Goal: Task Accomplishment & Management: Complete application form

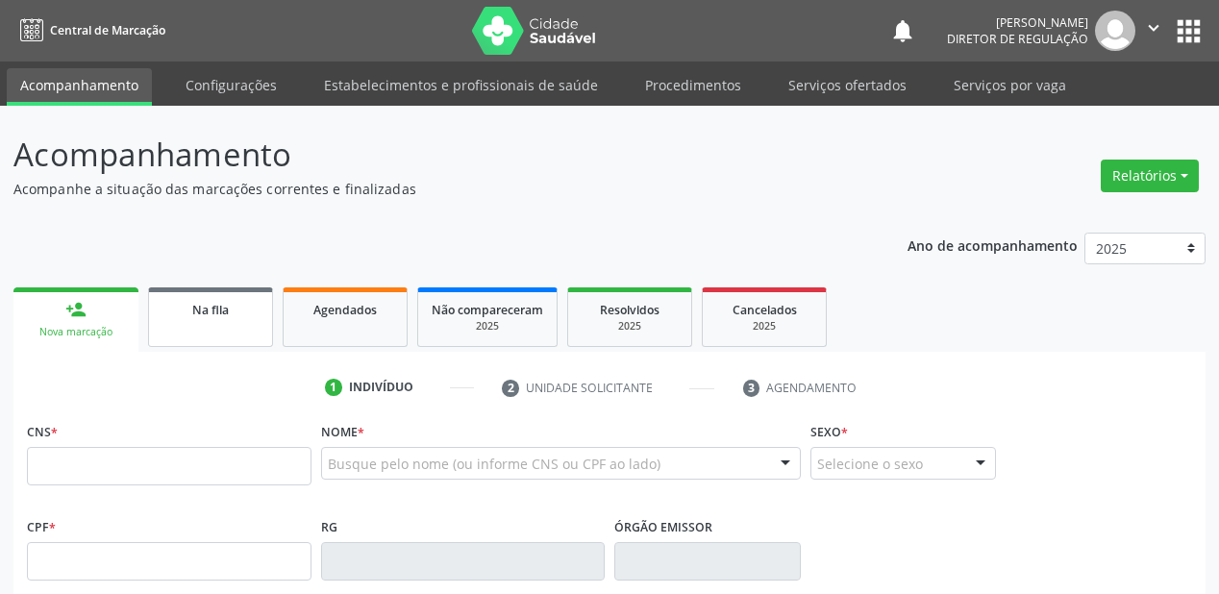
click at [200, 322] on link "Na fila" at bounding box center [210, 317] width 125 height 60
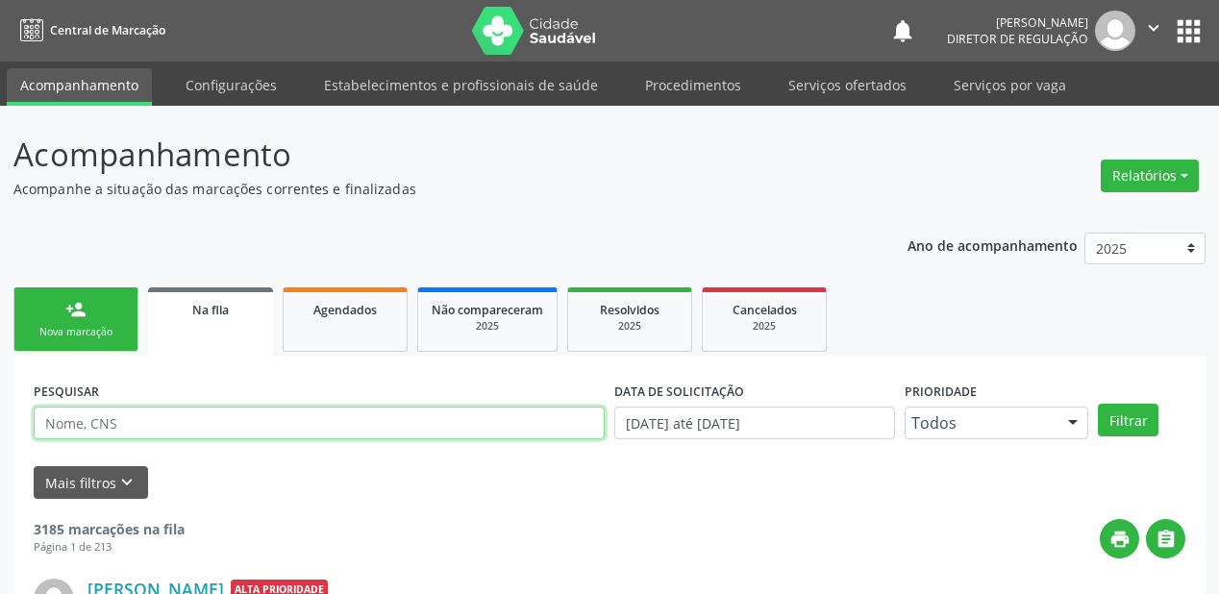
click at [85, 428] on input "text" at bounding box center [319, 423] width 571 height 33
type input "simone de jesus soares"
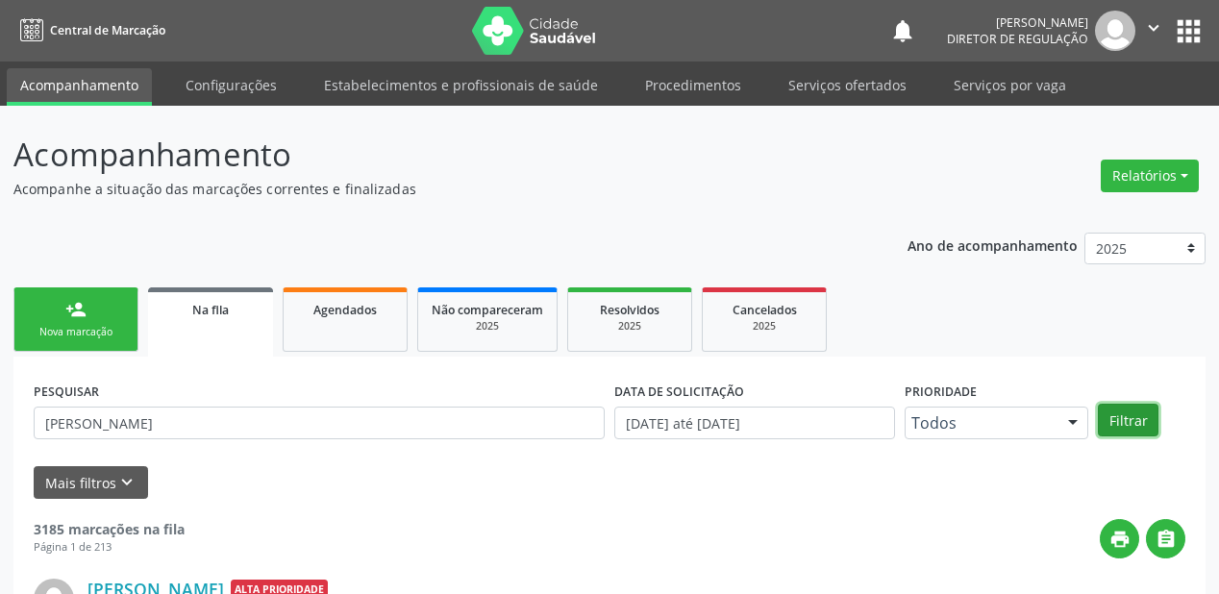
click at [1136, 415] on button "Filtrar" at bounding box center [1128, 420] width 61 height 33
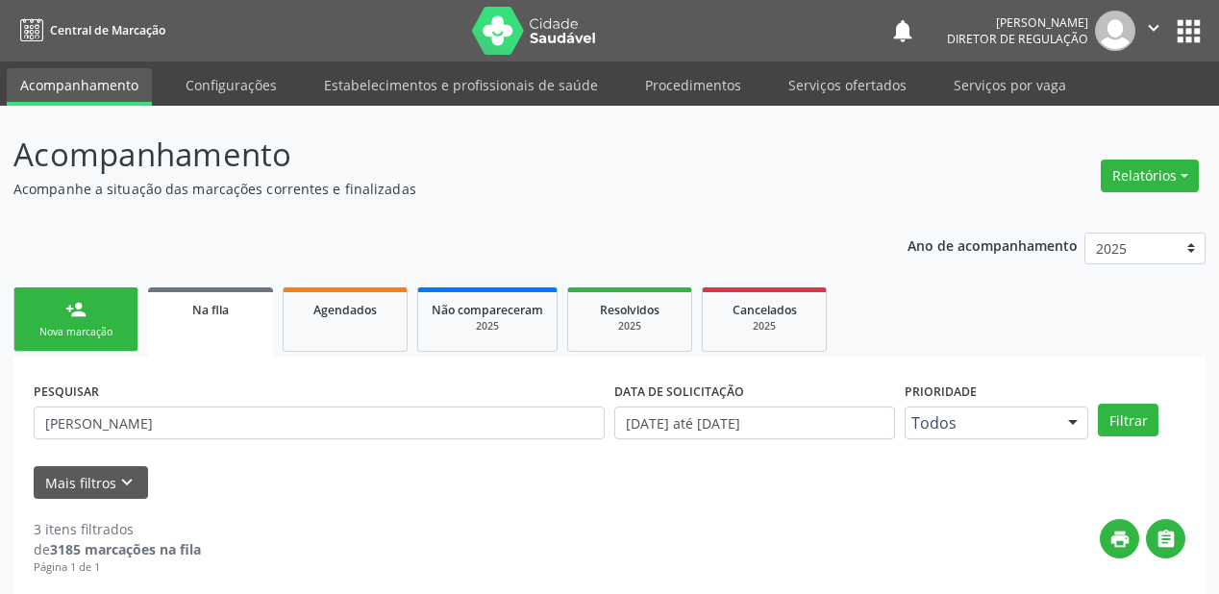
click at [96, 331] on div "Nova marcação" at bounding box center [76, 332] width 96 height 14
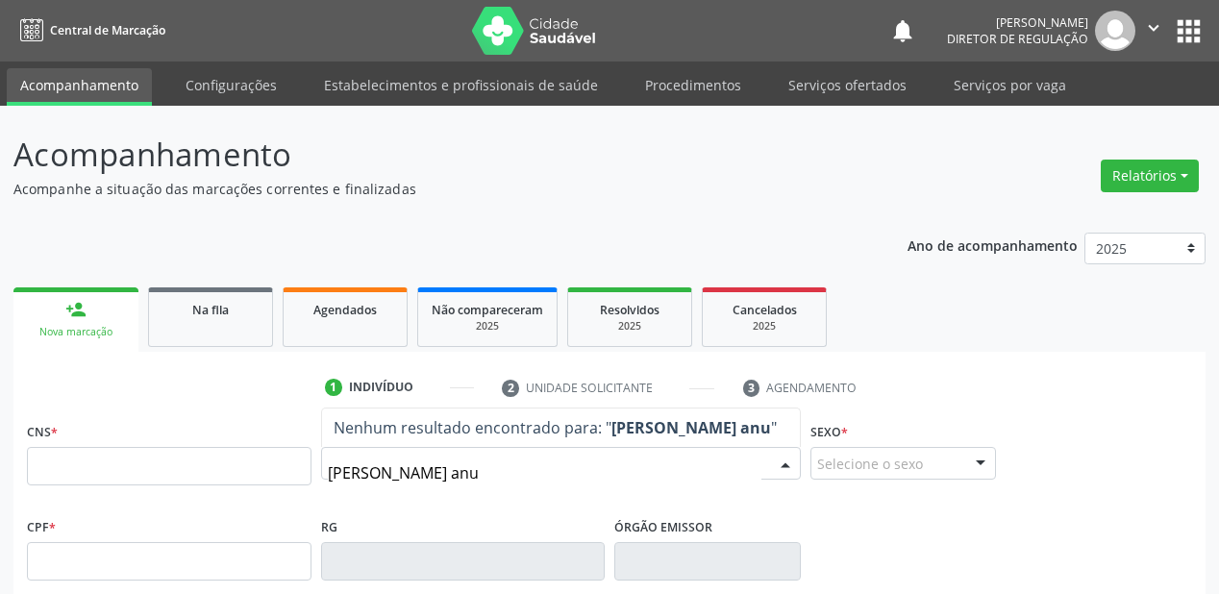
type input "maria cicera anun"
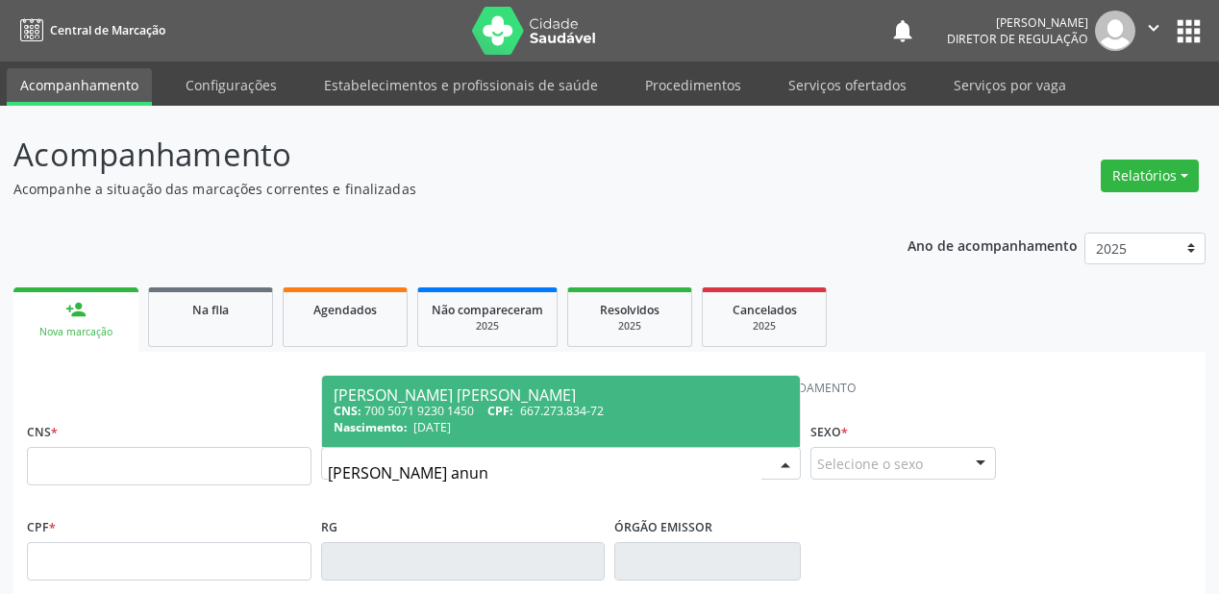
click at [573, 400] on div "Maria Cicera Anunciada da Silva" at bounding box center [561, 394] width 455 height 15
type input "700 5071 9230 1450"
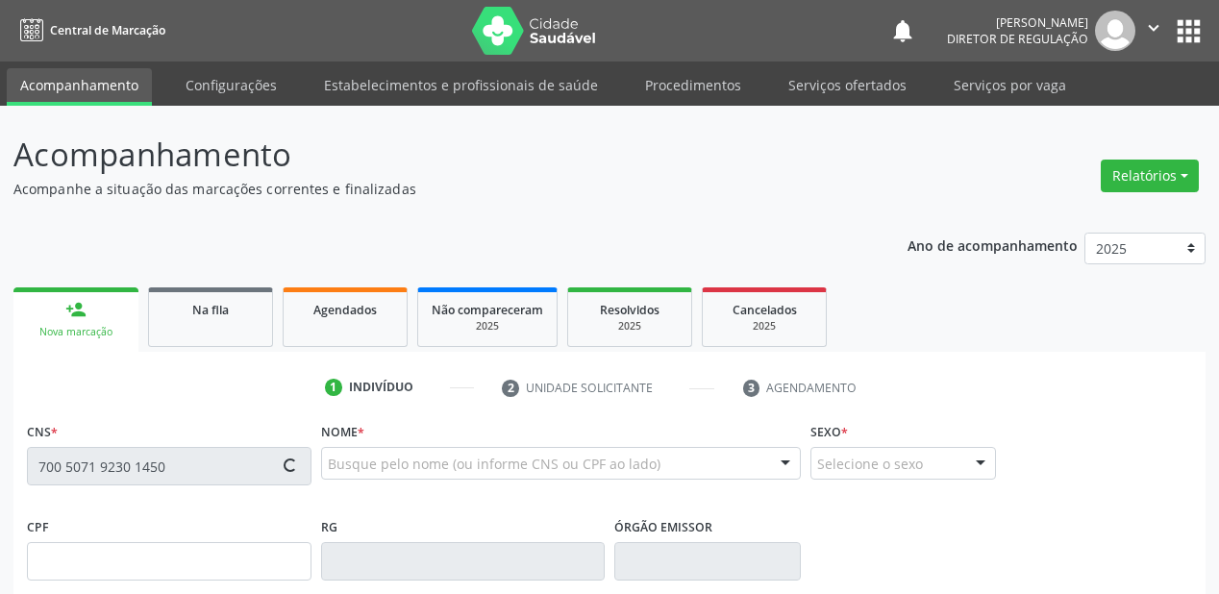
type input "667.273.834-72"
type input "16/10/1960"
type input "Maria Iracema dos Santos"
type input "(87) 98861-6420"
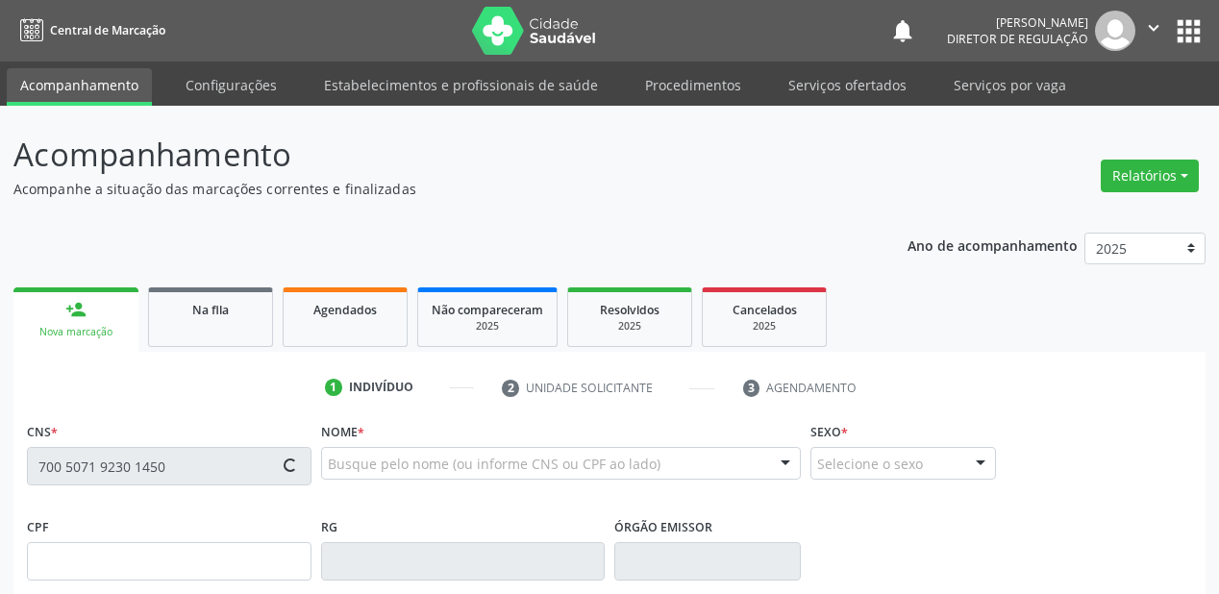
type input "819.972.214-20"
type input "S/N"
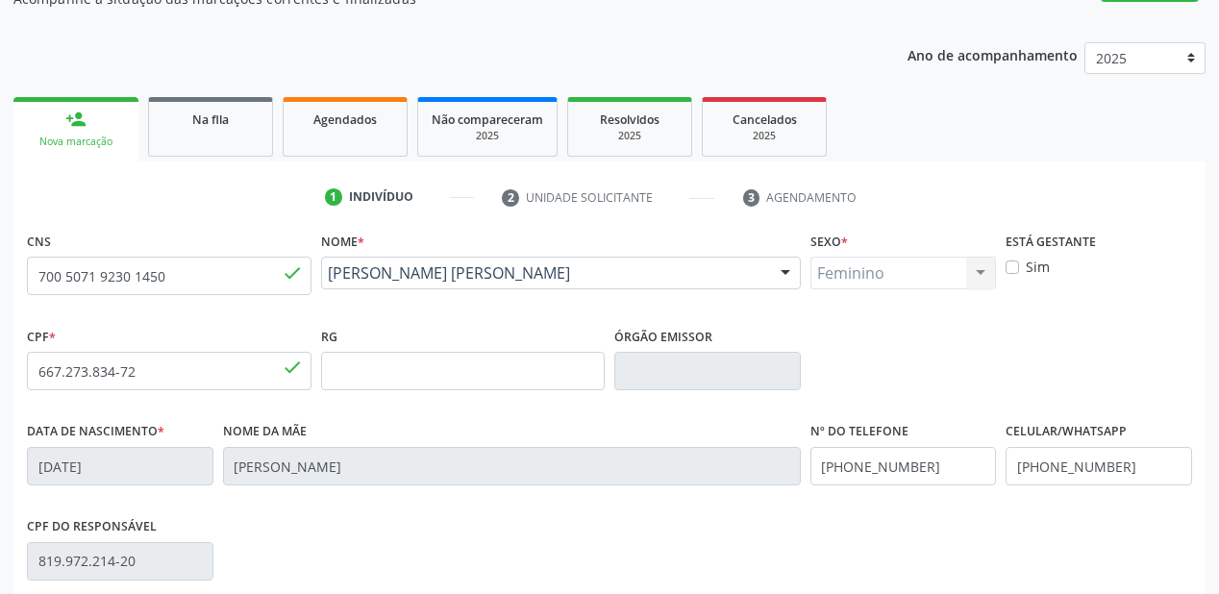
scroll to position [231, 0]
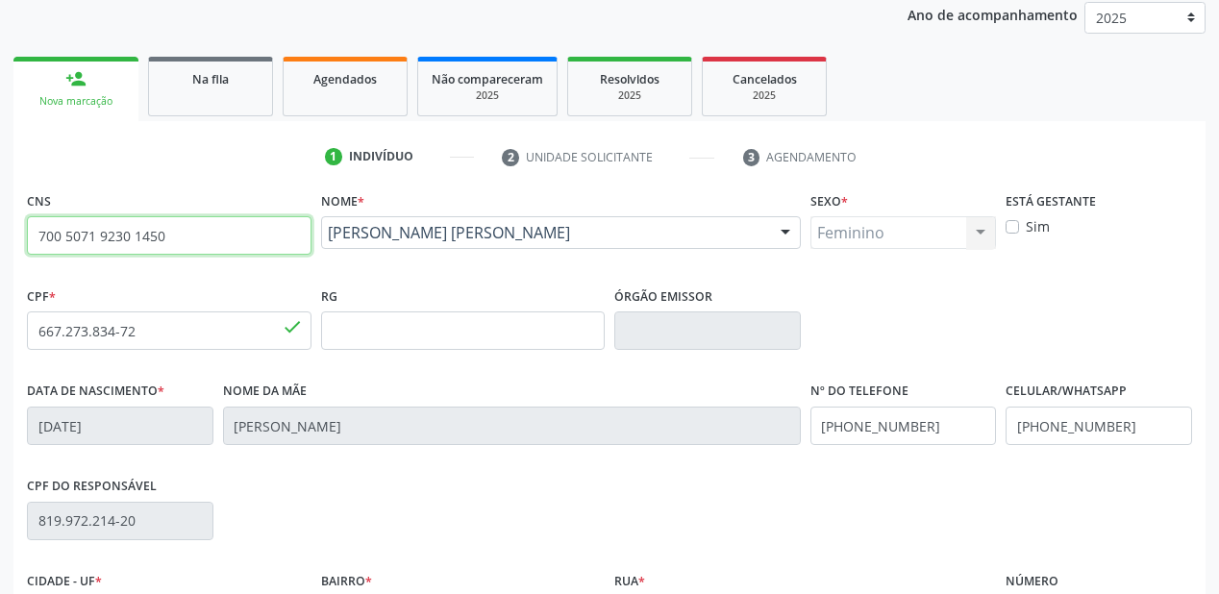
click at [182, 240] on input "700 5071 9230 1450" at bounding box center [169, 235] width 285 height 38
type input "7"
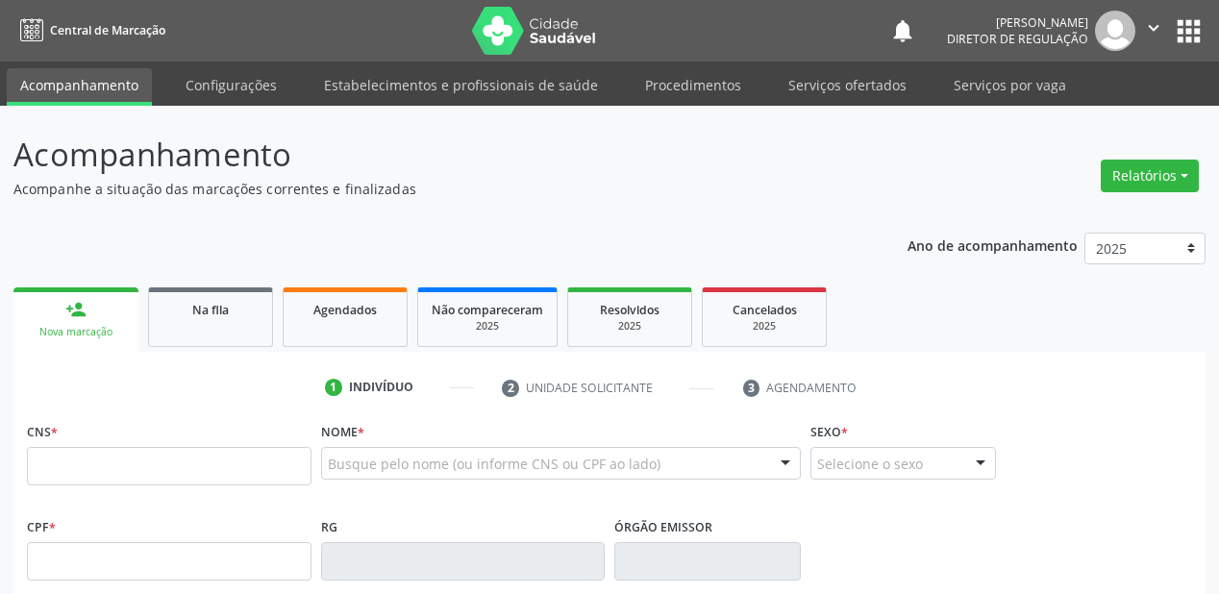
scroll to position [295, 0]
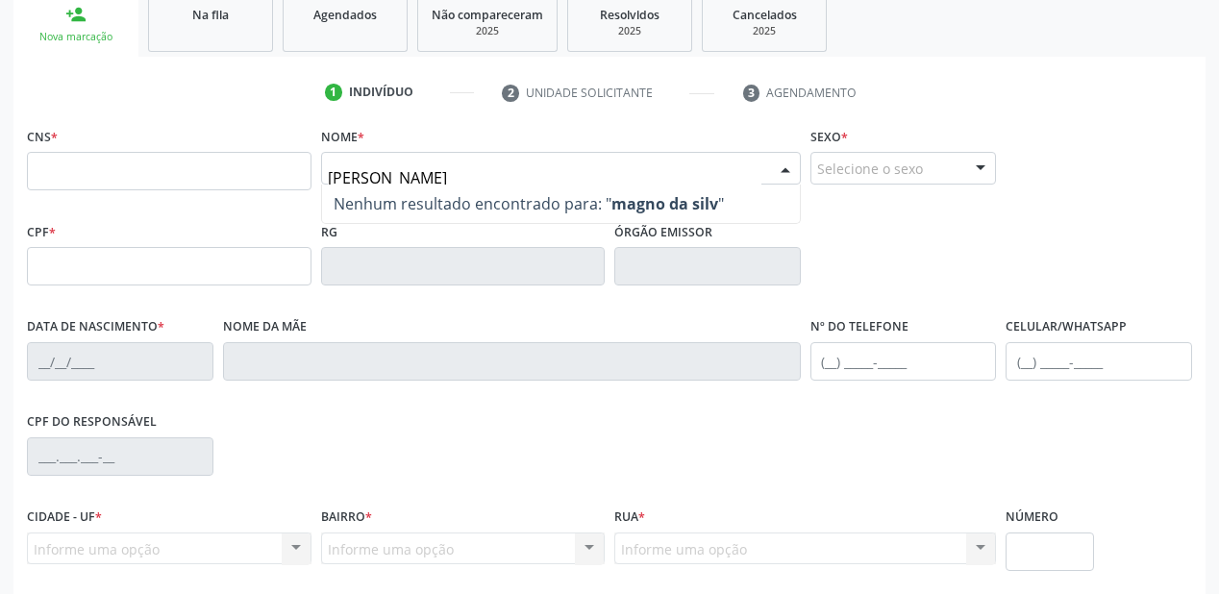
type input "[PERSON_NAME]"
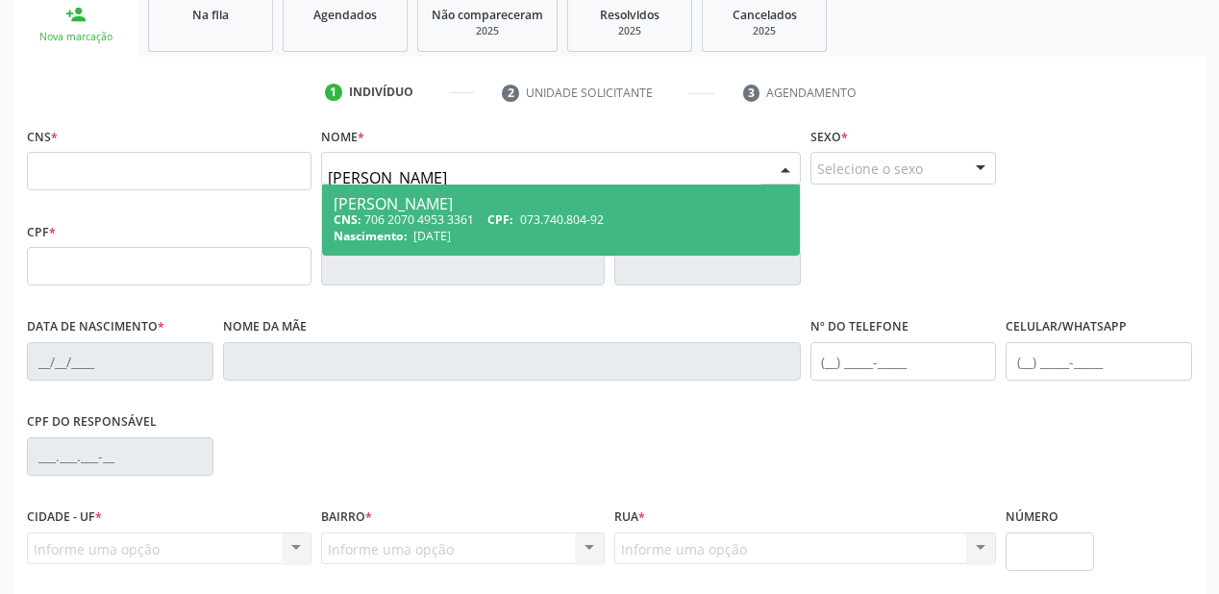
click at [438, 215] on div "CNS: 706 2070 4953 3361 CPF: 073.740.804-92" at bounding box center [561, 219] width 455 height 16
type input "706 2070 4953 3361"
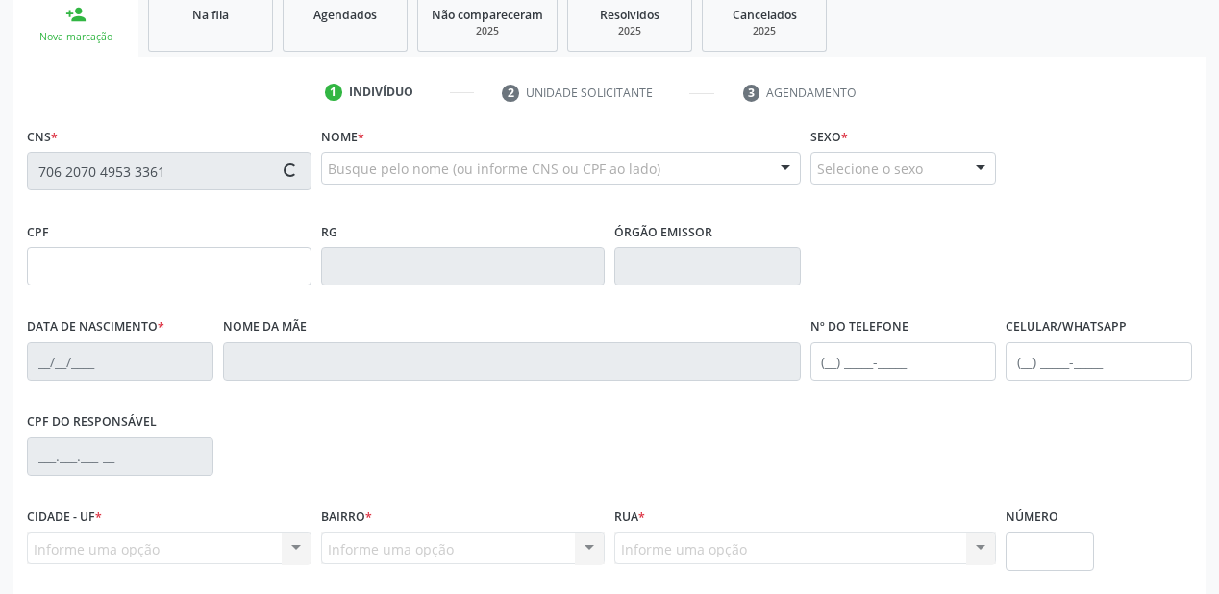
type input "073.740.804-92"
type input "[DATE]"
type input "Aparecida da [PERSON_NAME]"
type input "[PHONE_NUMBER]"
type input "75"
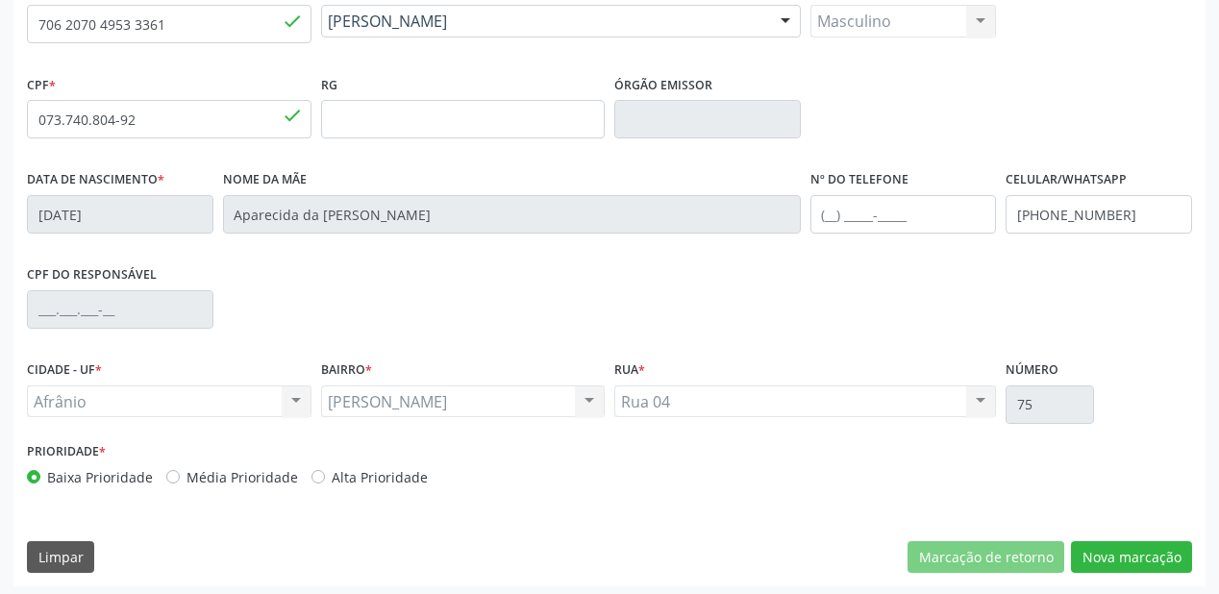
scroll to position [447, 0]
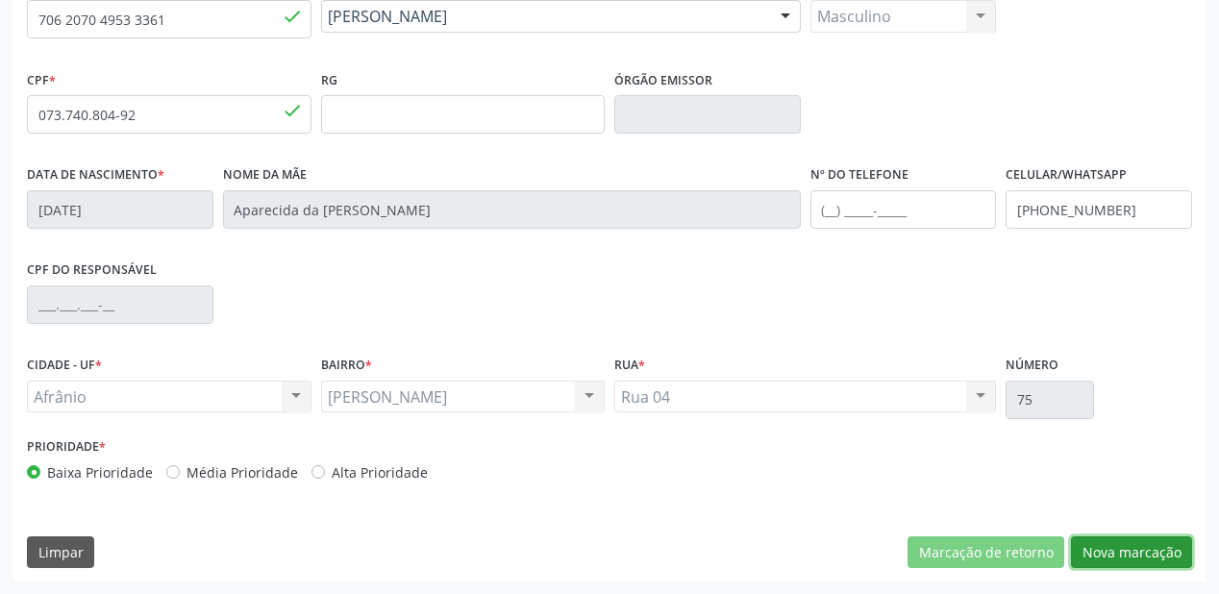
click at [1090, 550] on button "Nova marcação" at bounding box center [1131, 552] width 121 height 33
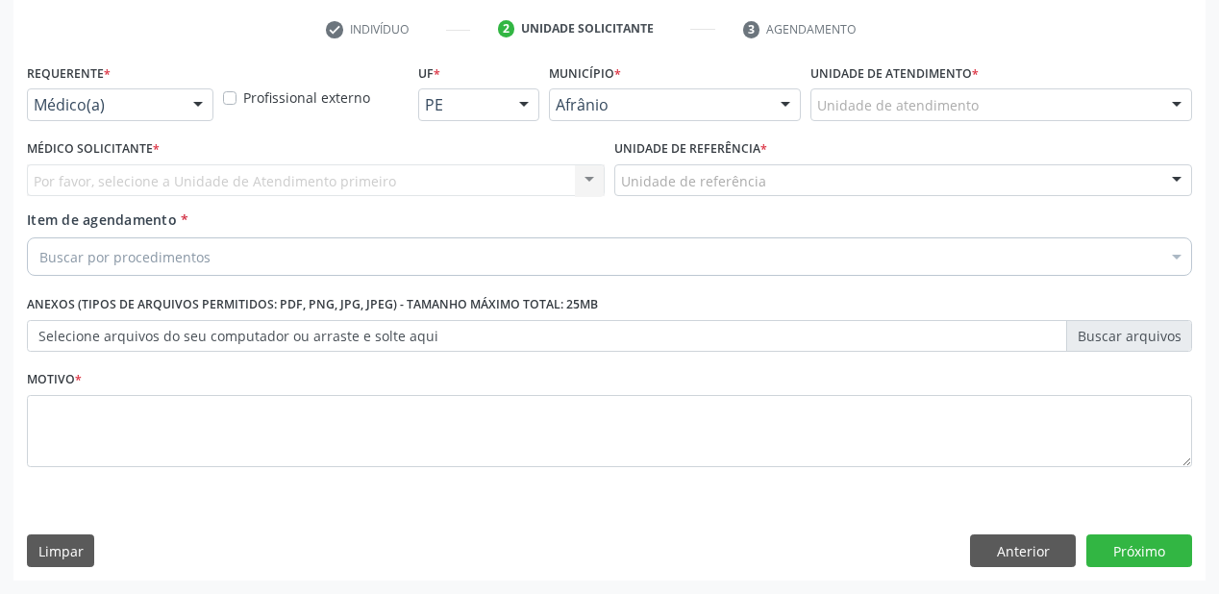
scroll to position [358, 0]
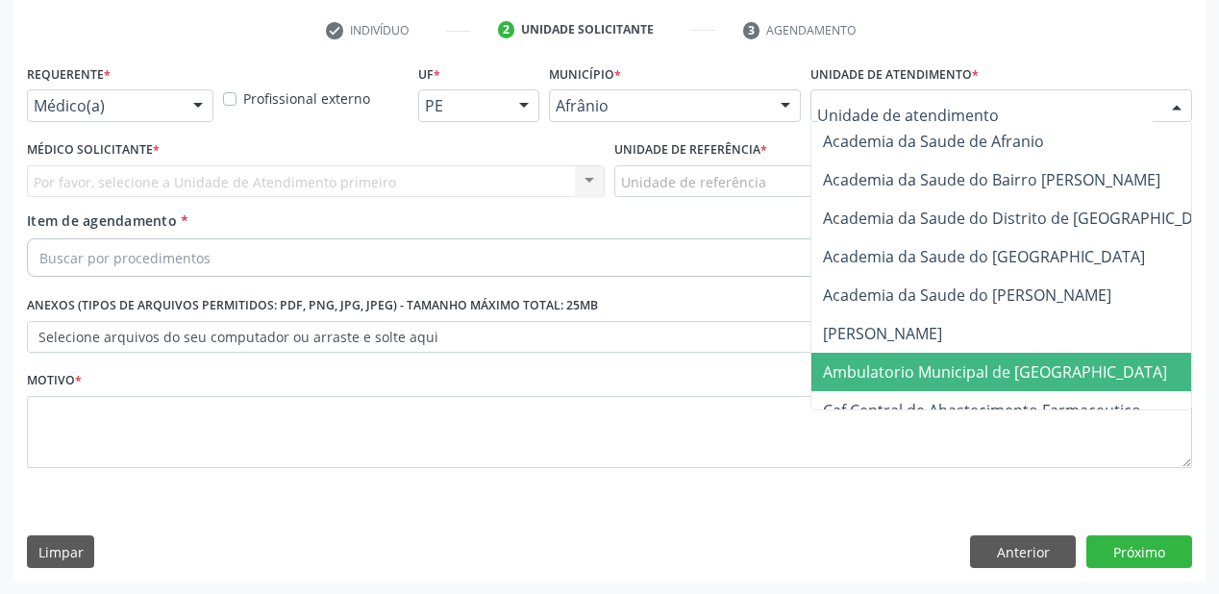
click at [872, 379] on span "Ambulatorio Municipal de [GEOGRAPHIC_DATA]" at bounding box center [995, 371] width 344 height 21
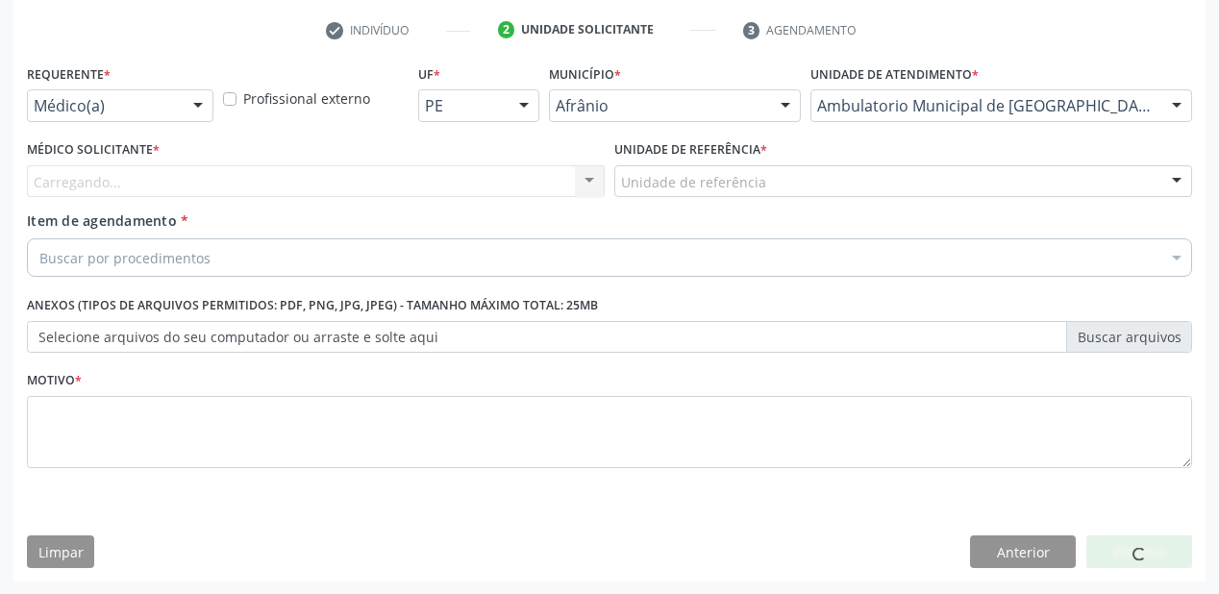
drag, startPoint x: 658, startPoint y: 167, endPoint x: 659, endPoint y: 223, distance: 55.8
click at [658, 176] on div "Unidade de referência" at bounding box center [903, 181] width 578 height 33
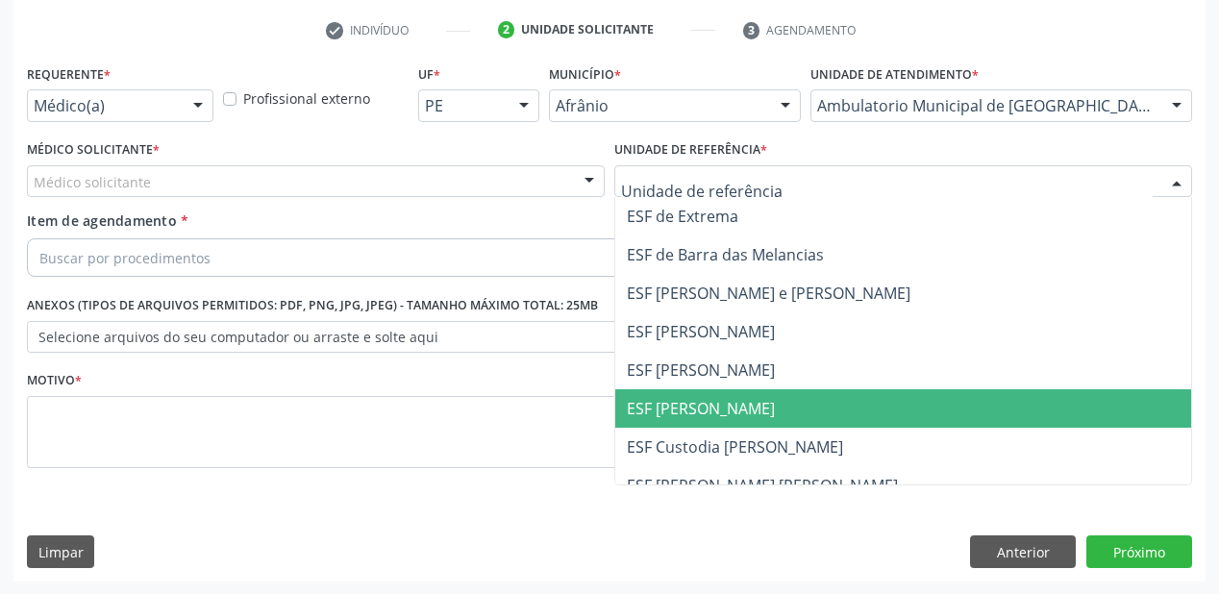
click at [659, 401] on span "ESF [PERSON_NAME]" at bounding box center [701, 408] width 148 height 21
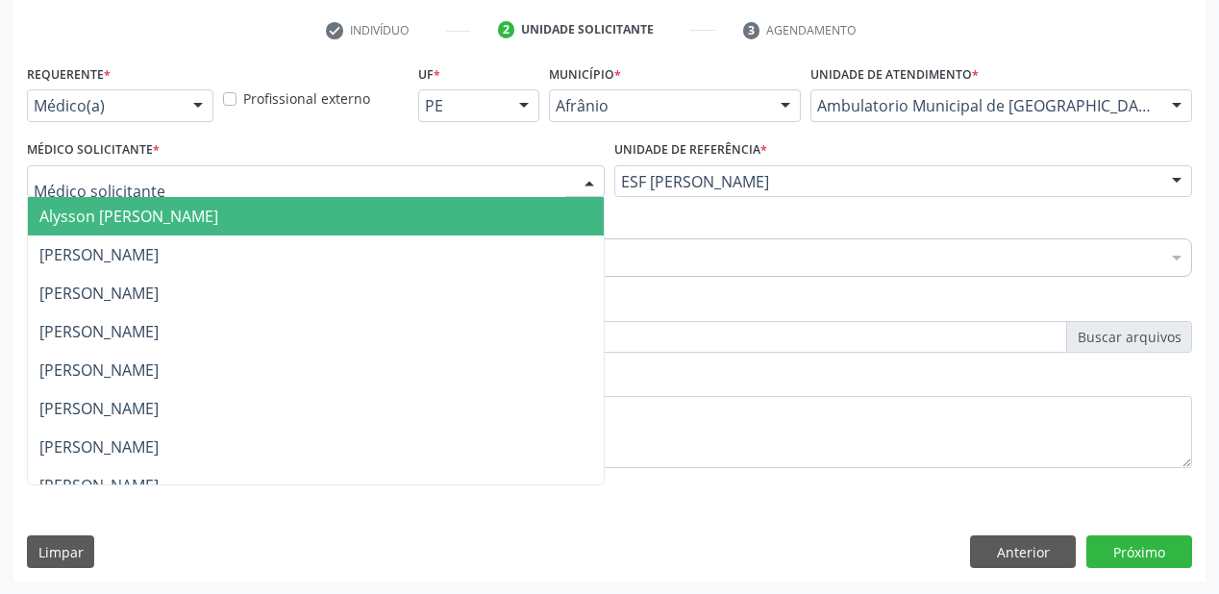
click at [87, 227] on span "Alysson [PERSON_NAME]" at bounding box center [316, 216] width 576 height 38
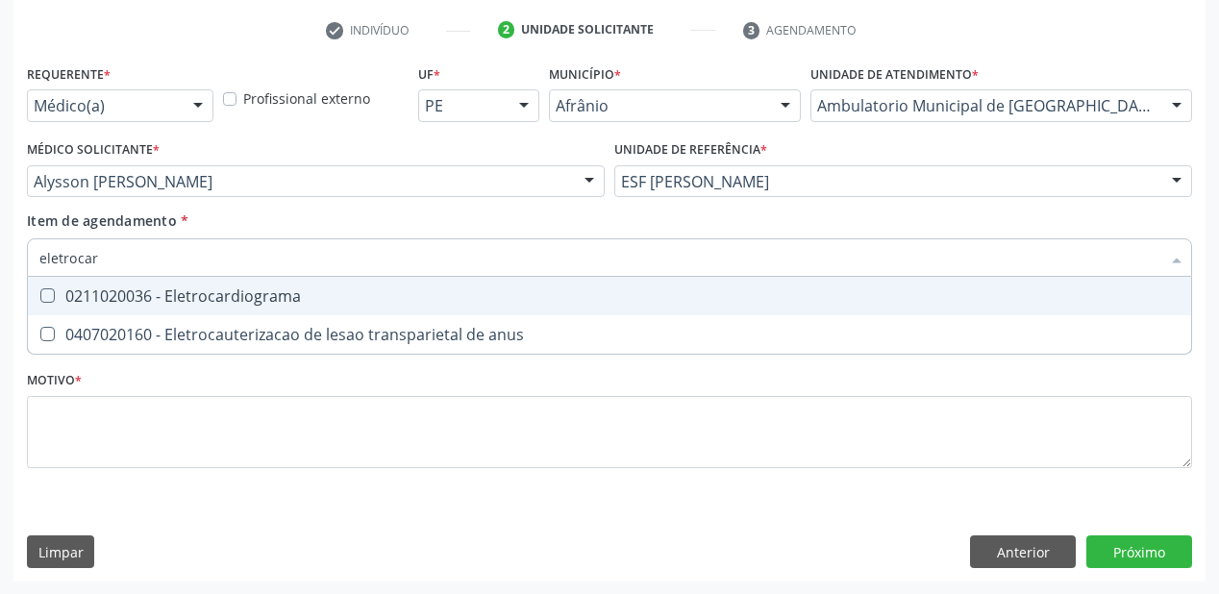
type input "eletrocard"
click at [180, 289] on div "0211020036 - Eletrocardiograma" at bounding box center [609, 295] width 1140 height 15
checkbox Eletrocardiograma "true"
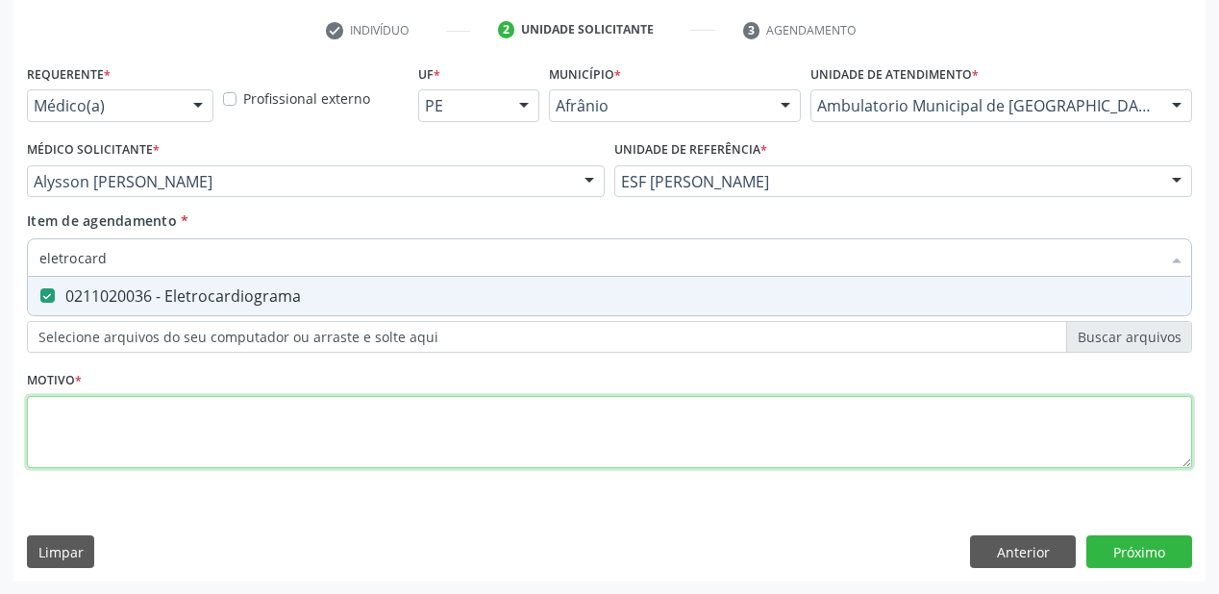
click at [100, 437] on div "Requerente * Médico(a) Médico(a) Enfermeiro(a) Paciente Nenhum resultado encont…" at bounding box center [609, 277] width 1165 height 435
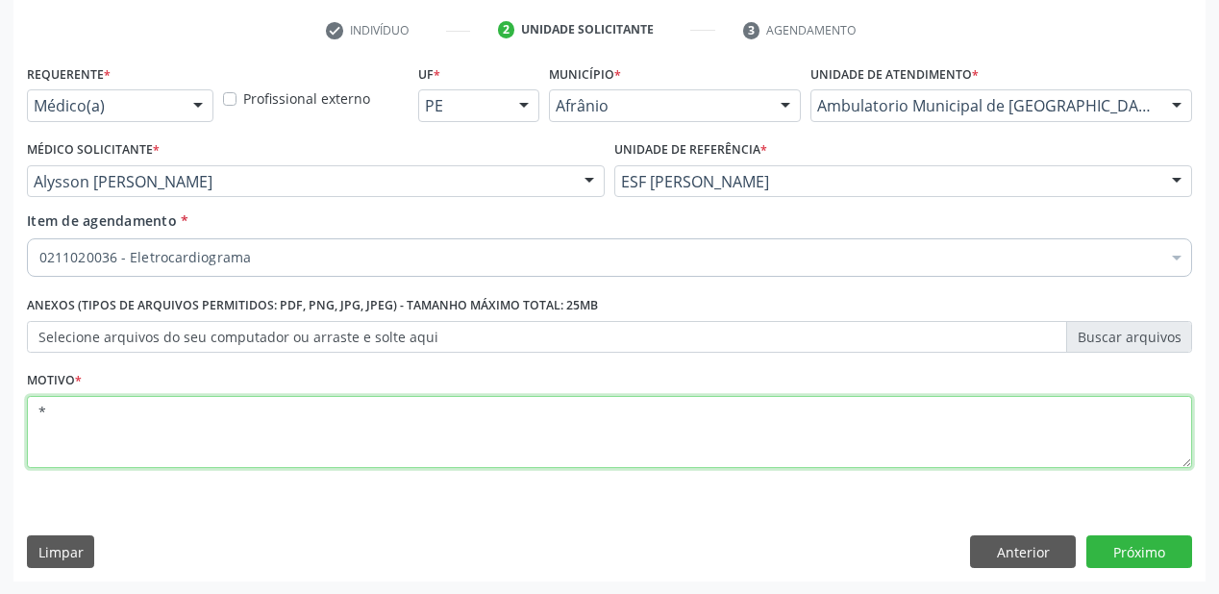
type textarea "*"
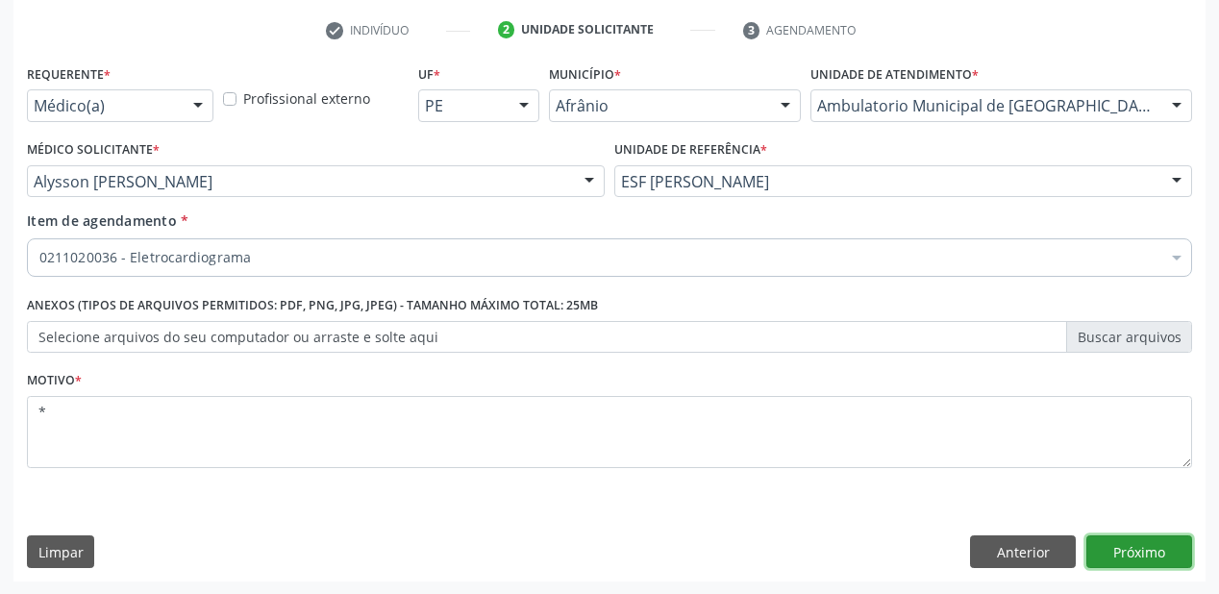
click at [1140, 536] on button "Próximo" at bounding box center [1139, 551] width 106 height 33
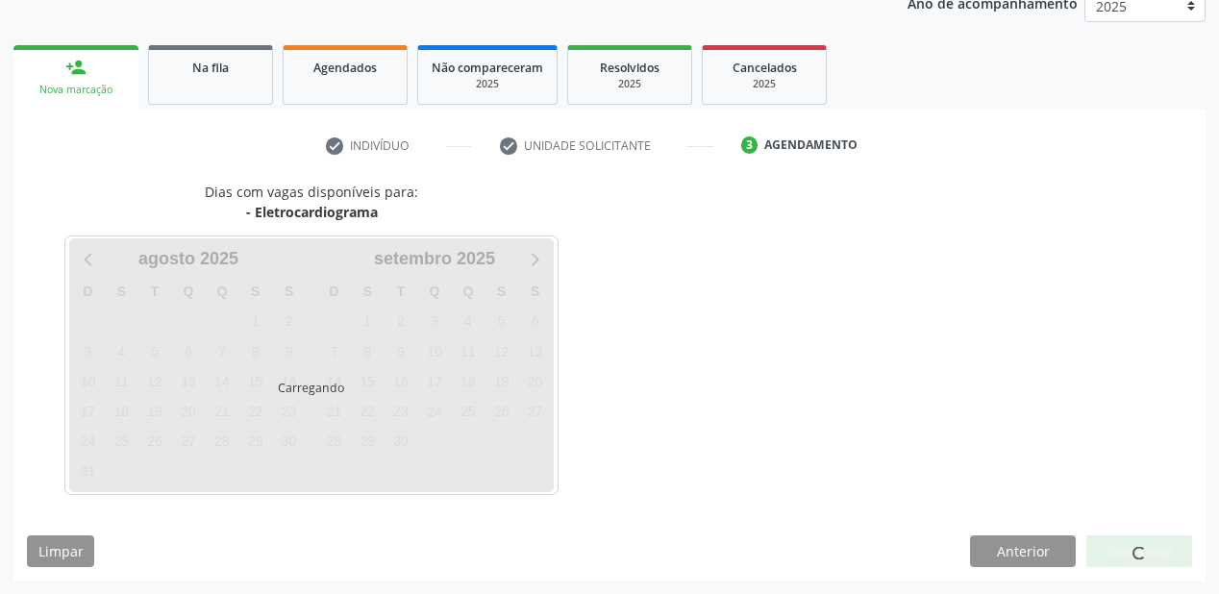
scroll to position [241, 0]
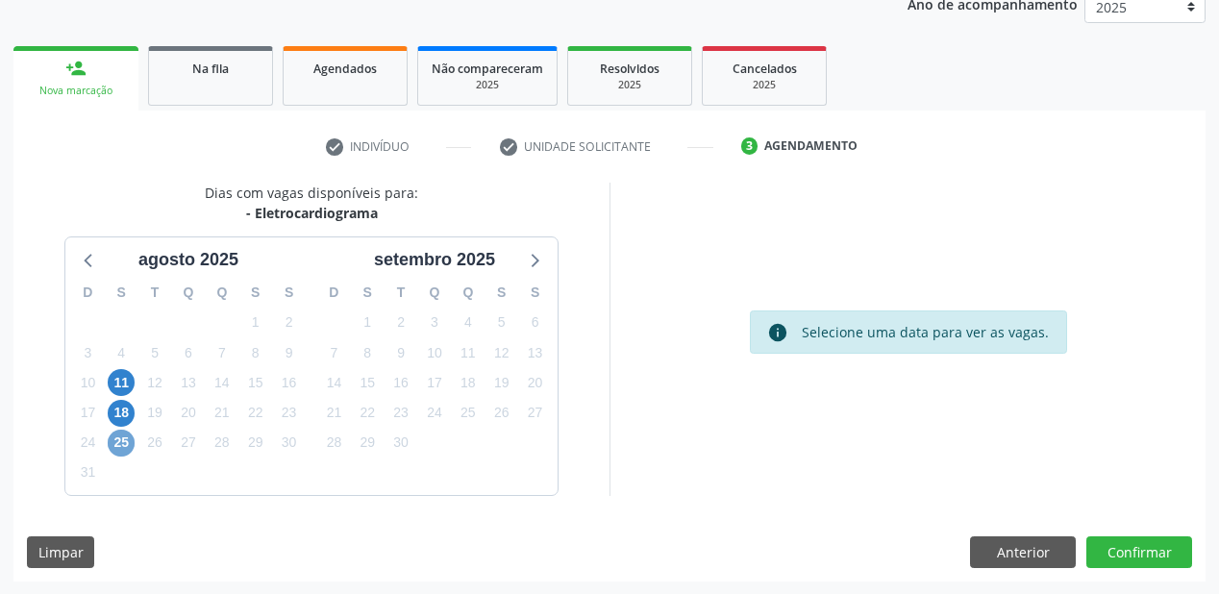
click at [115, 443] on span "25" at bounding box center [121, 443] width 27 height 27
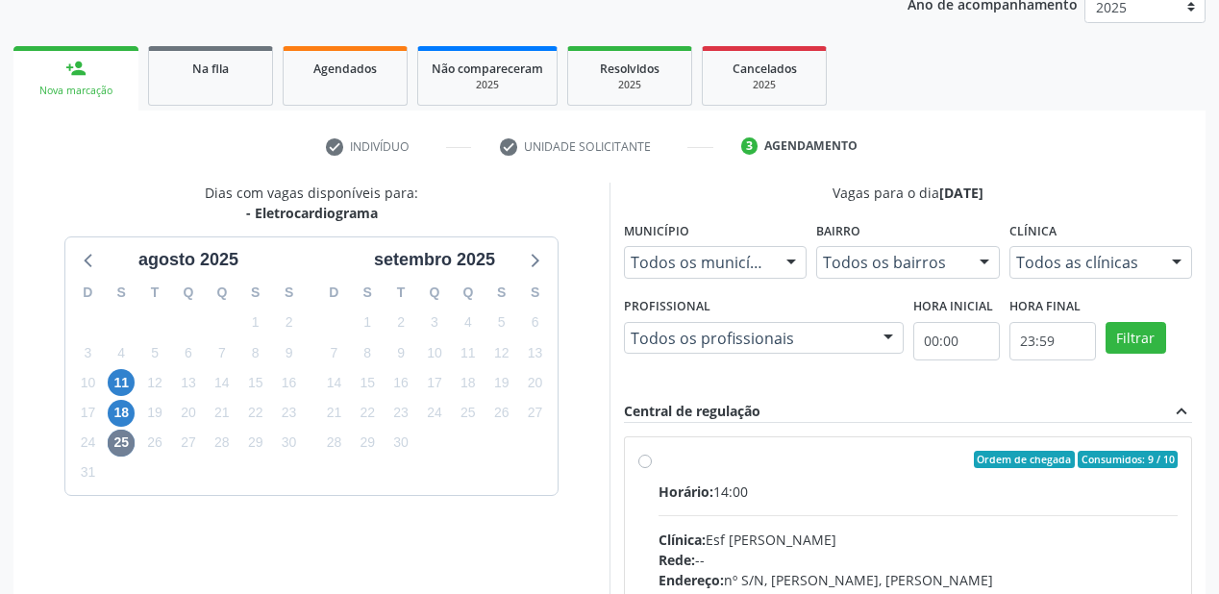
click at [652, 468] on input "Ordem de chegada Consumidos: 9 / 10 Horário: 14:00 Clínica: Esf [PERSON_NAME] R…" at bounding box center [644, 459] width 13 height 17
radio input "true"
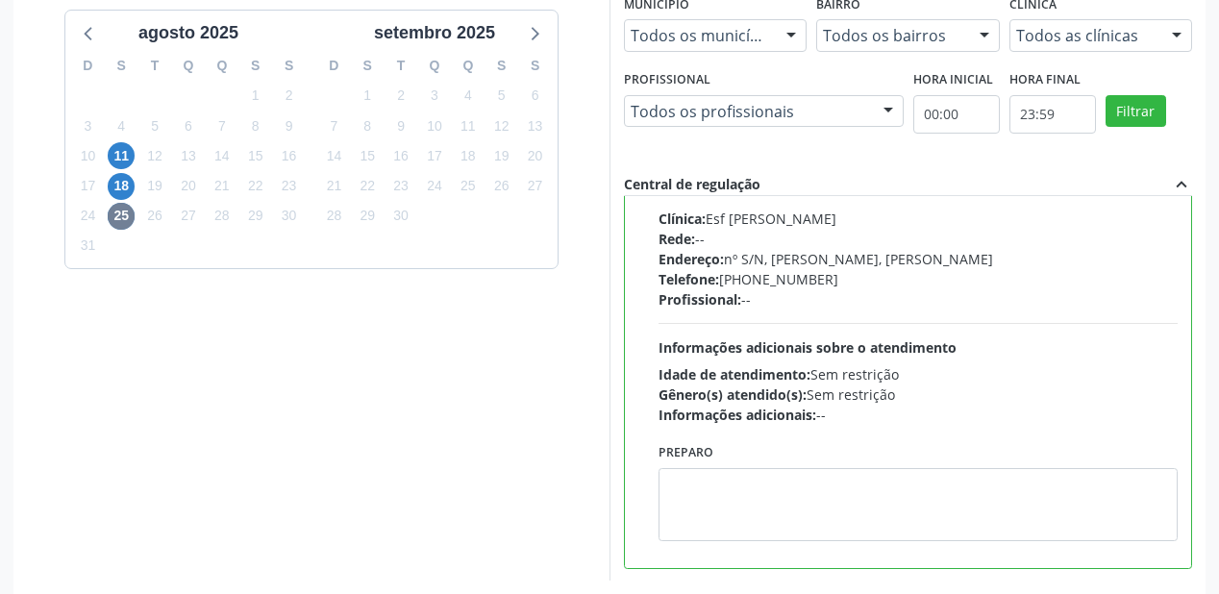
scroll to position [549, 0]
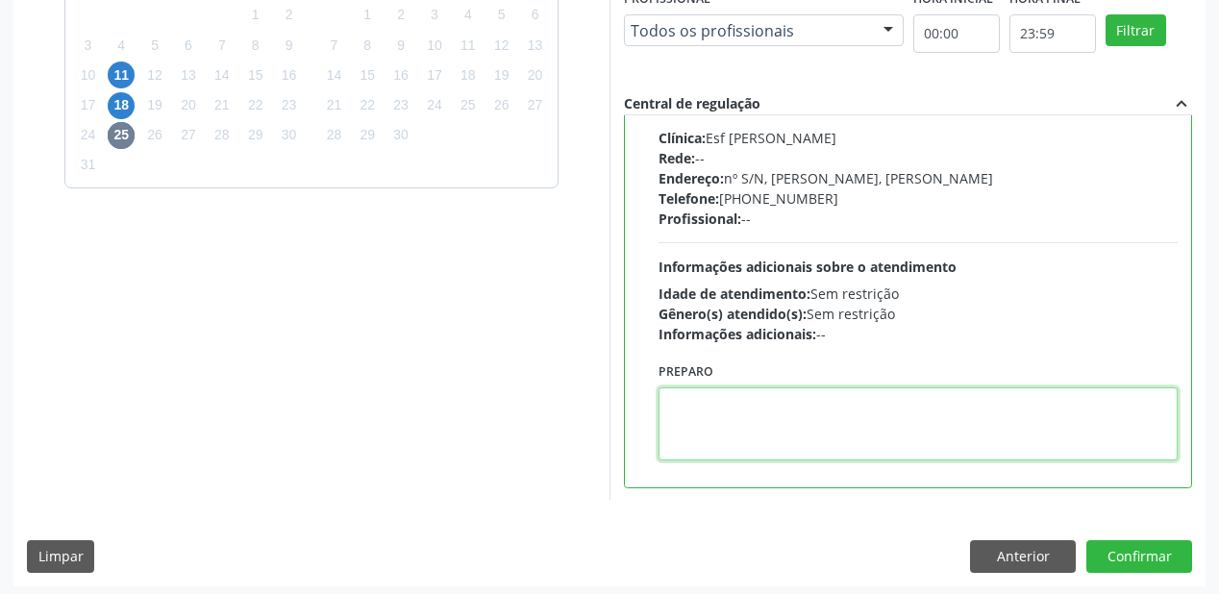
click at [803, 417] on textarea at bounding box center [917, 423] width 519 height 73
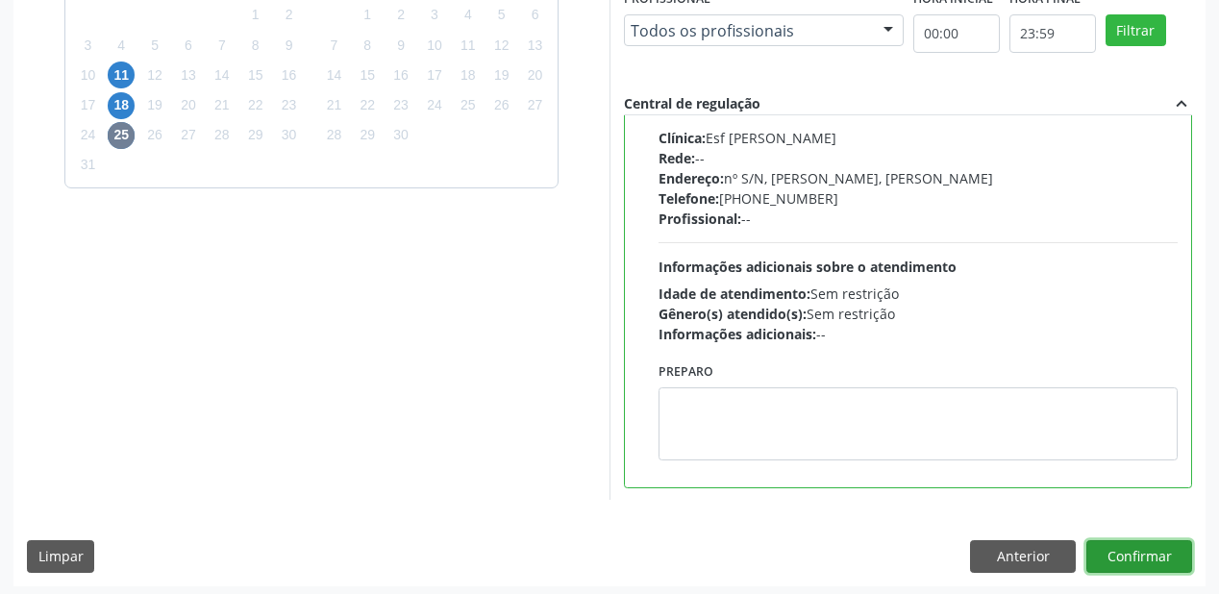
click at [1132, 554] on button "Confirmar" at bounding box center [1139, 556] width 106 height 33
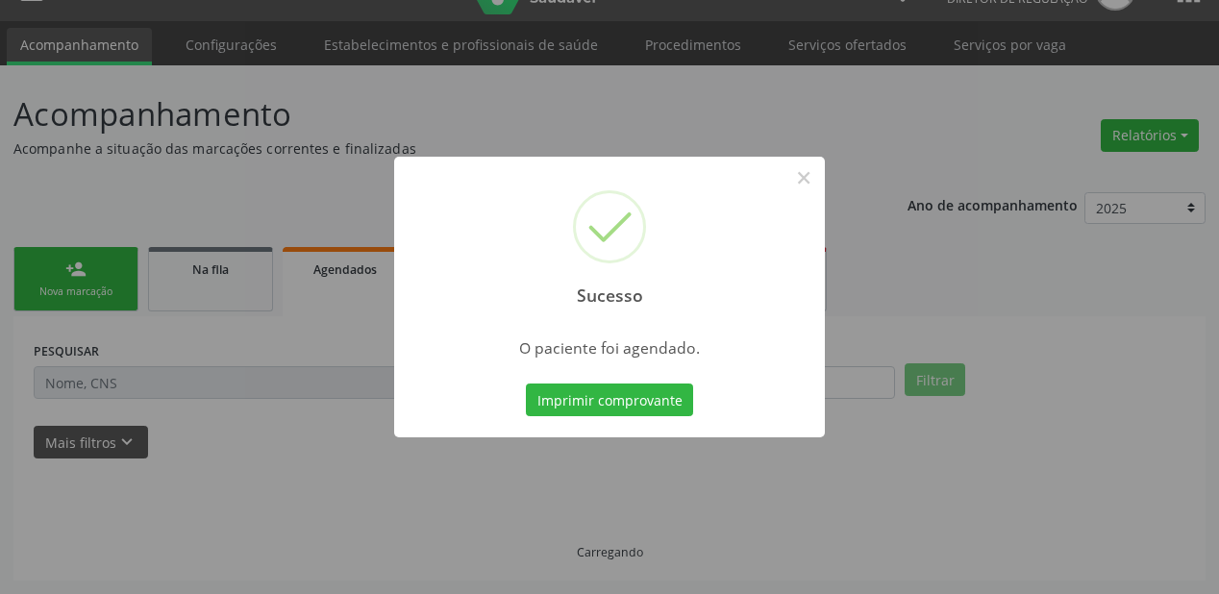
scroll to position [38, 0]
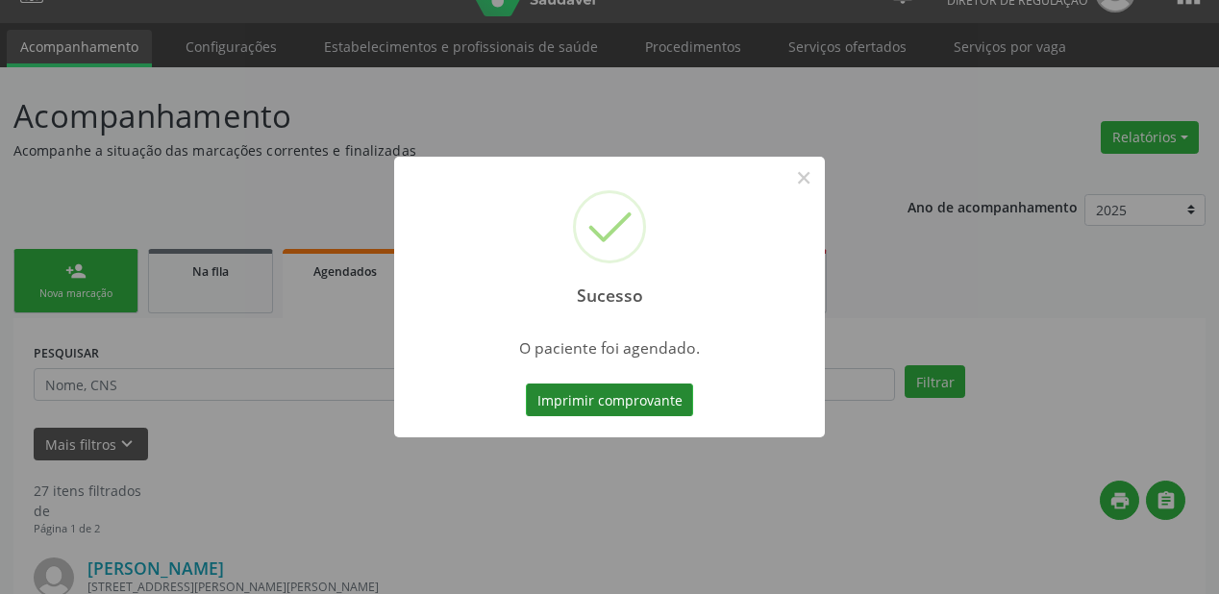
click at [611, 403] on button "Imprimir comprovante" at bounding box center [609, 400] width 167 height 33
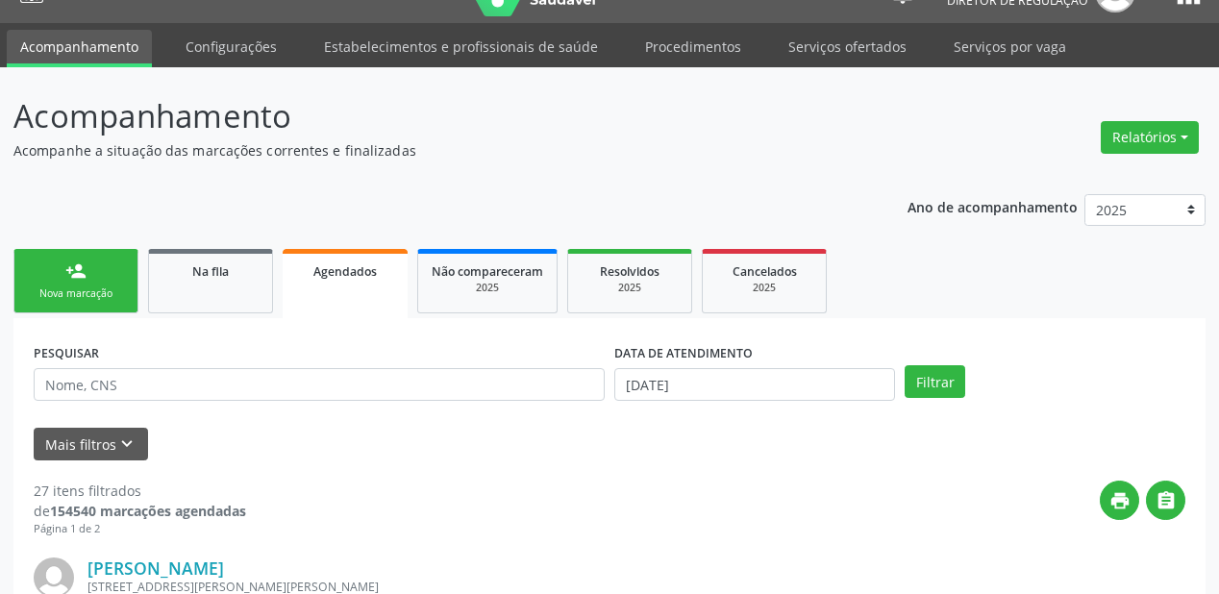
click at [83, 294] on div "Nova marcação" at bounding box center [76, 293] width 96 height 14
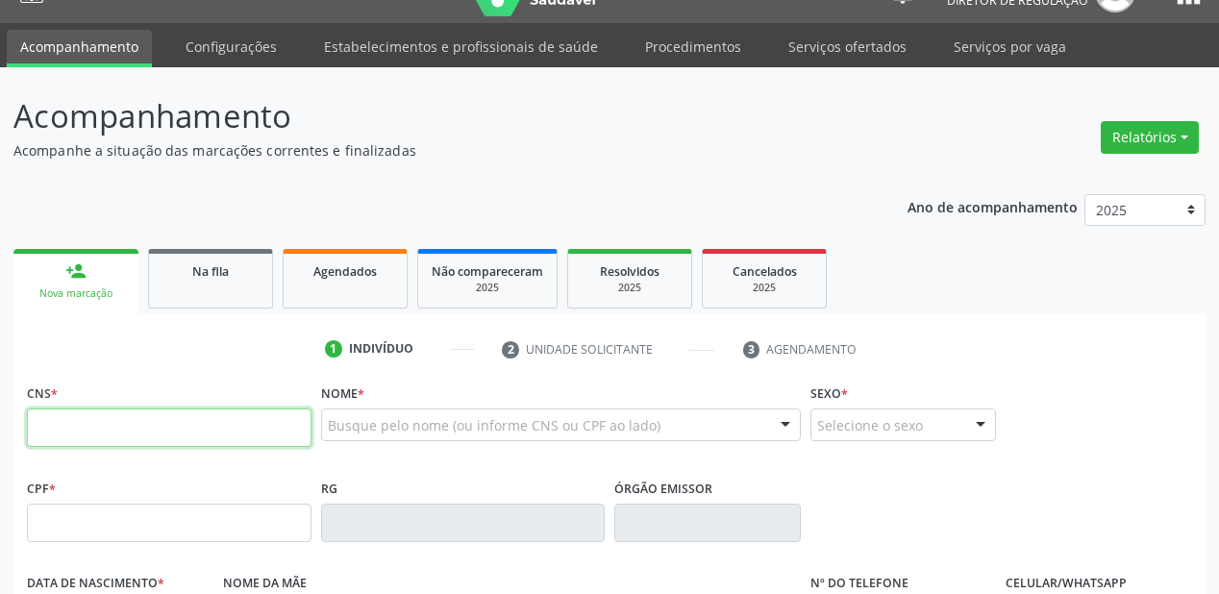
click at [101, 423] on input "text" at bounding box center [169, 428] width 285 height 38
type input "702 0003 1214 1182"
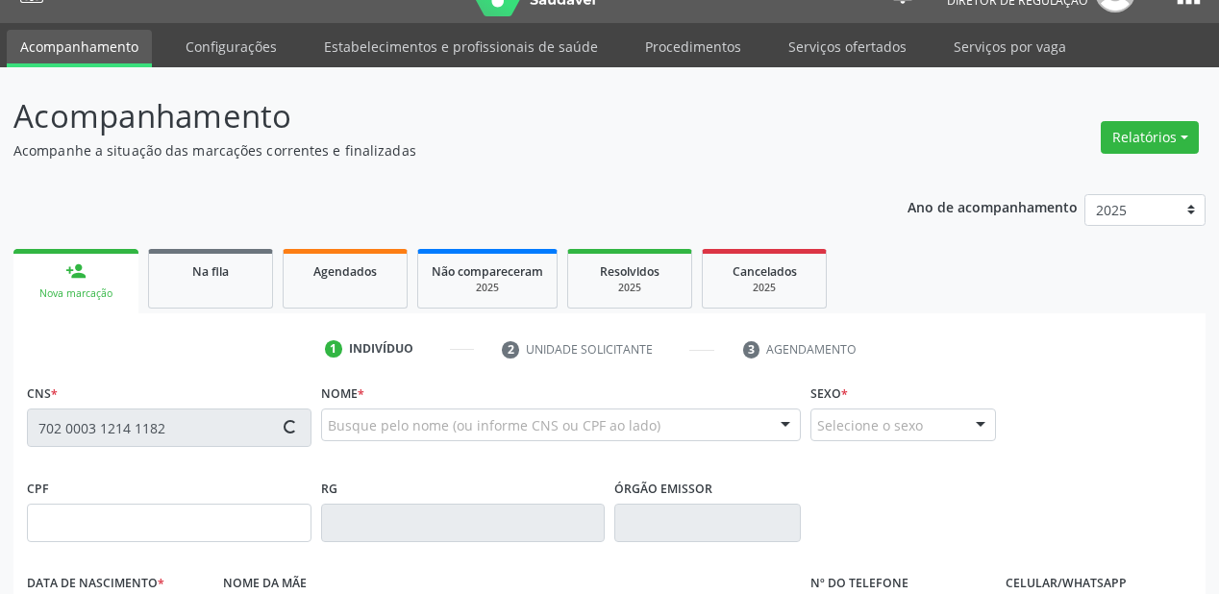
type input "045.921.754-25"
type input "[DATE]"
type input "[PERSON_NAME]"
type input "[PHONE_NUMBER]"
type input "120"
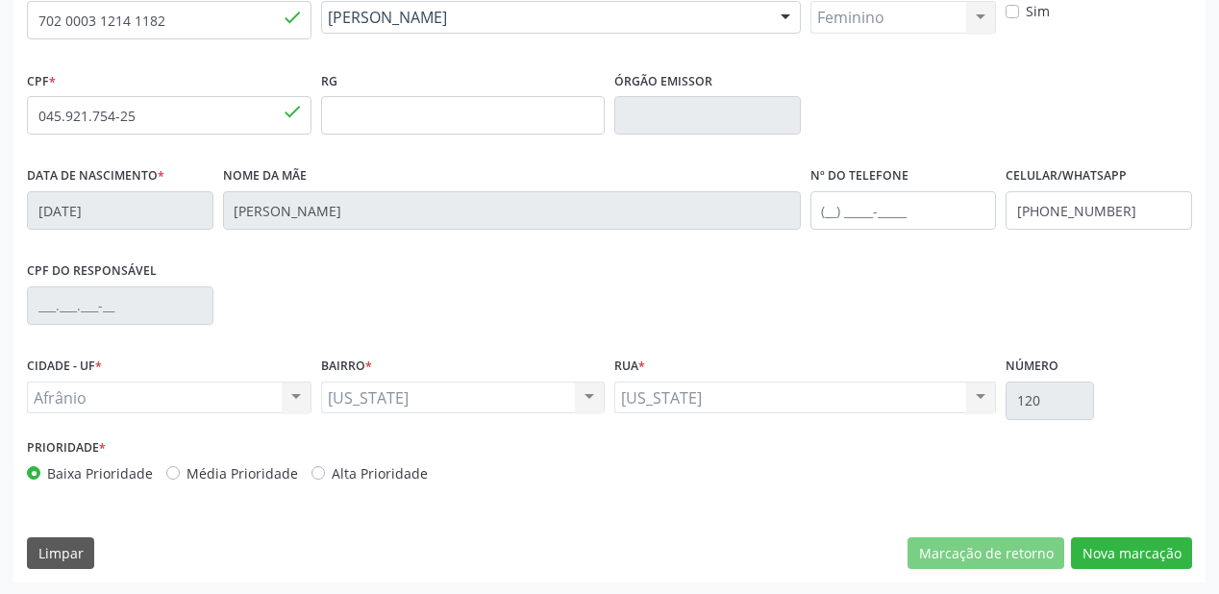
scroll to position [447, 0]
click at [1084, 551] on button "Nova marcação" at bounding box center [1131, 552] width 121 height 33
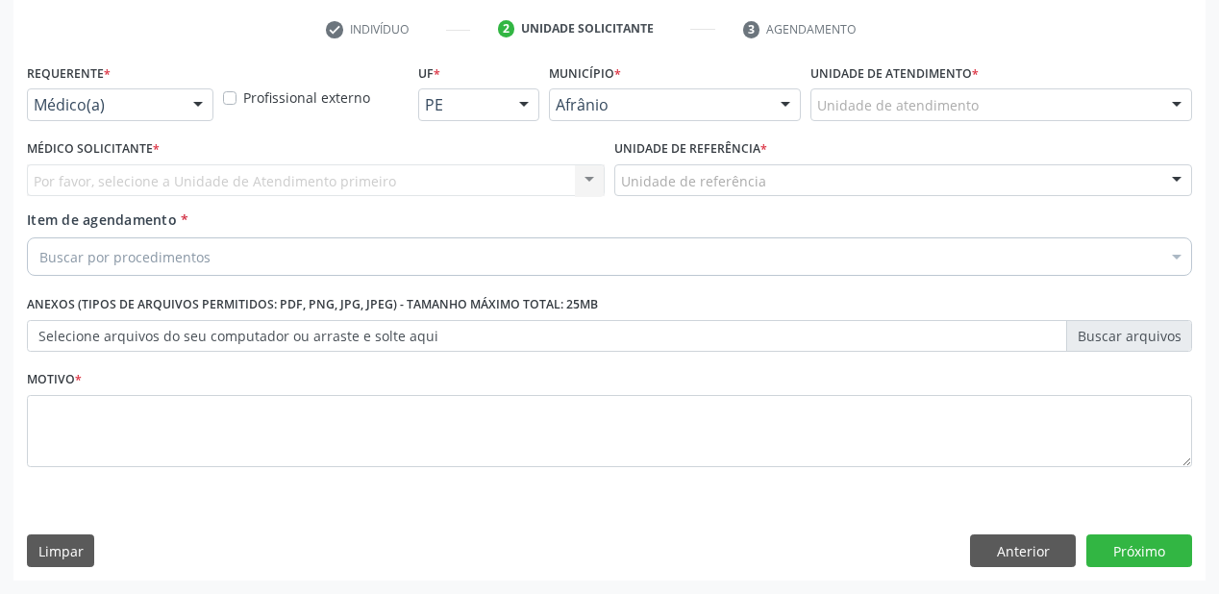
scroll to position [358, 0]
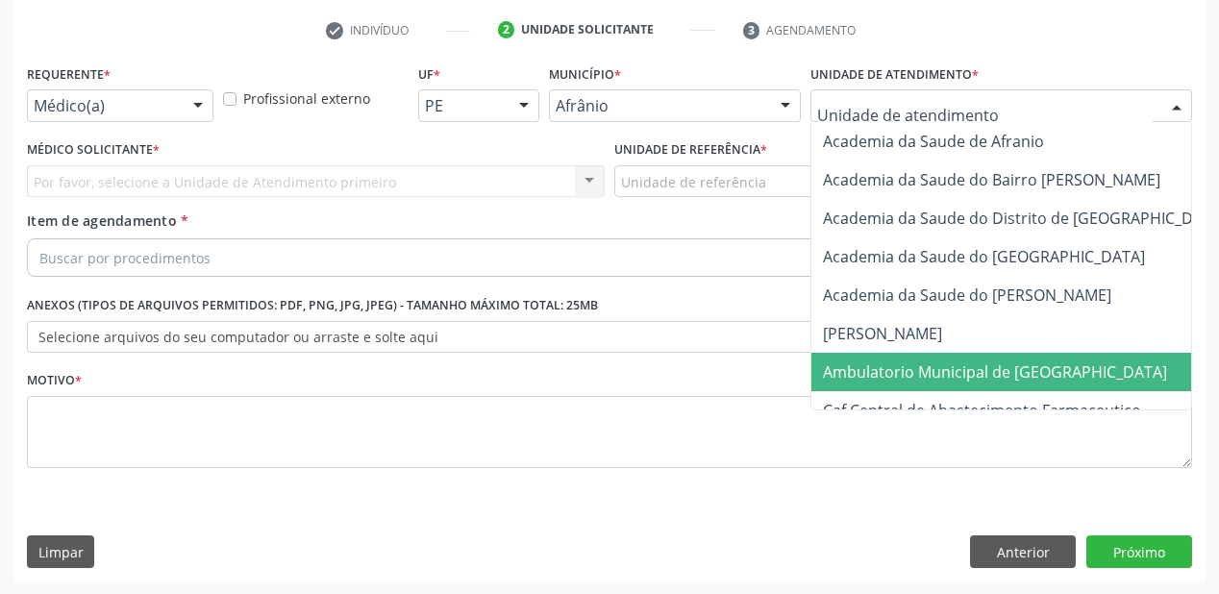
click at [862, 358] on span "Ambulatorio Municipal de [GEOGRAPHIC_DATA]" at bounding box center [1045, 372] width 469 height 38
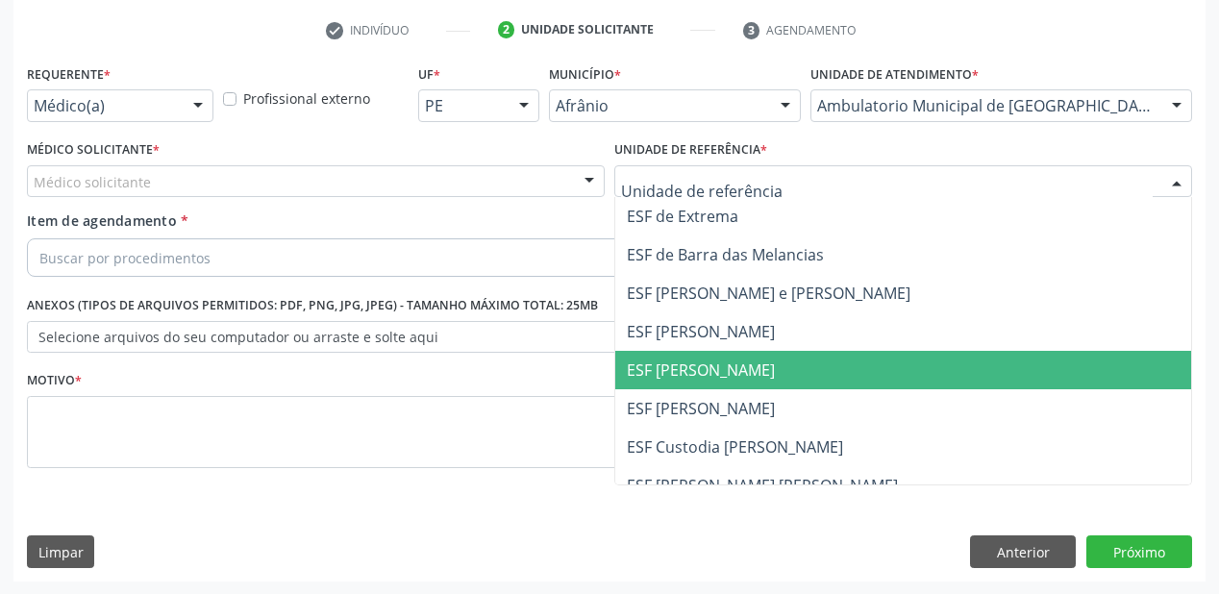
click at [687, 384] on span "ESF [PERSON_NAME]" at bounding box center [903, 370] width 576 height 38
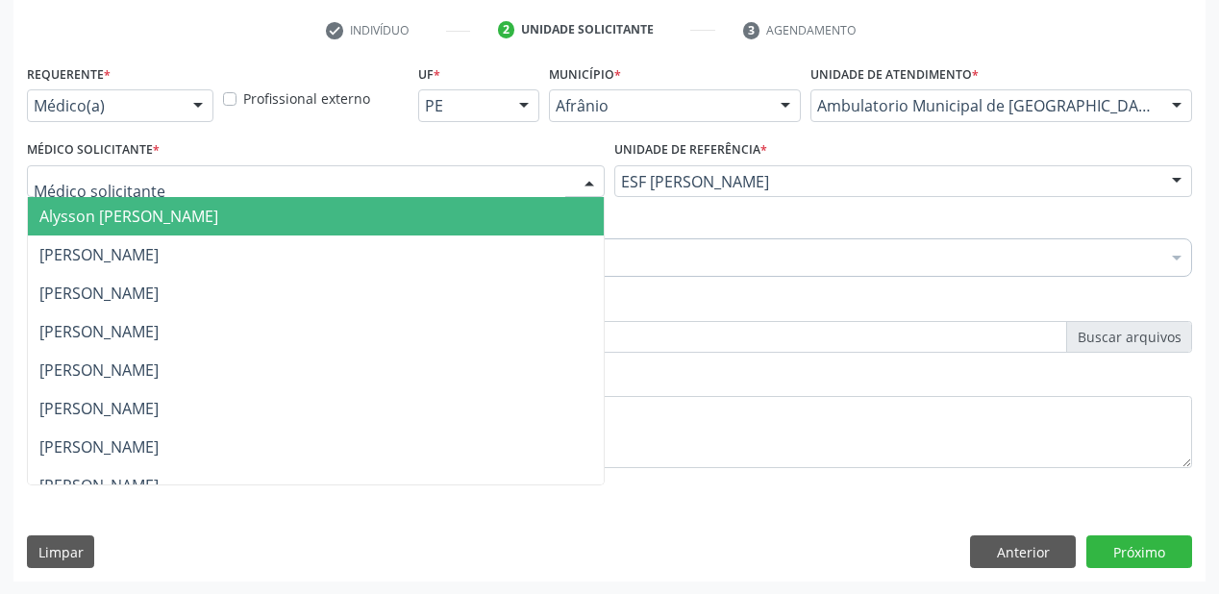
drag, startPoint x: 164, startPoint y: 191, endPoint x: 172, endPoint y: 239, distance: 48.7
click at [161, 198] on div "Alysson [PERSON_NAME] [PERSON_NAME] [PERSON_NAME] [PERSON_NAME] [PERSON_NAME] […" at bounding box center [316, 181] width 578 height 33
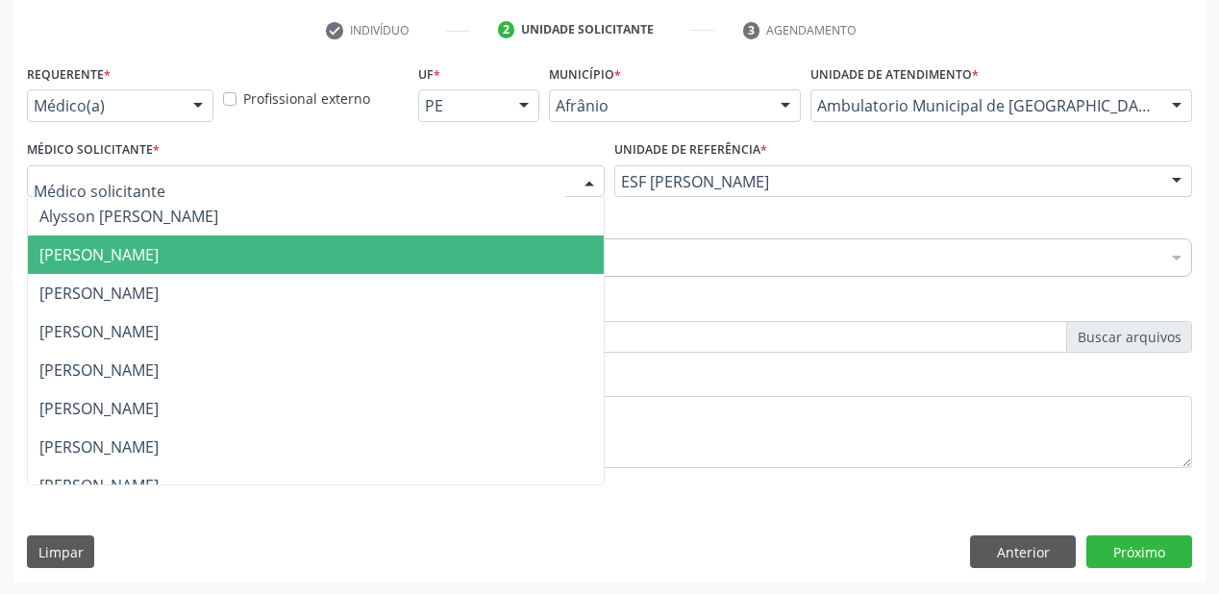
click at [172, 239] on span "[PERSON_NAME]" at bounding box center [316, 254] width 576 height 38
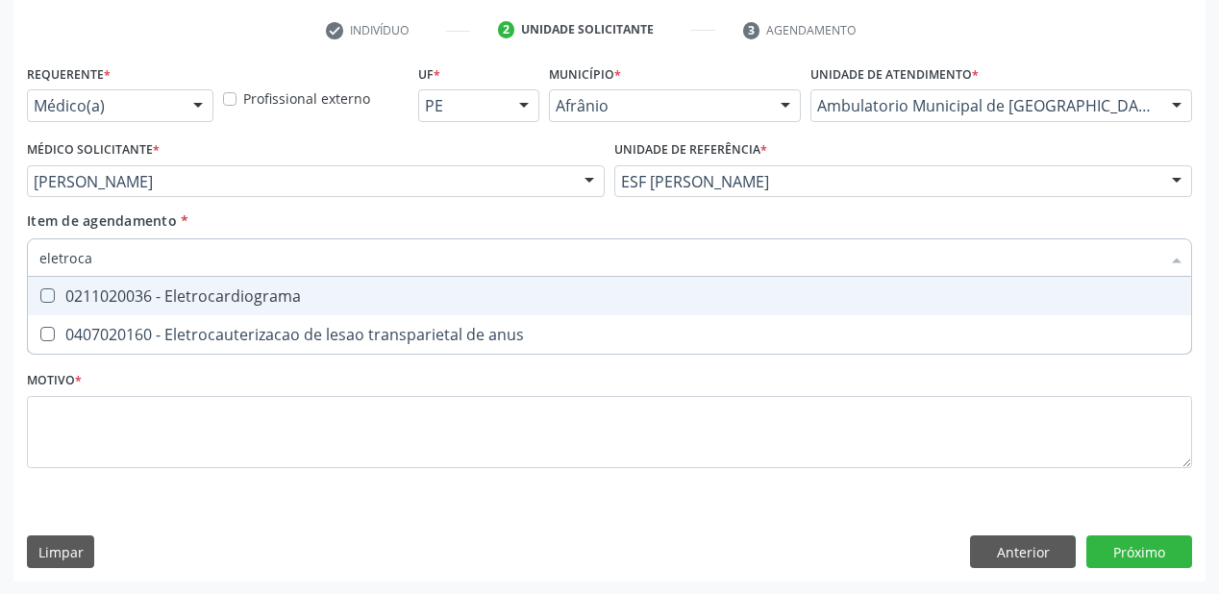
type input "eletrocar"
click at [157, 298] on div "0211020036 - Eletrocardiograma" at bounding box center [609, 295] width 1140 height 15
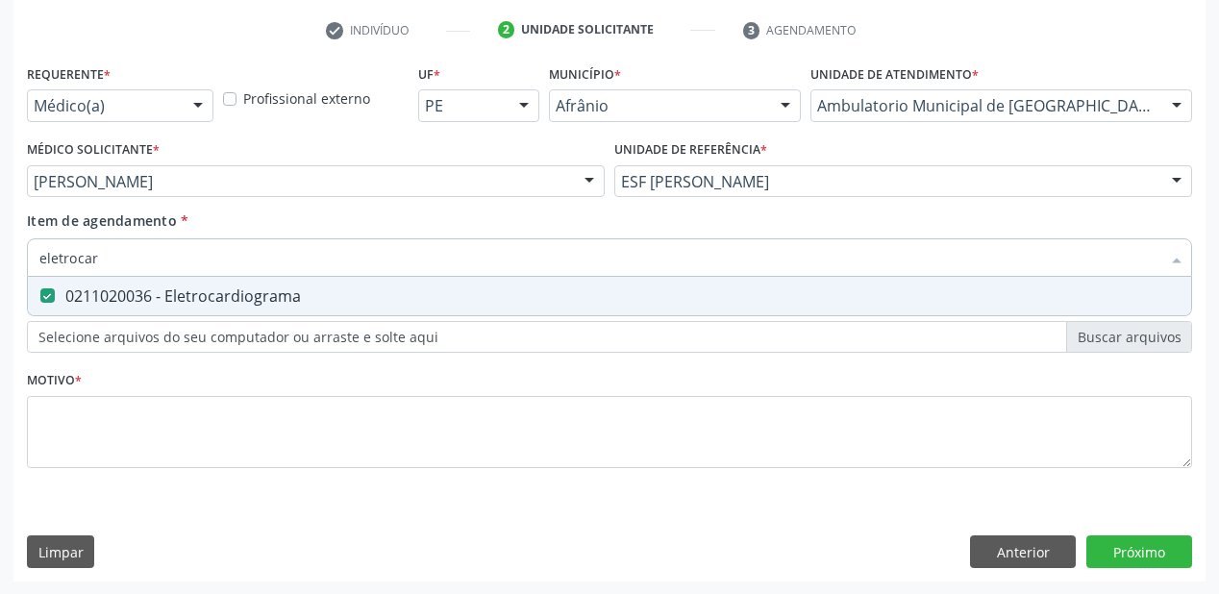
checkbox Eletrocardiograma "true"
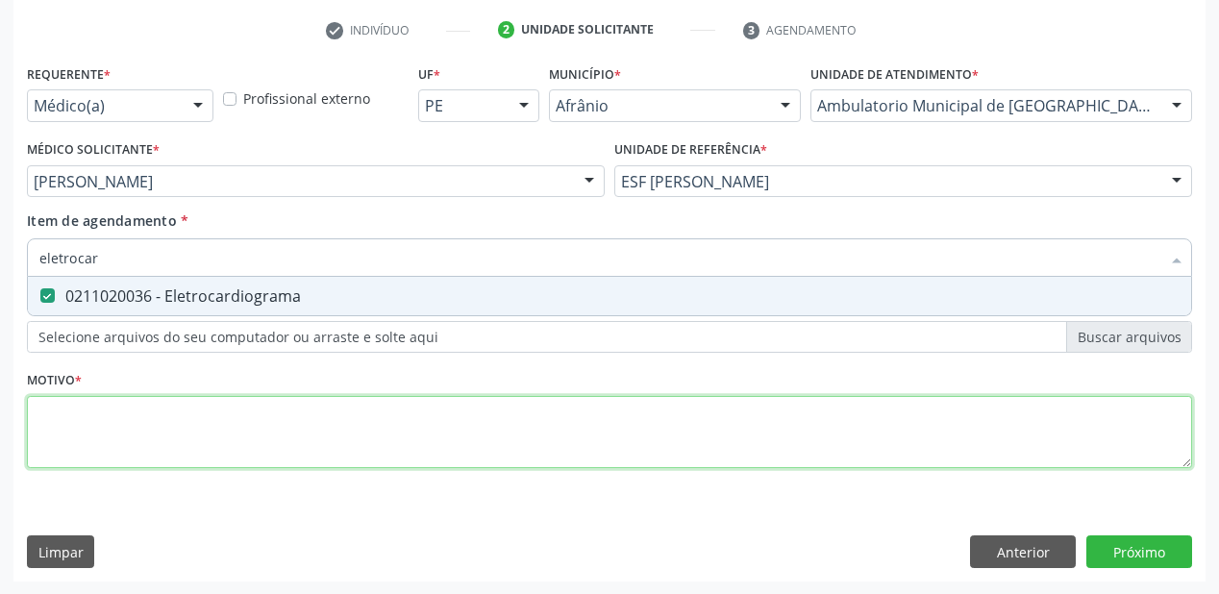
click at [139, 422] on div "Requerente * Médico(a) Médico(a) Enfermeiro(a) Paciente Nenhum resultado encont…" at bounding box center [609, 277] width 1165 height 435
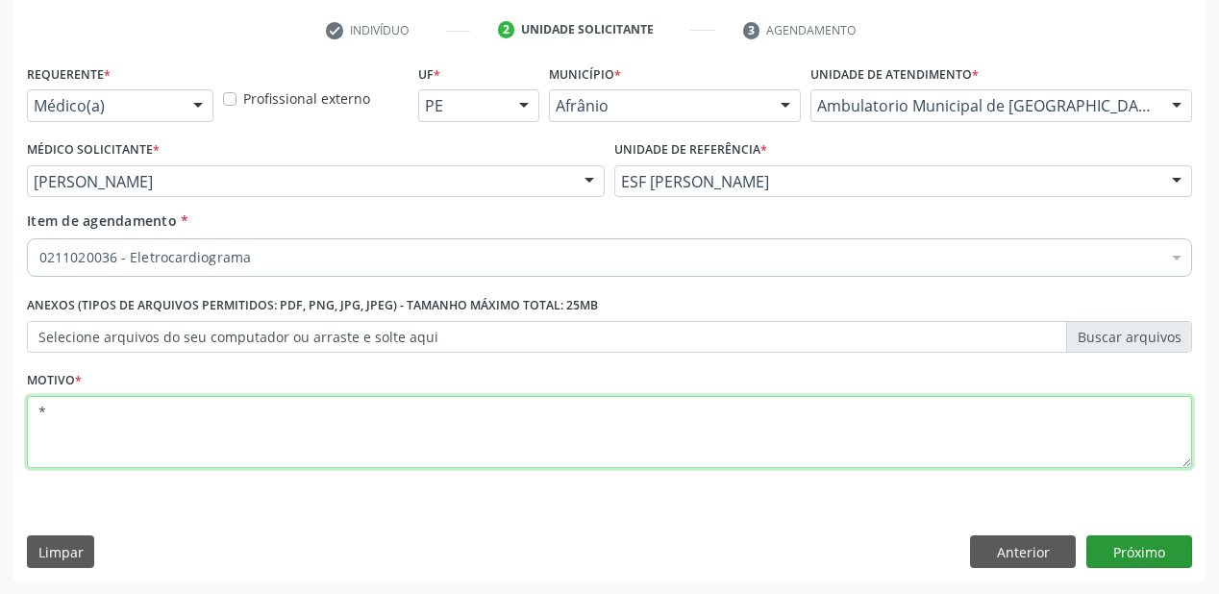
type textarea "*"
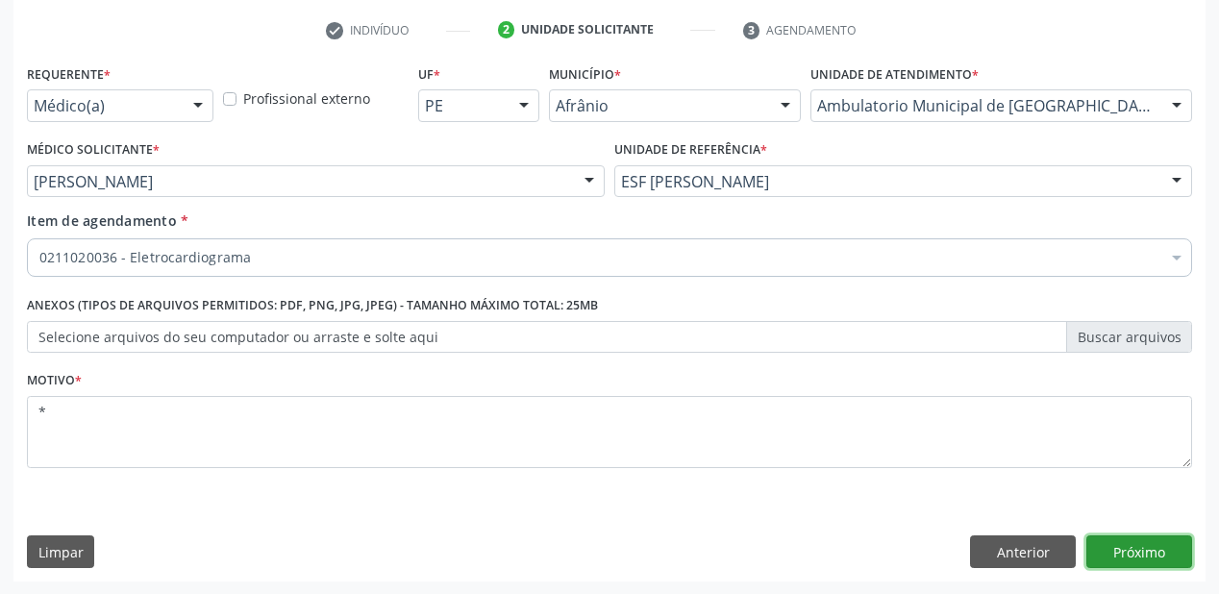
click at [1134, 558] on button "Próximo" at bounding box center [1139, 551] width 106 height 33
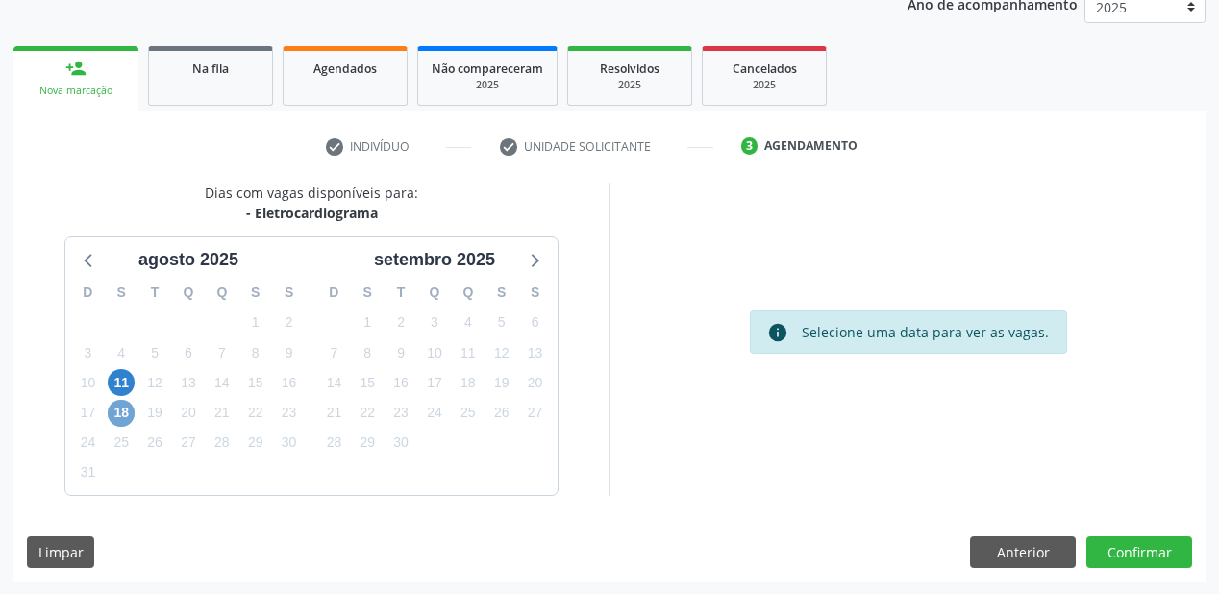
click at [119, 419] on span "18" at bounding box center [121, 413] width 27 height 27
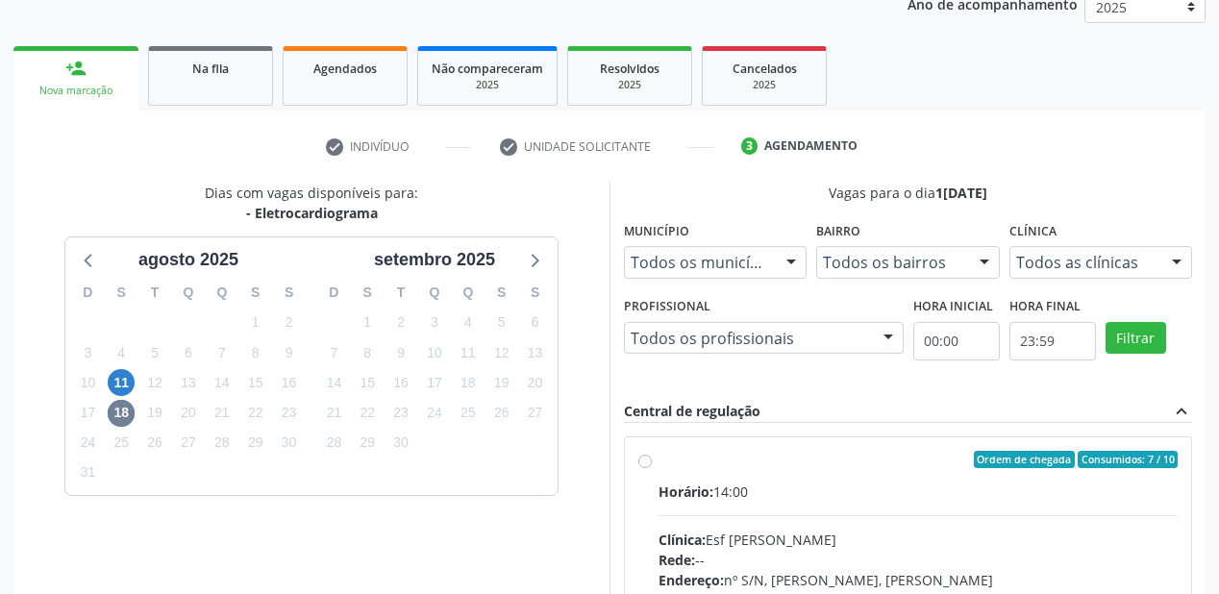
click at [965, 484] on div "Horário: 14:00" at bounding box center [917, 492] width 519 height 20
click at [652, 468] on input "Ordem de chegada Consumidos: 7 / 10 Horário: 14:00 Clínica: Esf [PERSON_NAME] R…" at bounding box center [644, 459] width 13 height 17
radio input "true"
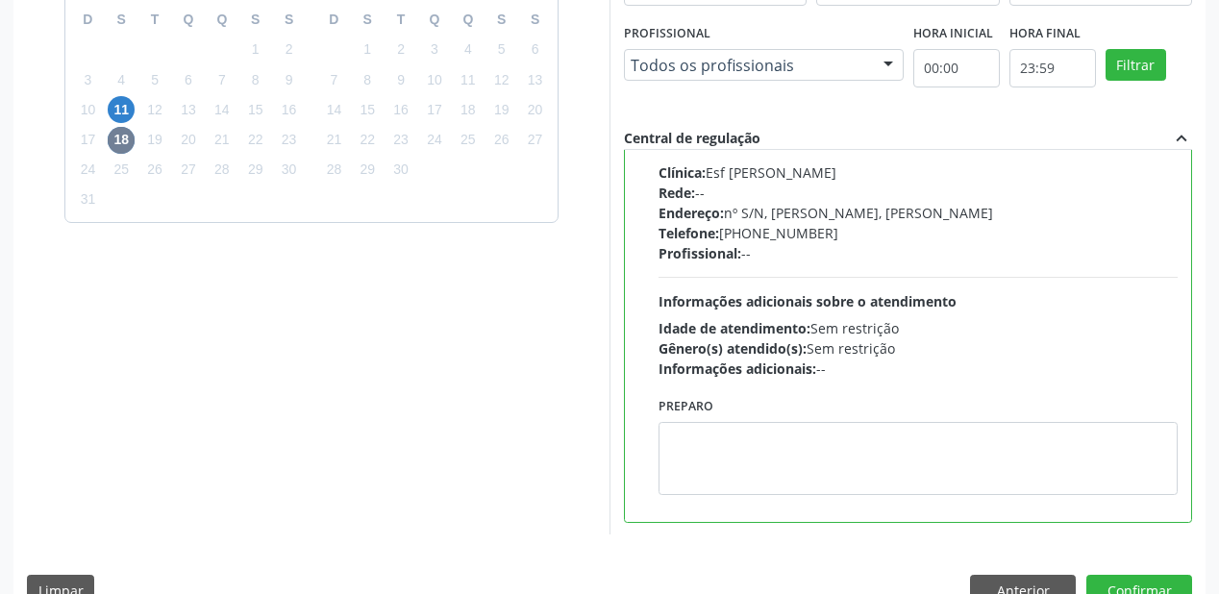
scroll to position [554, 0]
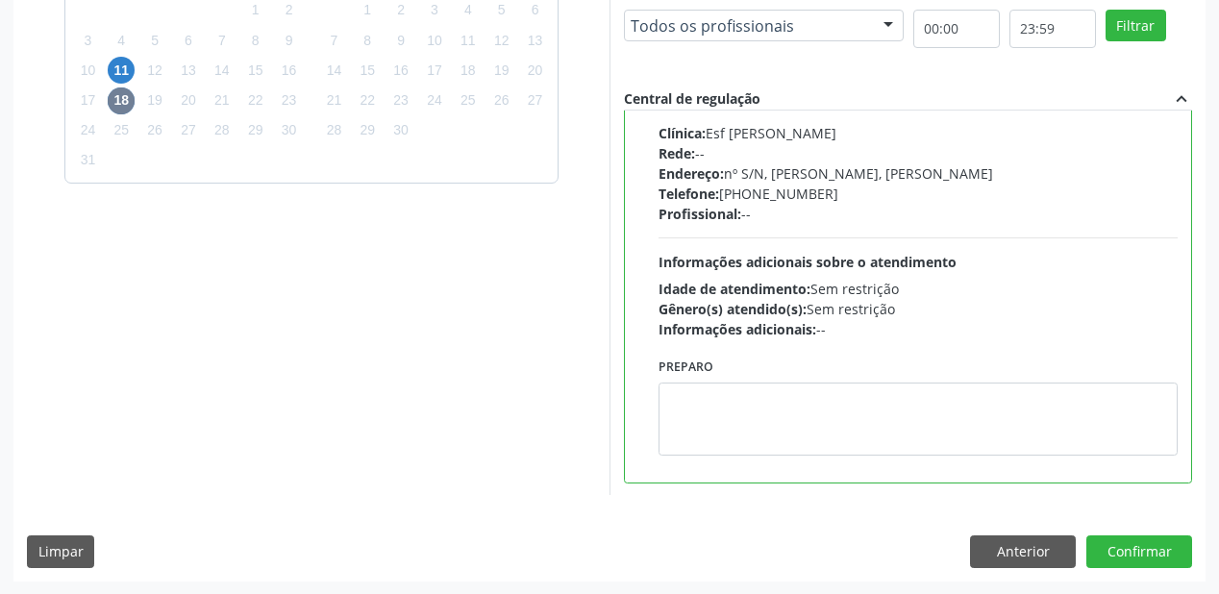
click at [795, 455] on div "Preparo" at bounding box center [918, 411] width 529 height 116
click at [1153, 550] on button "Confirmar" at bounding box center [1139, 551] width 106 height 33
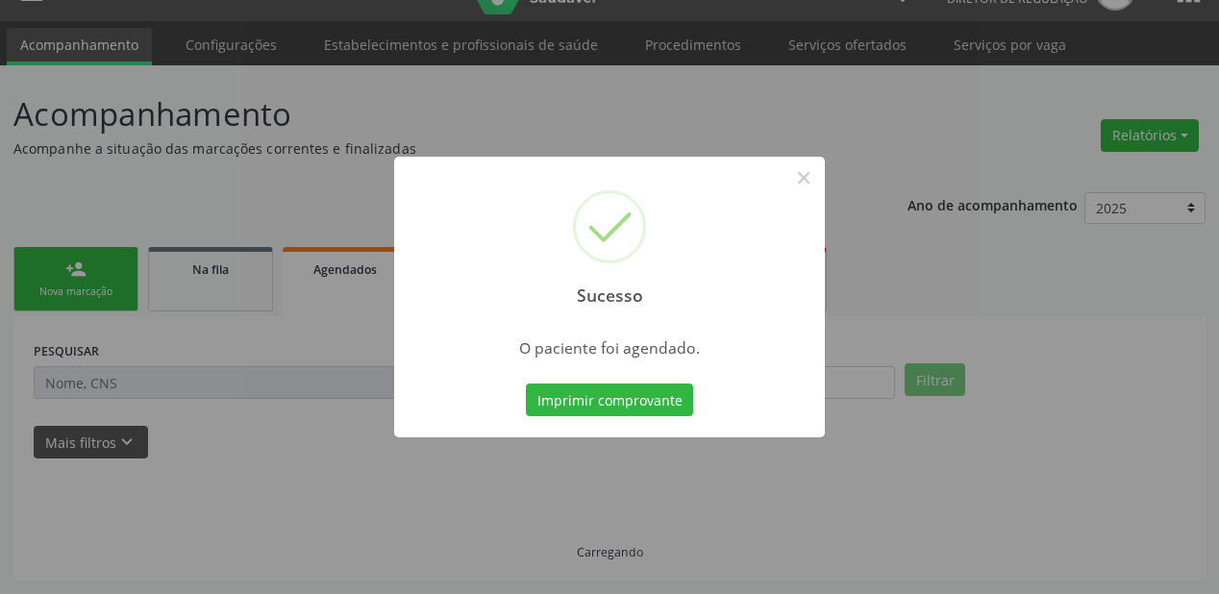
scroll to position [38, 0]
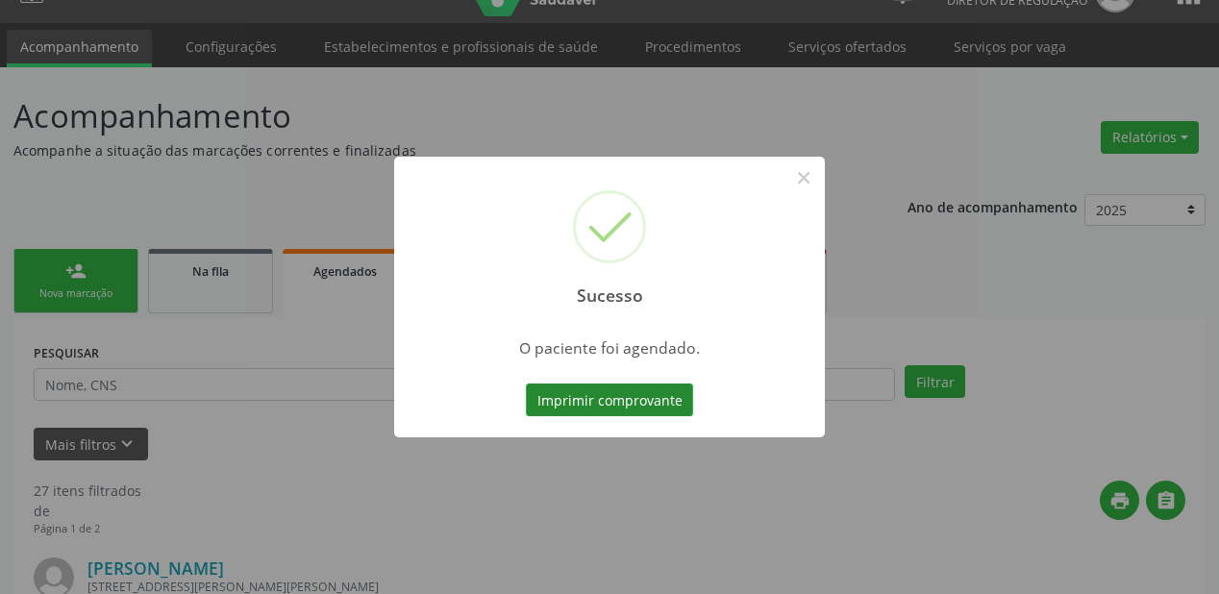
click at [657, 406] on button "Imprimir comprovante" at bounding box center [609, 400] width 167 height 33
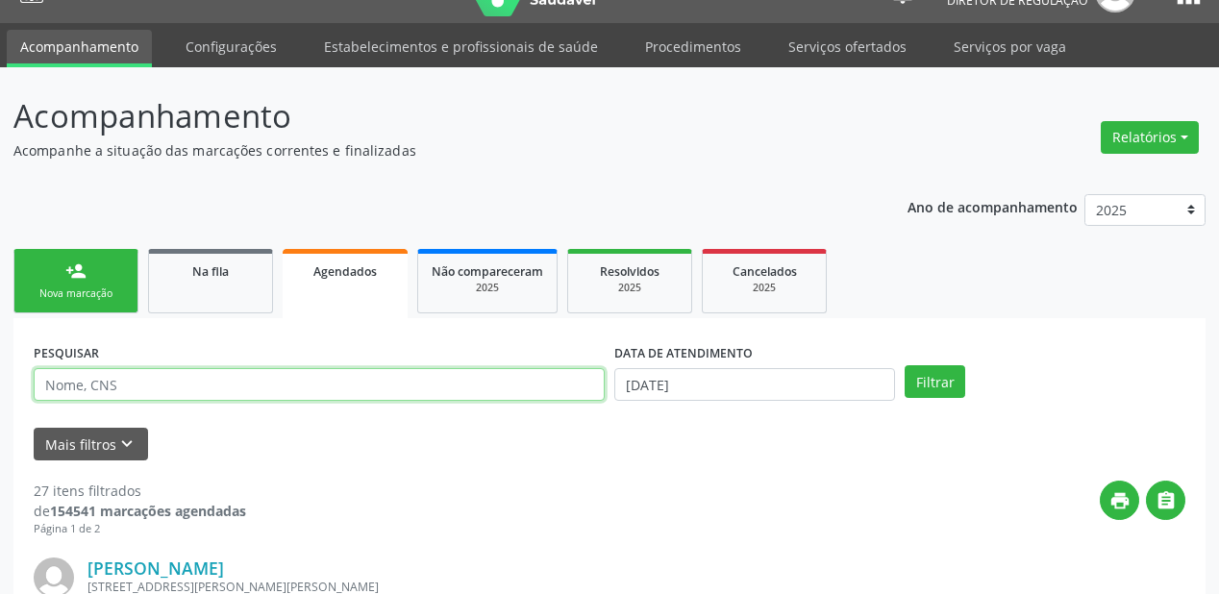
click at [125, 385] on input "text" at bounding box center [319, 384] width 571 height 33
click at [341, 283] on link "Agendados" at bounding box center [345, 283] width 125 height 69
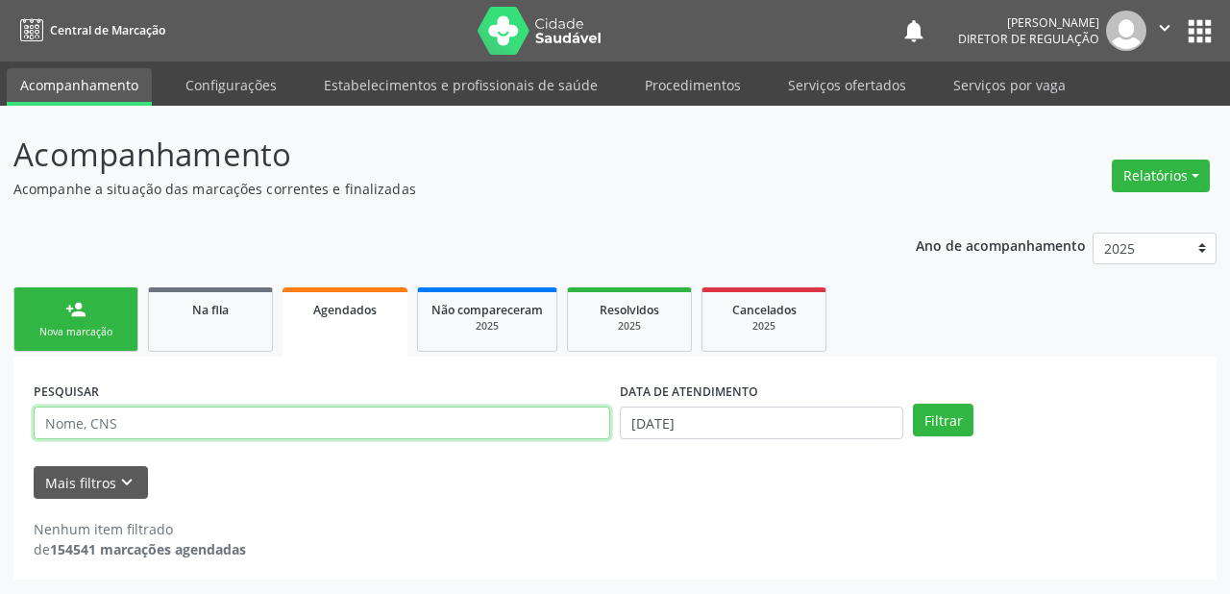
click at [84, 423] on input "text" at bounding box center [322, 423] width 577 height 33
type input "[PERSON_NAME]"
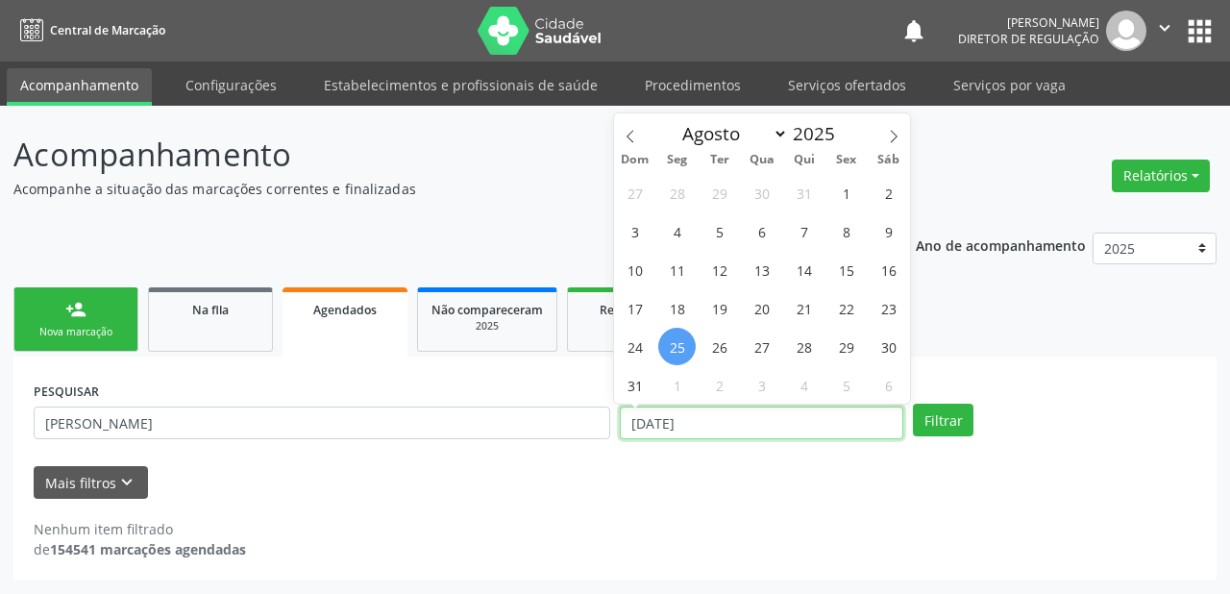
click at [707, 425] on input "[DATE]" at bounding box center [762, 423] width 284 height 33
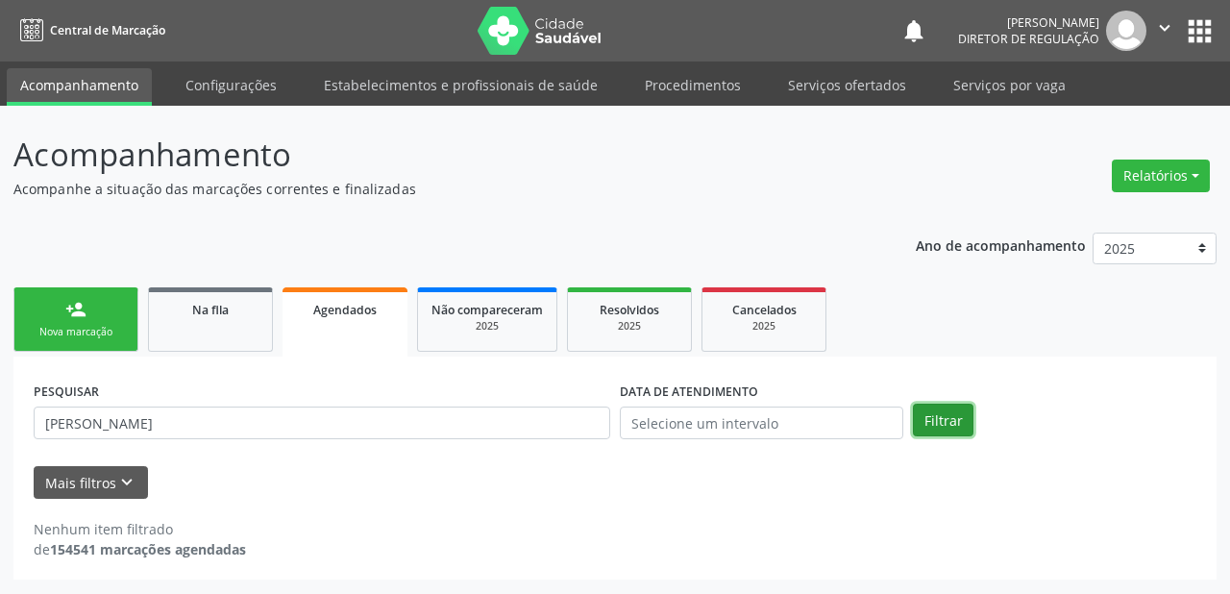
click at [966, 411] on button "Filtrar" at bounding box center [943, 420] width 61 height 33
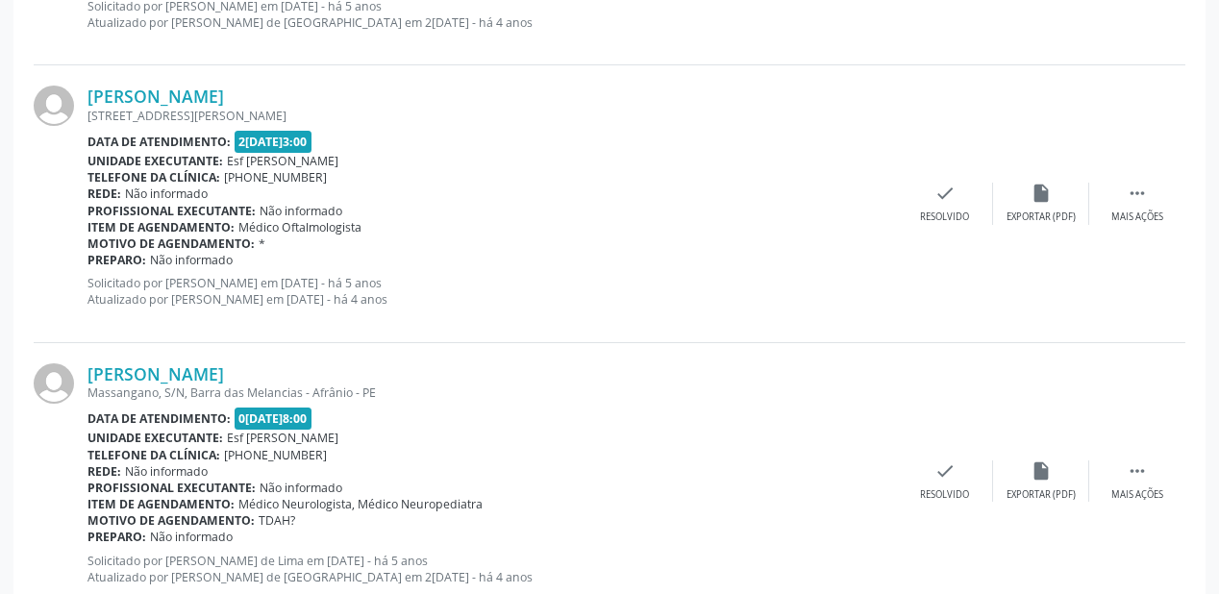
scroll to position [4220, 0]
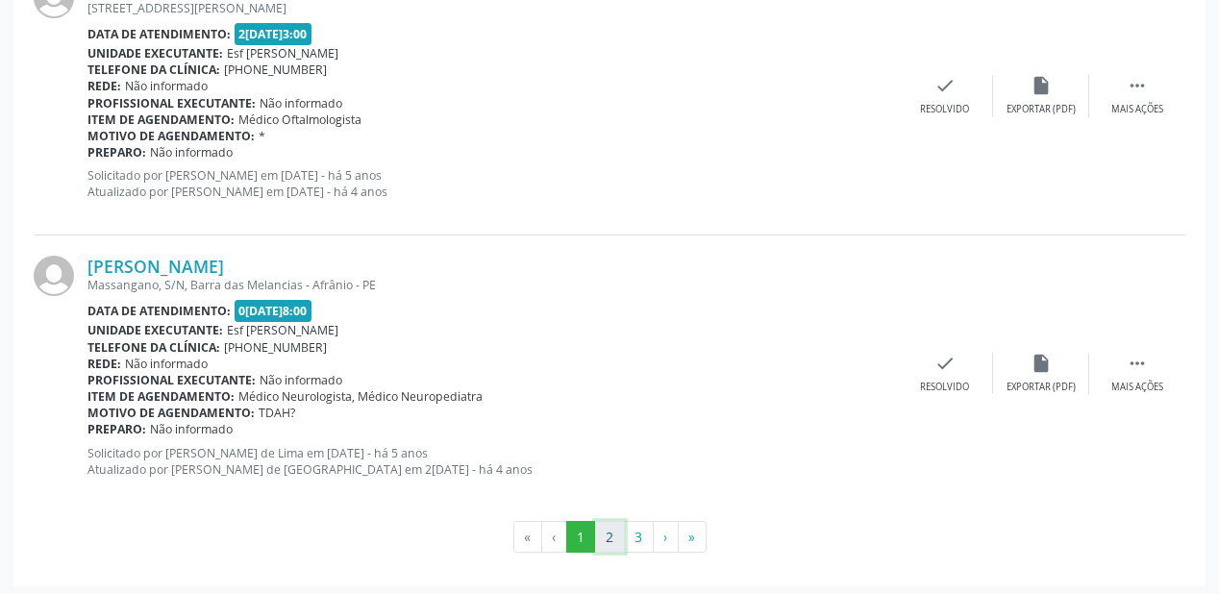
click at [615, 532] on button "2" at bounding box center [610, 537] width 30 height 33
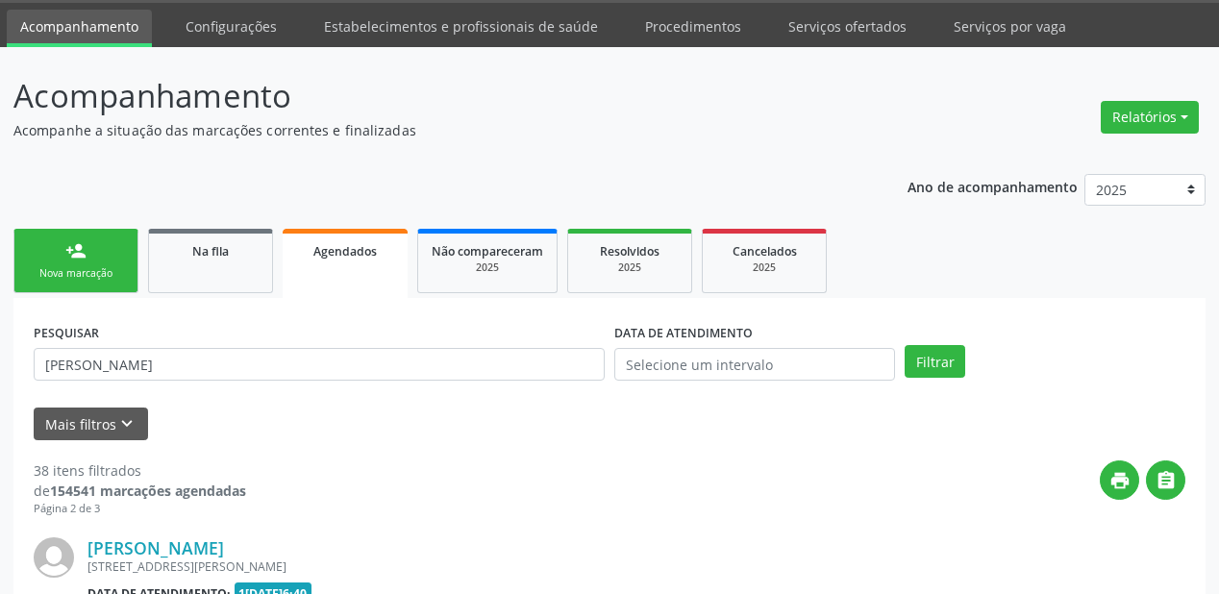
scroll to position [3989, 0]
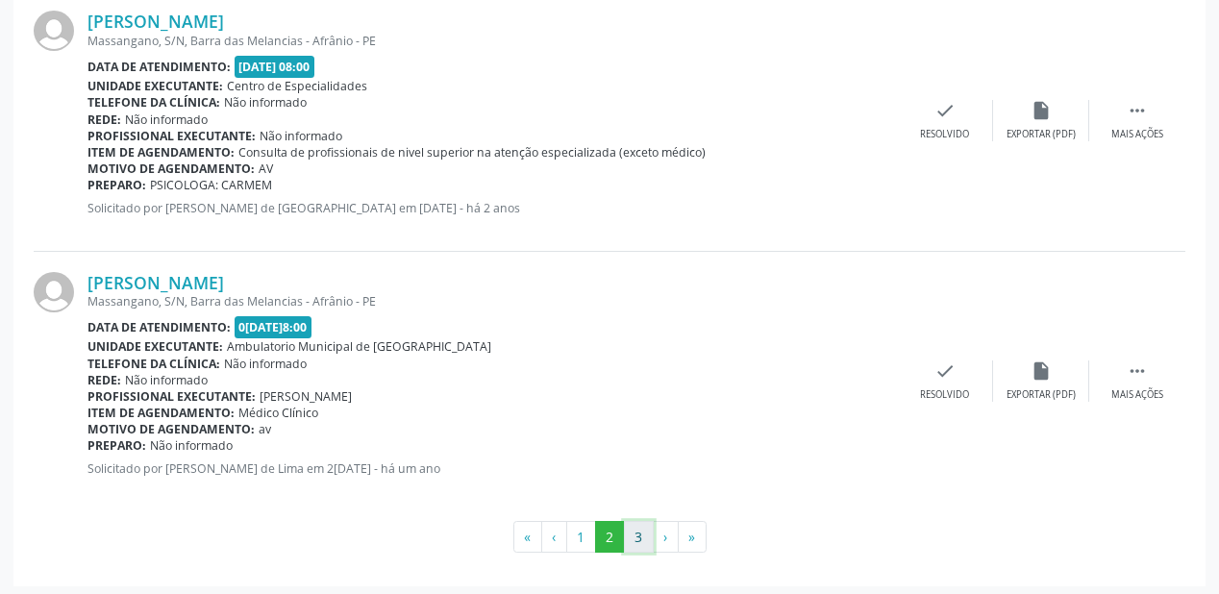
click at [638, 533] on button "3" at bounding box center [639, 537] width 30 height 33
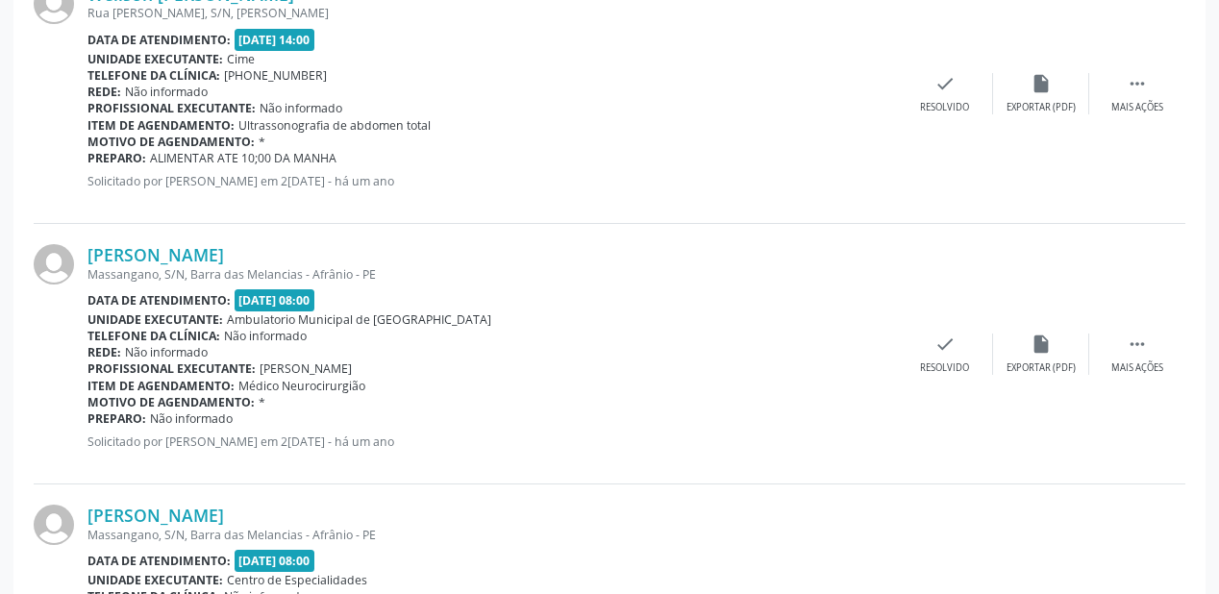
scroll to position [251, 0]
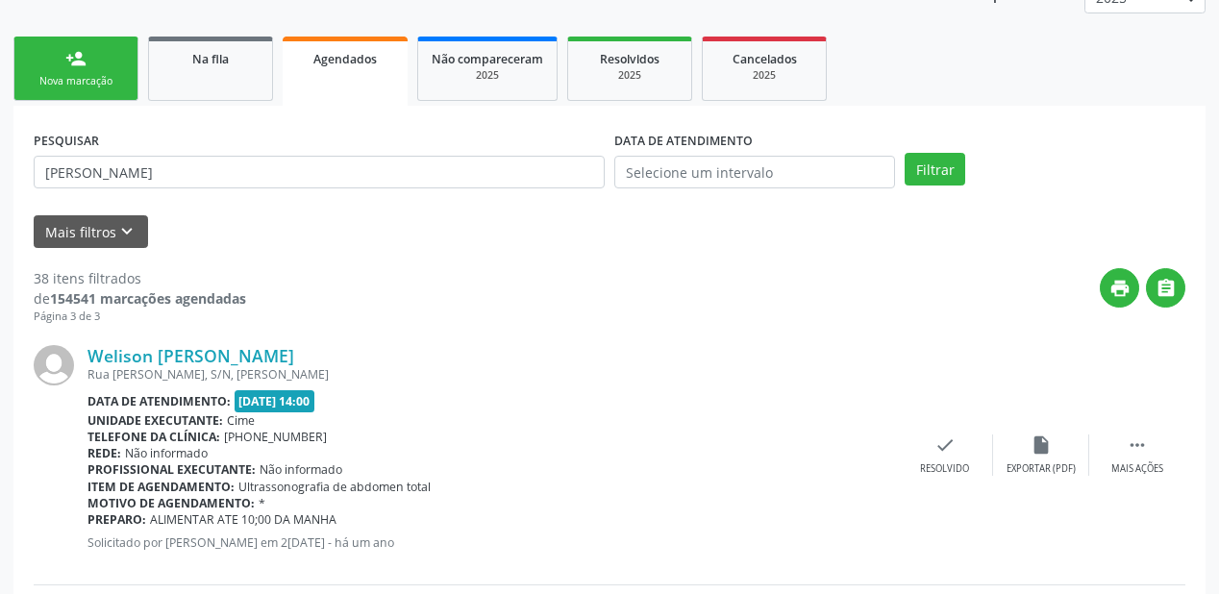
click at [85, 64] on div "person_add" at bounding box center [75, 58] width 21 height 21
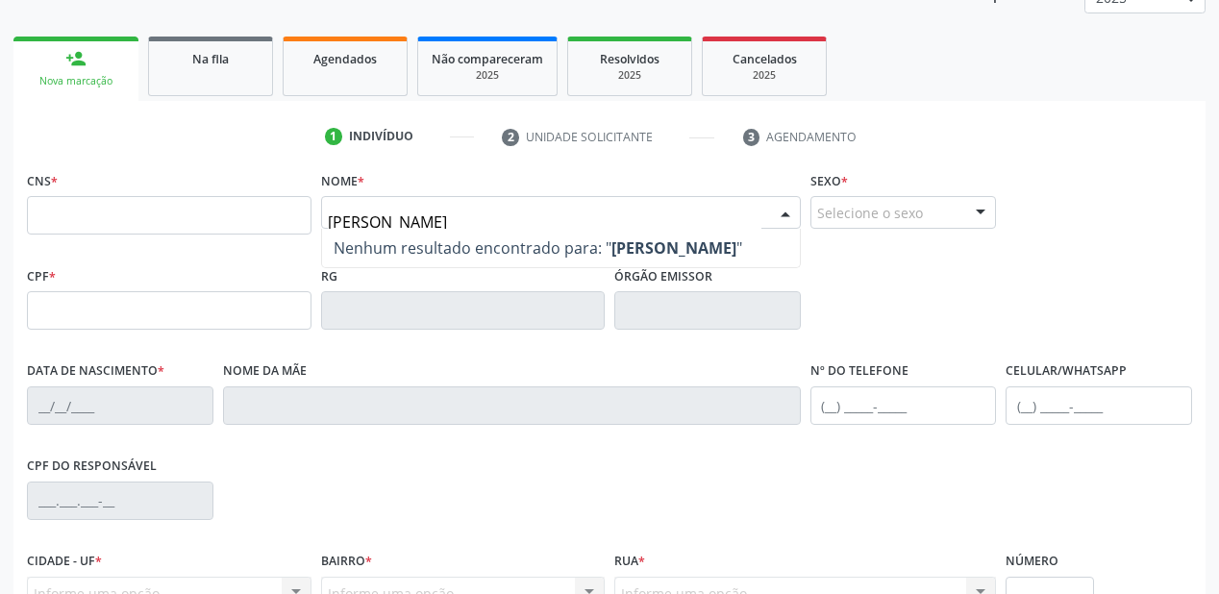
type input "[PERSON_NAME]"
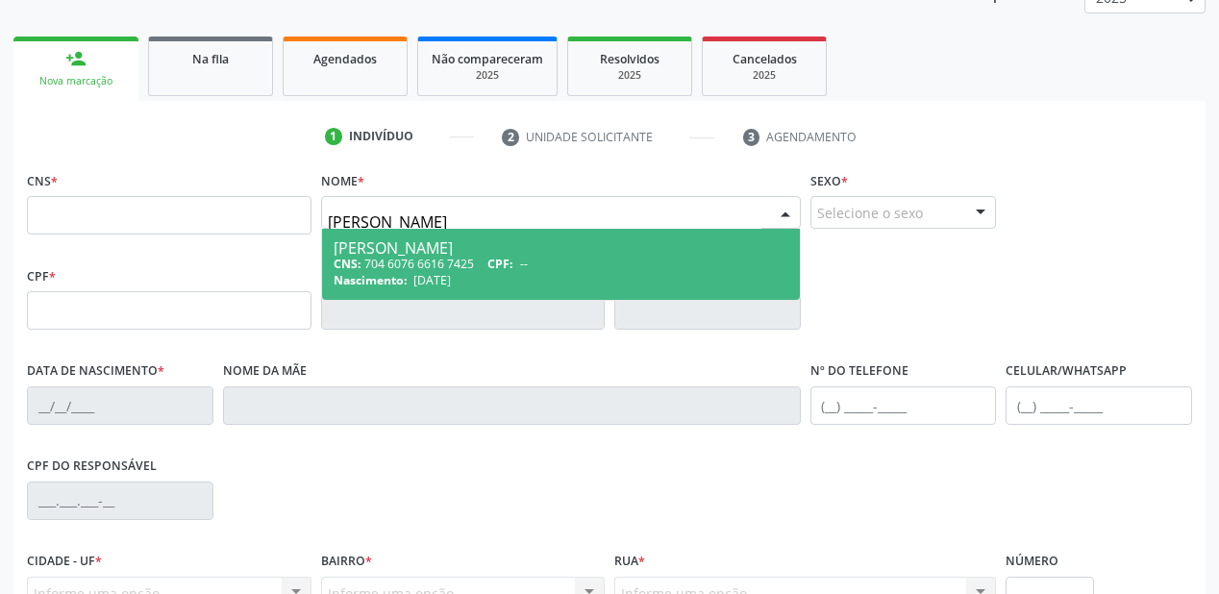
click at [430, 260] on div "CNS: 704 6076 6616 7425 CPF: --" at bounding box center [561, 264] width 455 height 16
type input "704 6076 6616 7425"
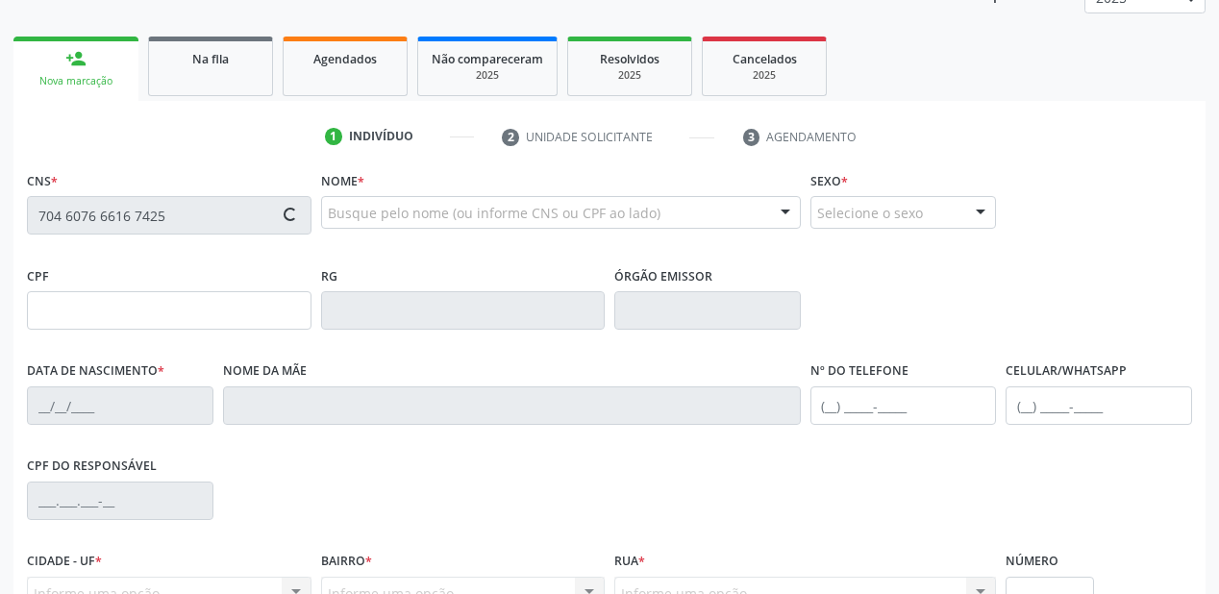
type input "[DATE]"
type input "[PERSON_NAME] [PERSON_NAME]"
type input "[PHONE_NUMBER]"
type input "S/N"
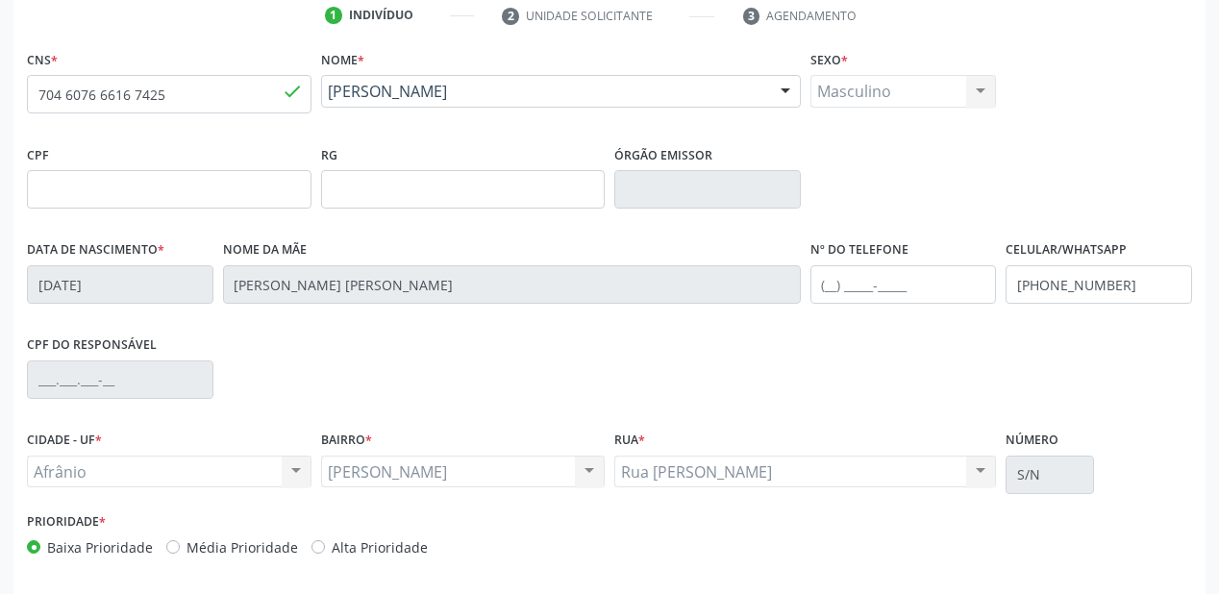
scroll to position [447, 0]
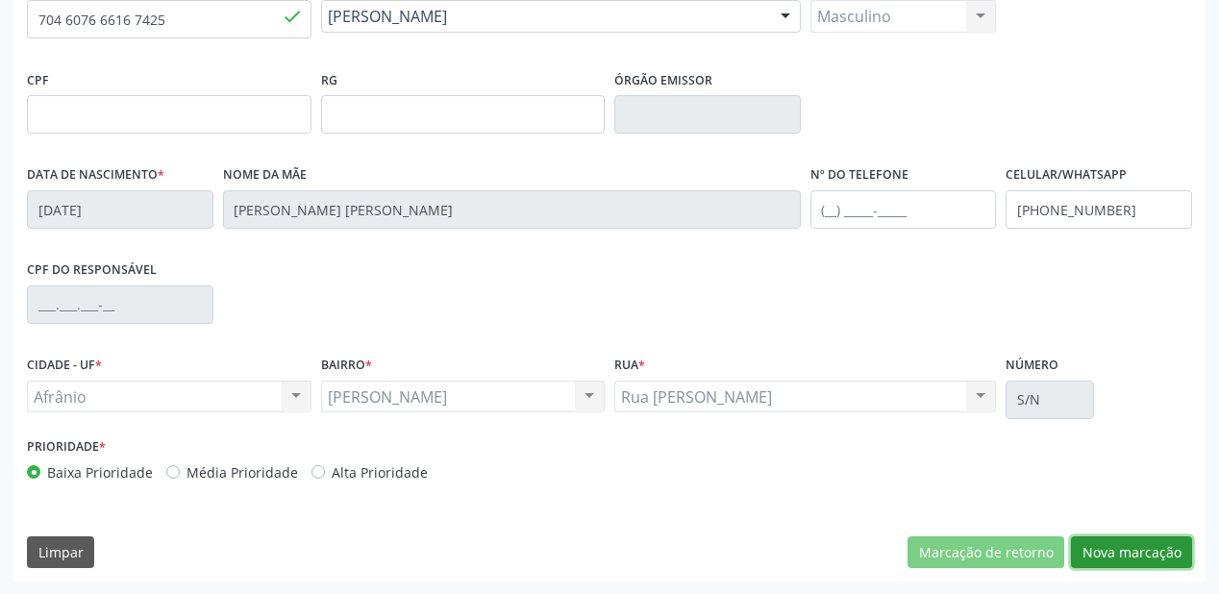
click at [1122, 551] on button "Nova marcação" at bounding box center [1131, 552] width 121 height 33
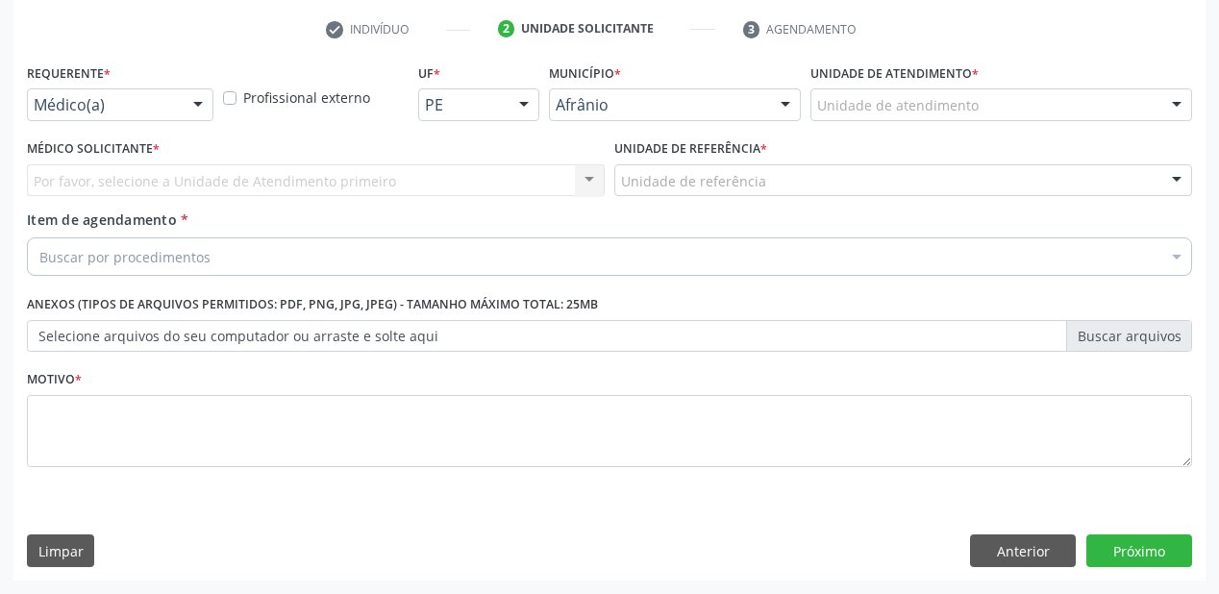
scroll to position [358, 0]
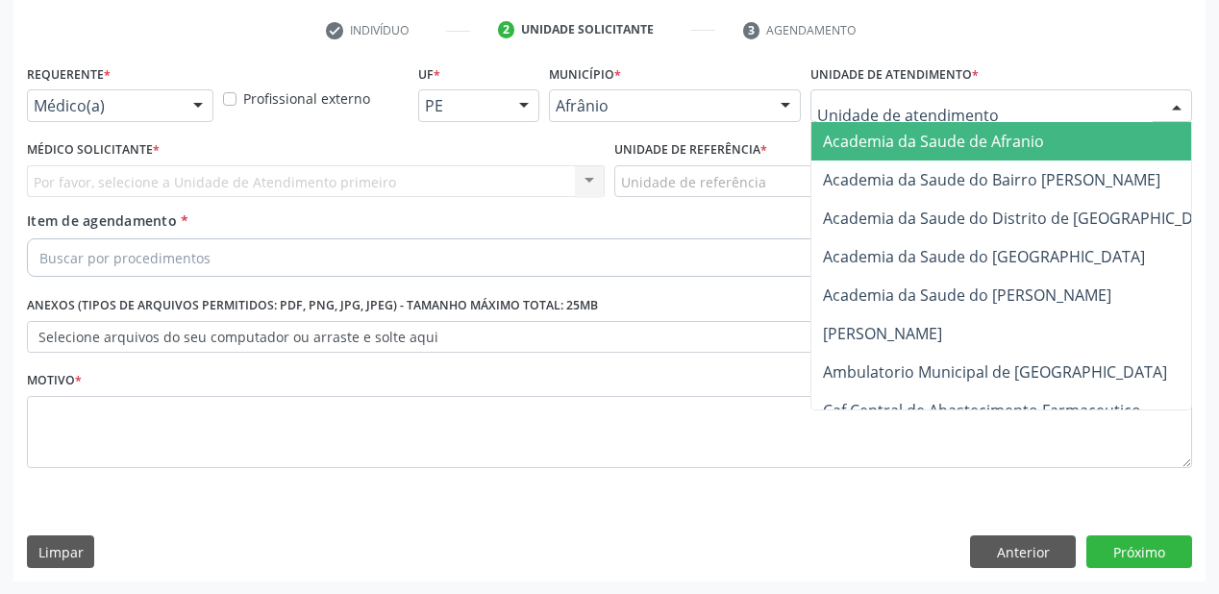
click at [822, 91] on div at bounding box center [1001, 105] width 382 height 33
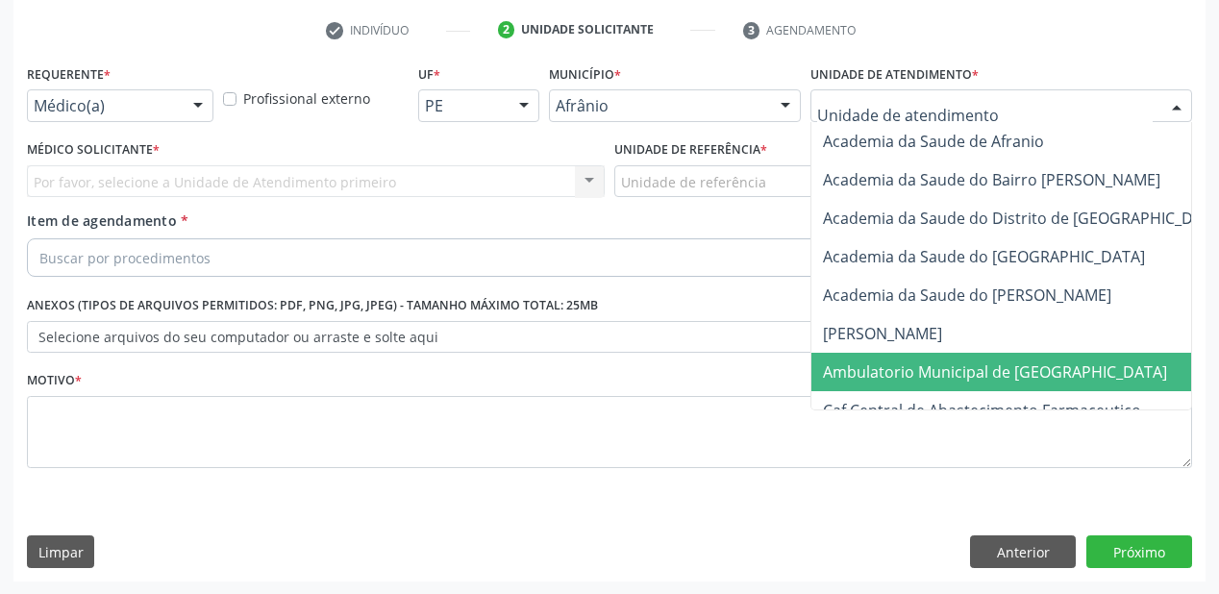
click at [901, 367] on span "Ambulatorio Municipal de [GEOGRAPHIC_DATA]" at bounding box center [995, 371] width 344 height 21
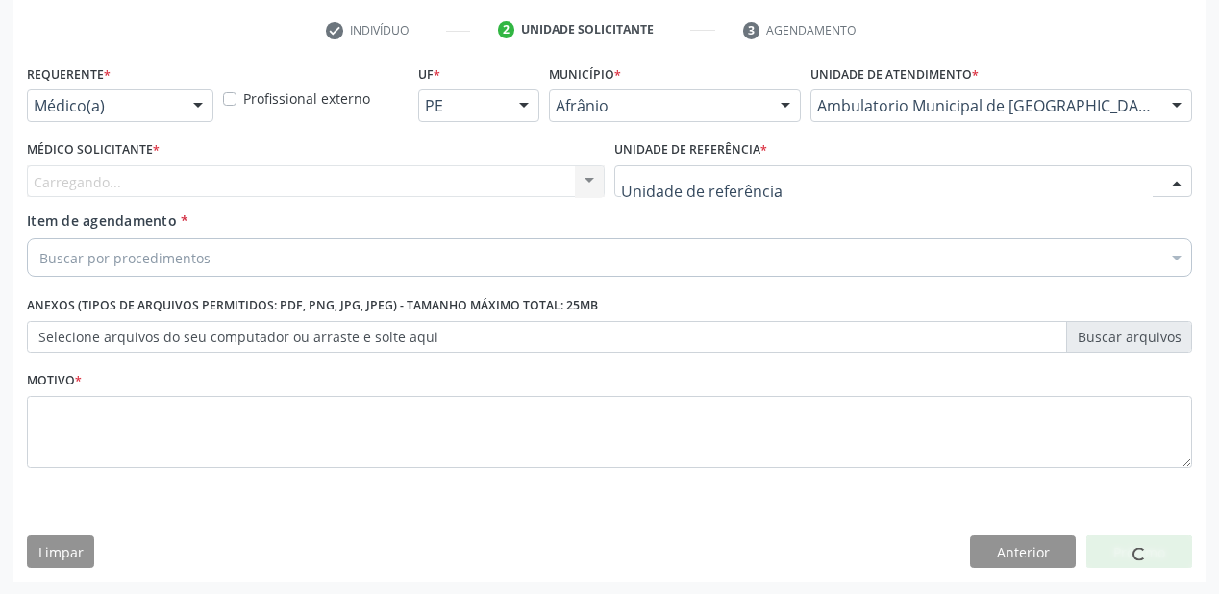
drag, startPoint x: 690, startPoint y: 186, endPoint x: 692, endPoint y: 309, distance: 122.1
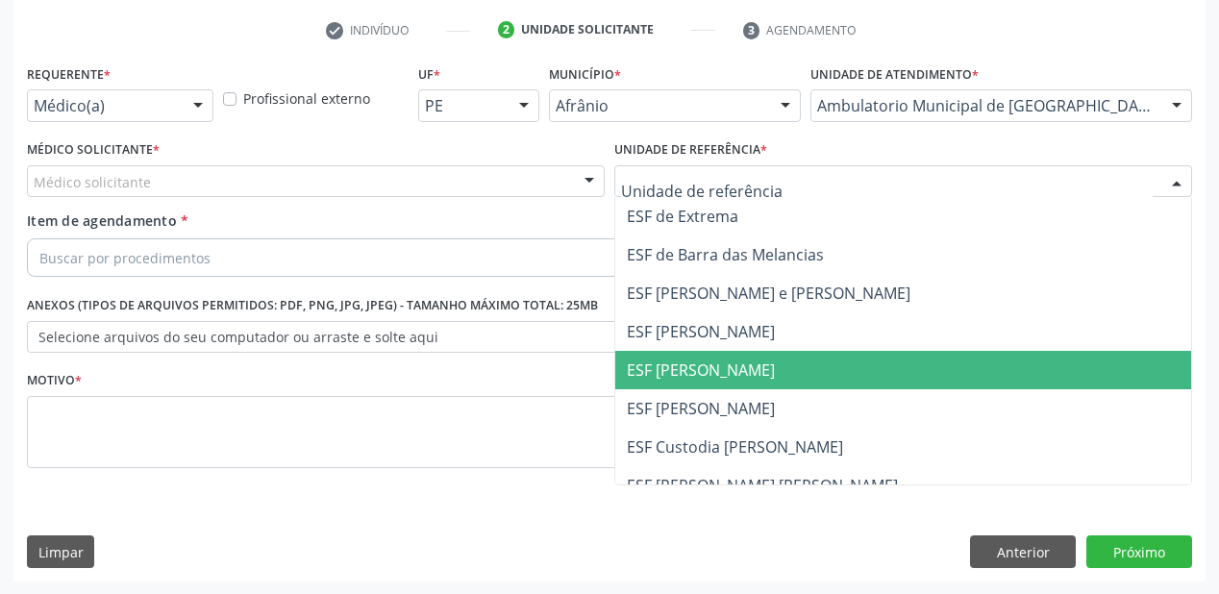
click at [702, 371] on span "ESF [PERSON_NAME]" at bounding box center [701, 369] width 148 height 21
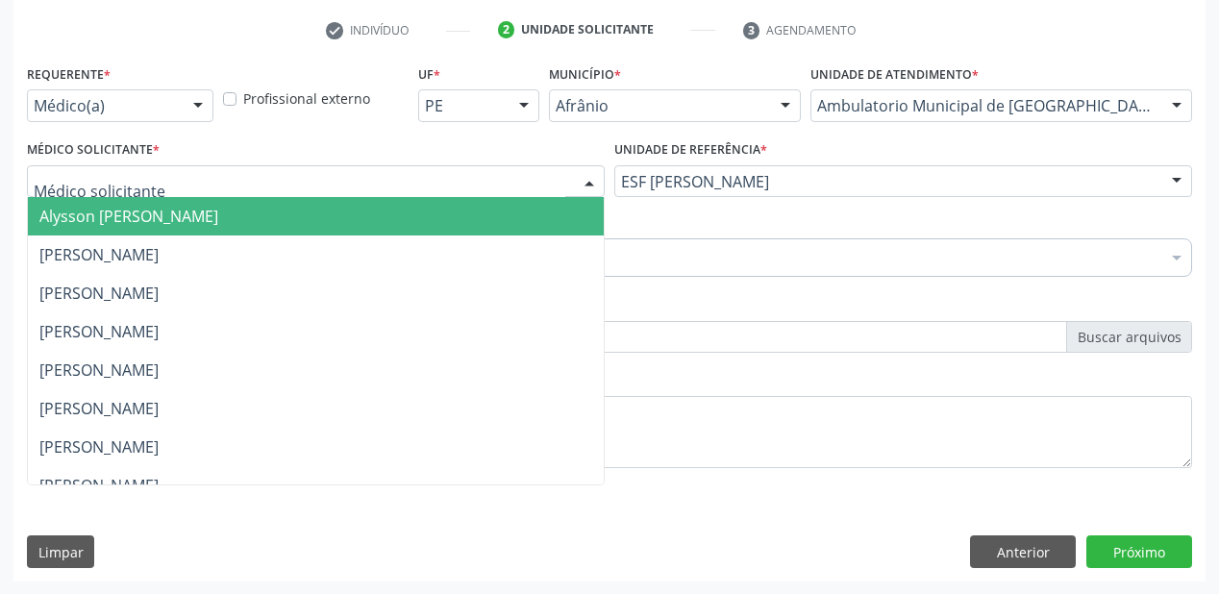
click at [63, 206] on span "Alysson [PERSON_NAME]" at bounding box center [128, 216] width 179 height 21
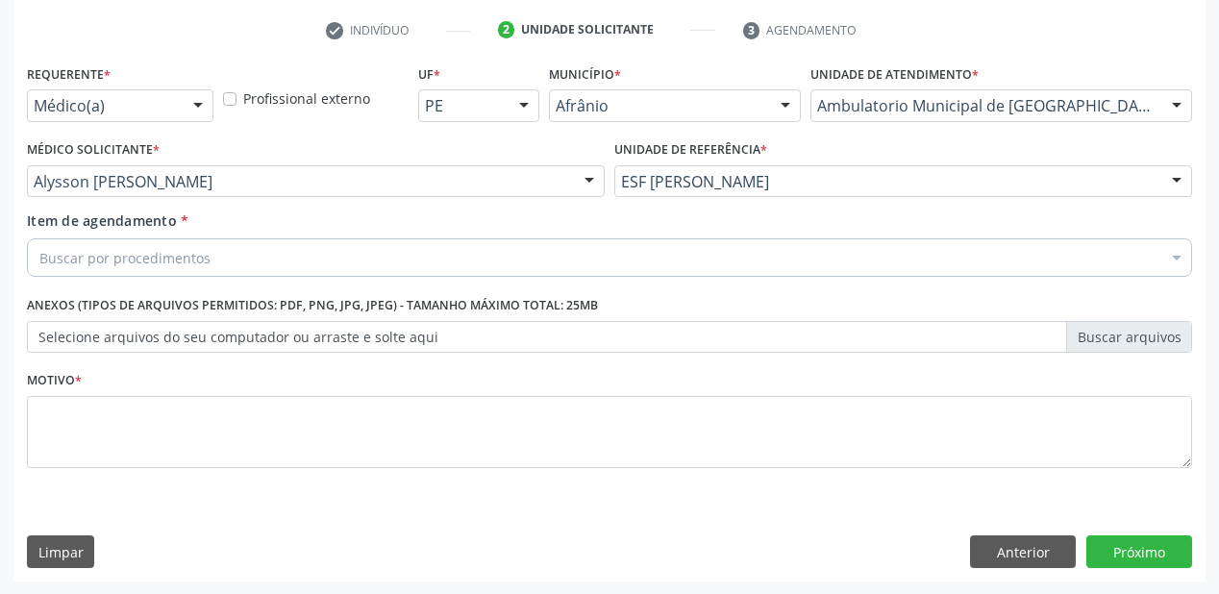
click at [65, 246] on div "Buscar por procedimentos" at bounding box center [609, 257] width 1165 height 38
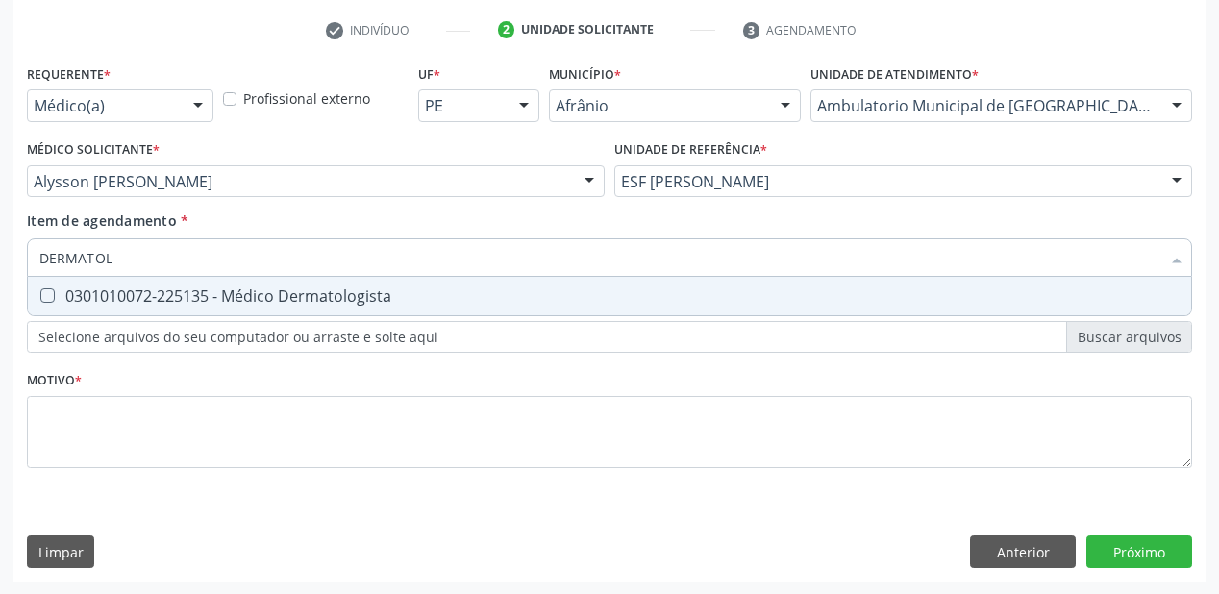
type input "DERMATOLO"
click at [125, 298] on div "0301010072-225135 - Médico Dermatologista" at bounding box center [609, 295] width 1140 height 15
checkbox Dermatologista "true"
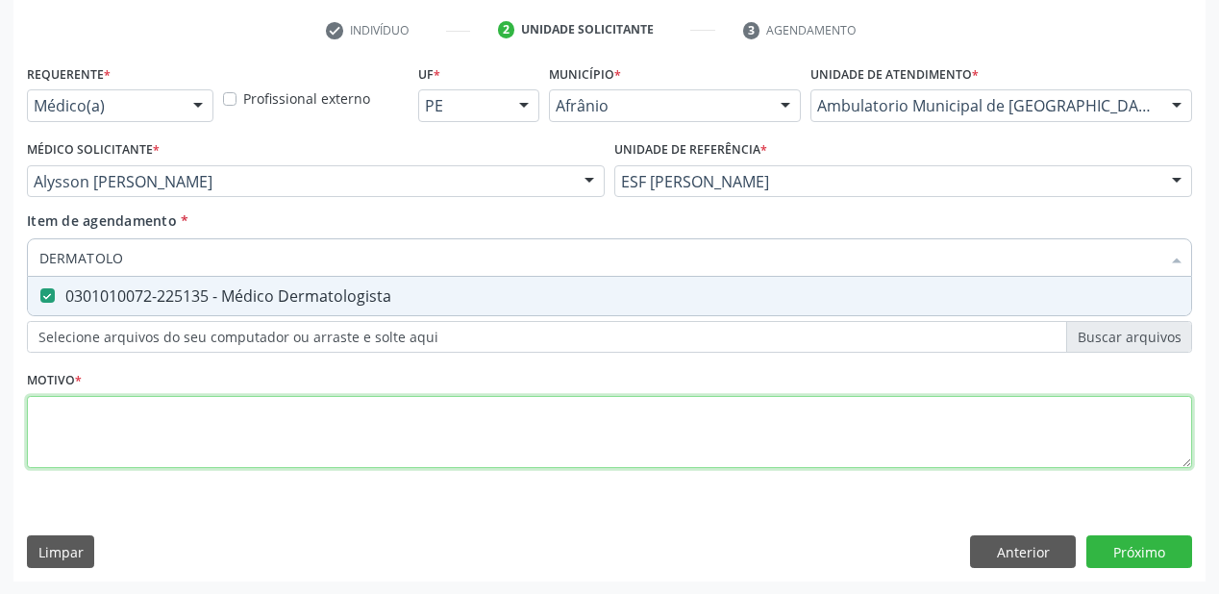
click at [109, 404] on div "Requerente * Médico(a) Médico(a) Enfermeiro(a) Paciente Nenhum resultado encont…" at bounding box center [609, 277] width 1165 height 435
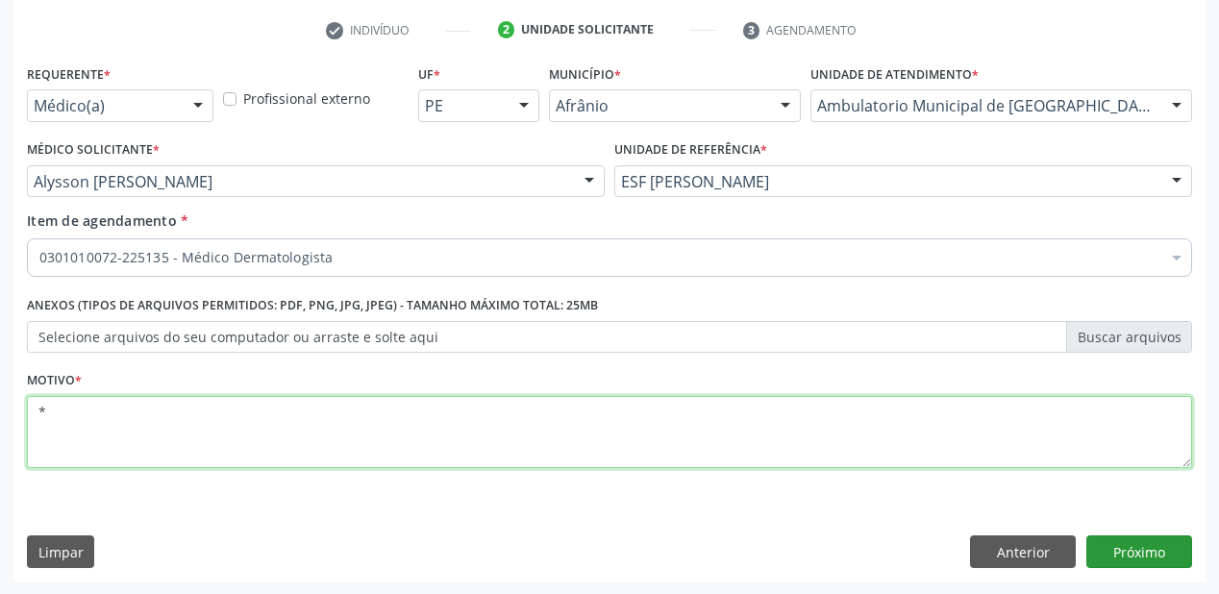
type textarea "*"
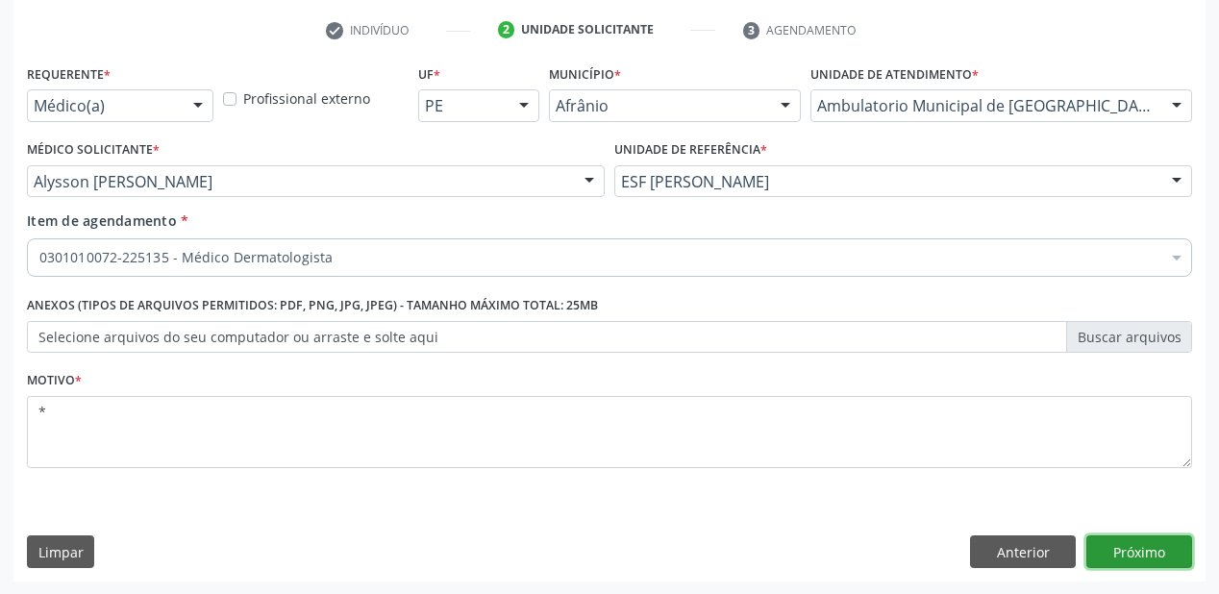
click at [1122, 541] on button "Próximo" at bounding box center [1139, 551] width 106 height 33
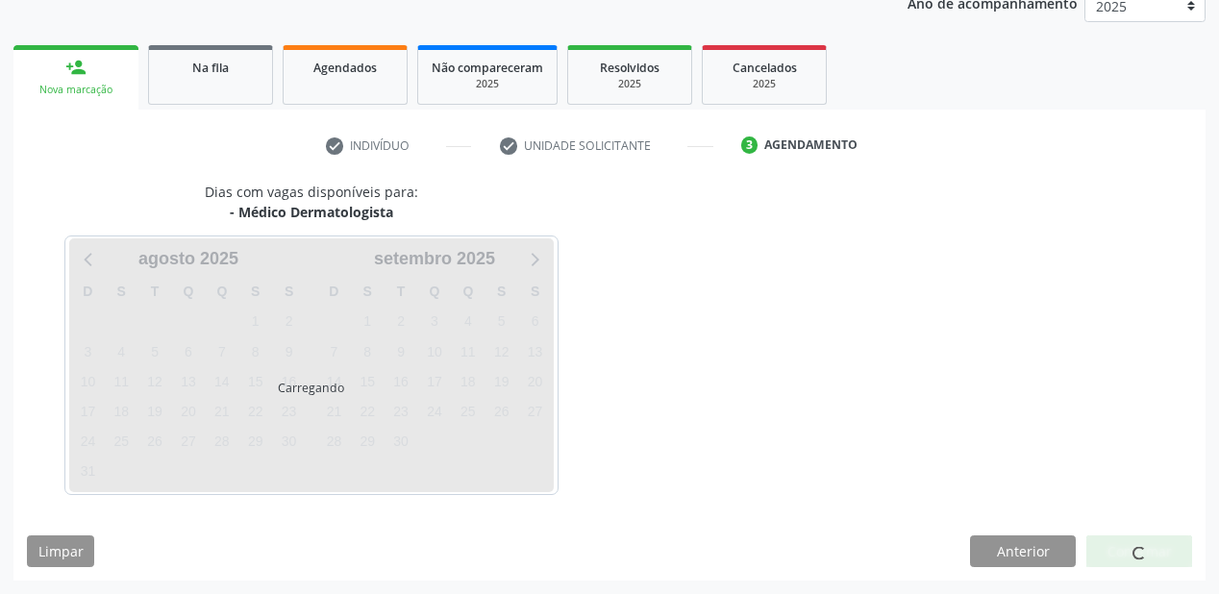
scroll to position [241, 0]
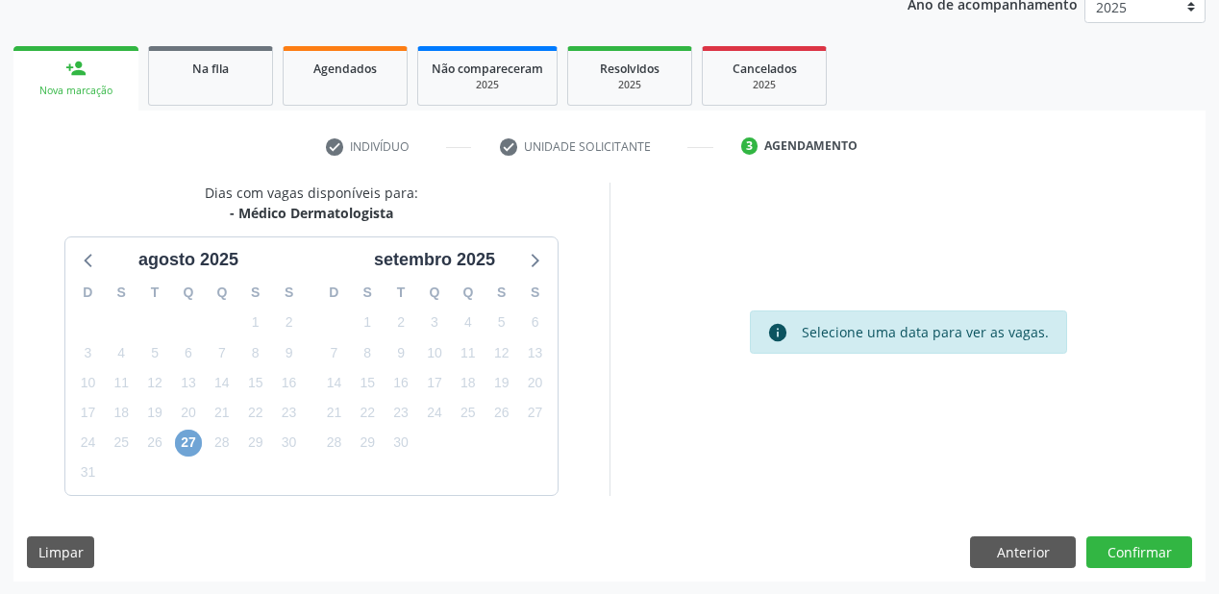
click at [188, 438] on span "27" at bounding box center [188, 443] width 27 height 27
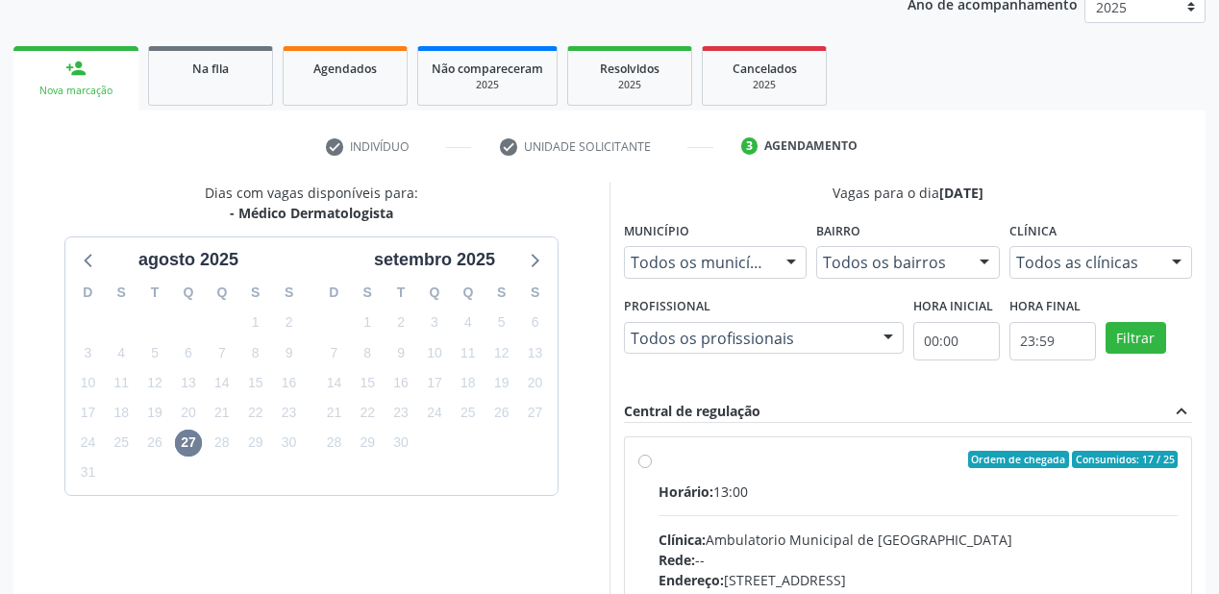
click at [652, 468] on input "Ordem de chegada Consumidos: 17 / 25 Horário: 13:00 Clínica: Ambulatorio Munici…" at bounding box center [644, 459] width 13 height 17
radio input "true"
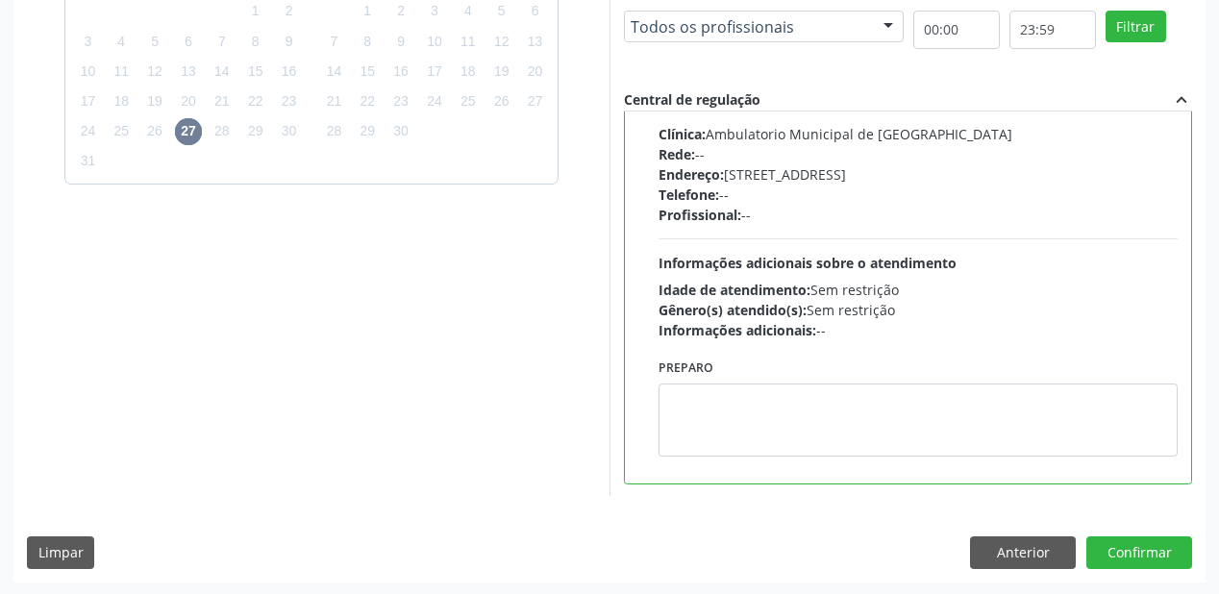
scroll to position [554, 0]
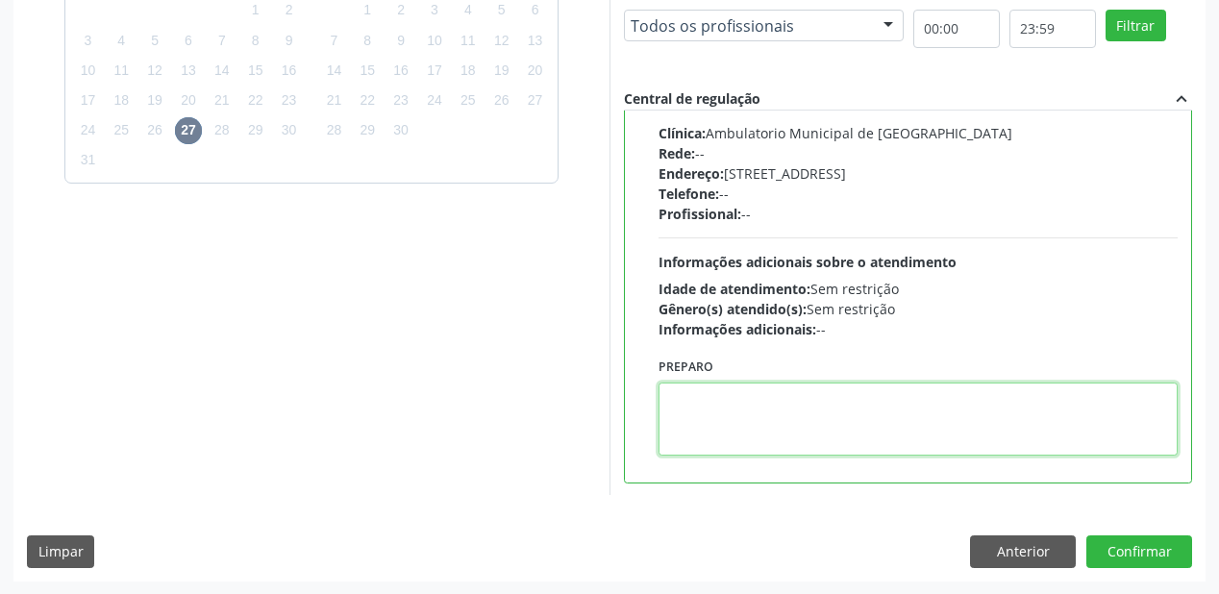
drag, startPoint x: 772, startPoint y: 415, endPoint x: 799, endPoint y: 425, distance: 28.6
click at [783, 419] on textarea at bounding box center [917, 419] width 519 height 73
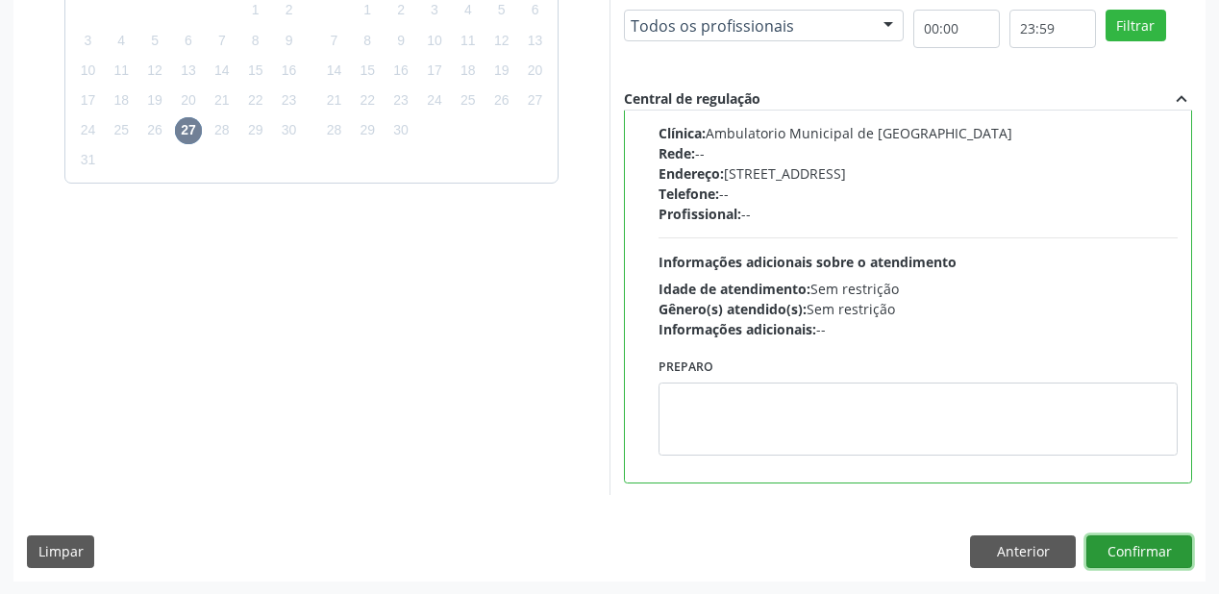
click at [1131, 544] on button "Confirmar" at bounding box center [1139, 551] width 106 height 33
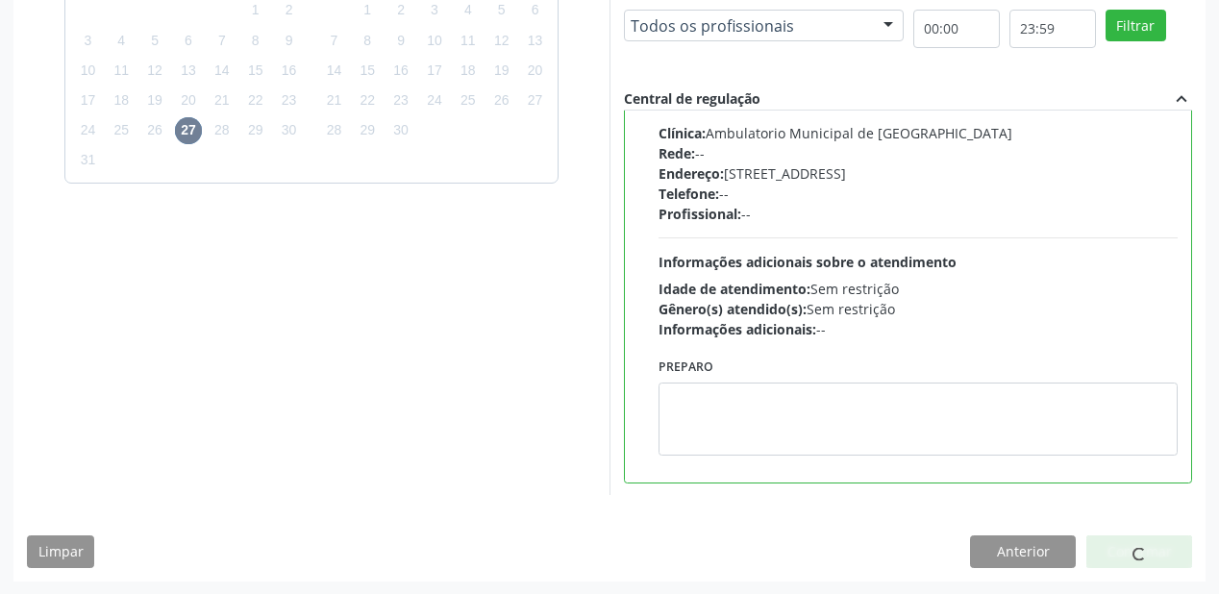
scroll to position [38, 0]
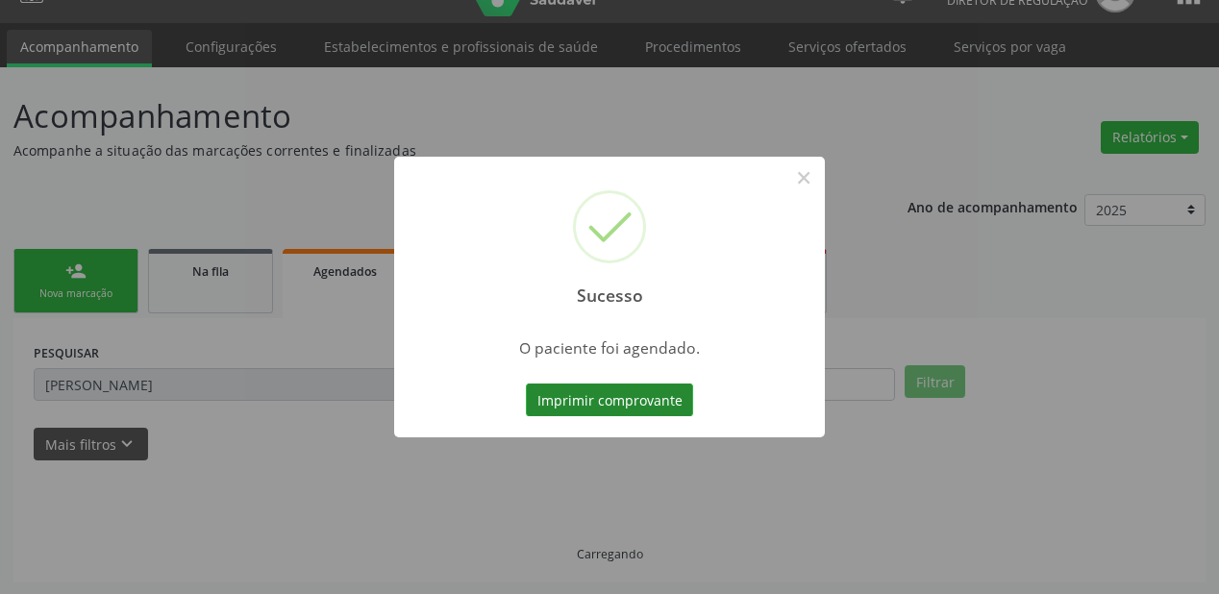
click at [586, 405] on button "Imprimir comprovante" at bounding box center [609, 400] width 167 height 33
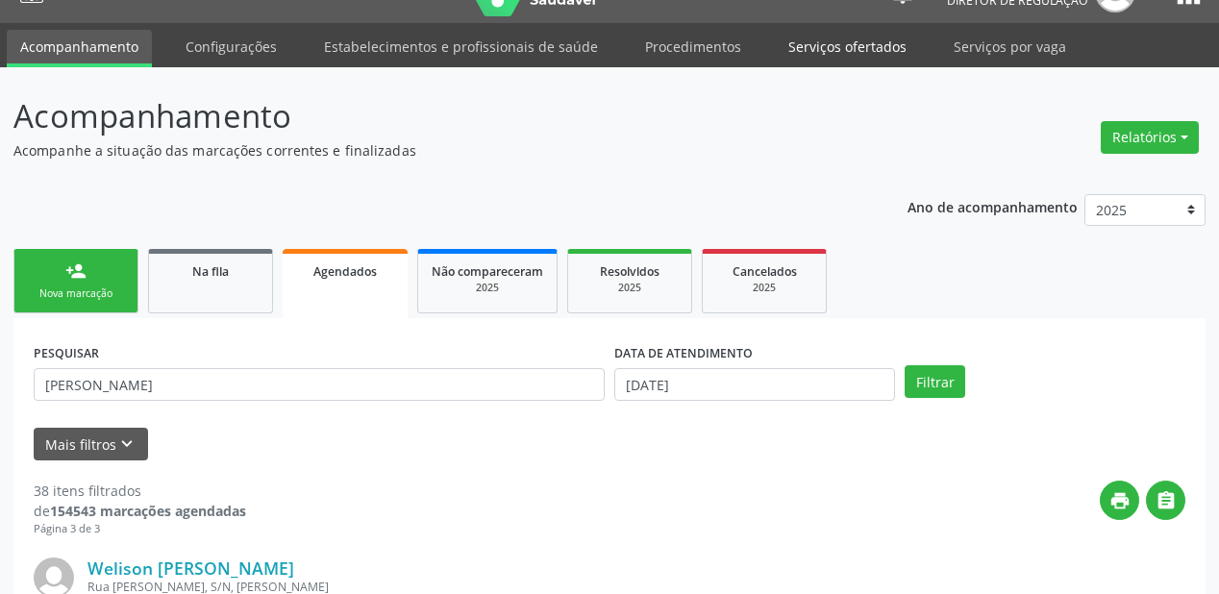
click at [822, 55] on link "Serviços ofertados" at bounding box center [847, 47] width 145 height 34
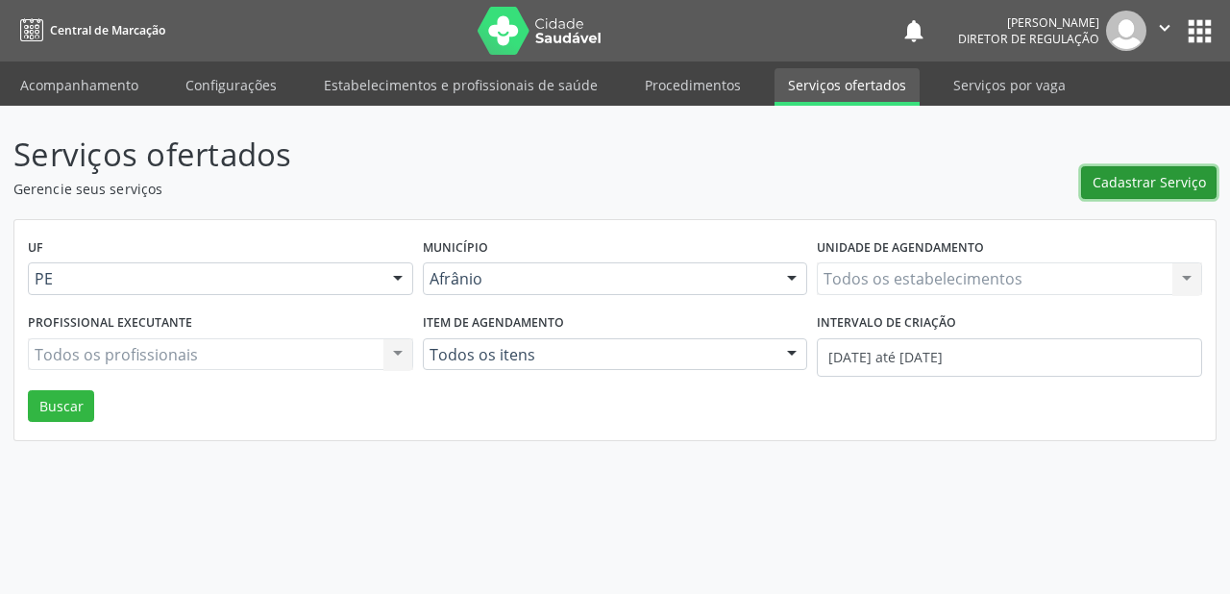
click at [1116, 189] on span "Cadastrar Serviço" at bounding box center [1149, 182] width 113 height 20
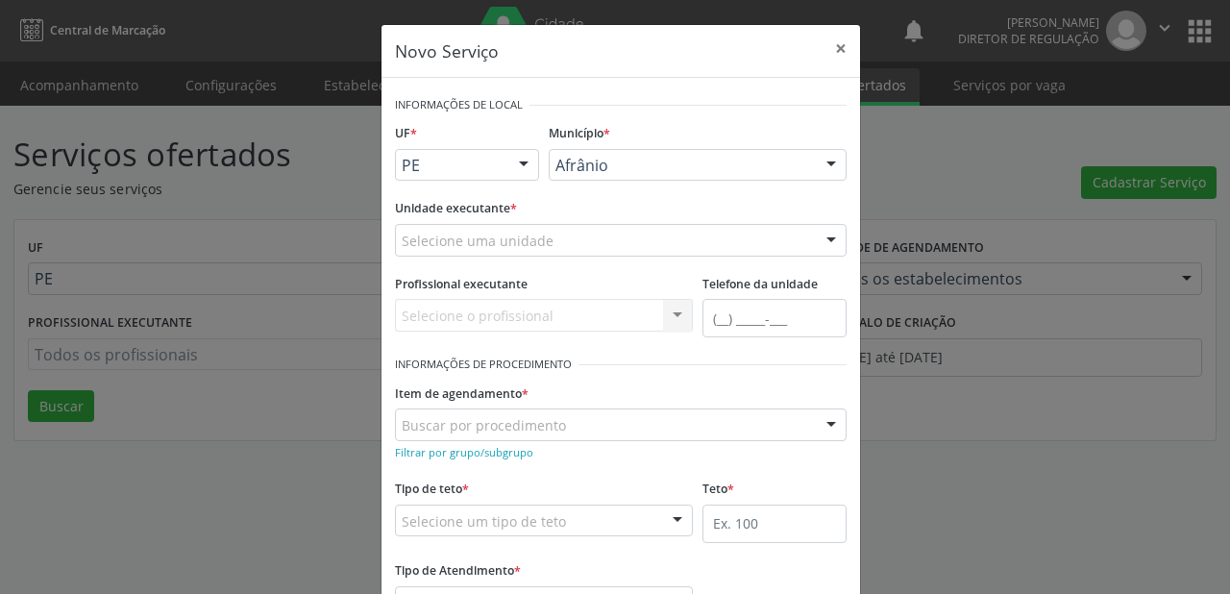
click at [619, 174] on div "Afrânio" at bounding box center [698, 165] width 298 height 33
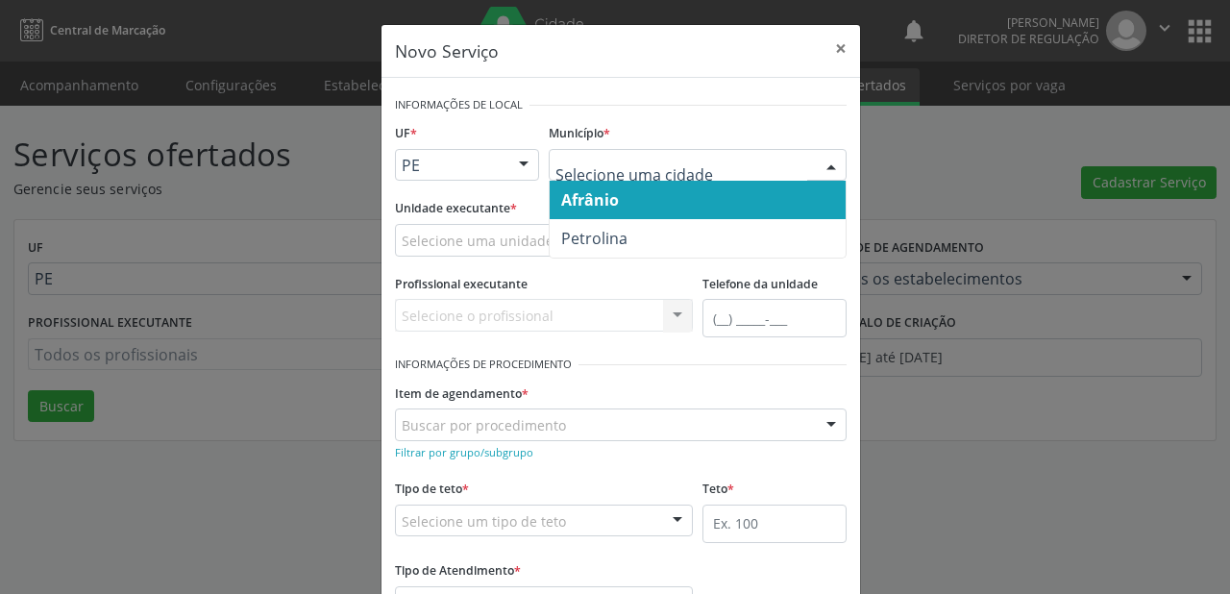
click at [620, 210] on span "Afrânio" at bounding box center [698, 200] width 296 height 38
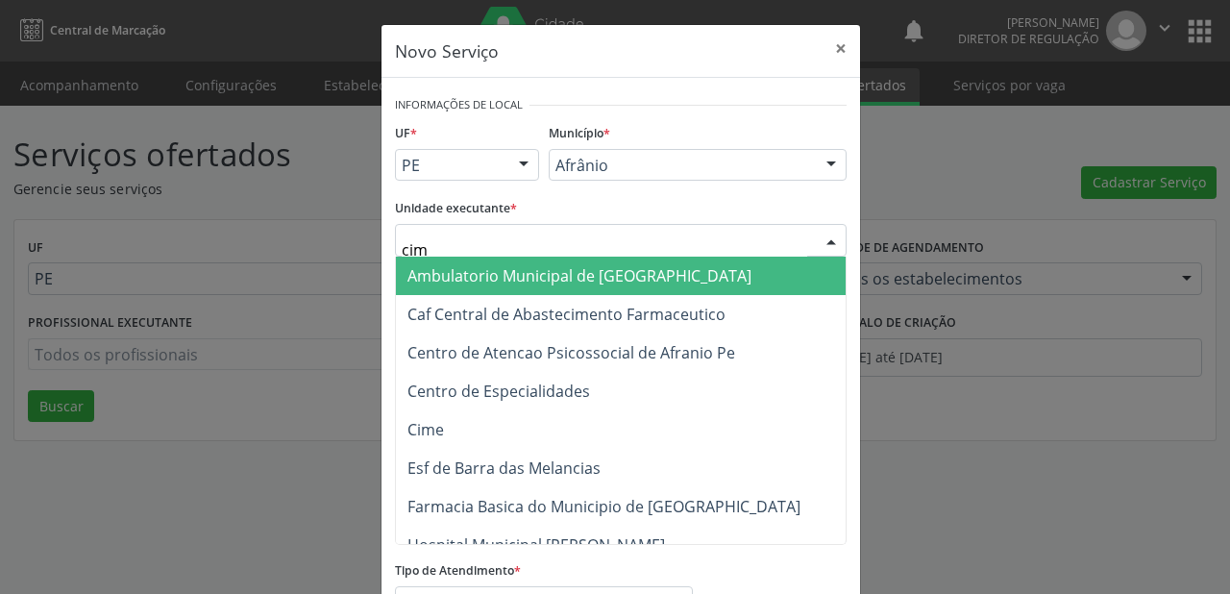
type input "cime"
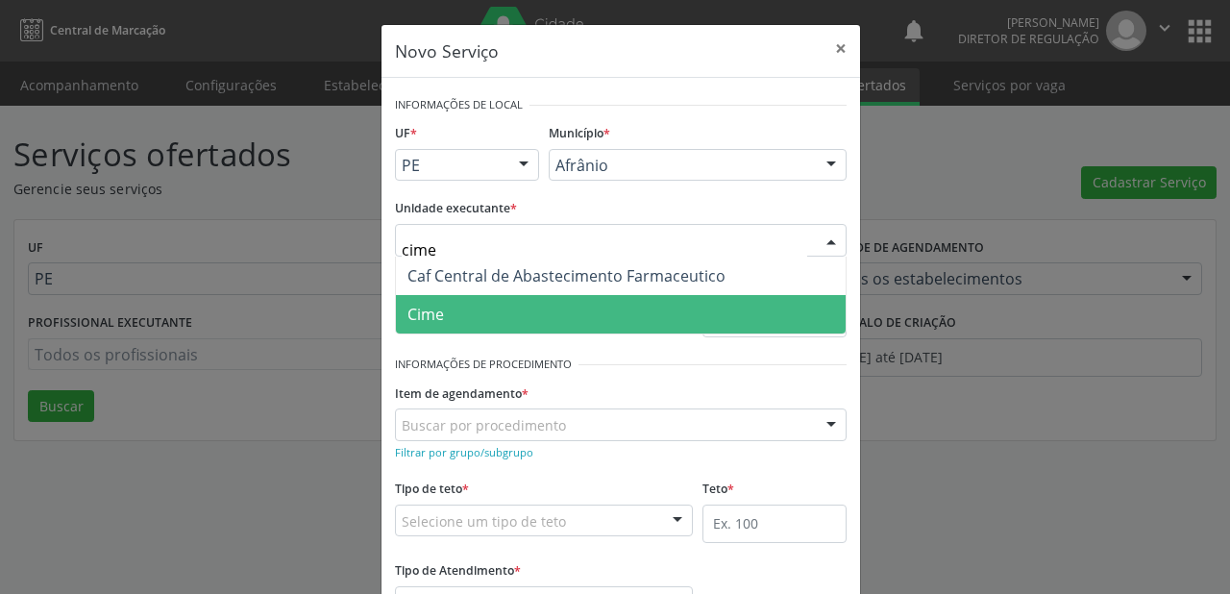
click at [486, 311] on span "Cime" at bounding box center [621, 314] width 450 height 38
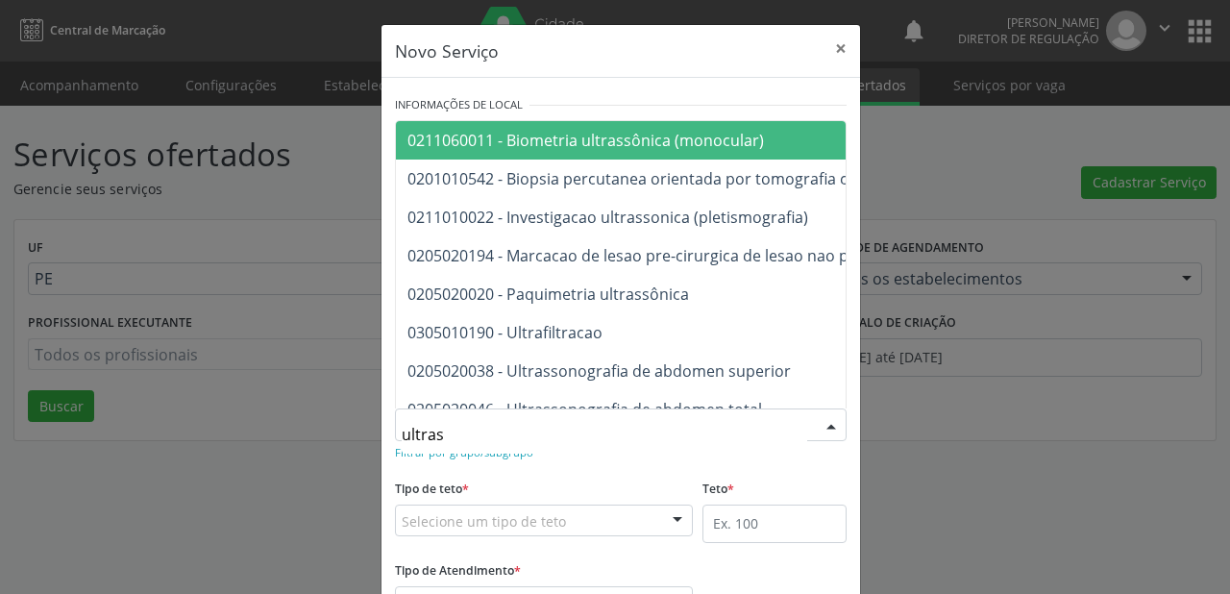
type input "ultrass"
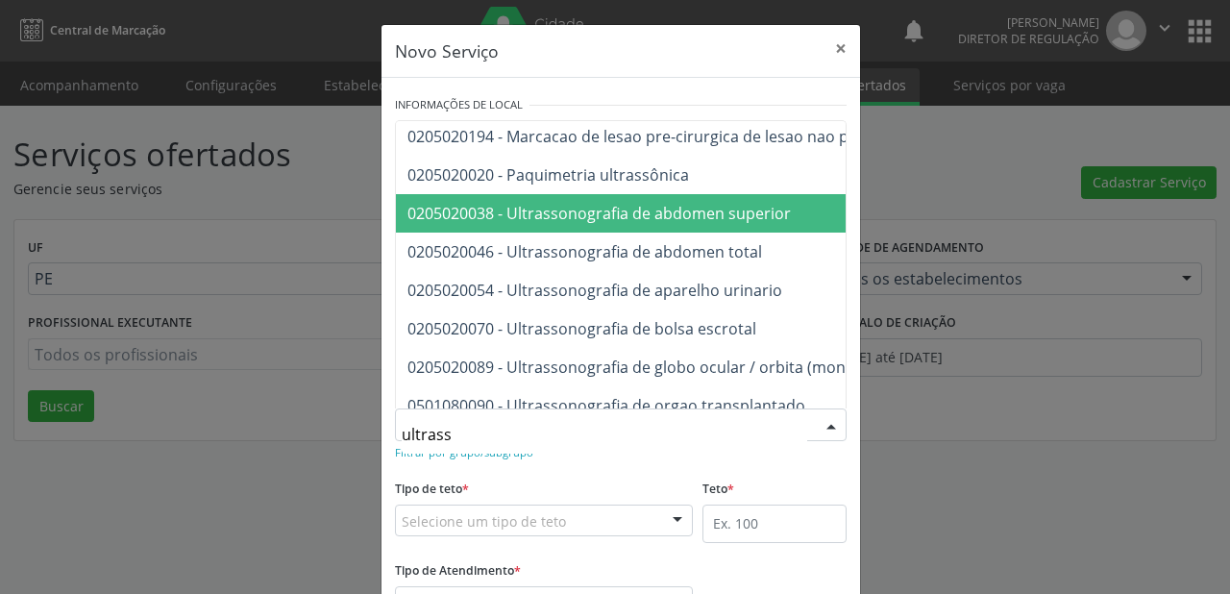
scroll to position [154, 0]
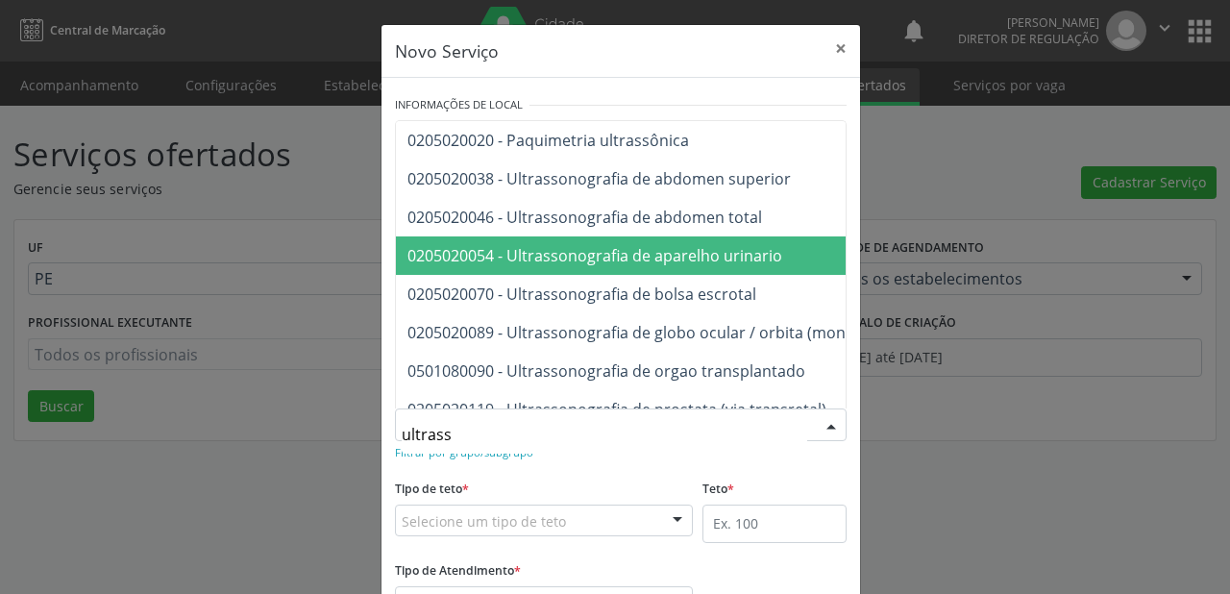
click at [553, 249] on span "0205020054 - Ultrassonografia de aparelho urinario" at bounding box center [595, 255] width 375 height 21
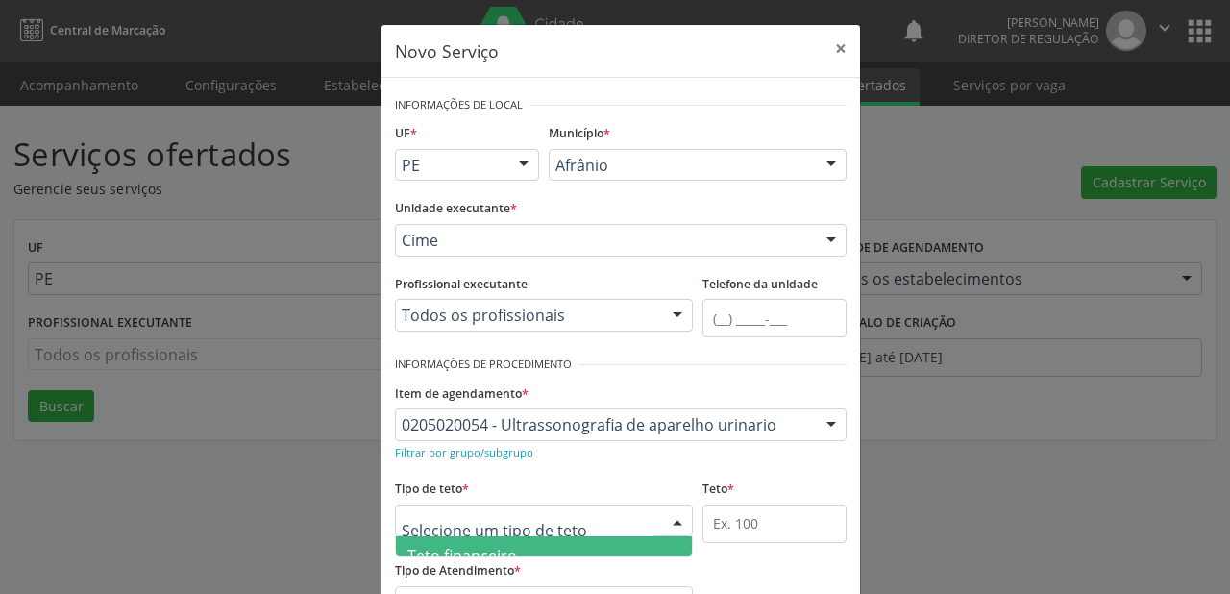
drag, startPoint x: 434, startPoint y: 519, endPoint x: 433, endPoint y: 531, distance: 11.6
click at [437, 548] on span "Teto financeiro" at bounding box center [463, 555] width 110 height 21
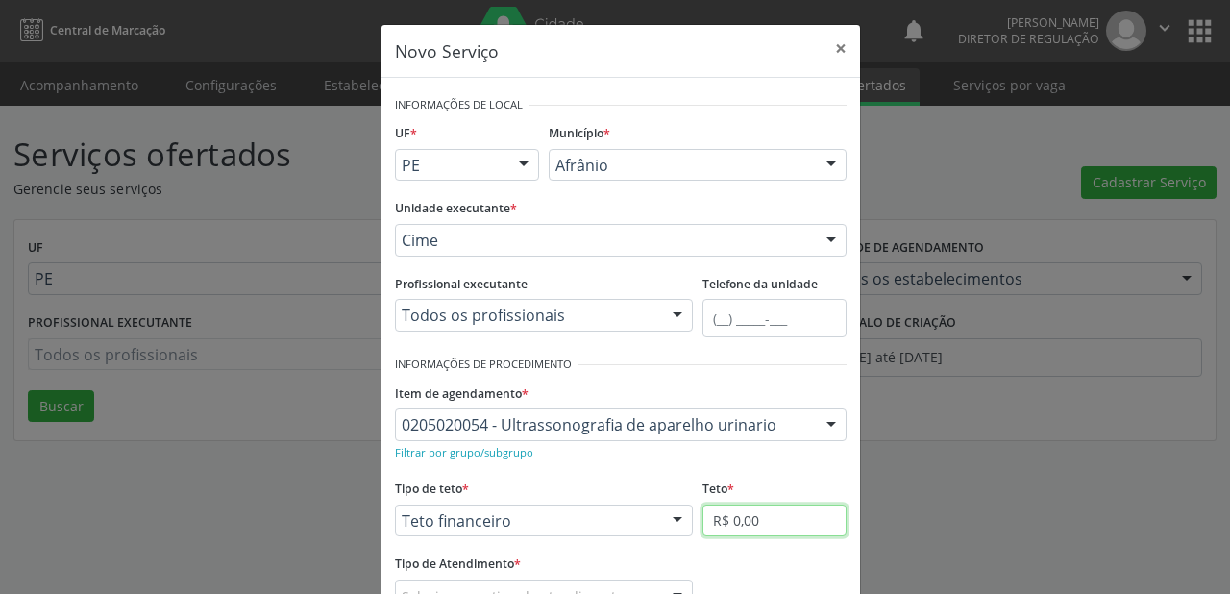
click at [748, 518] on input "R$ 0,00" at bounding box center [775, 521] width 144 height 33
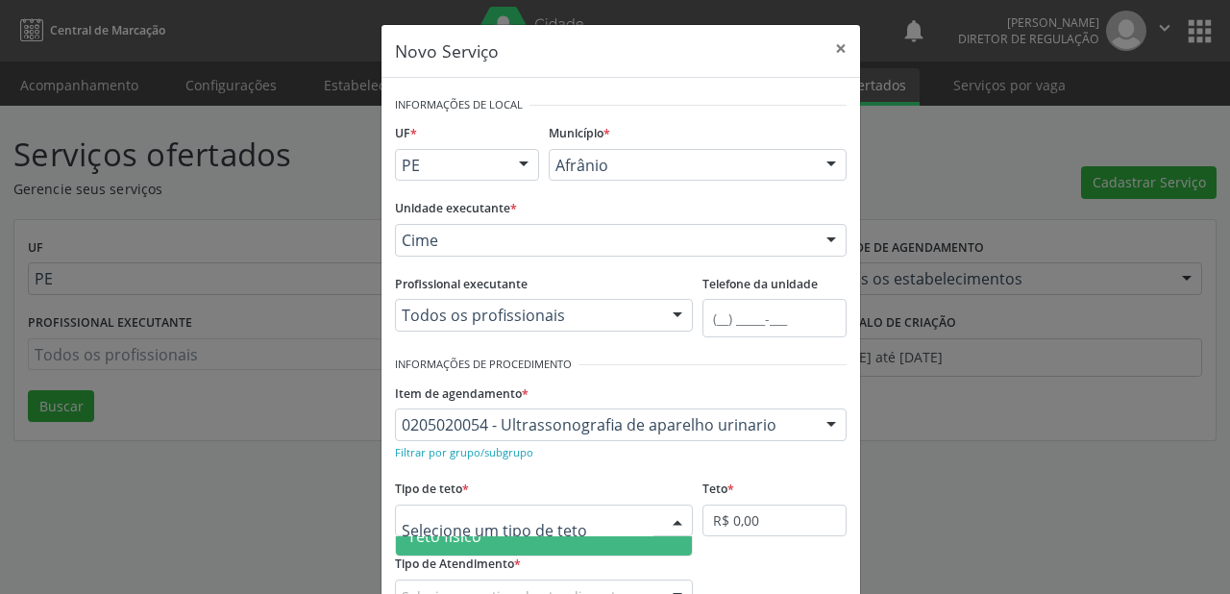
click at [467, 539] on span "Teto físico" at bounding box center [445, 536] width 74 height 21
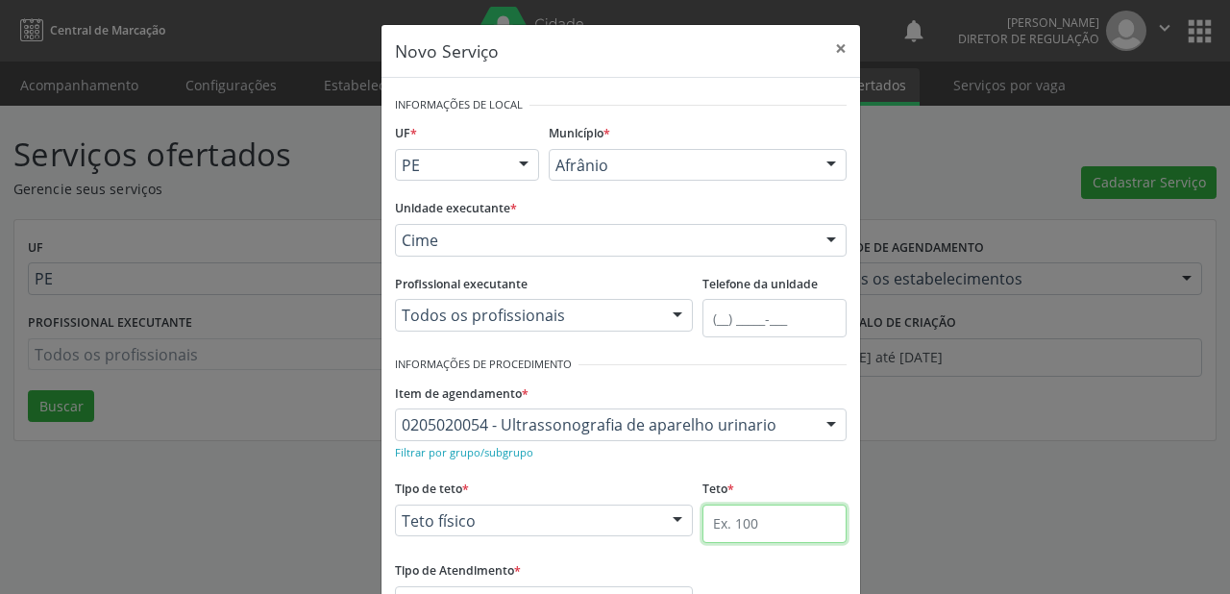
click at [721, 516] on input "text" at bounding box center [775, 524] width 144 height 38
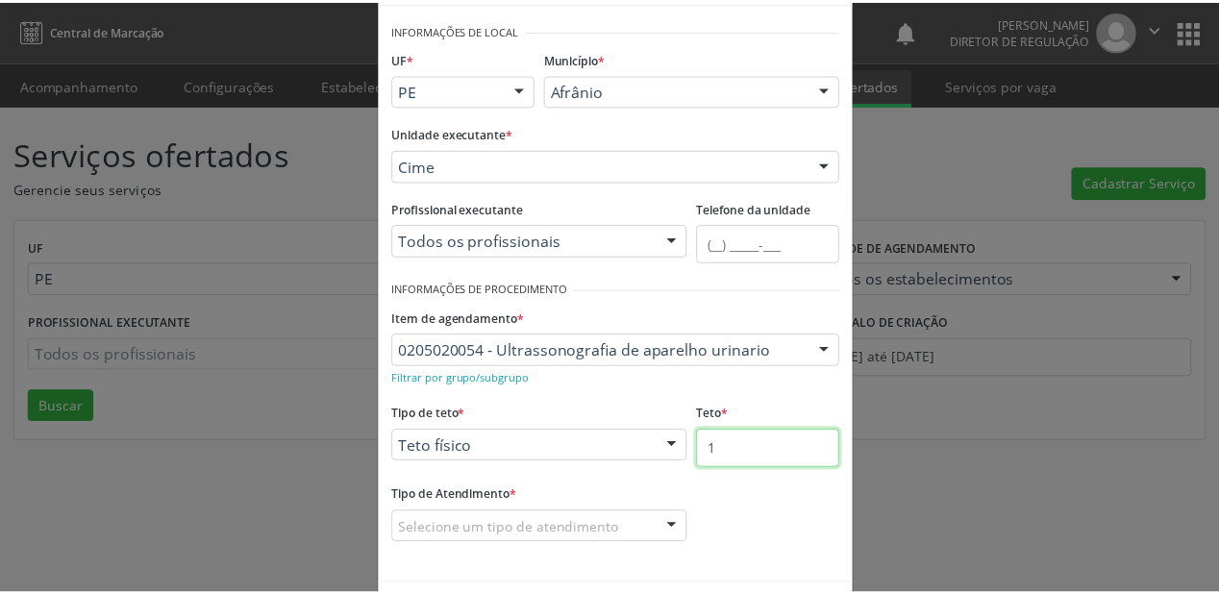
scroll to position [146, 0]
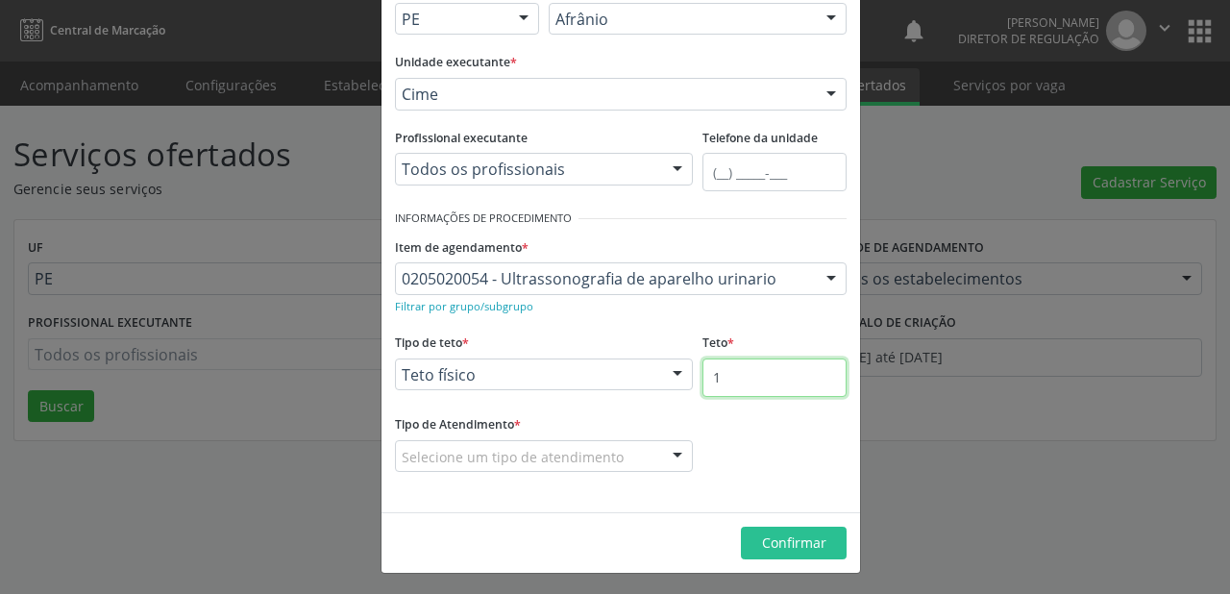
type input "1"
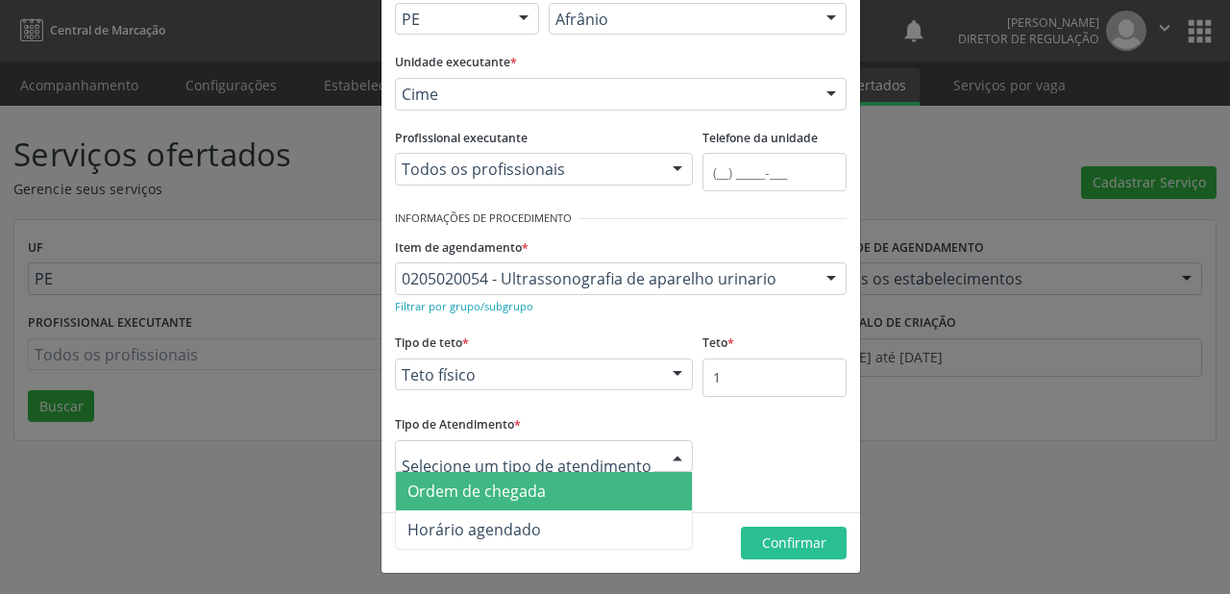
click at [479, 496] on span "Ordem de chegada" at bounding box center [477, 491] width 138 height 21
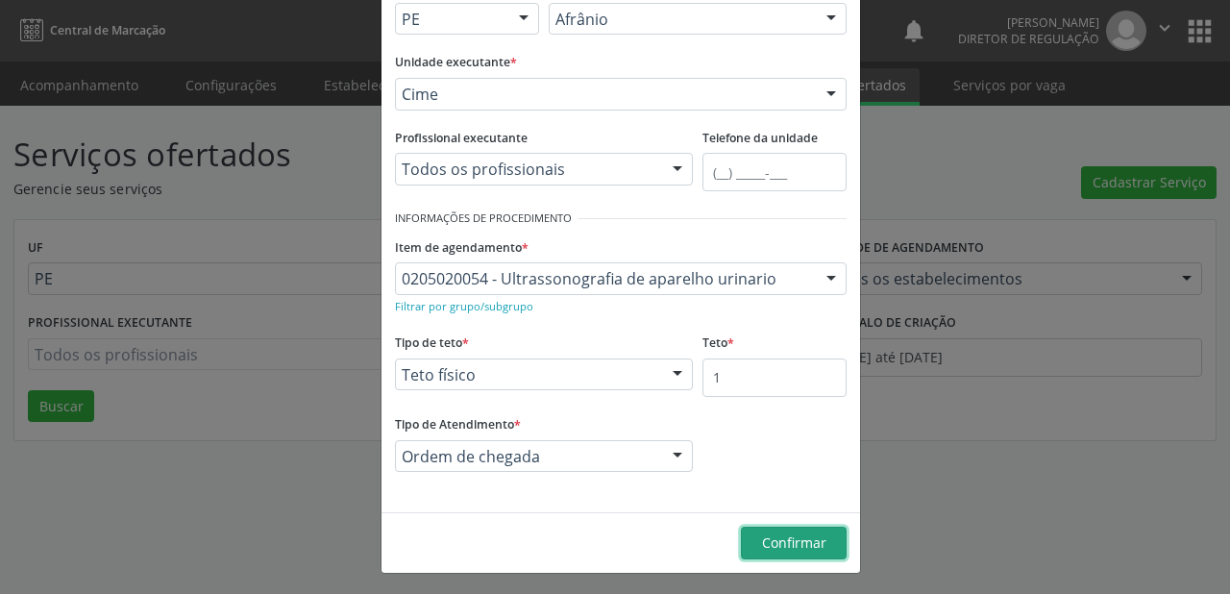
click at [768, 528] on button "Confirmar" at bounding box center [794, 543] width 106 height 33
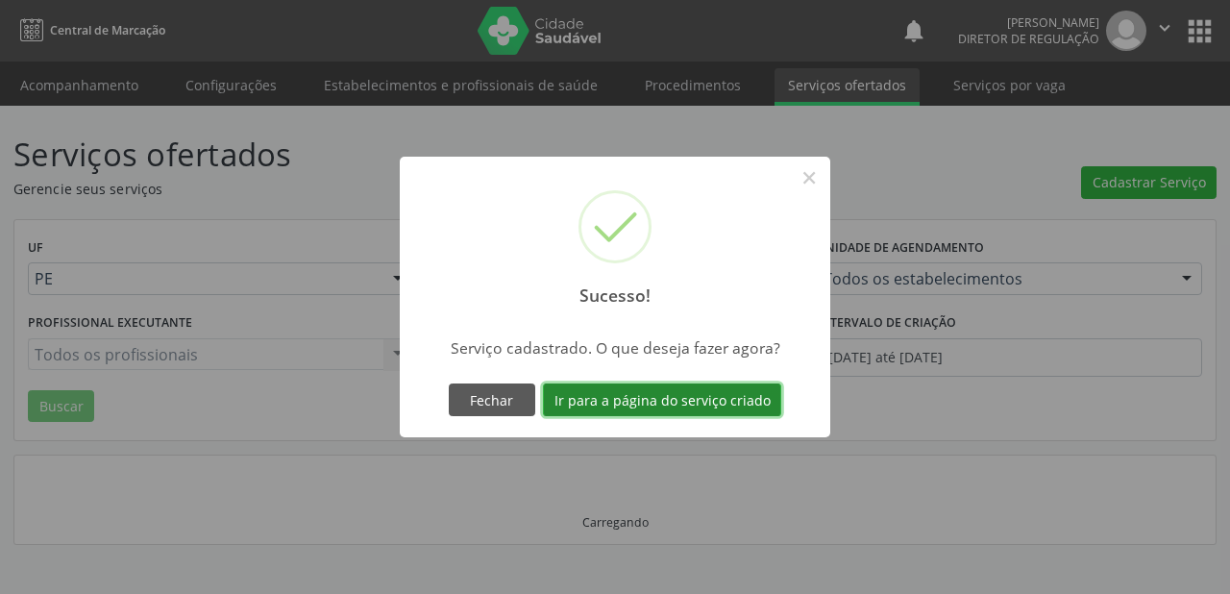
click at [596, 400] on button "Ir para a página do serviço criado" at bounding box center [662, 400] width 238 height 33
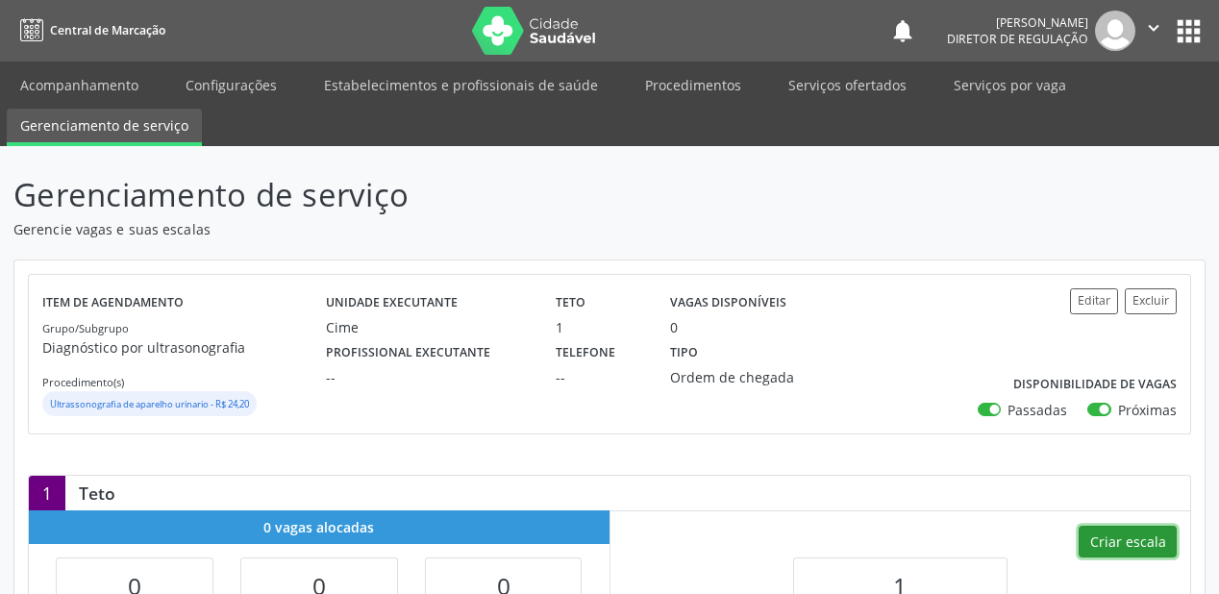
click at [1127, 542] on button "Criar escala" at bounding box center [1127, 542] width 98 height 33
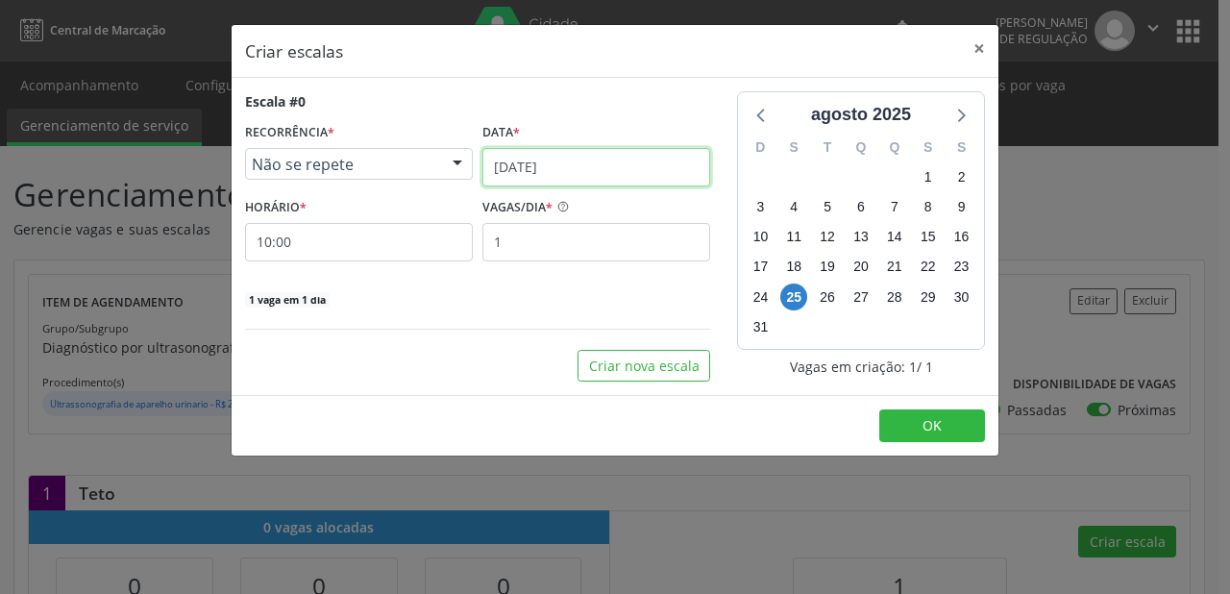
click at [518, 171] on input "[DATE]" at bounding box center [597, 167] width 228 height 38
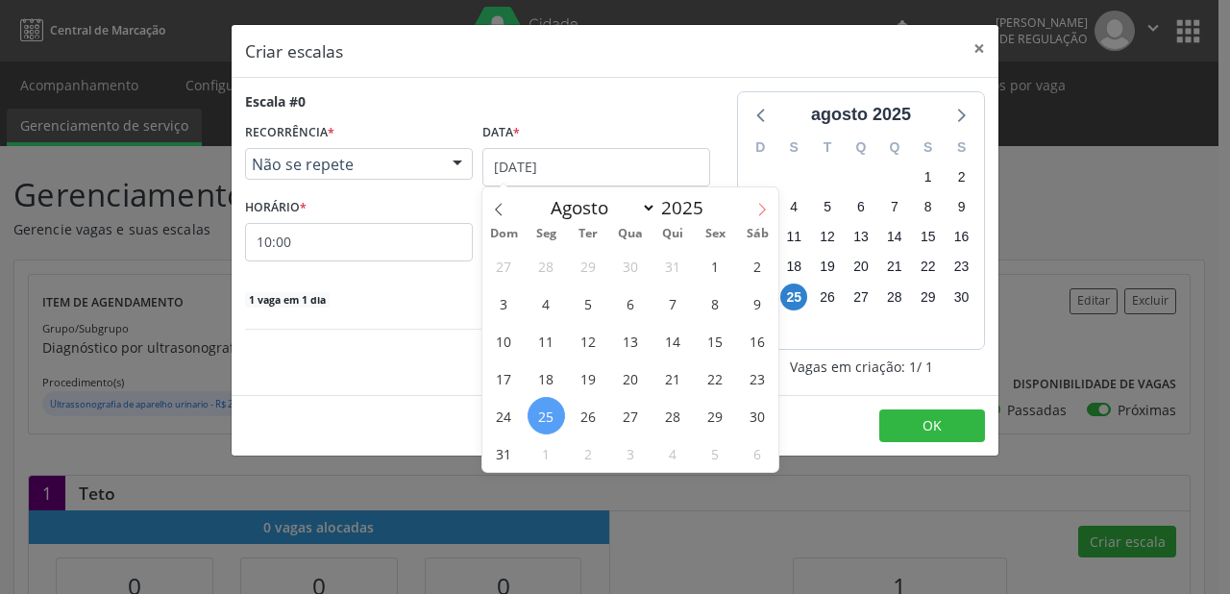
click at [764, 208] on icon at bounding box center [761, 209] width 13 height 13
select select "8"
click at [596, 267] on span "2" at bounding box center [588, 265] width 37 height 37
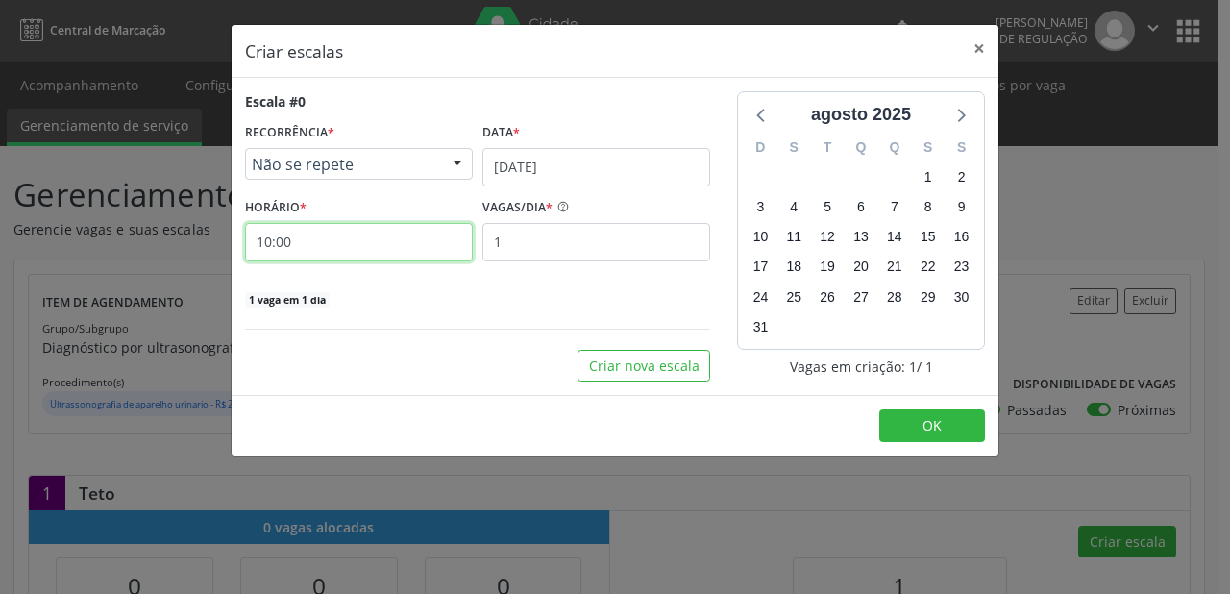
click at [366, 258] on input "10:00" at bounding box center [359, 242] width 228 height 38
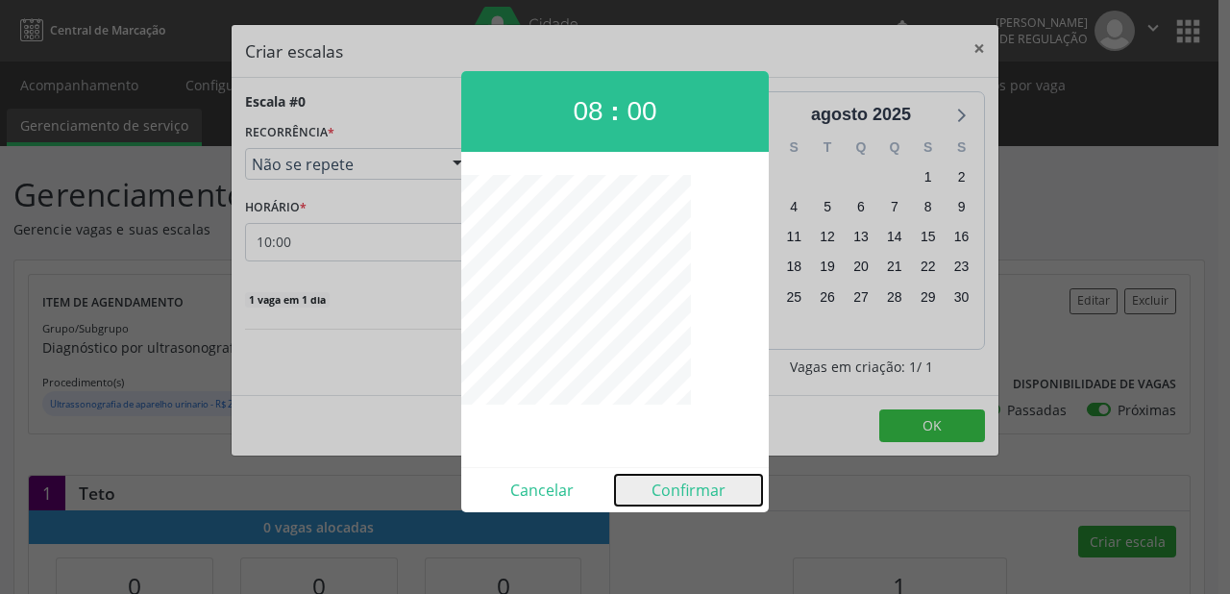
click at [684, 494] on button "Confirmar" at bounding box center [688, 490] width 147 height 31
type input "08:00"
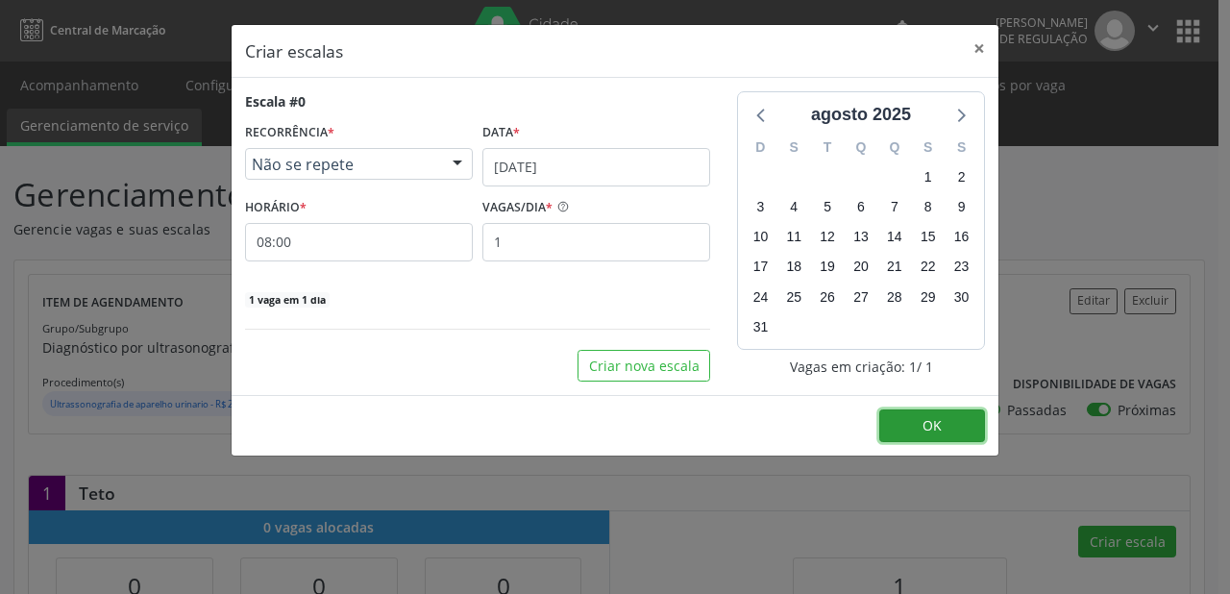
click at [929, 419] on span "OK" at bounding box center [932, 425] width 19 height 18
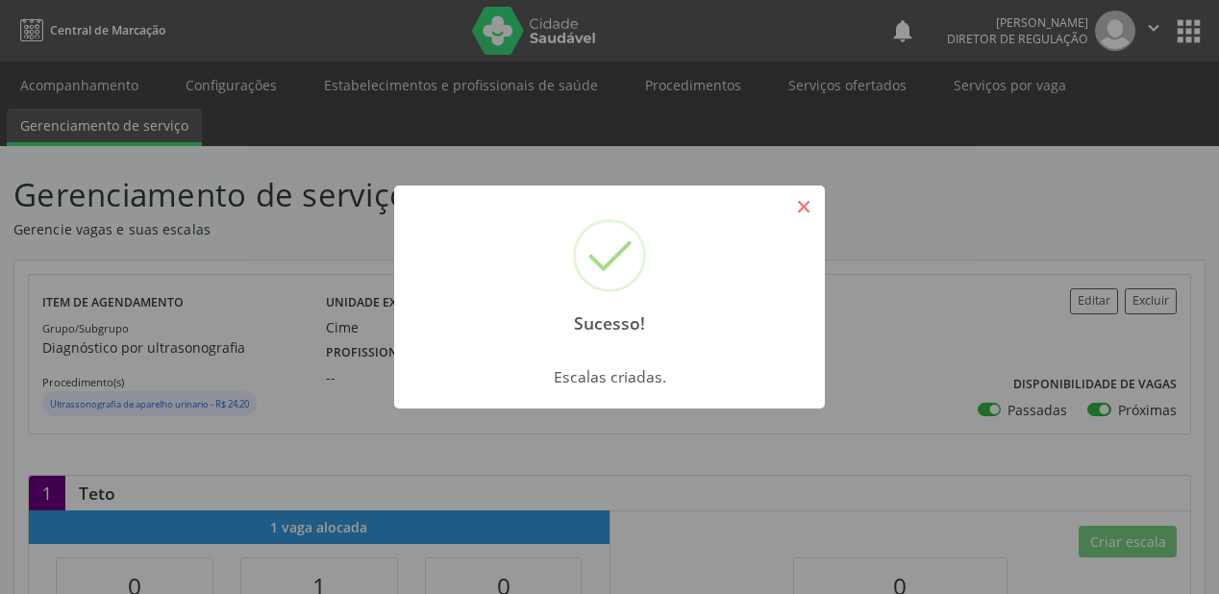
drag, startPoint x: 806, startPoint y: 207, endPoint x: 657, endPoint y: 206, distance: 149.0
click at [805, 207] on button "×" at bounding box center [803, 206] width 33 height 33
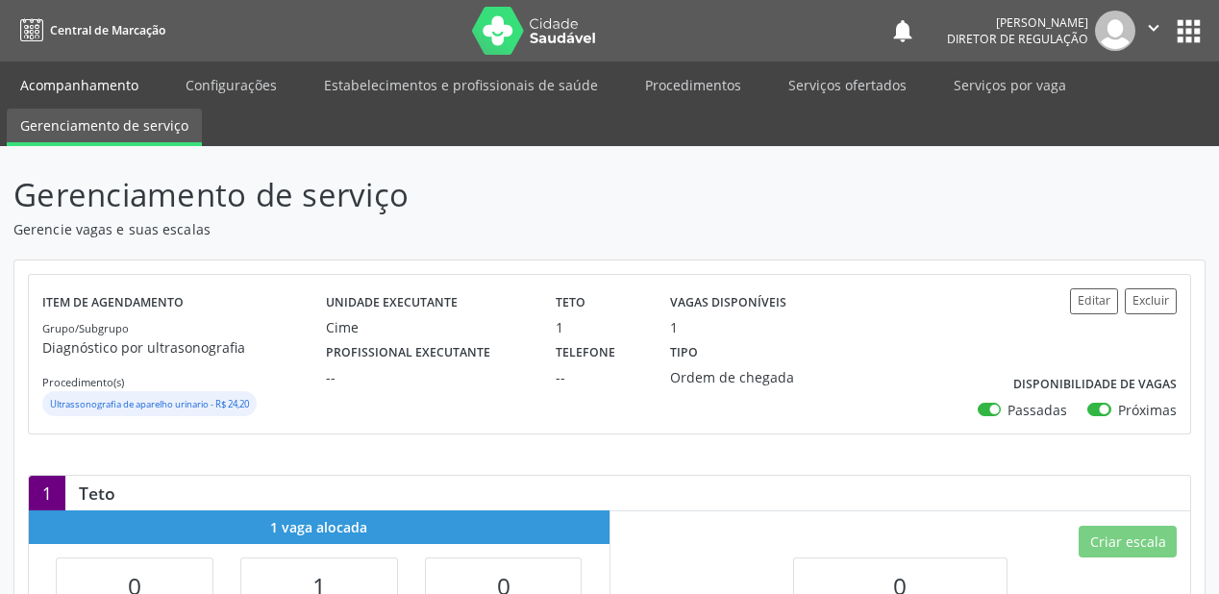
click at [79, 82] on link "Acompanhamento" at bounding box center [79, 85] width 145 height 34
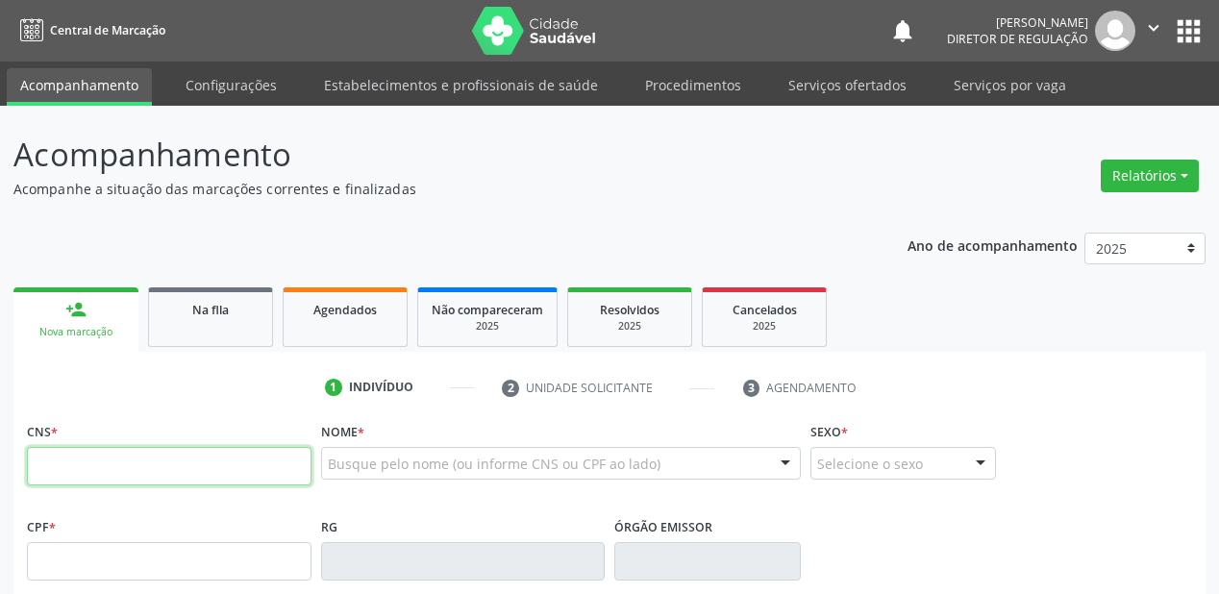
click at [104, 460] on input "text" at bounding box center [169, 466] width 285 height 38
type input "708 3052 6545 7760"
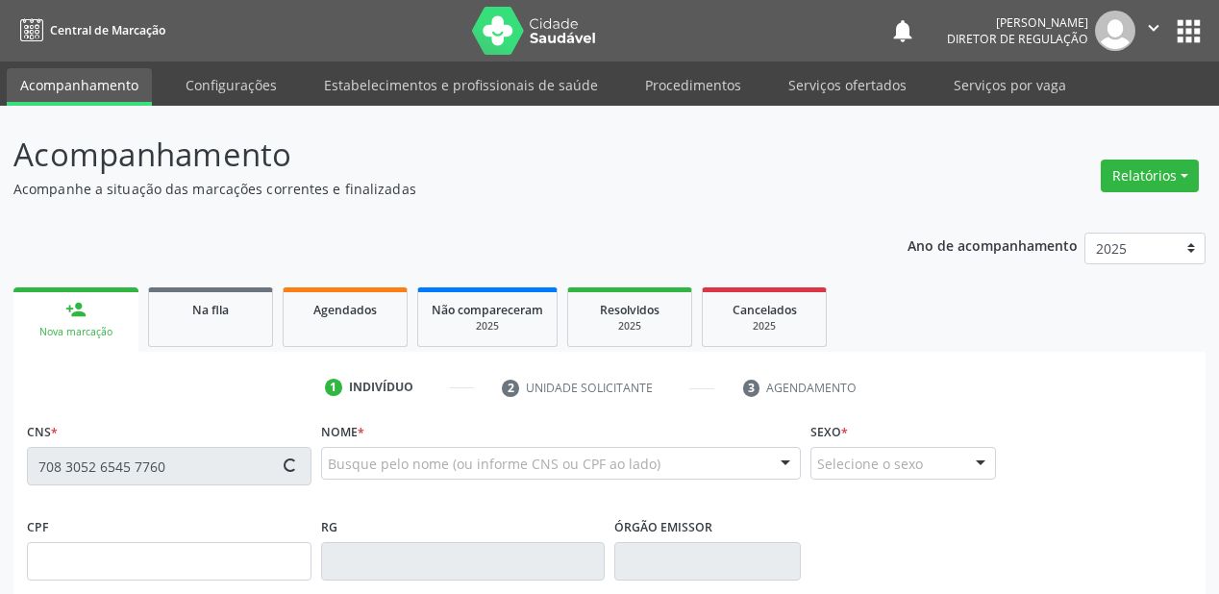
type input "[DATE]"
type input "[PERSON_NAME]"
type input "[PHONE_NUMBER]"
type input "S/N"
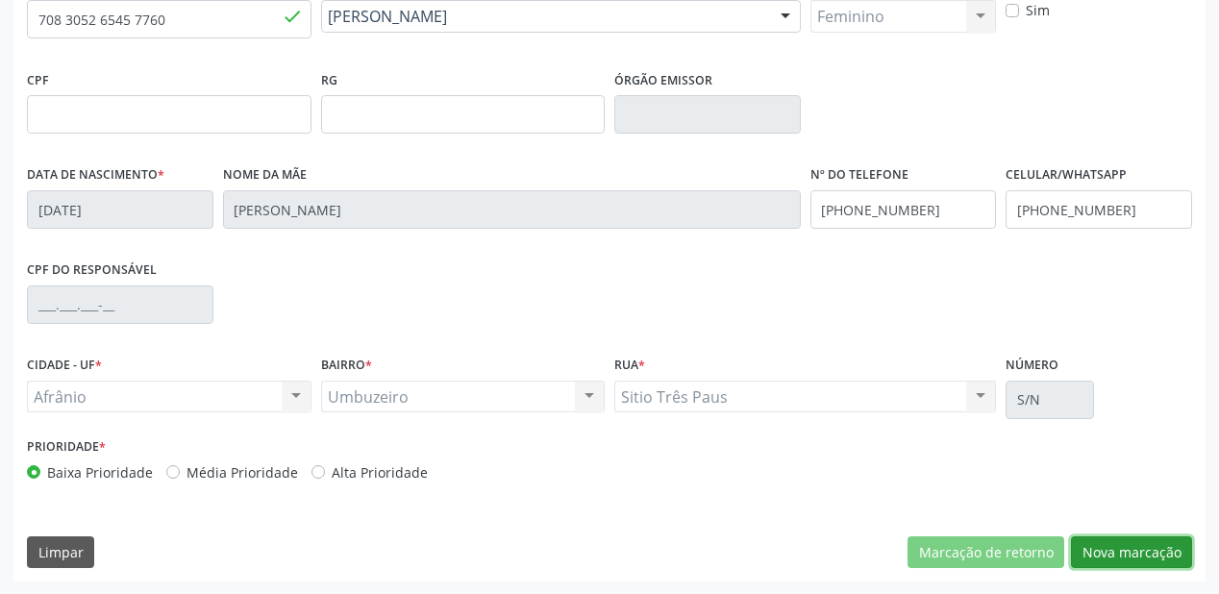
click at [1130, 564] on button "Nova marcação" at bounding box center [1131, 552] width 121 height 33
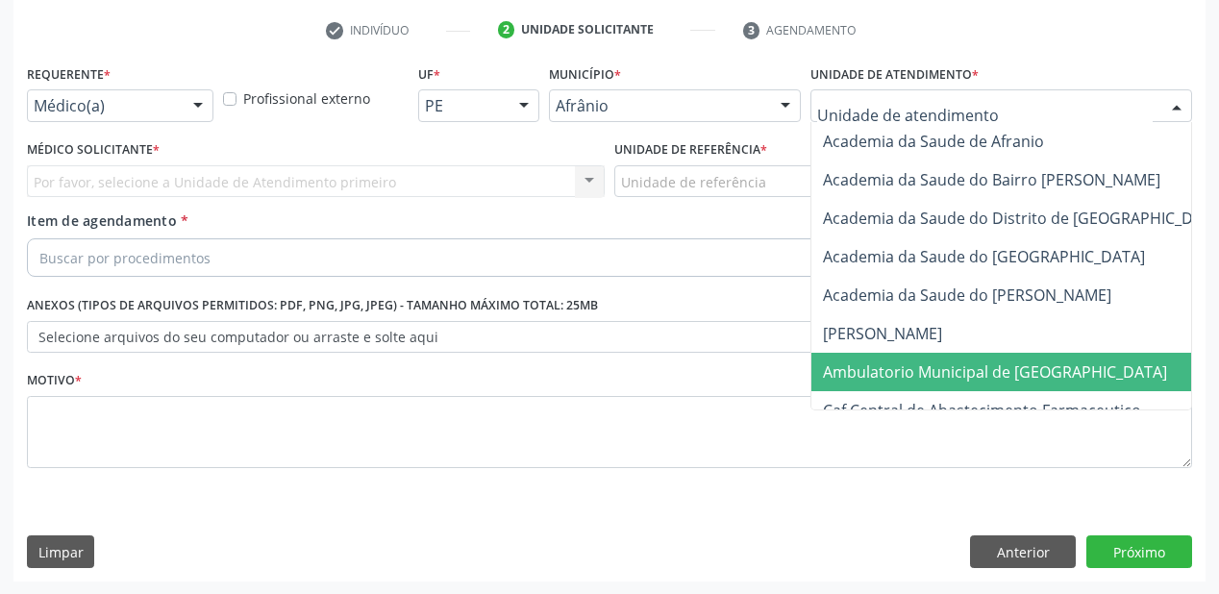
click at [882, 373] on span "Ambulatorio Municipal de [GEOGRAPHIC_DATA]" at bounding box center [995, 371] width 344 height 21
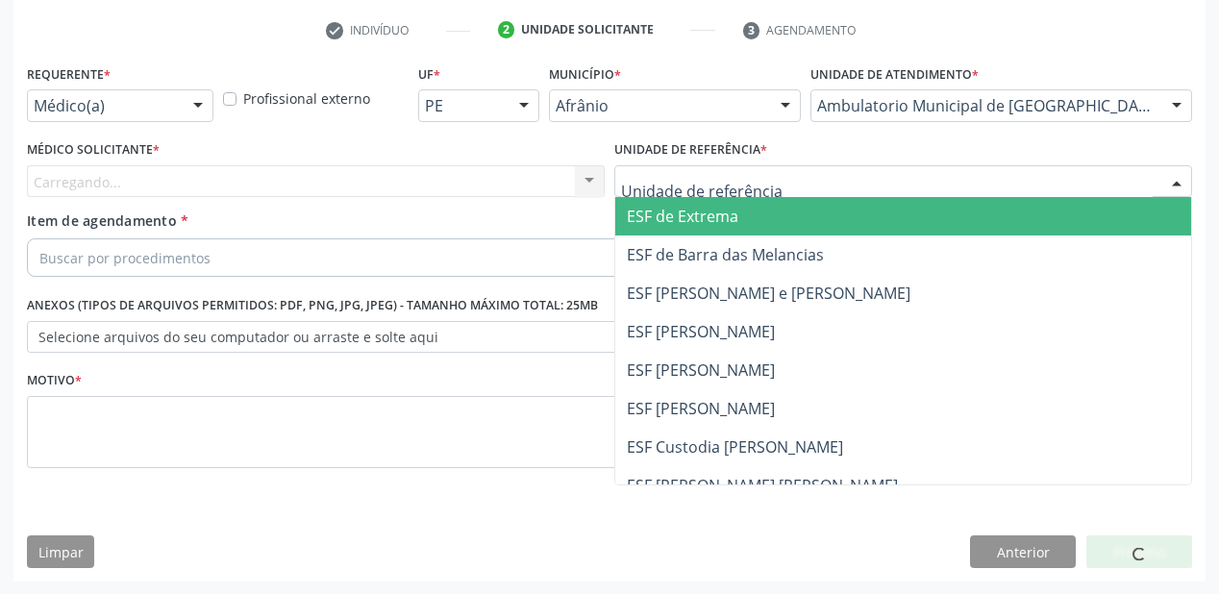
drag, startPoint x: 673, startPoint y: 184, endPoint x: 673, endPoint y: 216, distance: 32.7
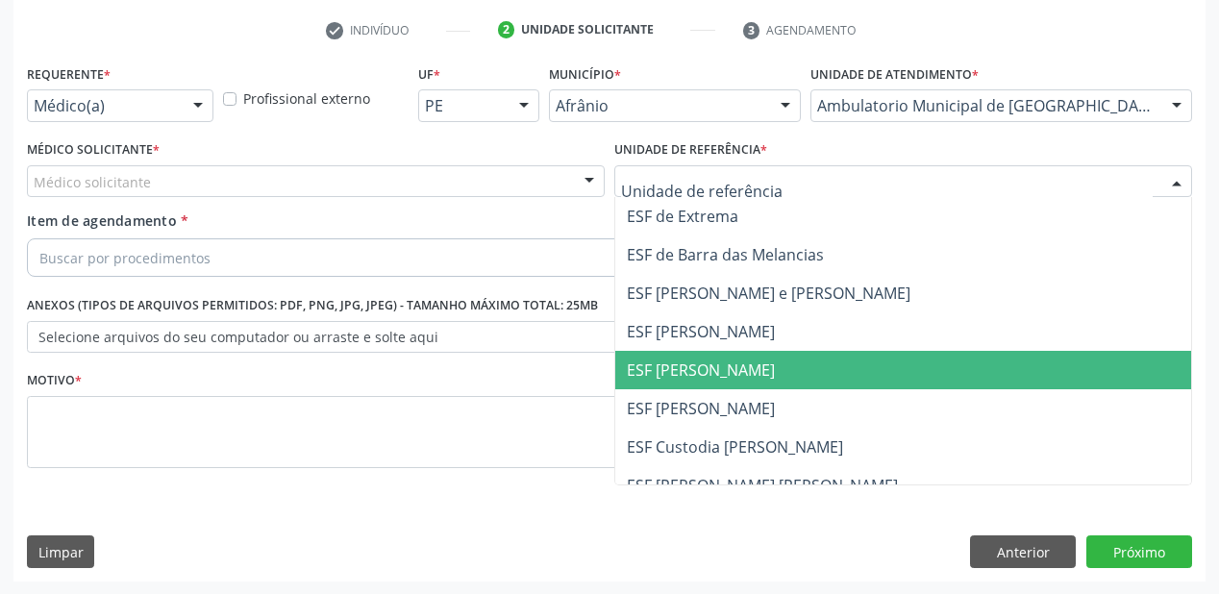
click at [685, 365] on span "ESF [PERSON_NAME]" at bounding box center [701, 369] width 148 height 21
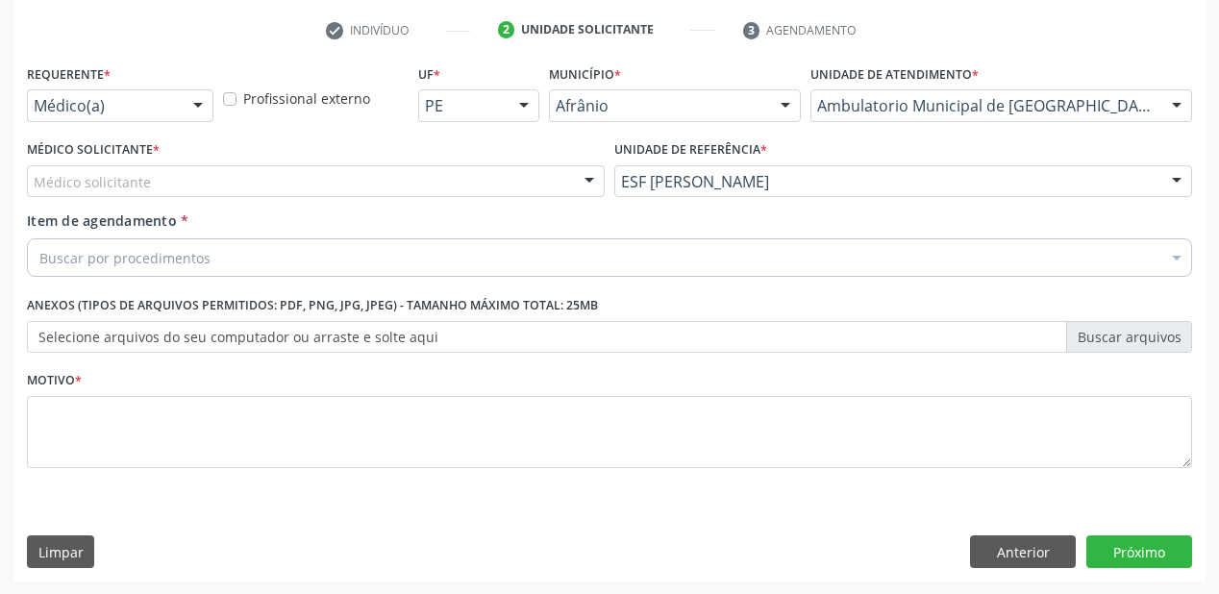
drag, startPoint x: 39, startPoint y: 185, endPoint x: 41, endPoint y: 197, distance: 12.6
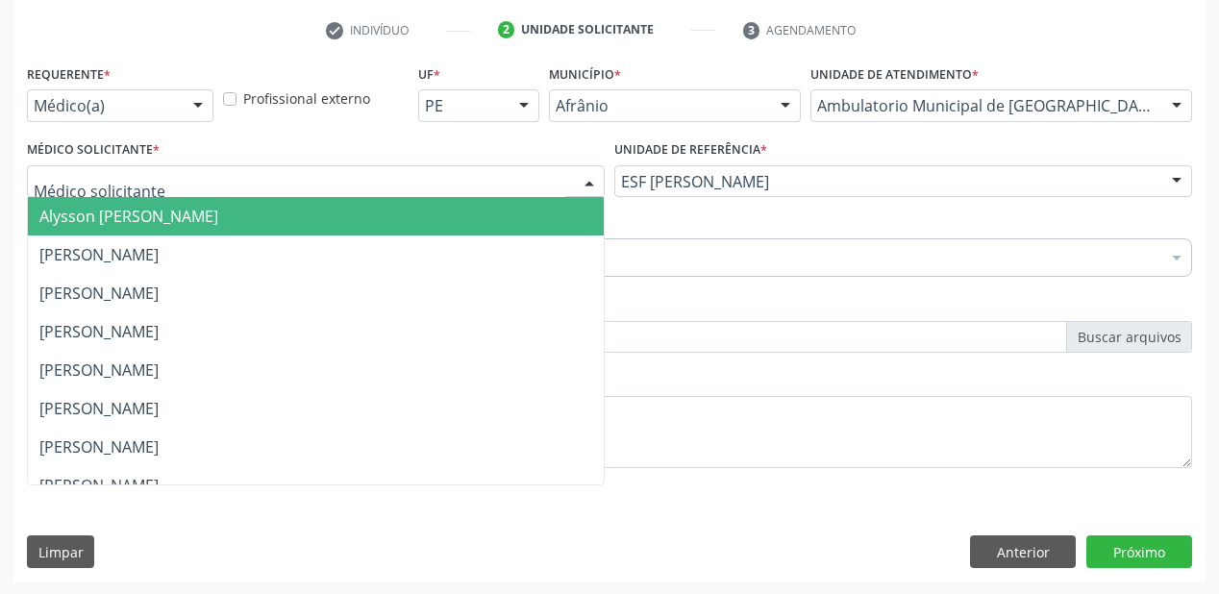
click at [50, 230] on span "Alysson [PERSON_NAME]" at bounding box center [316, 216] width 576 height 38
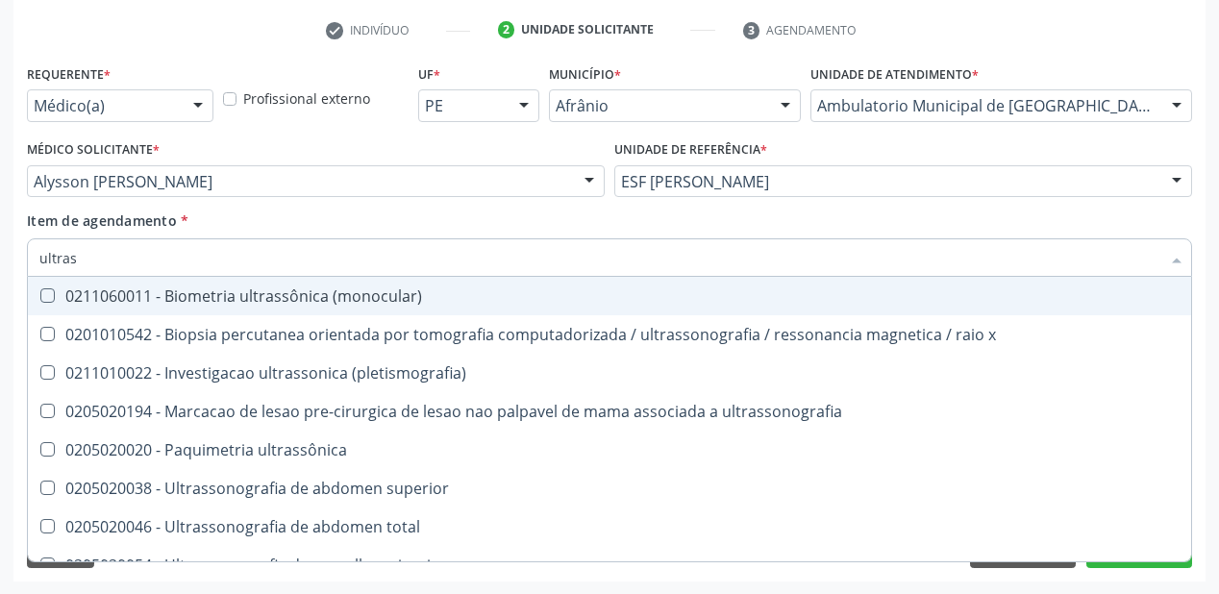
type input "ultrass"
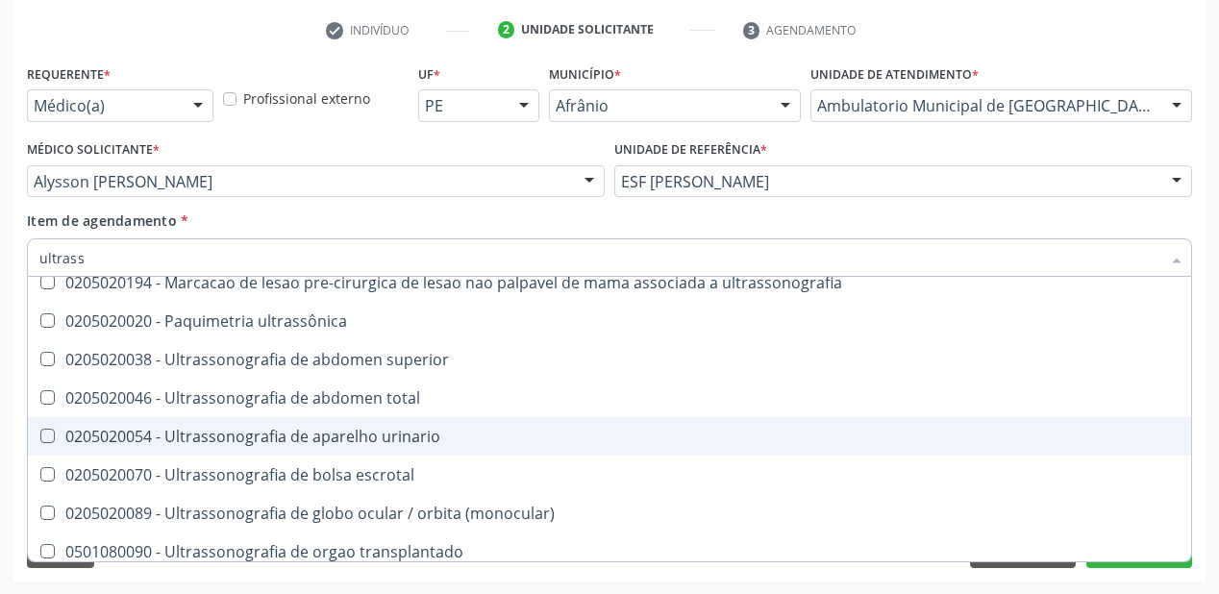
scroll to position [154, 0]
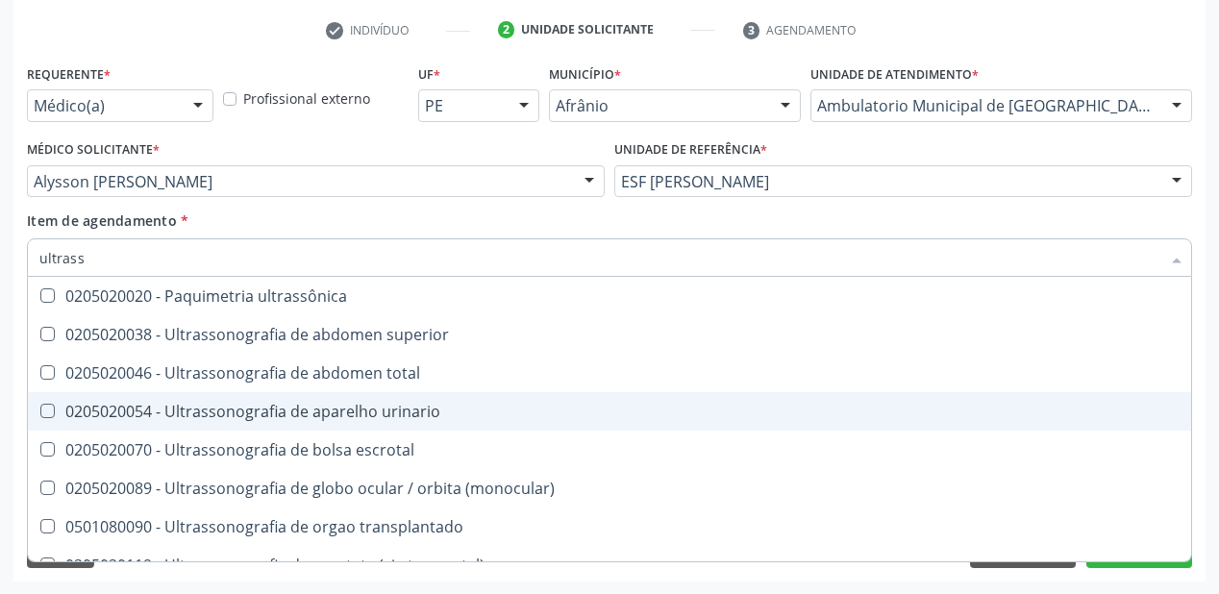
click at [310, 411] on div "0205020054 - Ultrassonografia de aparelho urinario" at bounding box center [609, 411] width 1140 height 15
checkbox urinario "true"
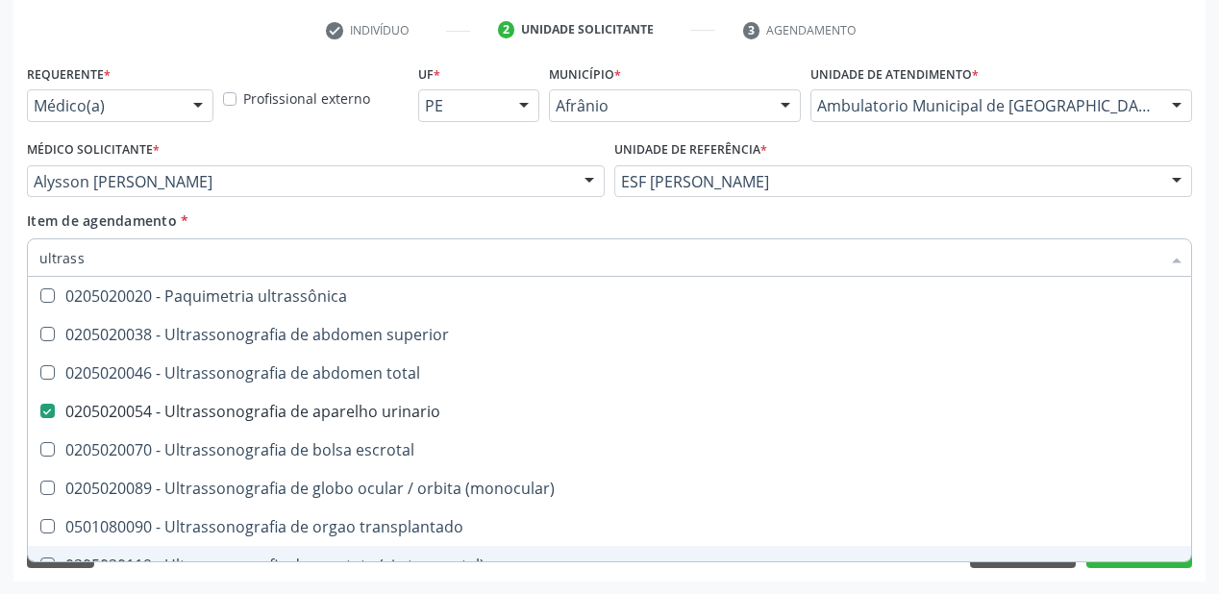
click at [174, 583] on div "Acompanhamento Acompanhe a situação das marcações correntes e finalizadas Relat…" at bounding box center [609, 171] width 1219 height 847
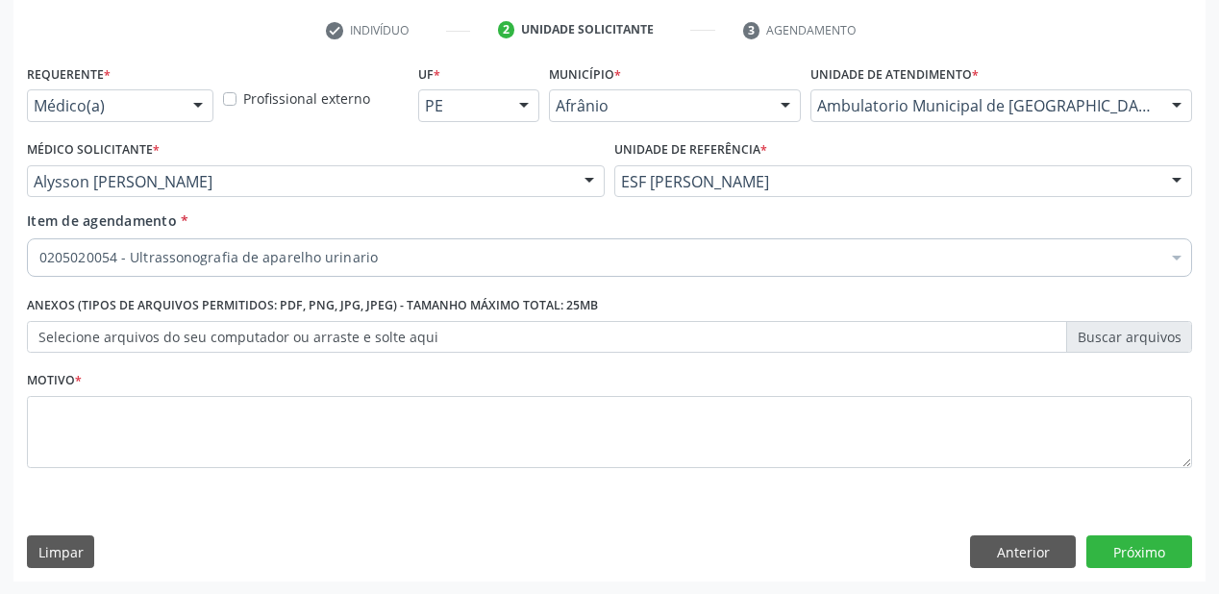
scroll to position [0, 0]
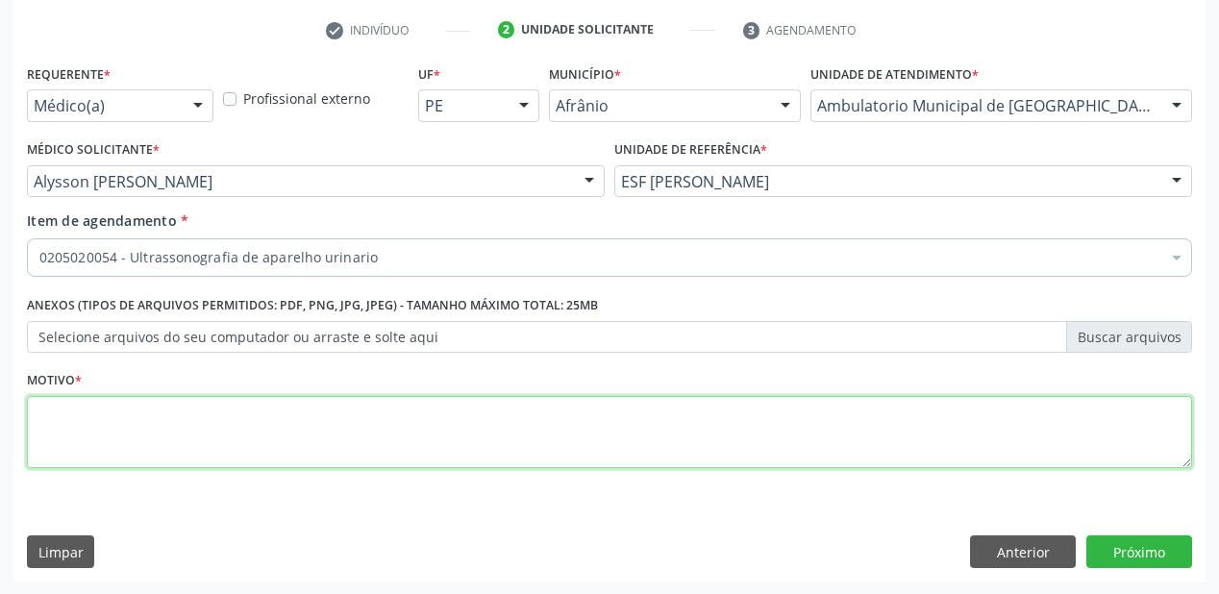
click at [96, 448] on textarea at bounding box center [609, 432] width 1165 height 73
type textarea "*"
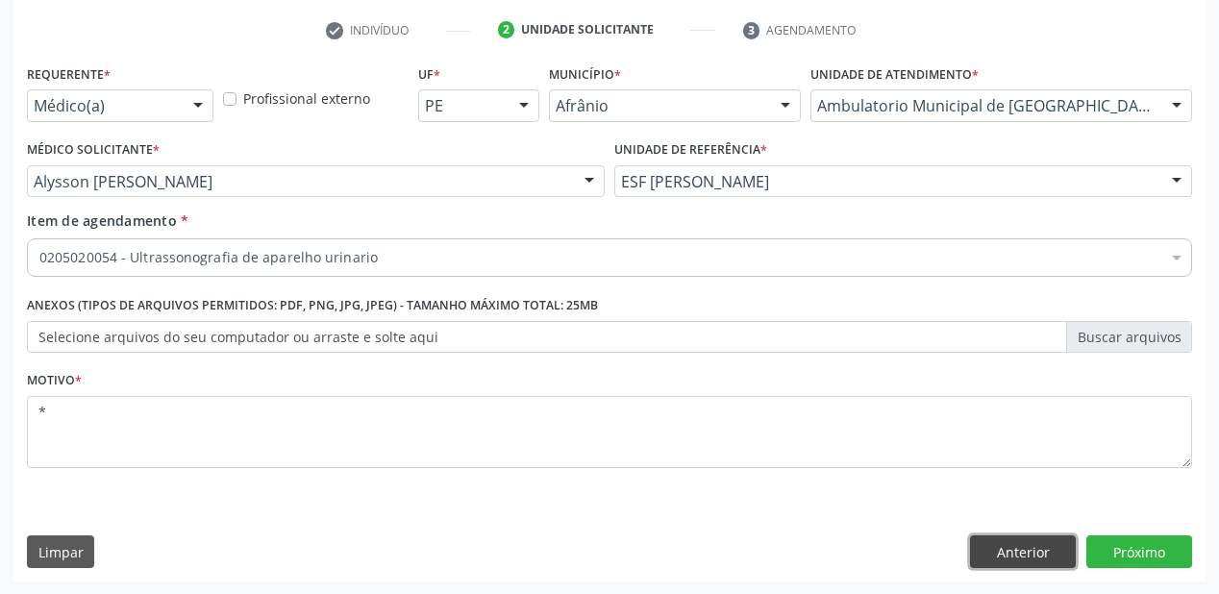
click at [1040, 550] on button "Anterior" at bounding box center [1023, 551] width 106 height 33
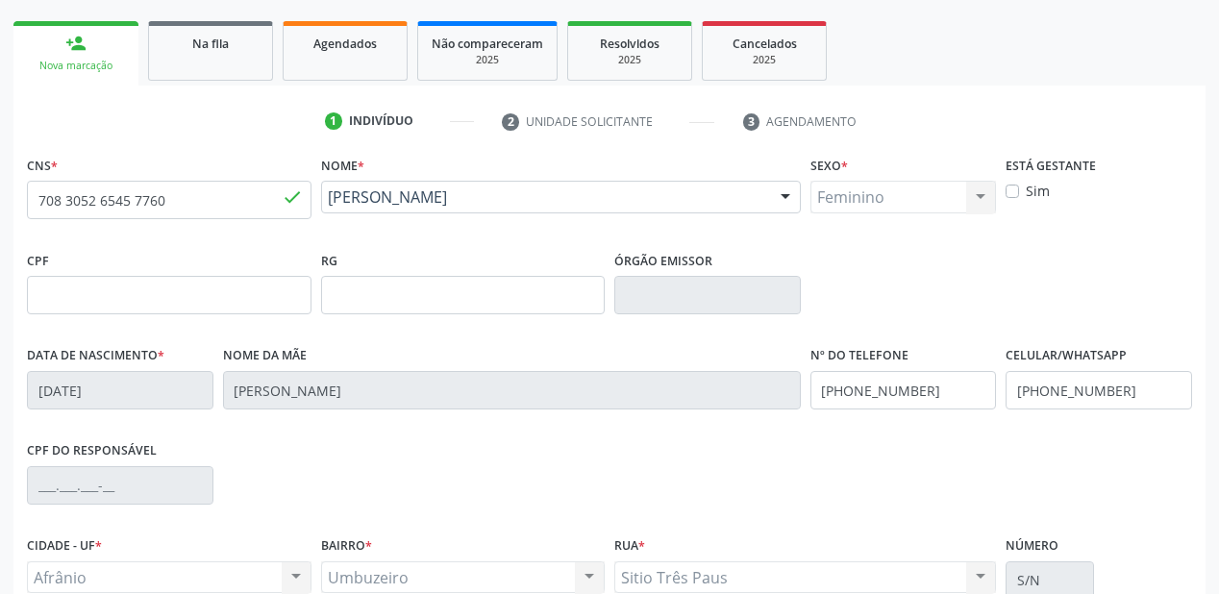
scroll to position [127, 0]
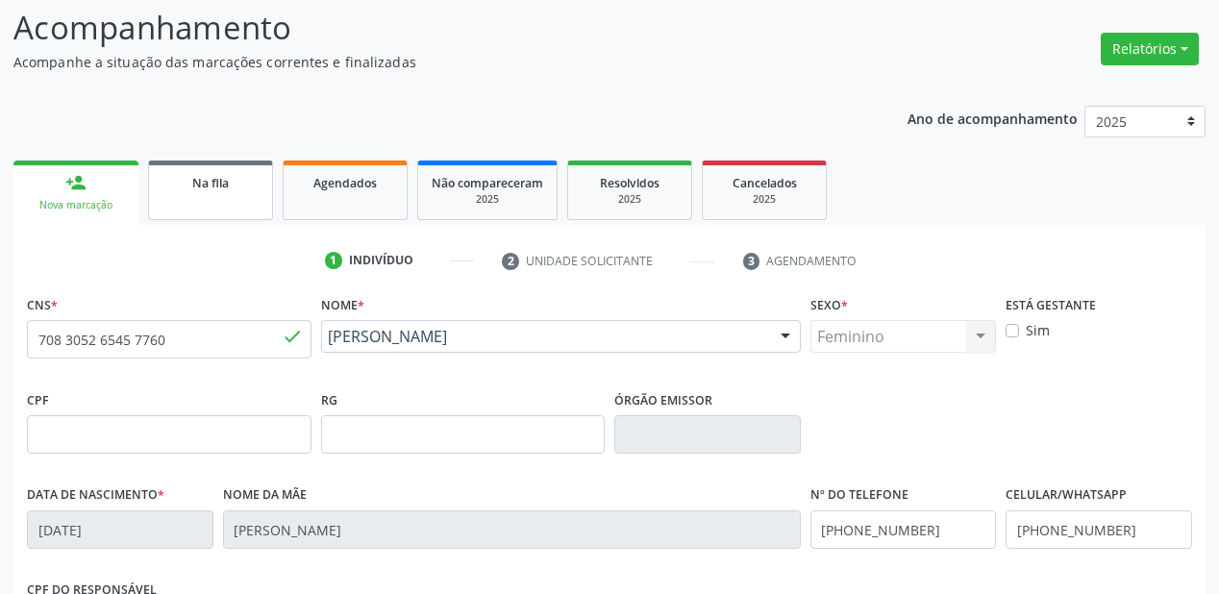
click at [238, 201] on link "Na fila" at bounding box center [210, 191] width 125 height 60
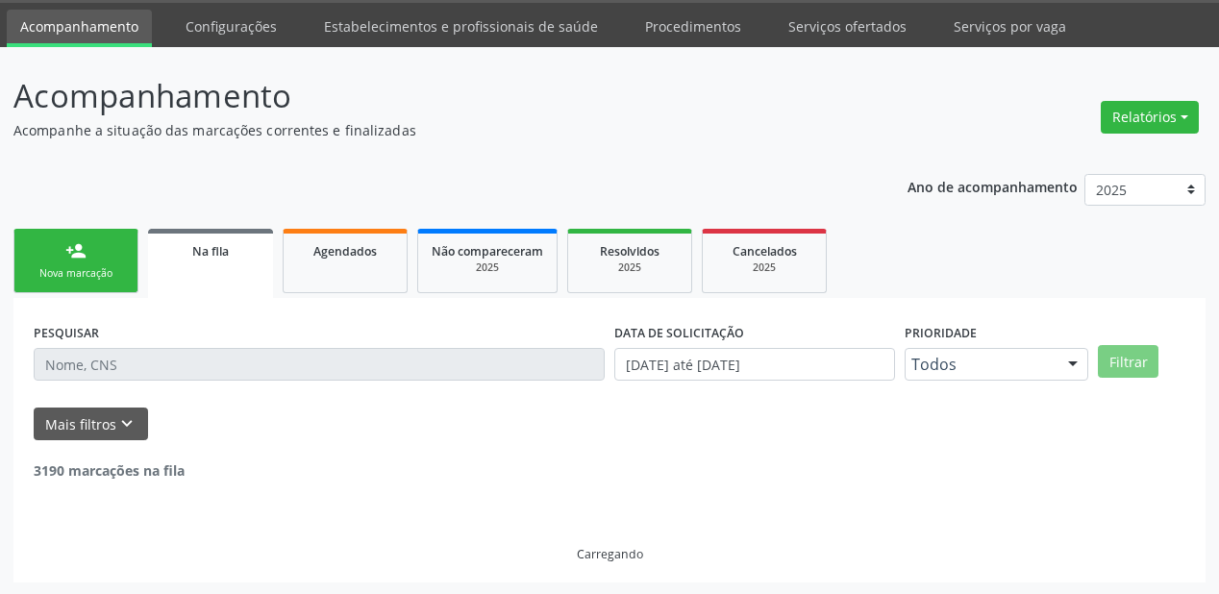
click at [161, 408] on div "Mais filtros keyboard_arrow_down" at bounding box center [609, 425] width 1161 height 34
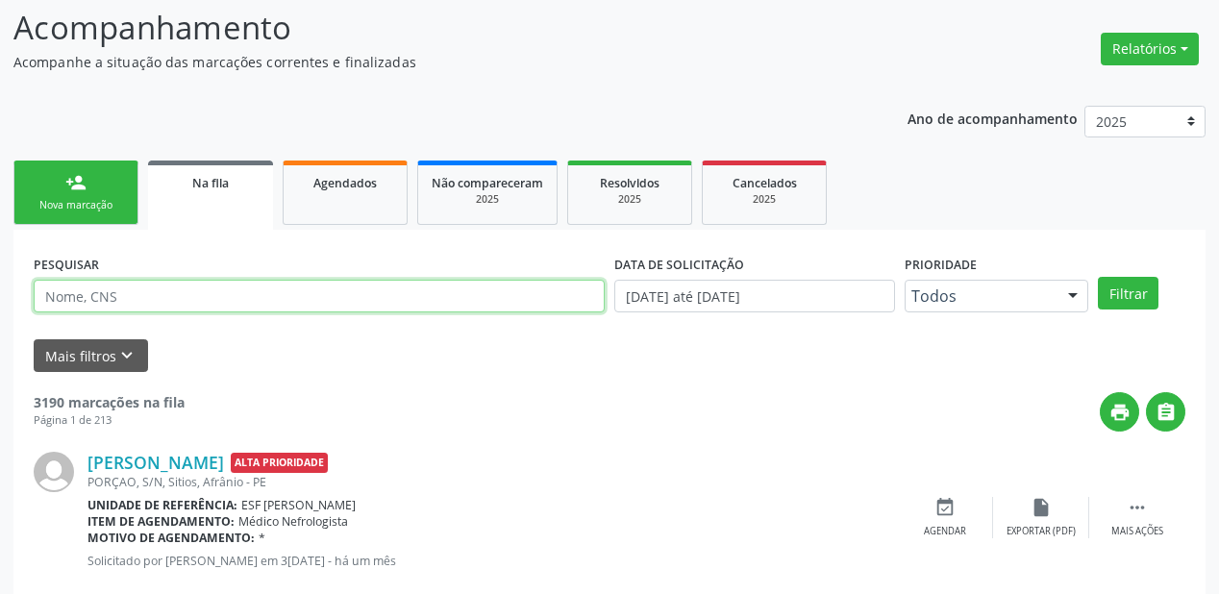
click at [128, 304] on input "text" at bounding box center [319, 296] width 571 height 33
type input "708305265457760"
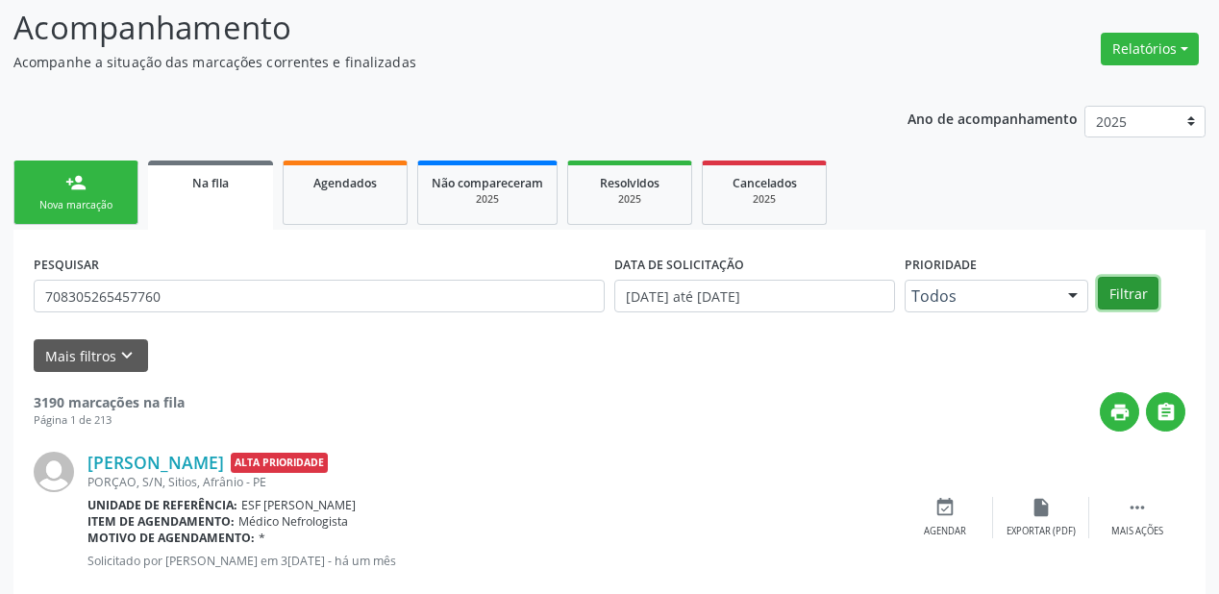
click at [1111, 294] on button "Filtrar" at bounding box center [1128, 293] width 61 height 33
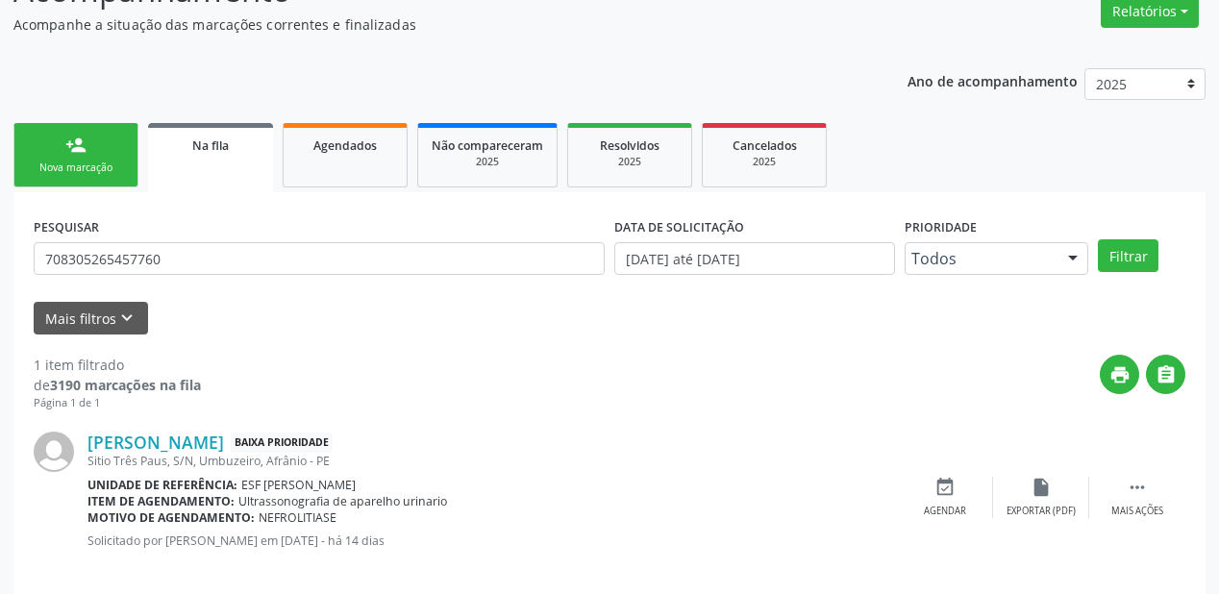
scroll to position [185, 0]
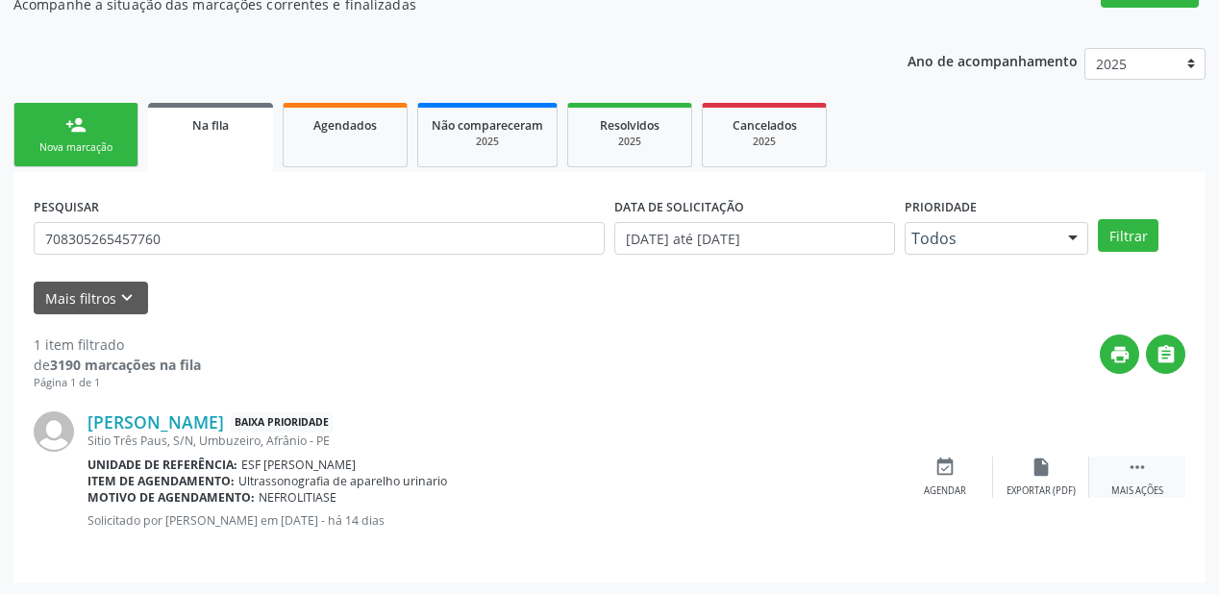
click at [1138, 461] on icon "" at bounding box center [1137, 467] width 21 height 21
click at [651, 477] on div "event_available Agendar" at bounding box center [656, 477] width 96 height 41
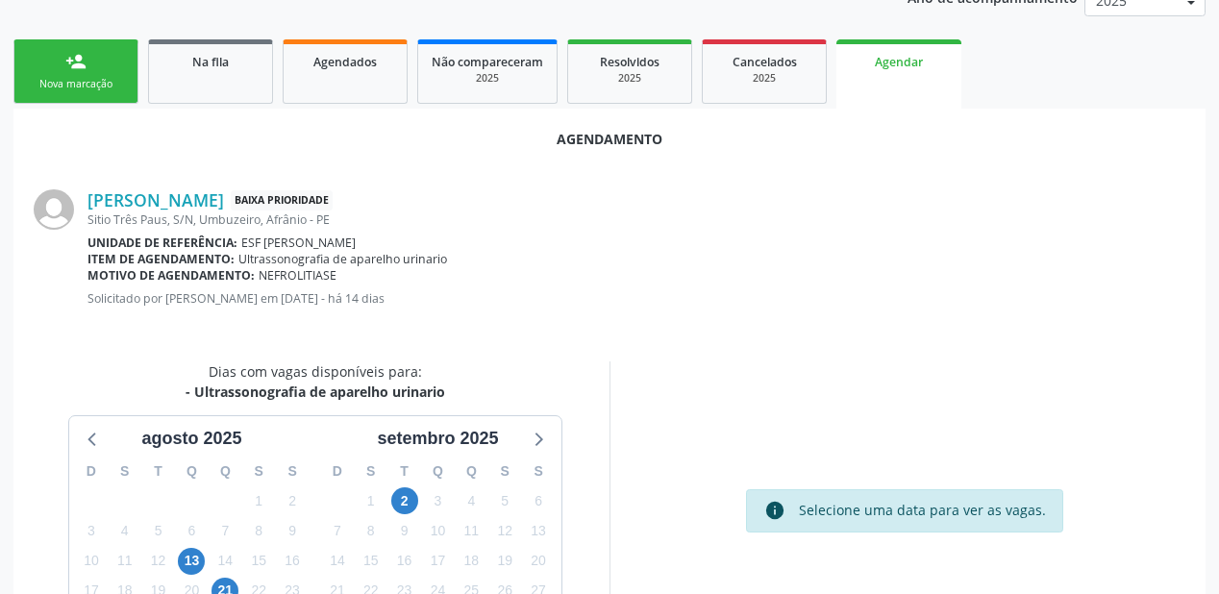
scroll to position [405, 0]
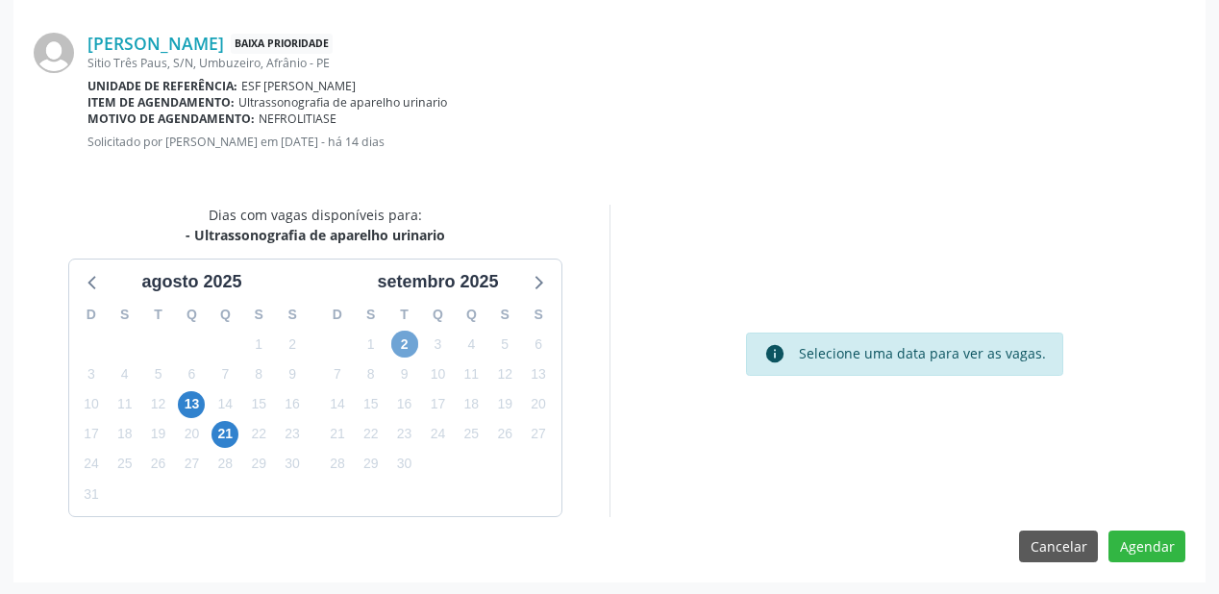
click at [394, 345] on span "2" at bounding box center [404, 344] width 27 height 27
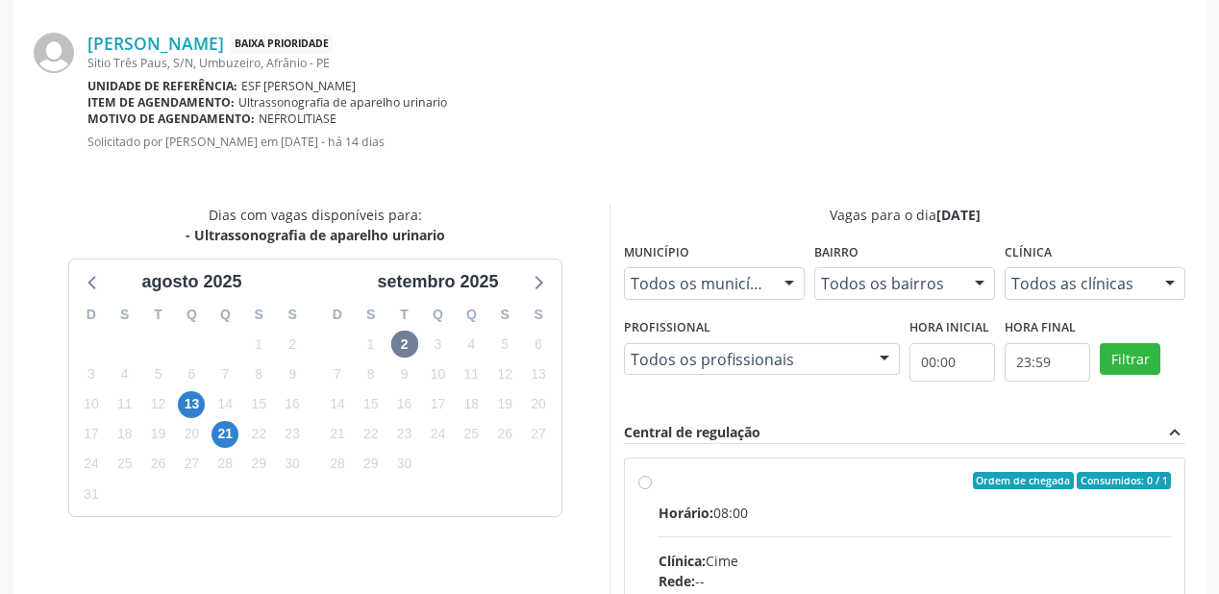
drag, startPoint x: 908, startPoint y: 492, endPoint x: 919, endPoint y: 489, distance: 11.0
click at [652, 487] on input "Ordem de chegada Consumidos: 0 / 1 Horário: 08:00 Clínica: Cime Rede: -- Endere…" at bounding box center [644, 480] width 13 height 17
radio input "true"
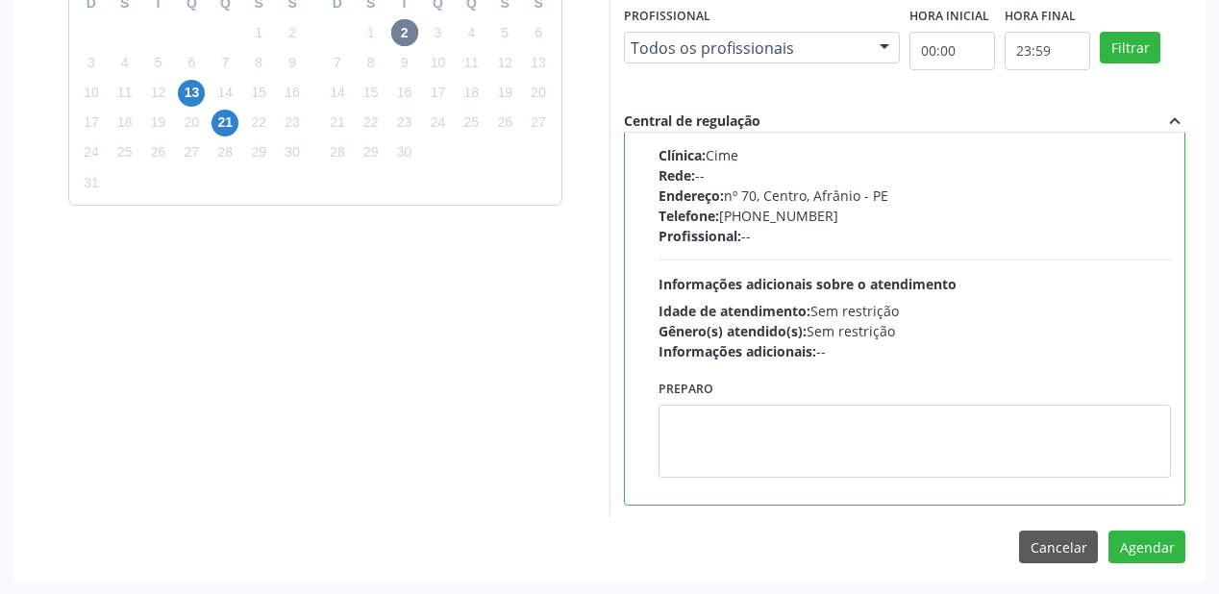
scroll to position [717, 0]
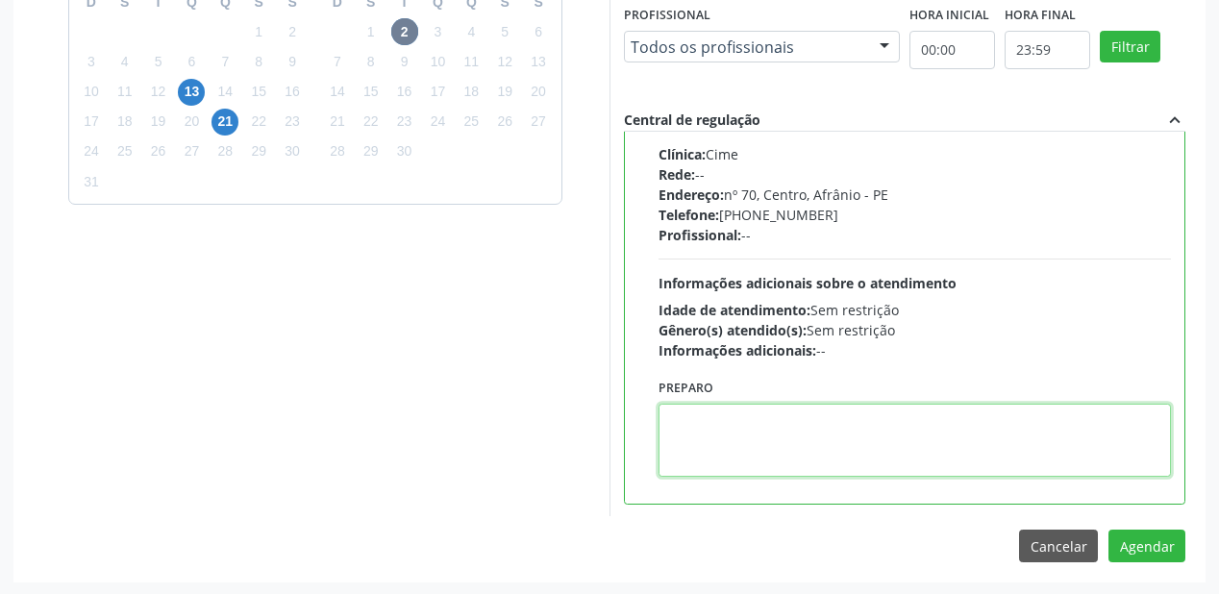
click at [815, 427] on textarea at bounding box center [914, 440] width 512 height 73
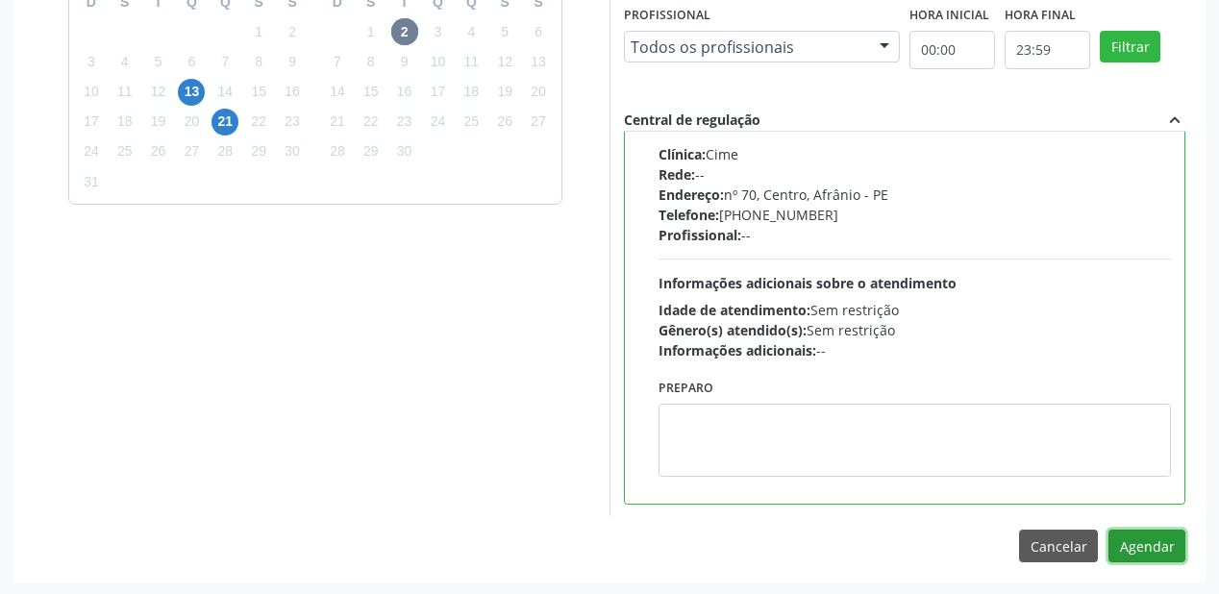
click at [1150, 544] on button "Agendar" at bounding box center [1146, 546] width 77 height 33
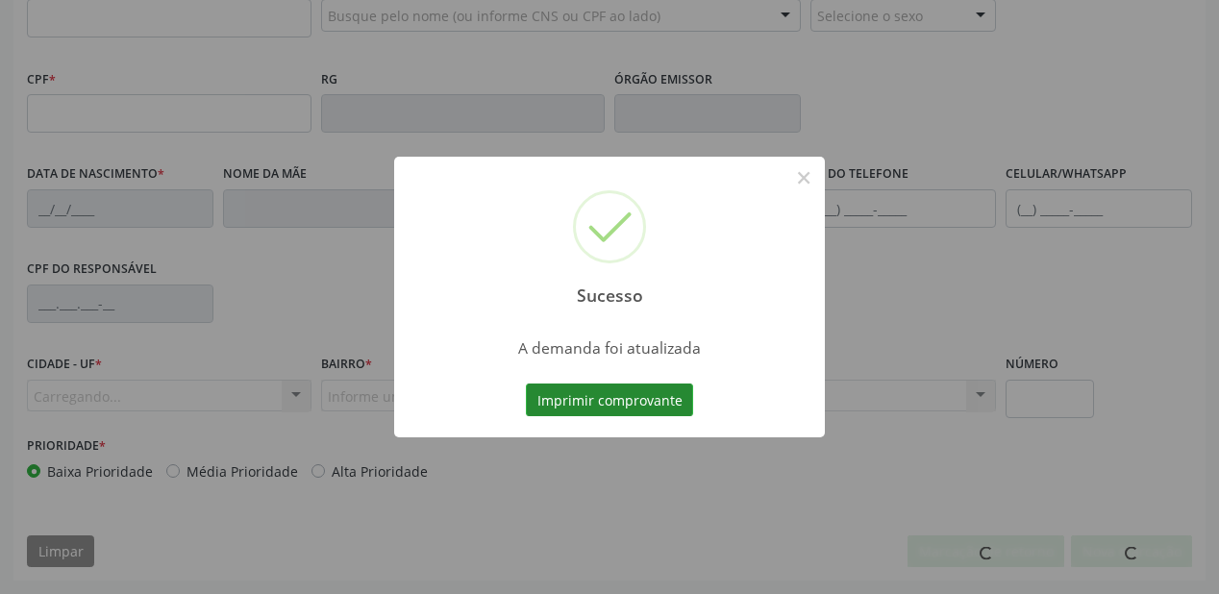
scroll to position [447, 0]
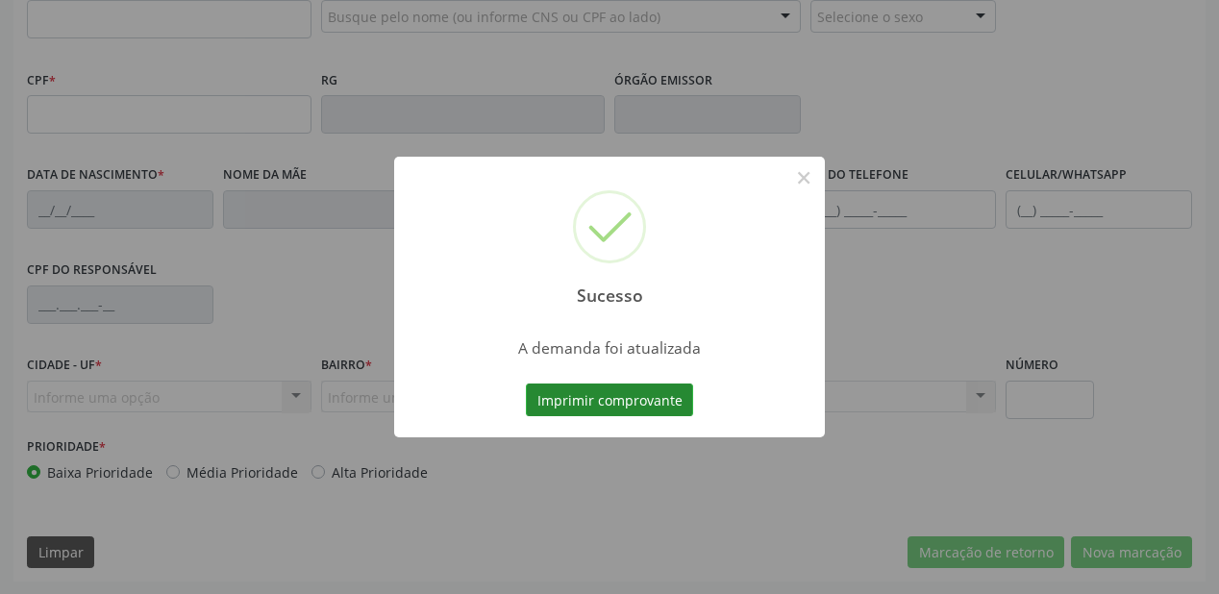
click at [614, 392] on button "Imprimir comprovante" at bounding box center [609, 400] width 167 height 33
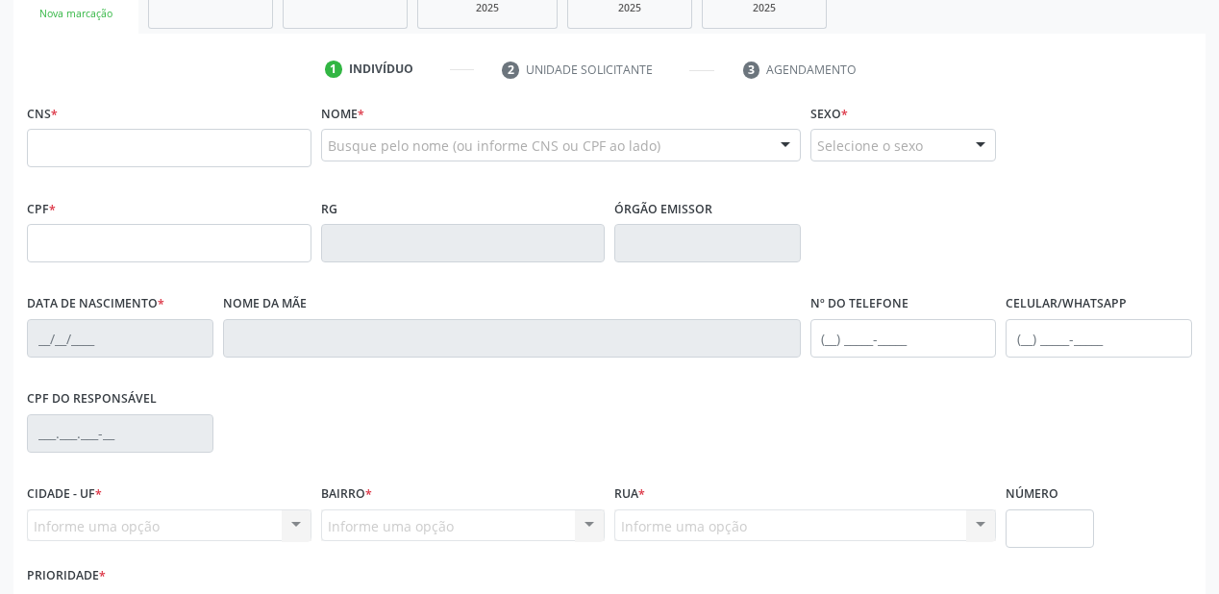
scroll to position [293, 0]
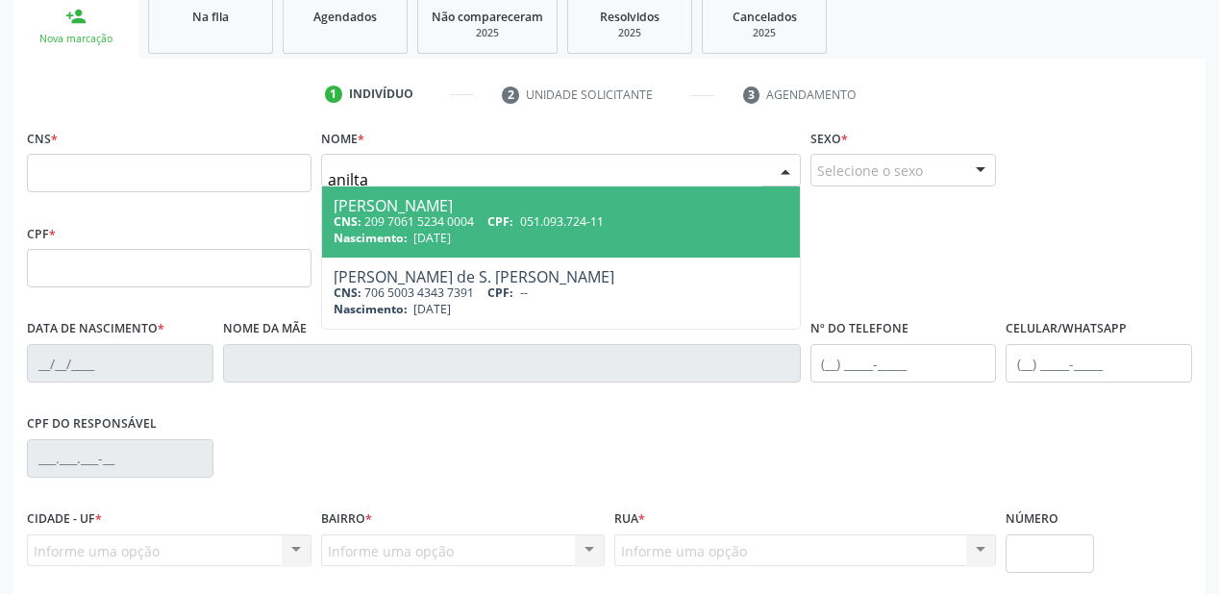
type input "anilt"
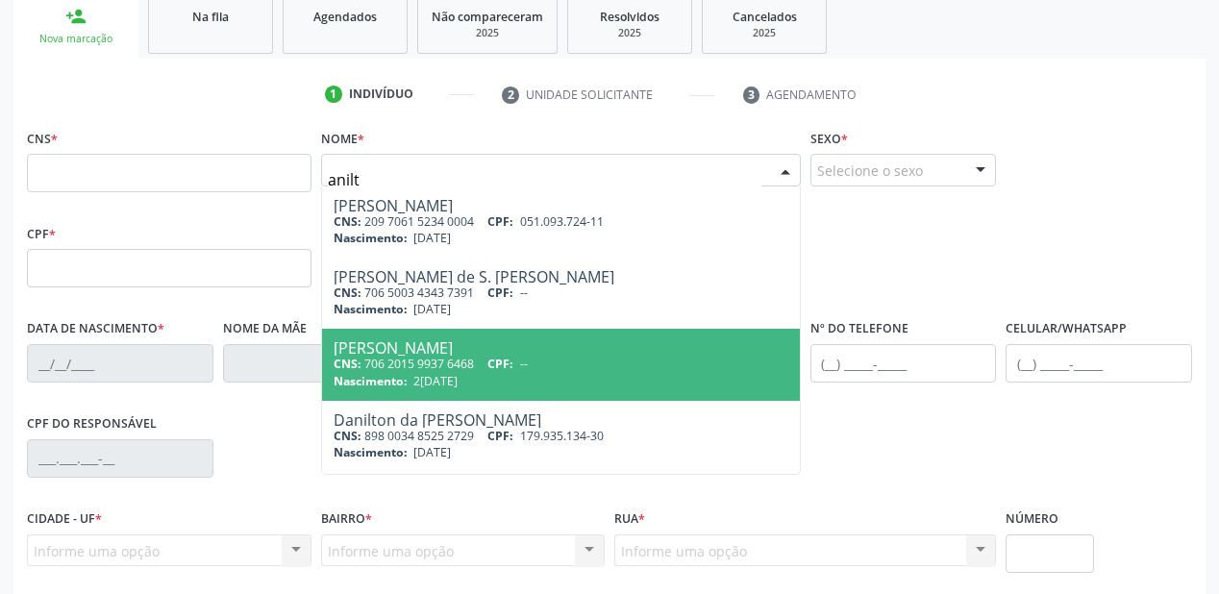
scroll to position [216, 0]
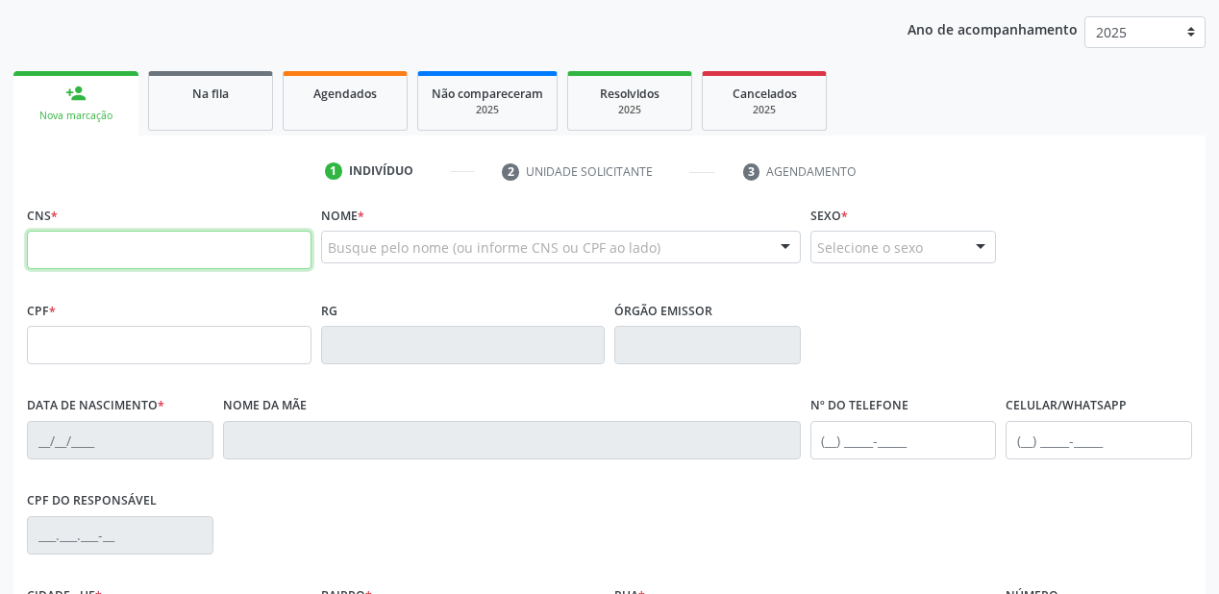
click at [124, 255] on input "text" at bounding box center [169, 250] width 285 height 38
type input "709 8010 3164 6192"
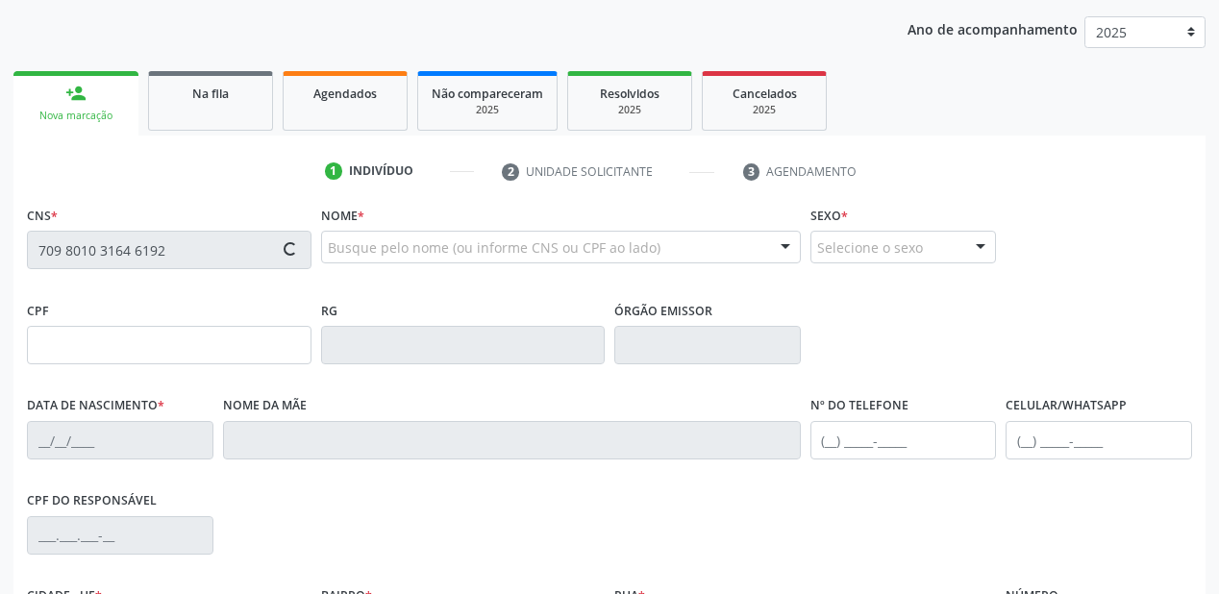
type input "[DATE]"
type input "[PERSON_NAME]"
type input "[PHONE_NUMBER]"
type input "S/N"
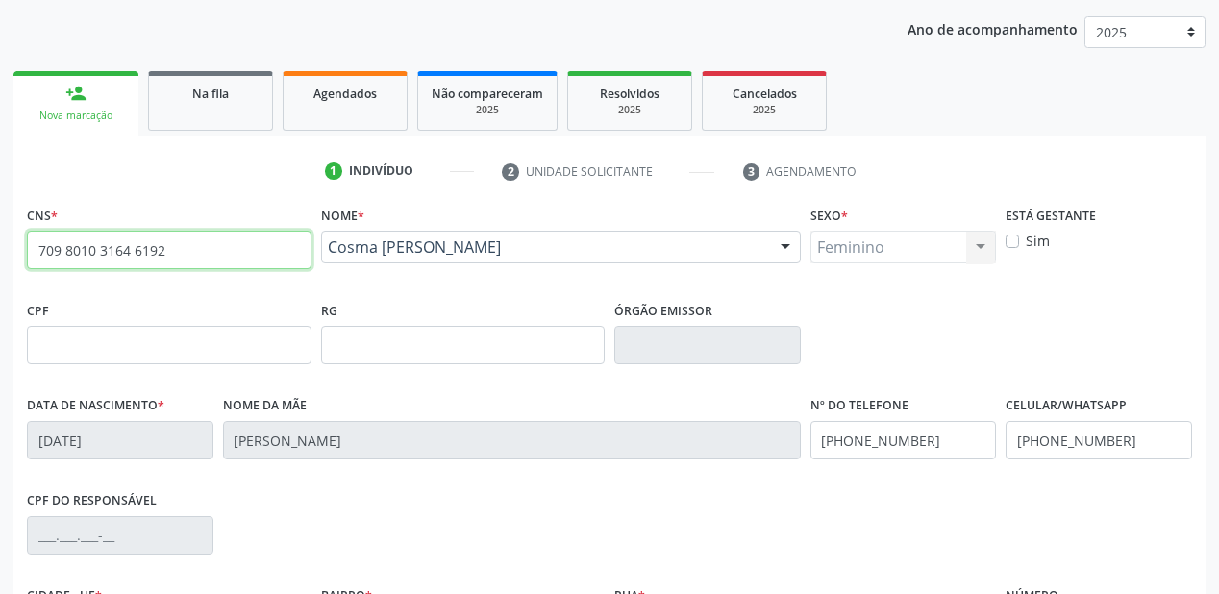
click at [177, 248] on input "709 8010 3164 6192" at bounding box center [169, 250] width 285 height 38
type input "7"
type input "705 0070 9625 6658"
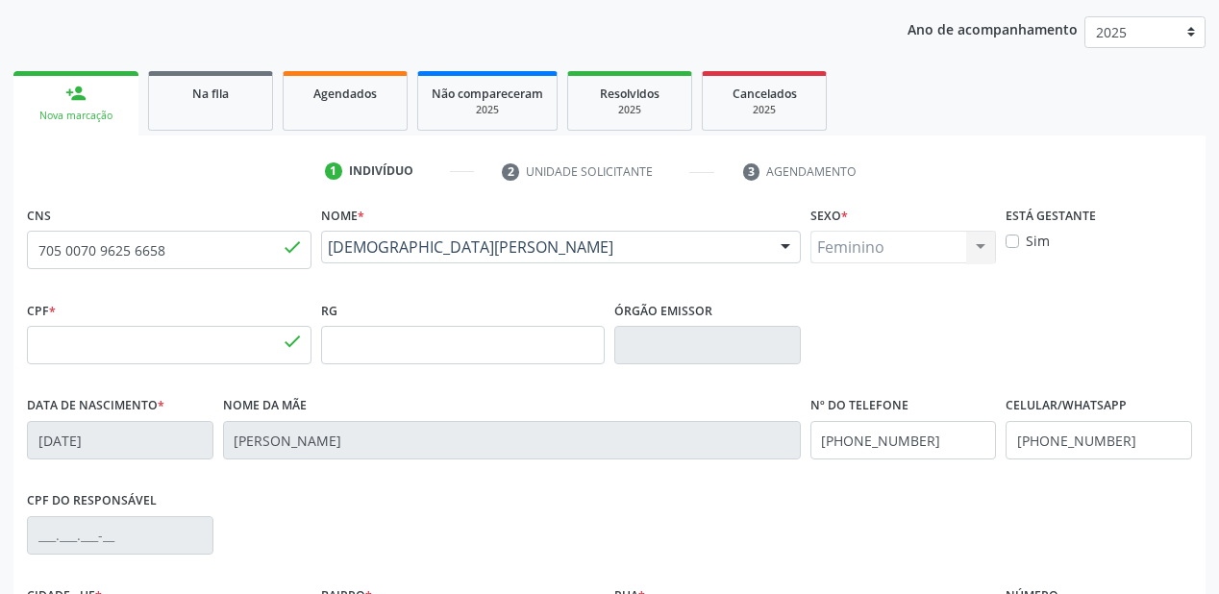
type input "122.826.574-70"
type input "[DATE]"
type input "[PERSON_NAME]"
type input "[PHONE_NUMBER]"
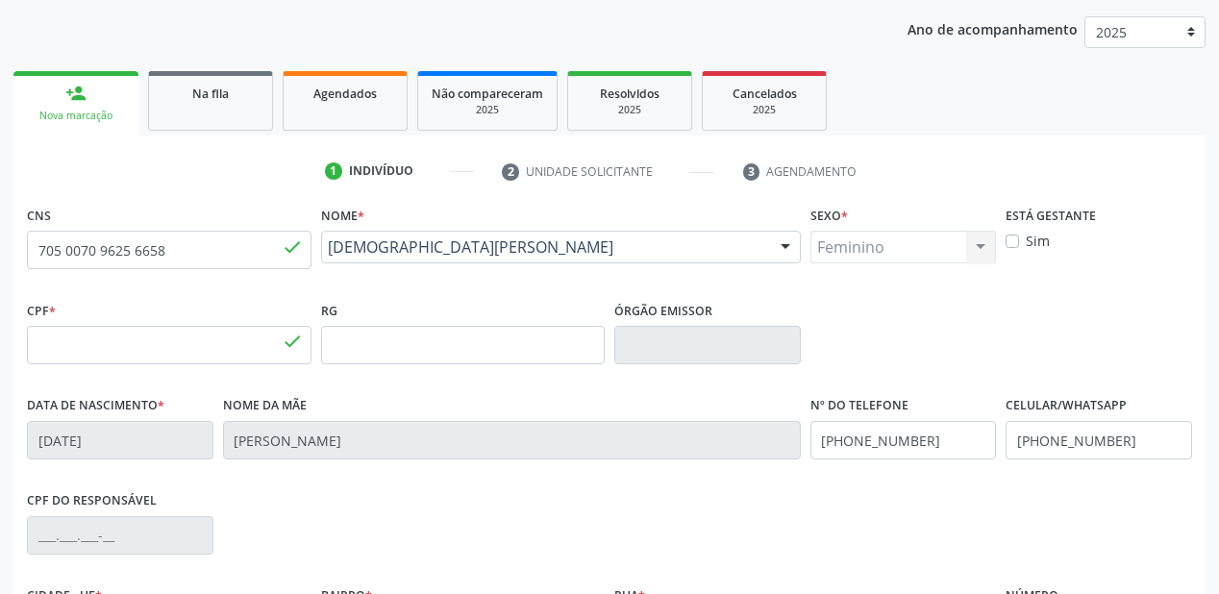
type input "021.927.034-14"
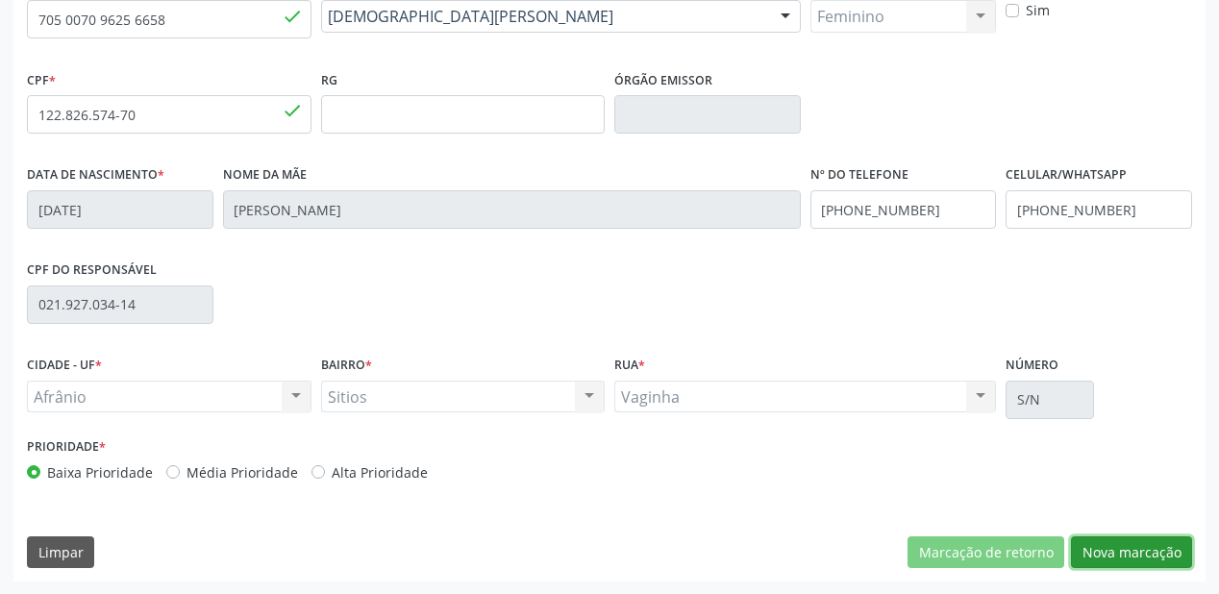
click at [1115, 550] on button "Nova marcação" at bounding box center [1131, 552] width 121 height 33
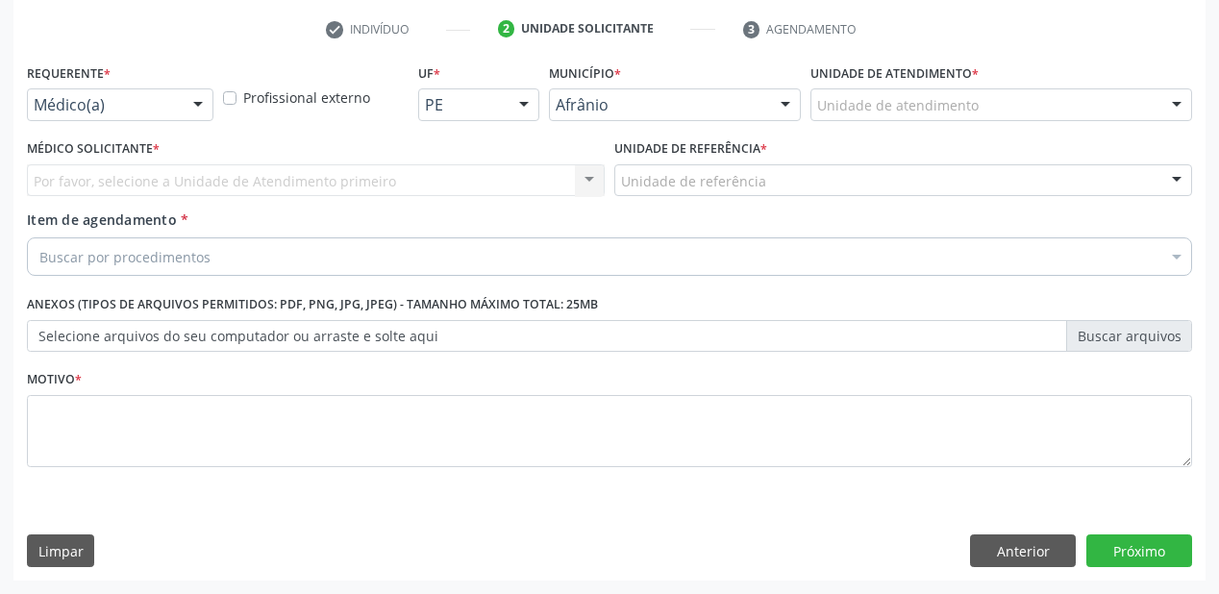
scroll to position [358, 0]
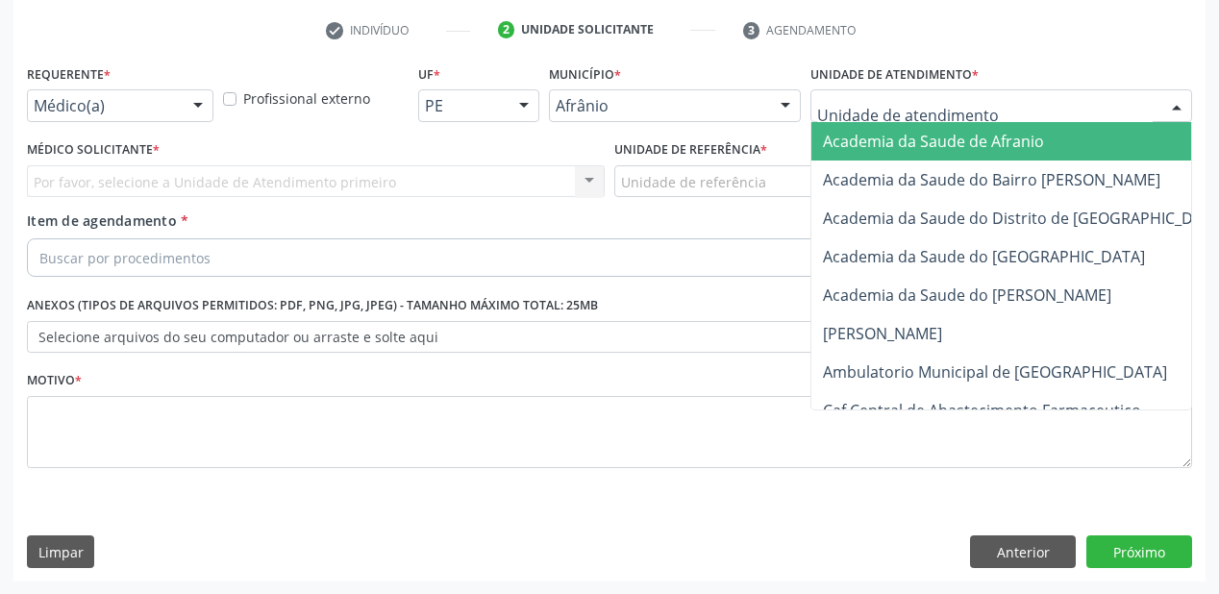
drag, startPoint x: 823, startPoint y: 111, endPoint x: 854, endPoint y: 242, distance: 134.3
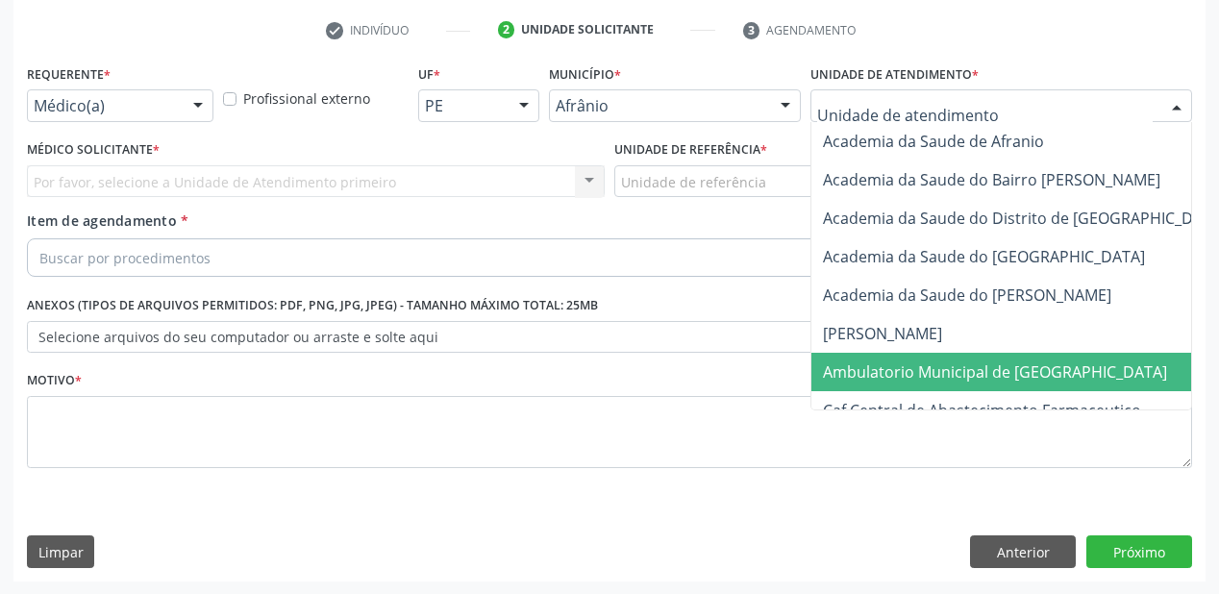
click at [855, 381] on span "Ambulatorio Municipal de [GEOGRAPHIC_DATA]" at bounding box center [1045, 372] width 469 height 38
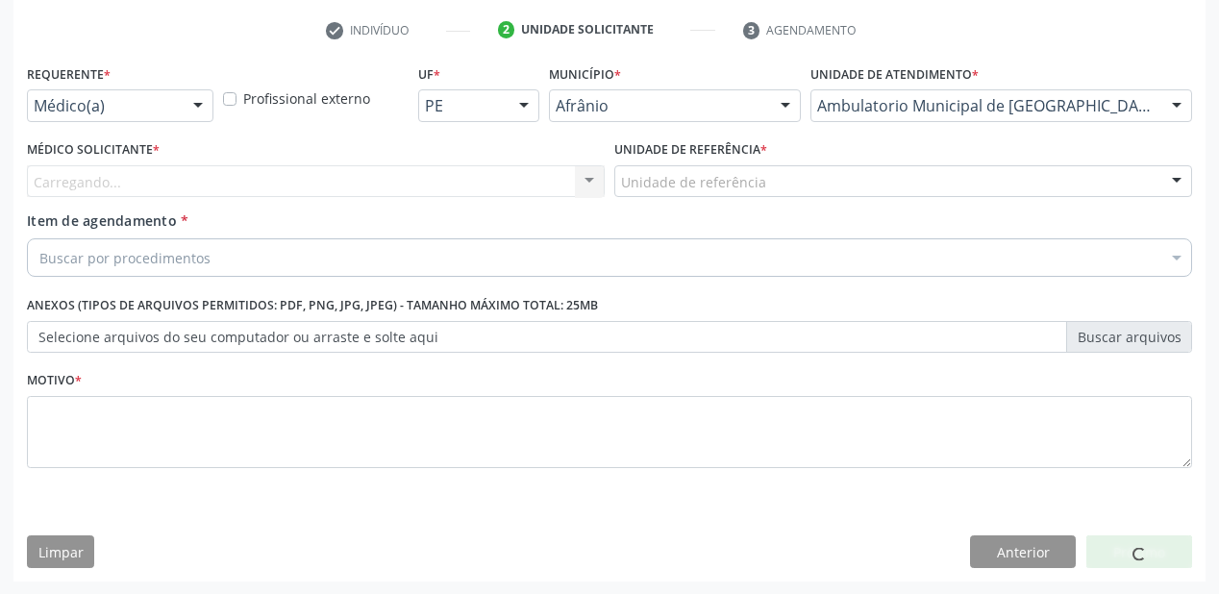
drag, startPoint x: 704, startPoint y: 189, endPoint x: 707, endPoint y: 229, distance: 39.6
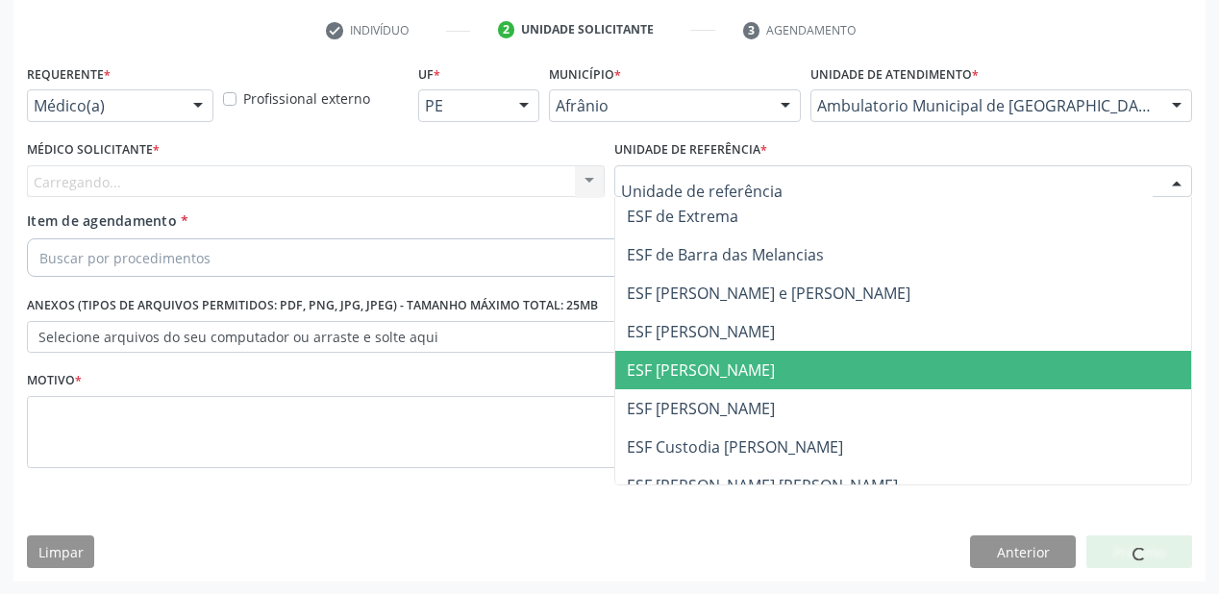
click at [708, 379] on span "ESF [PERSON_NAME]" at bounding box center [701, 369] width 148 height 21
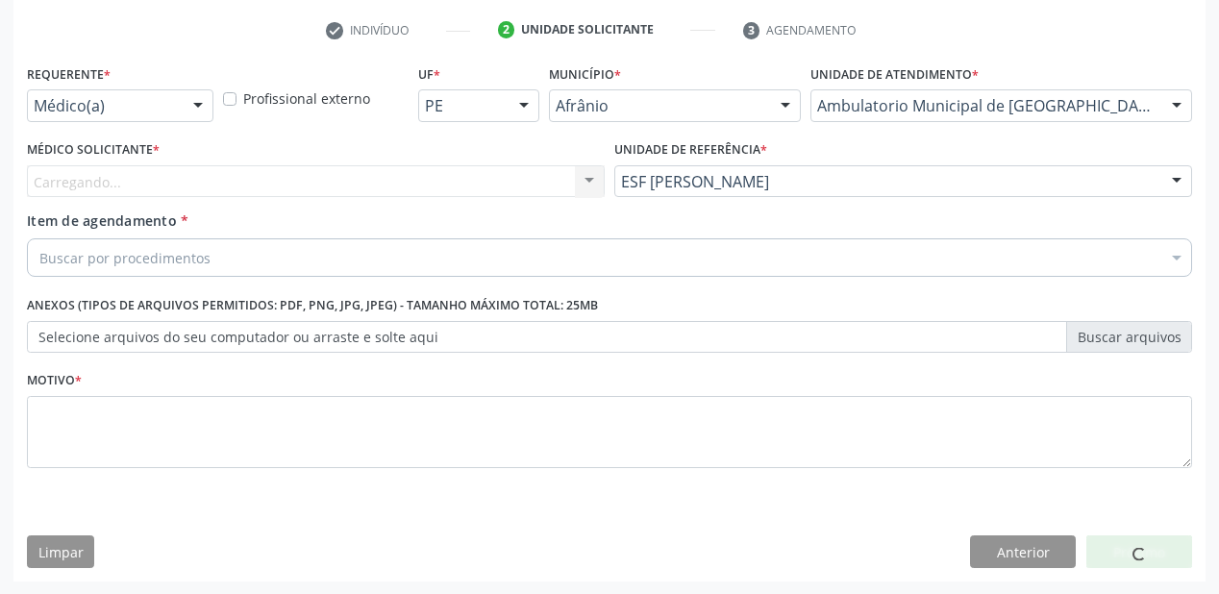
click at [69, 189] on div "Carregando... Nenhum resultado encontrado para: " " Não há nenhuma opção para s…" at bounding box center [316, 181] width 578 height 33
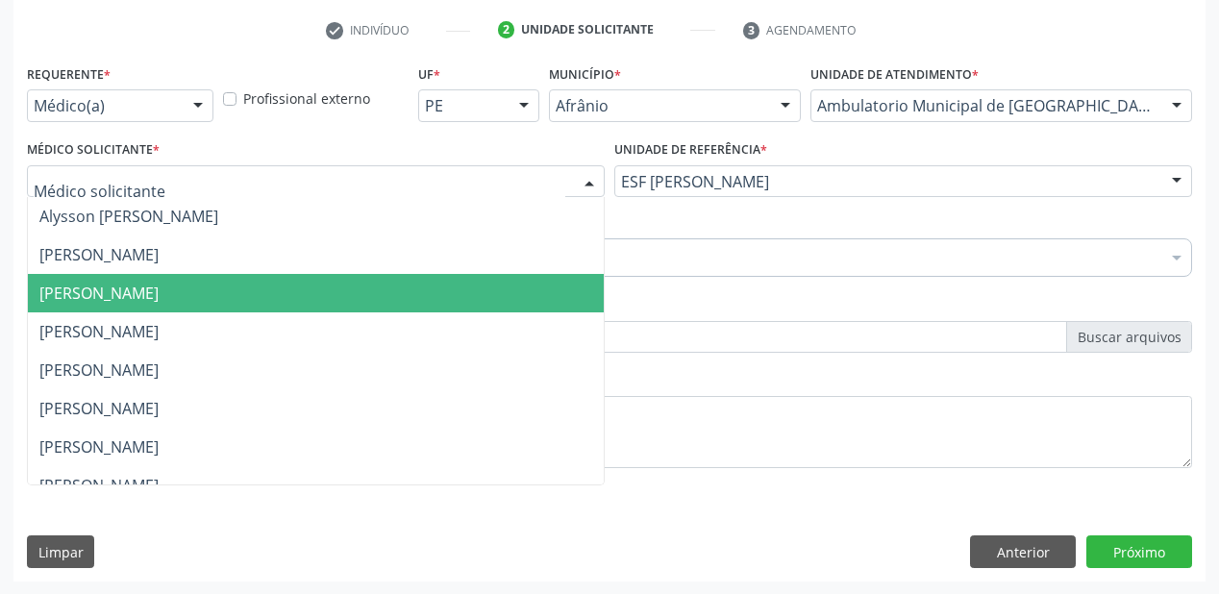
click at [96, 308] on span "[PERSON_NAME]" at bounding box center [316, 293] width 576 height 38
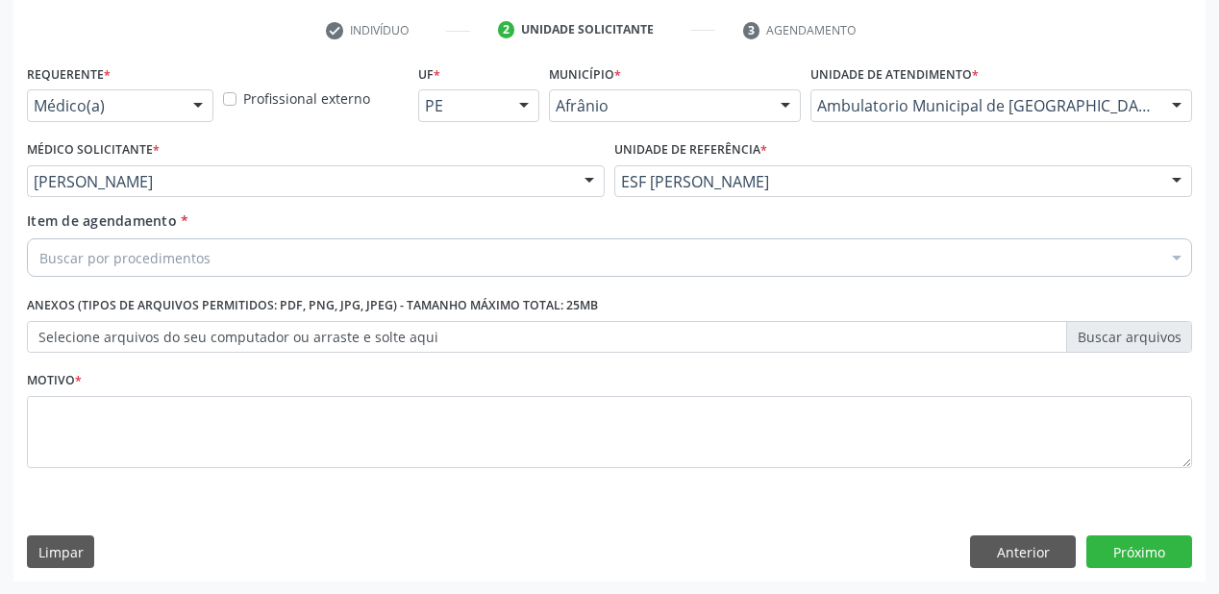
click at [66, 269] on div "Buscar por procedimentos" at bounding box center [609, 257] width 1165 height 38
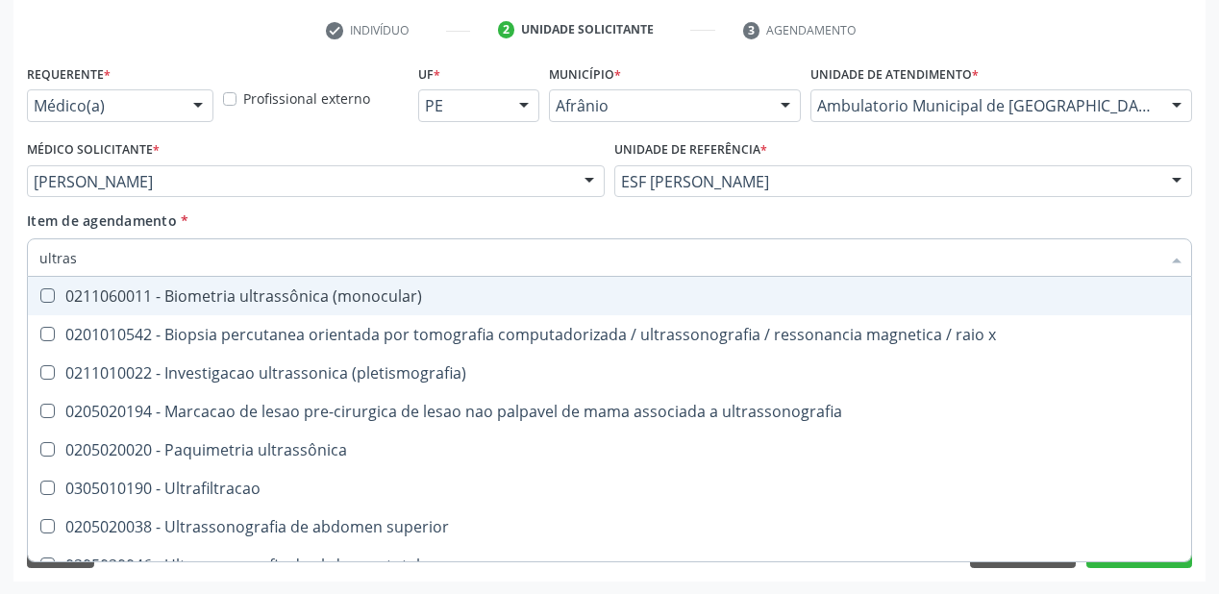
type input "ultrass"
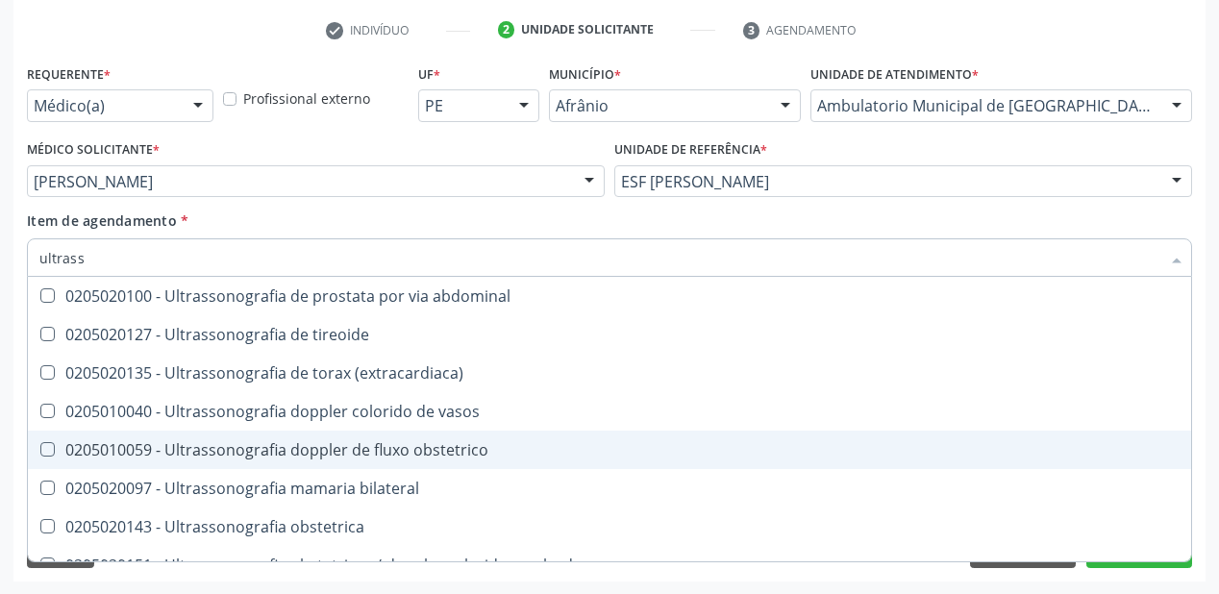
scroll to position [538, 0]
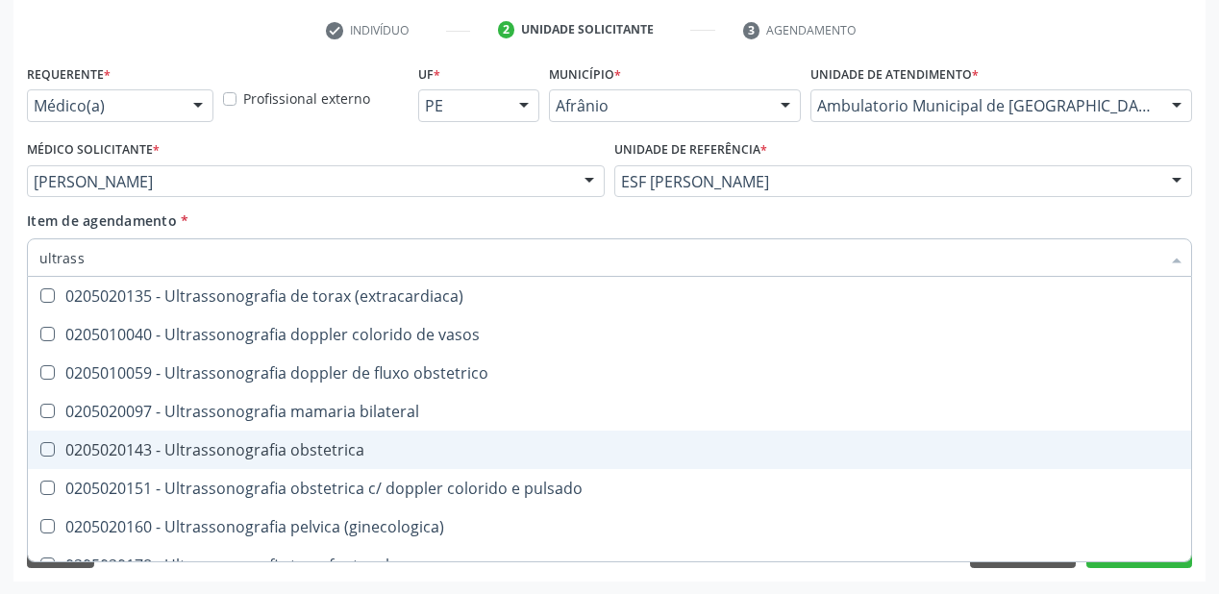
click at [222, 460] on span "0205020143 - Ultrassonografia obstetrica" at bounding box center [609, 450] width 1163 height 38
checkbox obstetrica "true"
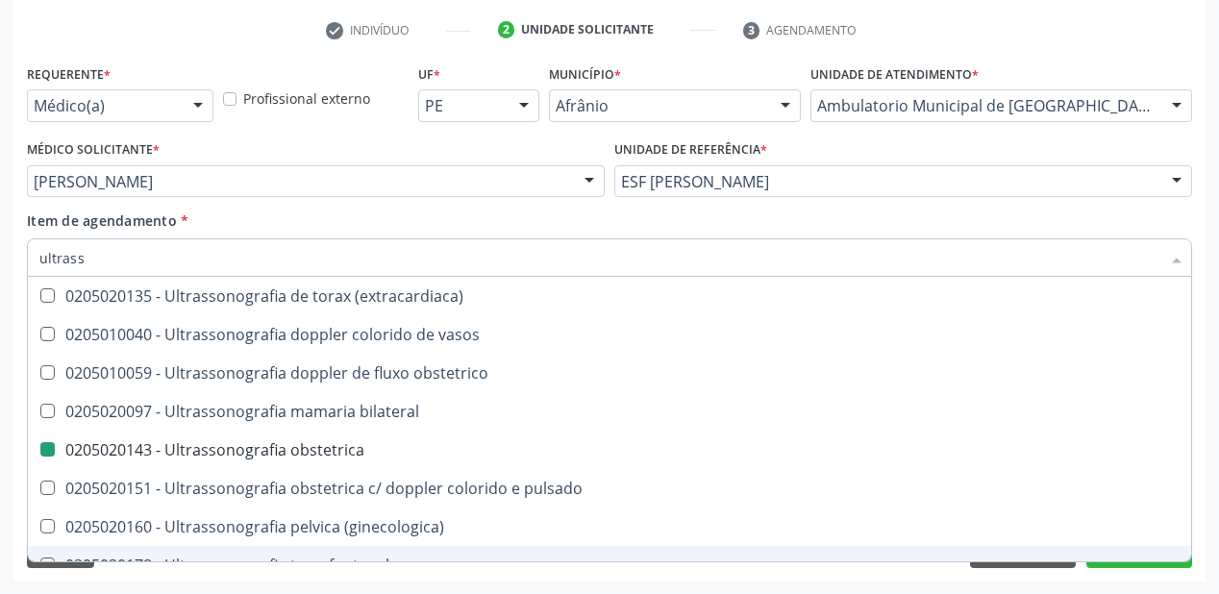
click at [154, 586] on div "Acompanhamento Acompanhe a situação das marcações correntes e finalizadas Relat…" at bounding box center [609, 171] width 1219 height 847
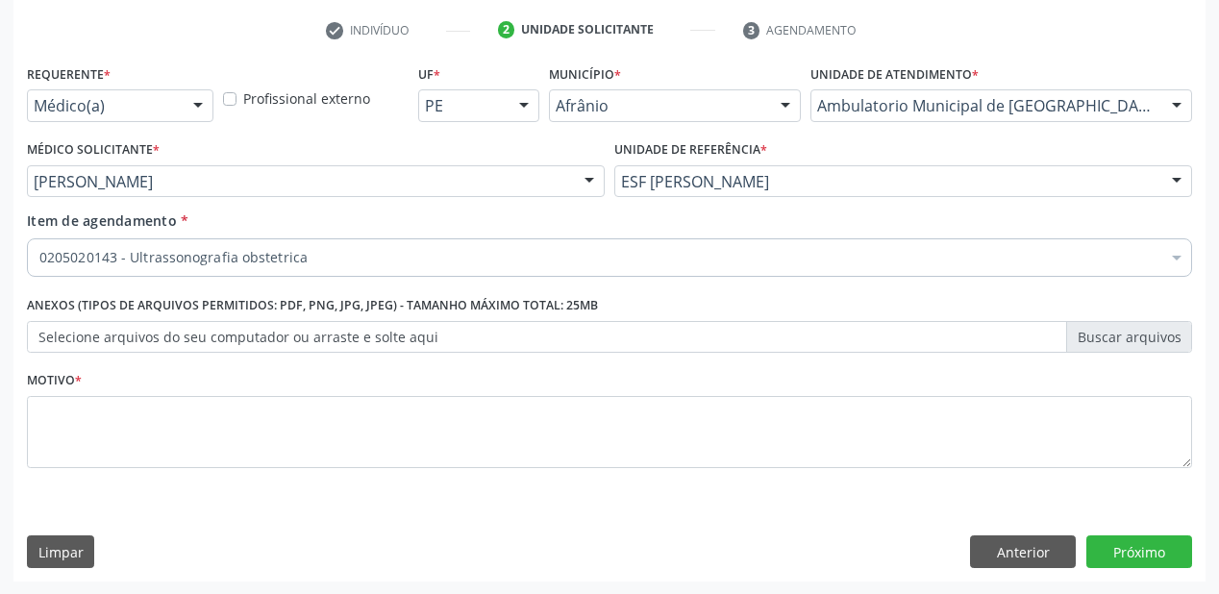
scroll to position [0, 0]
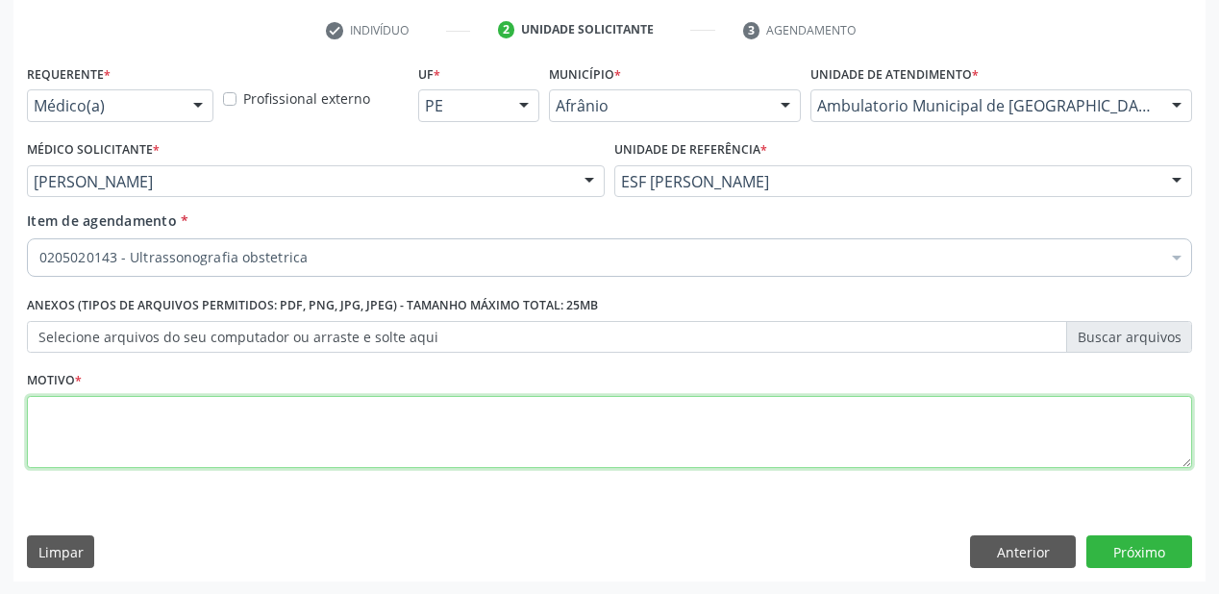
click at [80, 434] on textarea at bounding box center [609, 432] width 1165 height 73
type textarea "*"
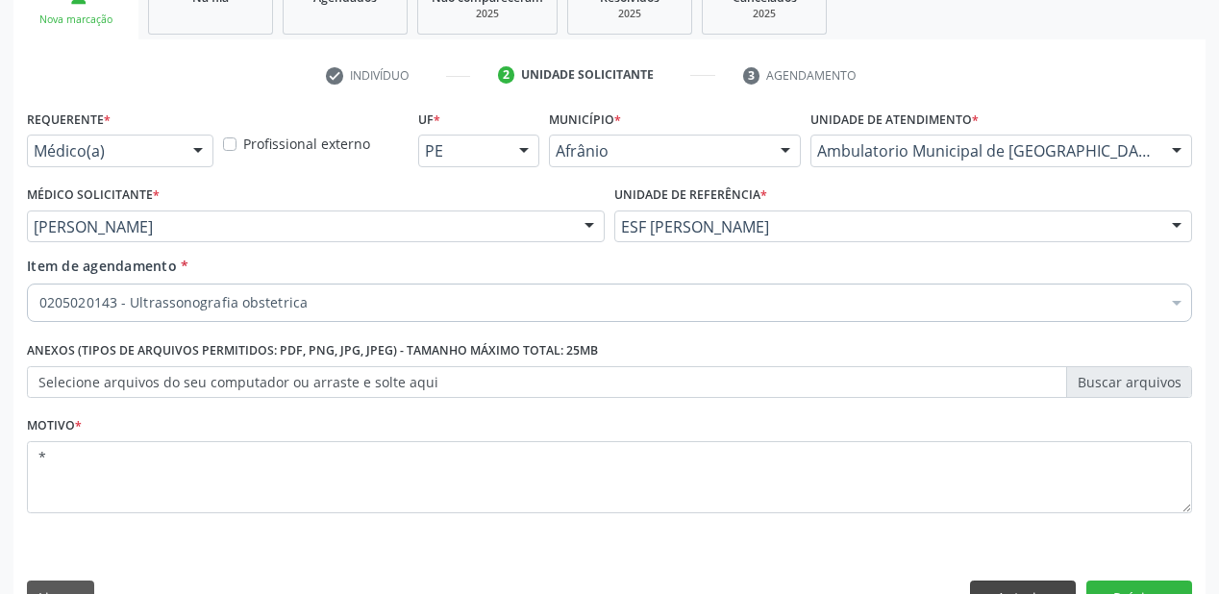
scroll to position [358, 0]
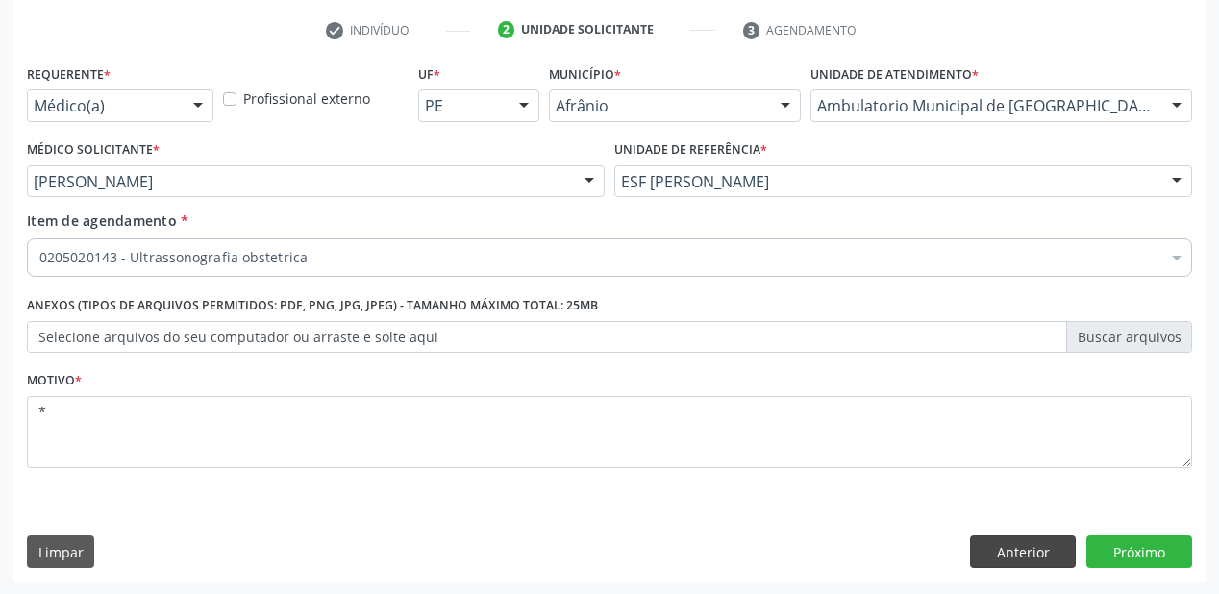
type textarea "*"
click at [1004, 539] on button "Anterior" at bounding box center [1023, 551] width 106 height 33
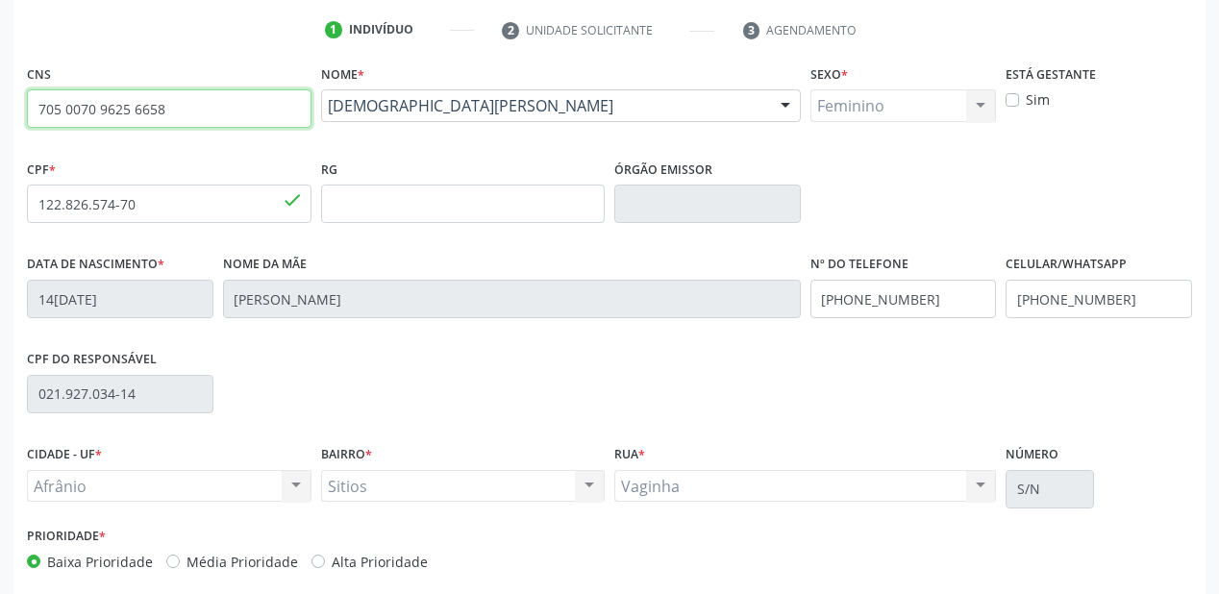
click at [152, 104] on input "705 0070 9625 6658" at bounding box center [169, 108] width 285 height 38
drag, startPoint x: 165, startPoint y: 108, endPoint x: 38, endPoint y: 108, distance: 126.9
click at [38, 108] on input "705 0070 9625 6658" at bounding box center [169, 108] width 285 height 38
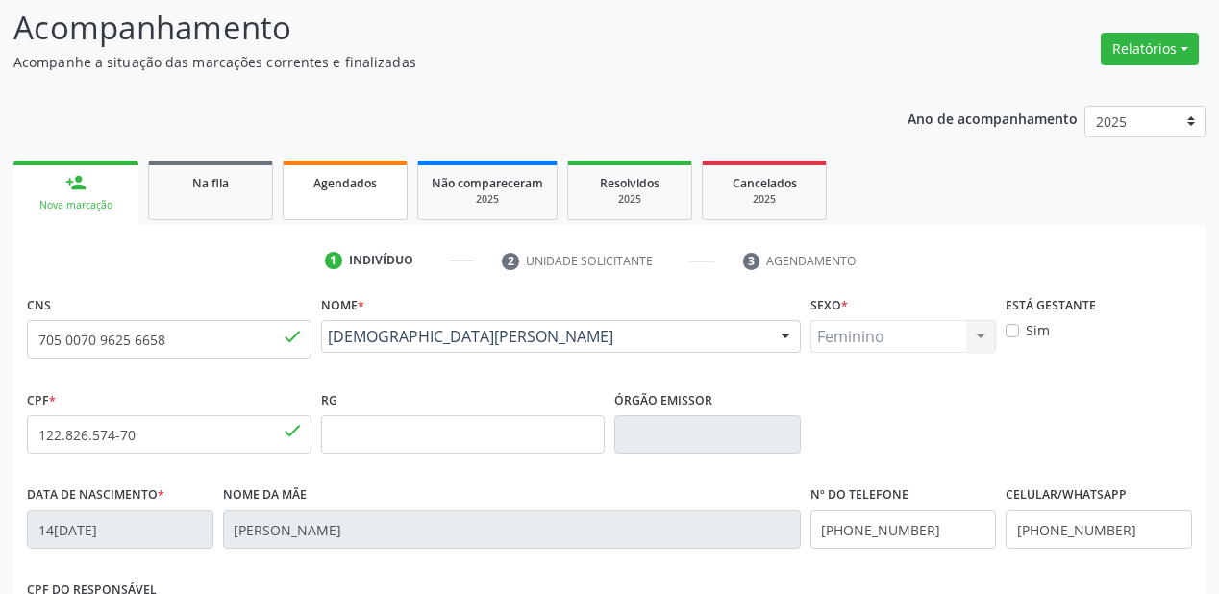
click at [354, 188] on span "Agendados" at bounding box center [344, 183] width 63 height 16
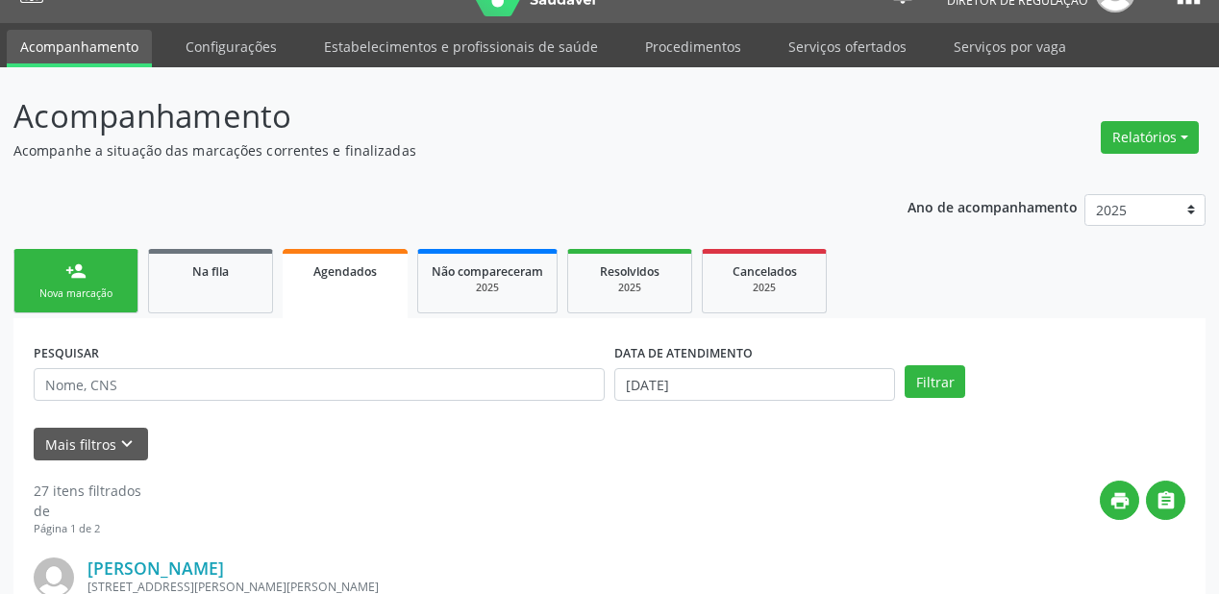
scroll to position [127, 0]
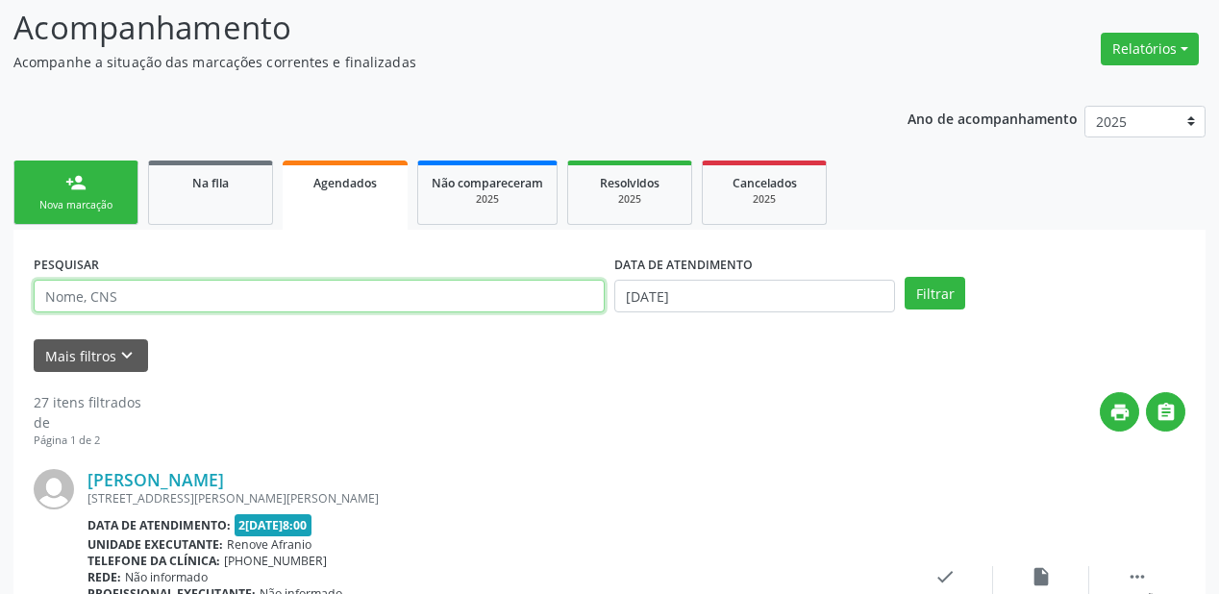
click at [202, 286] on input "text" at bounding box center [319, 296] width 571 height 33
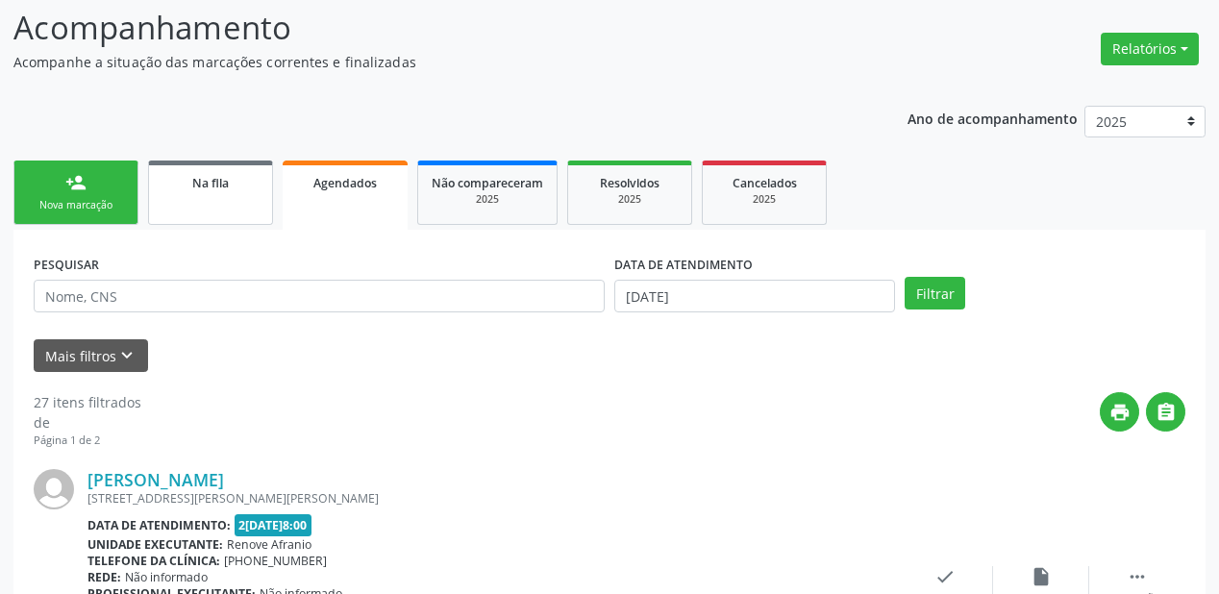
click at [191, 197] on link "Na fila" at bounding box center [210, 193] width 125 height 64
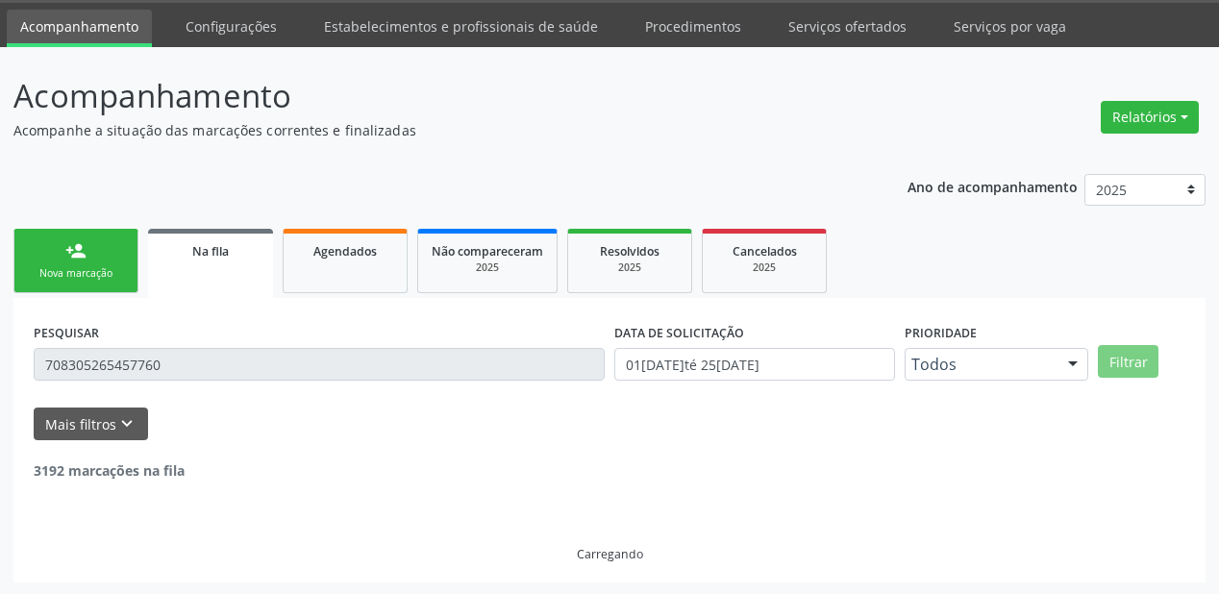
scroll to position [0, 0]
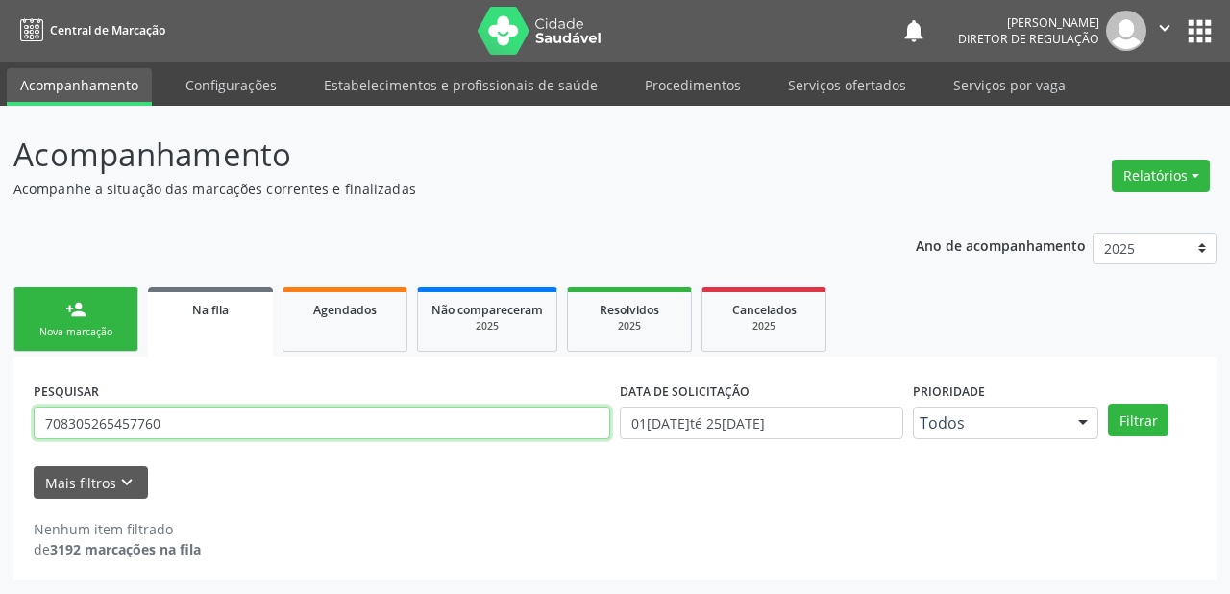
click at [177, 411] on input "708305265457760" at bounding box center [322, 423] width 577 height 33
type input "7"
paste input "705 0070 9625 6658"
type input "705 0070 9625 6658"
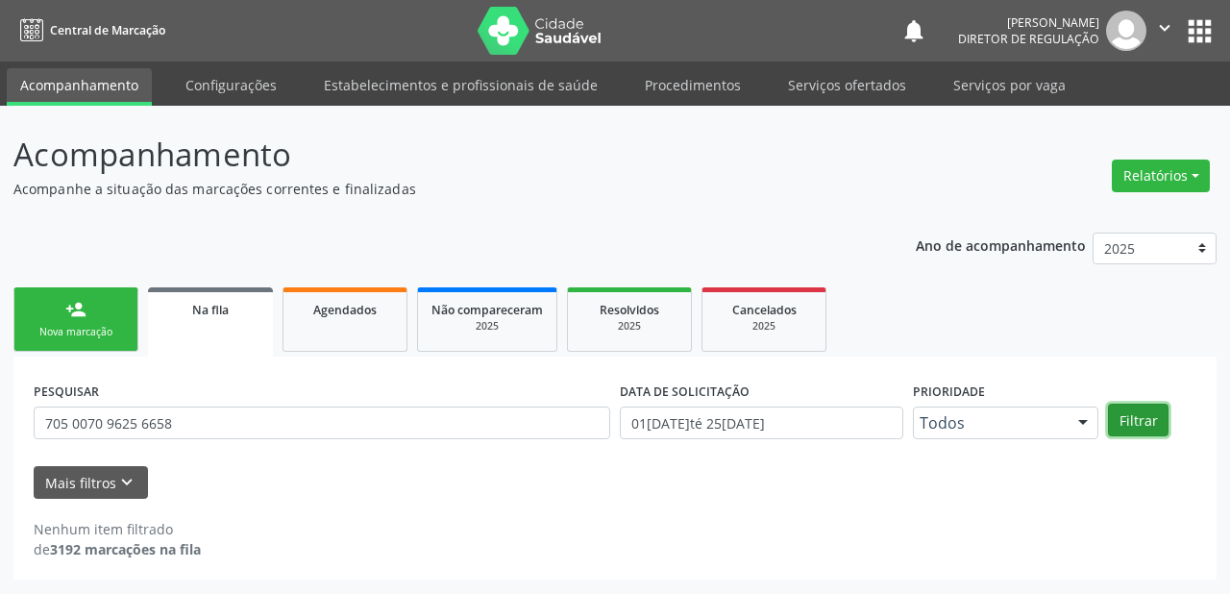
click at [1146, 418] on button "Filtrar" at bounding box center [1138, 420] width 61 height 33
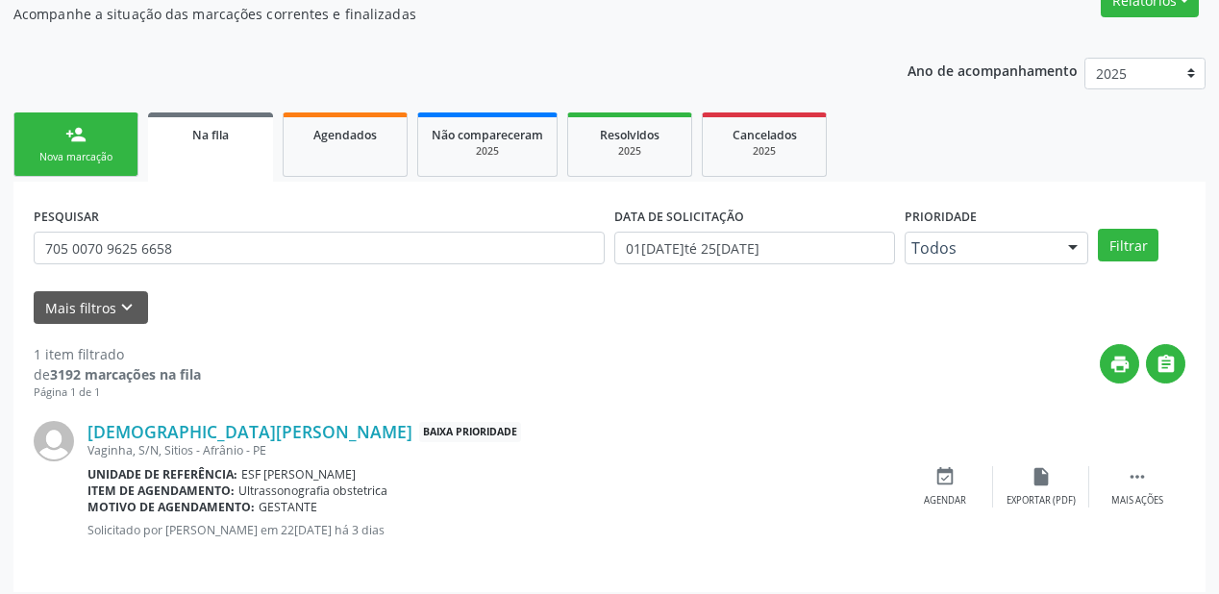
scroll to position [185, 0]
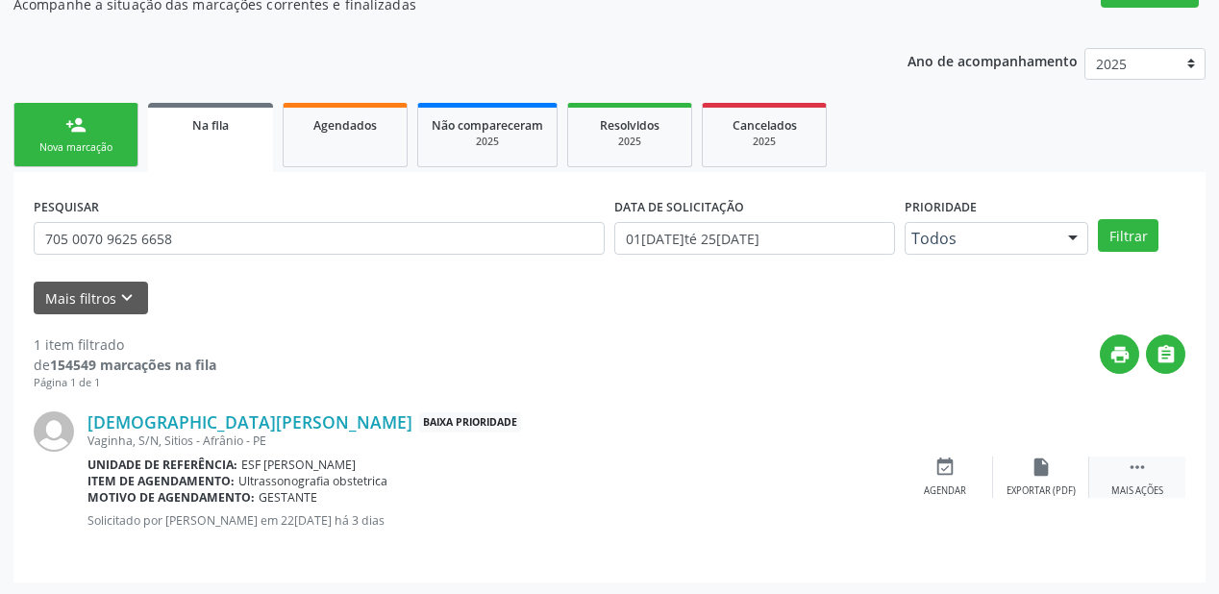
click at [1132, 461] on icon "" at bounding box center [1137, 467] width 21 height 21
click at [672, 461] on div "event_available Agendar" at bounding box center [656, 477] width 96 height 41
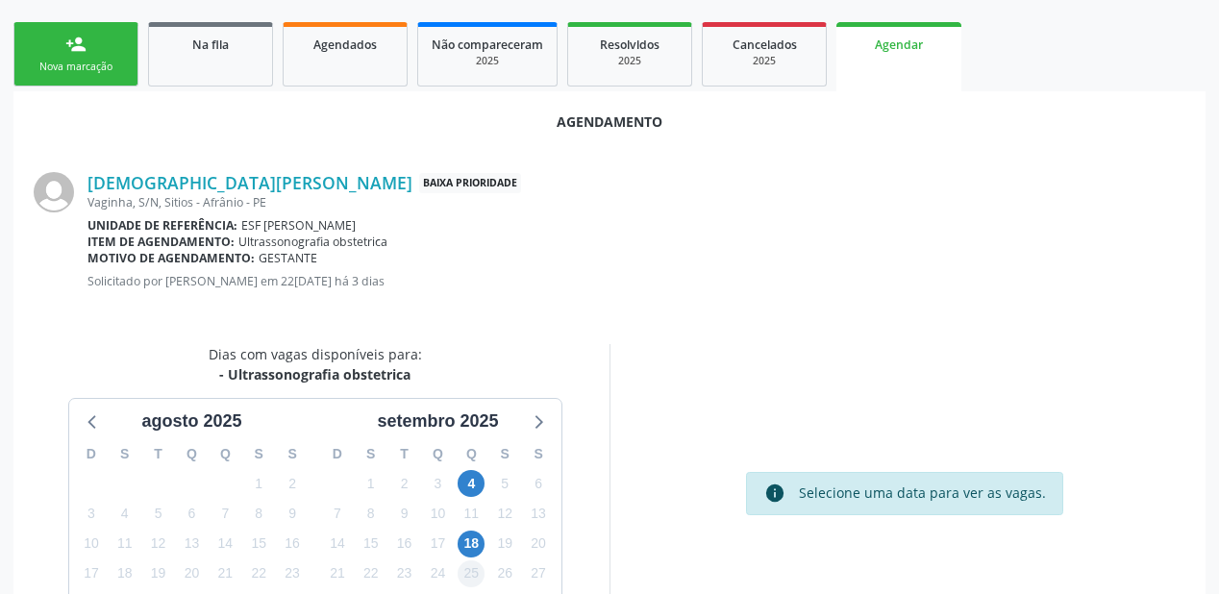
scroll to position [405, 0]
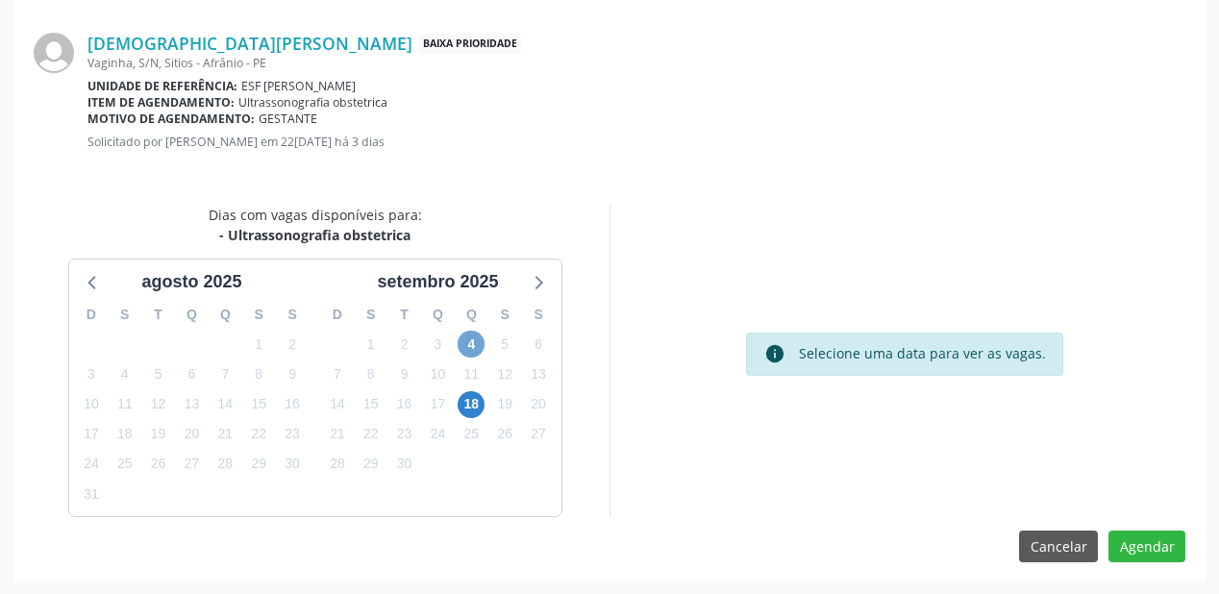
click at [470, 344] on span "4" at bounding box center [471, 344] width 27 height 27
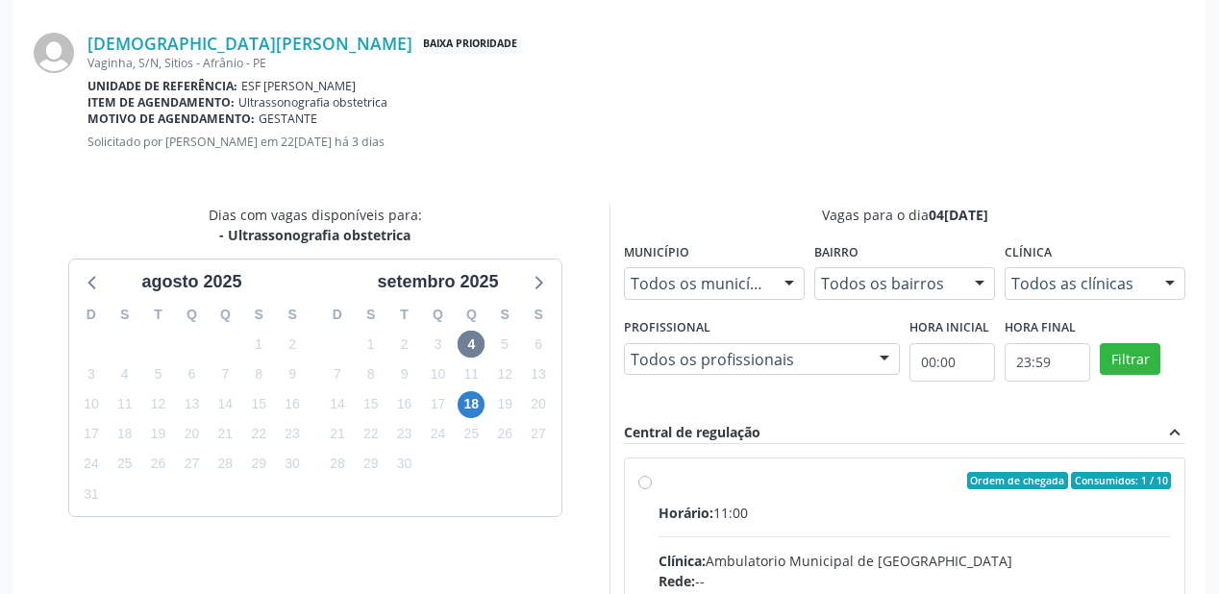
click at [652, 489] on input "Ordem de chegada Consumidos: 1 / 10 Horário: 11:00 Clínica: Ambulatorio Municip…" at bounding box center [644, 480] width 13 height 17
radio input "true"
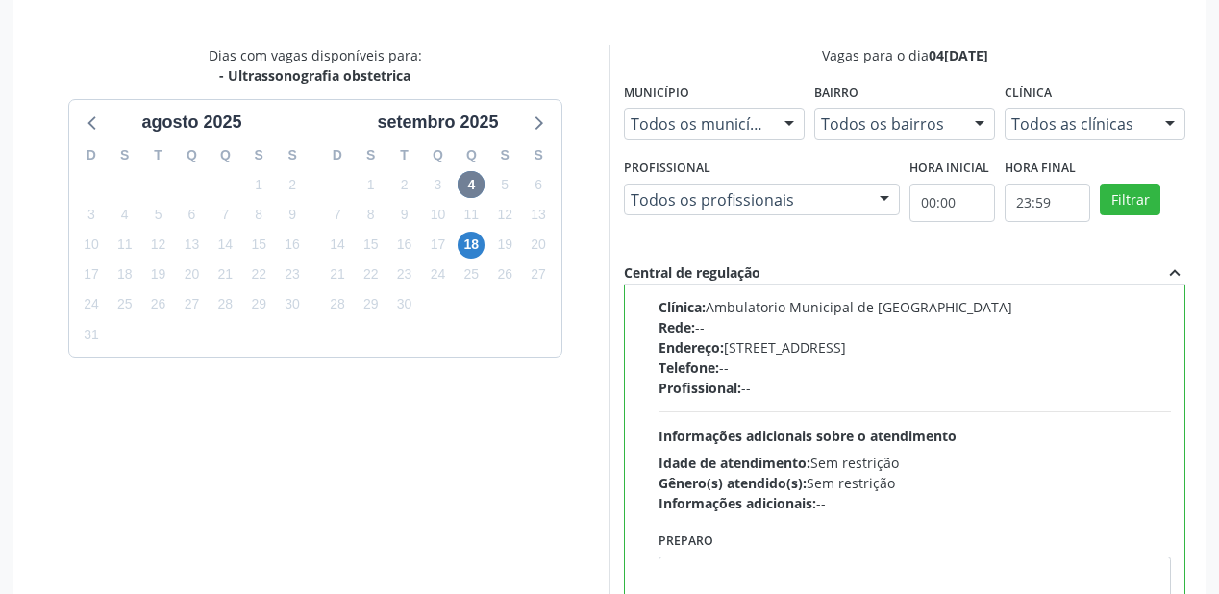
scroll to position [717, 0]
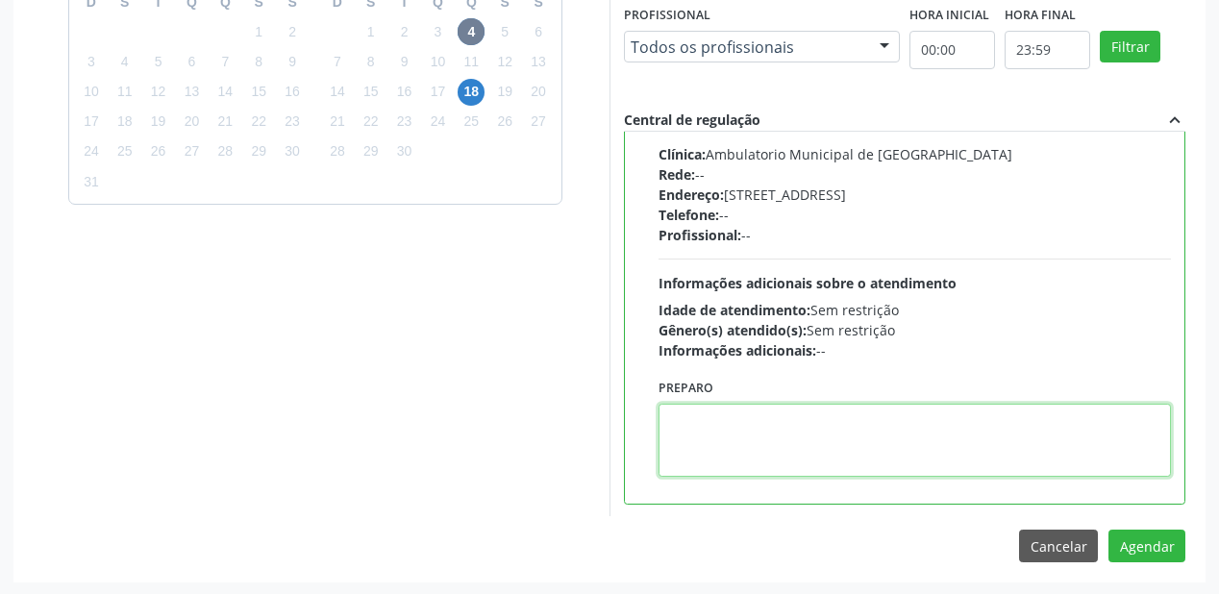
click at [834, 458] on textarea at bounding box center [914, 440] width 512 height 73
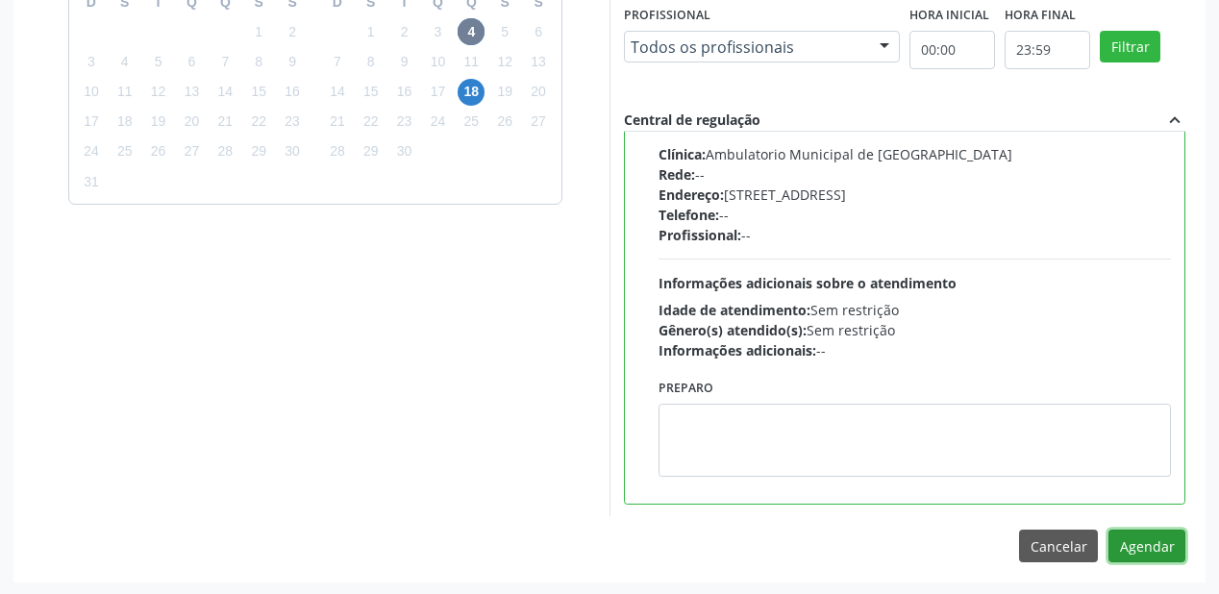
click at [1127, 542] on button "Agendar" at bounding box center [1146, 546] width 77 height 33
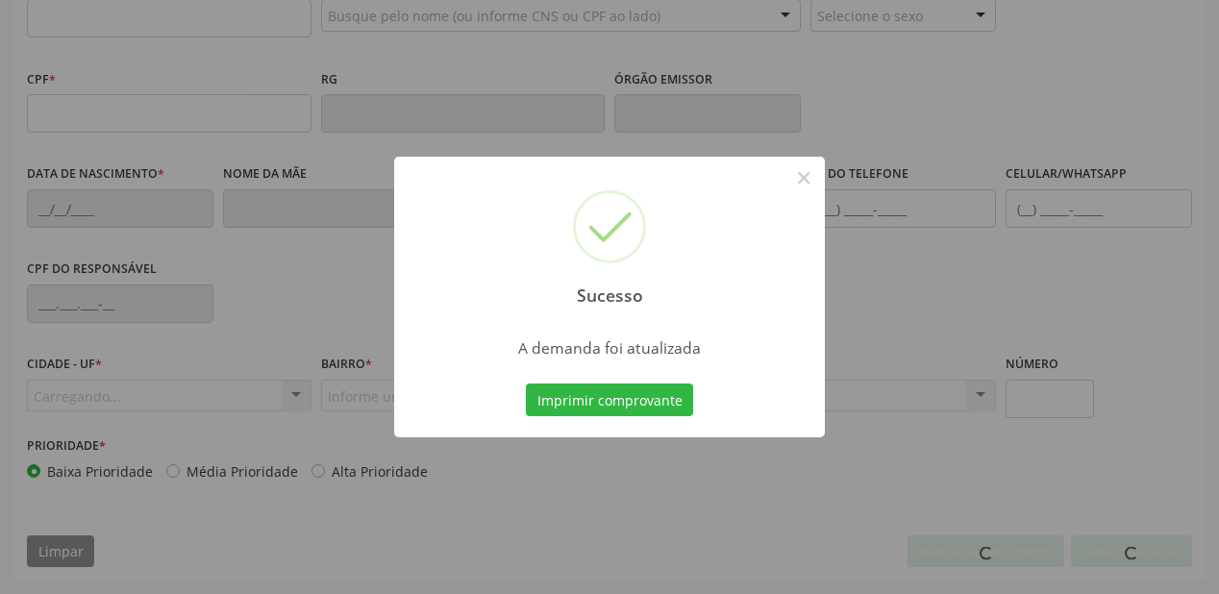
scroll to position [447, 0]
click at [650, 407] on button "Imprimir comprovante" at bounding box center [609, 400] width 167 height 33
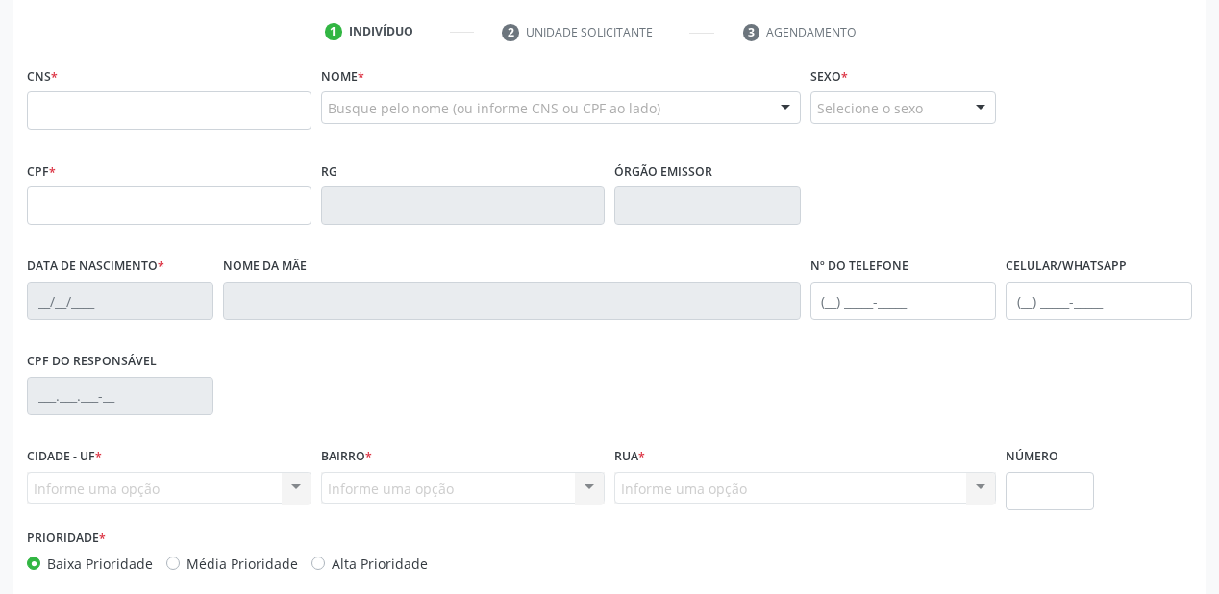
scroll to position [216, 0]
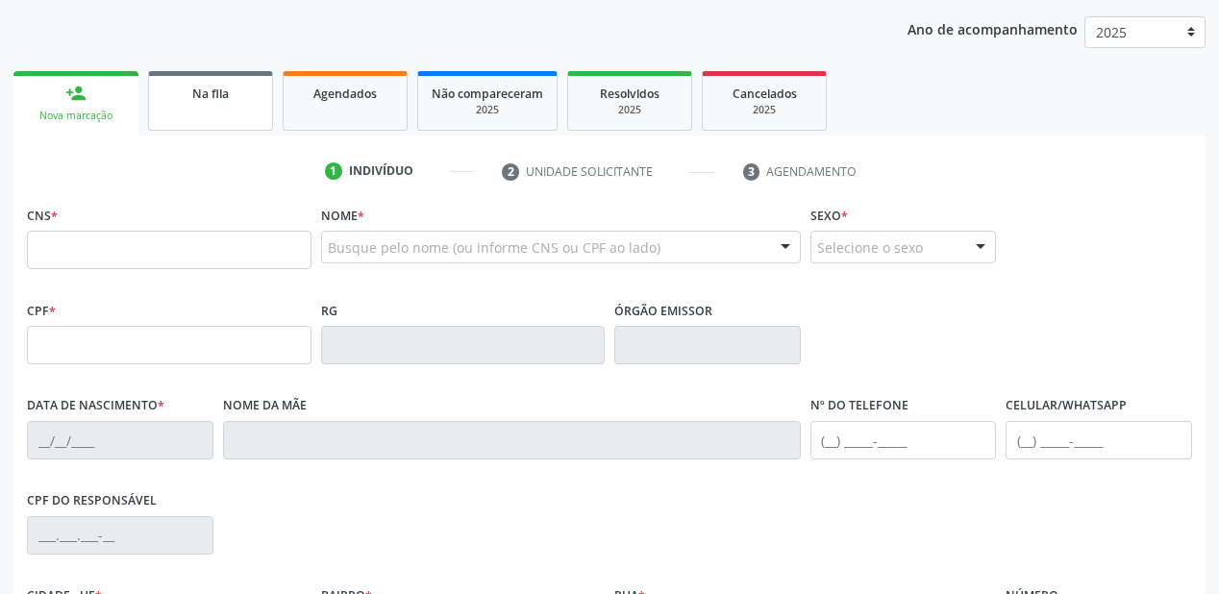
click at [227, 95] on span "Na fila" at bounding box center [210, 94] width 37 height 16
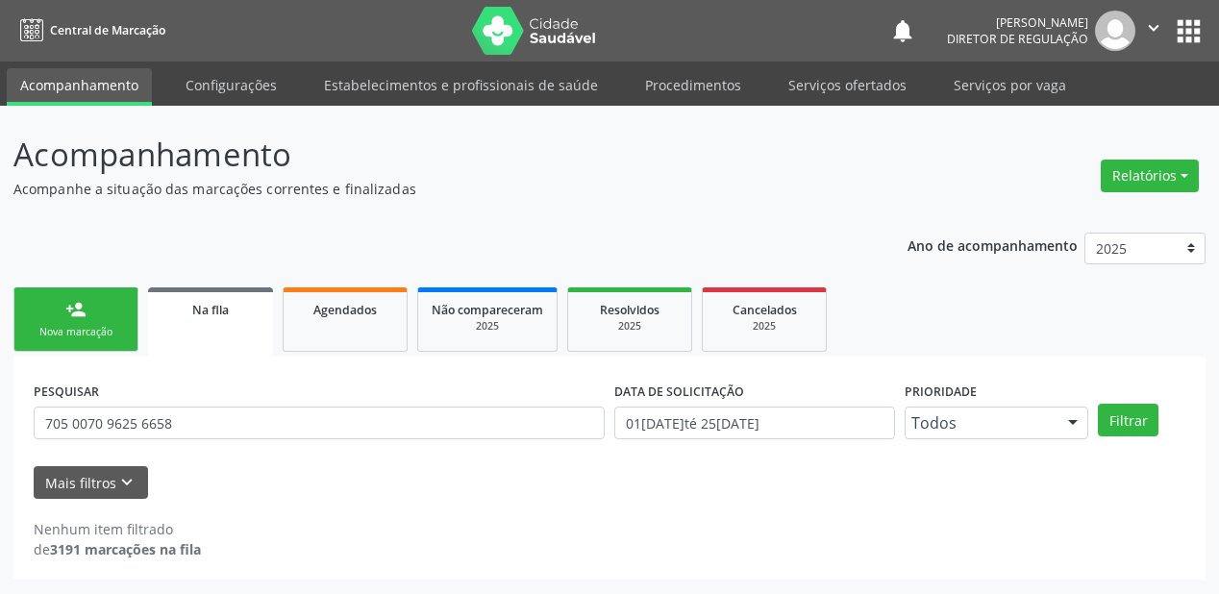
scroll to position [0, 0]
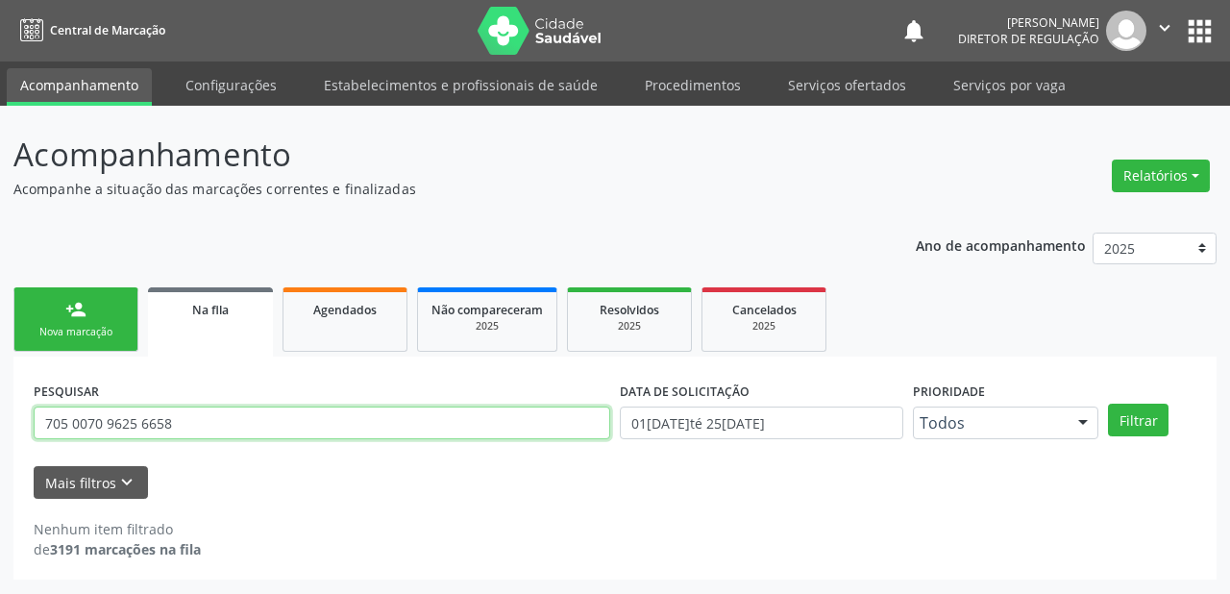
click at [191, 430] on input "705 0070 9625 6658" at bounding box center [322, 423] width 577 height 33
type input "7"
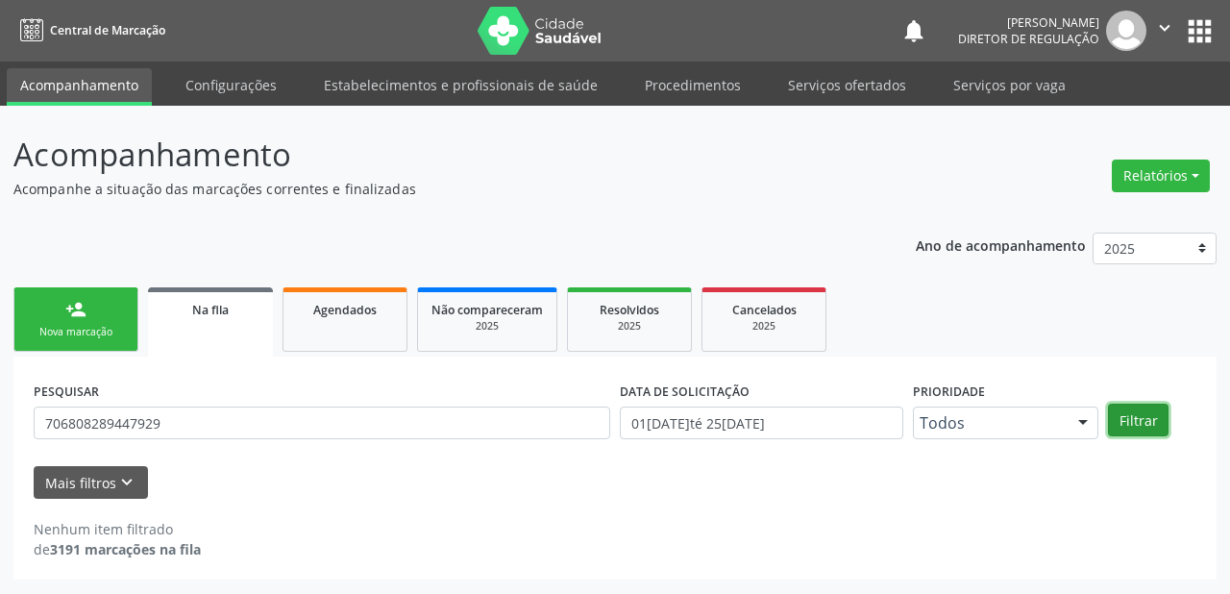
click at [1130, 414] on button "Filtrar" at bounding box center [1138, 420] width 61 height 33
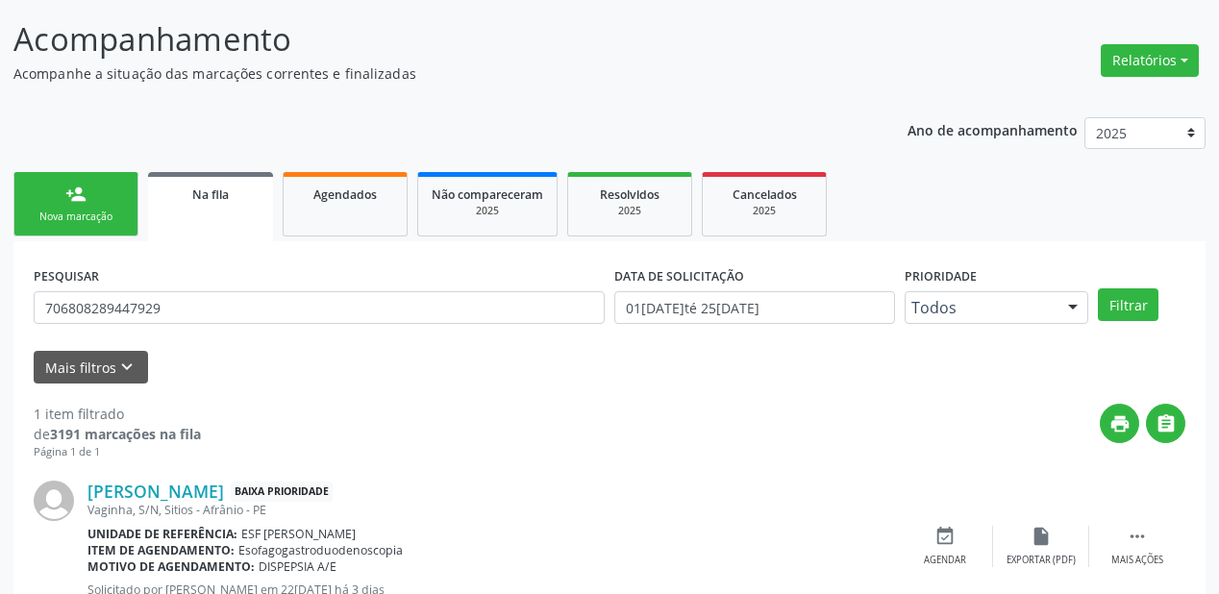
scroll to position [185, 0]
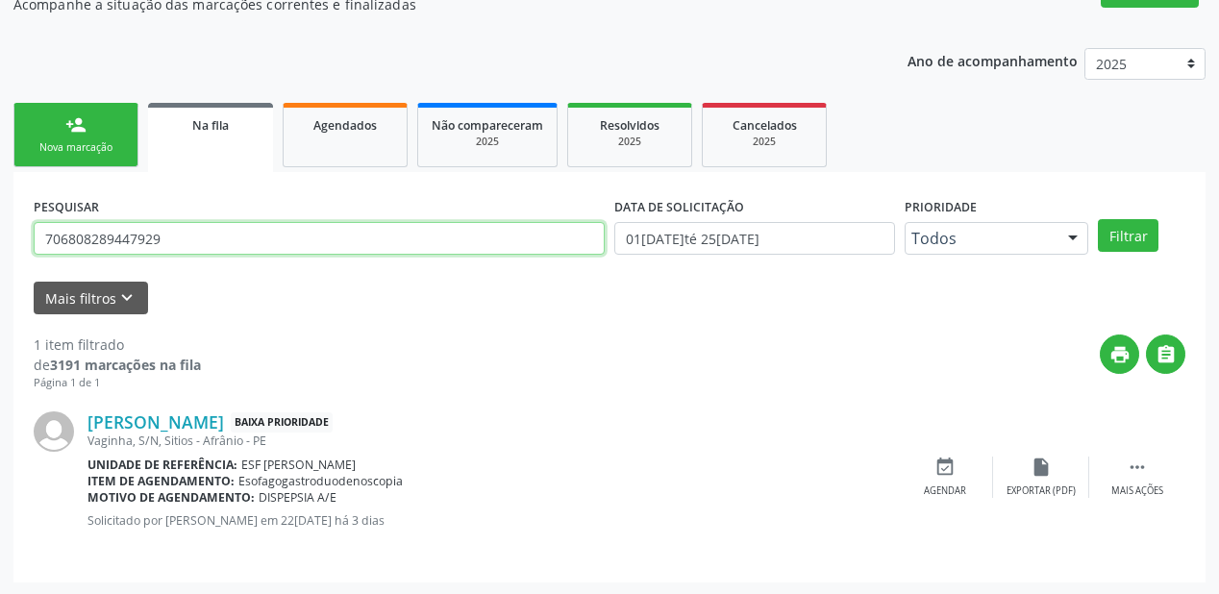
click at [165, 237] on input "706808289447929" at bounding box center [319, 238] width 571 height 33
type input "7"
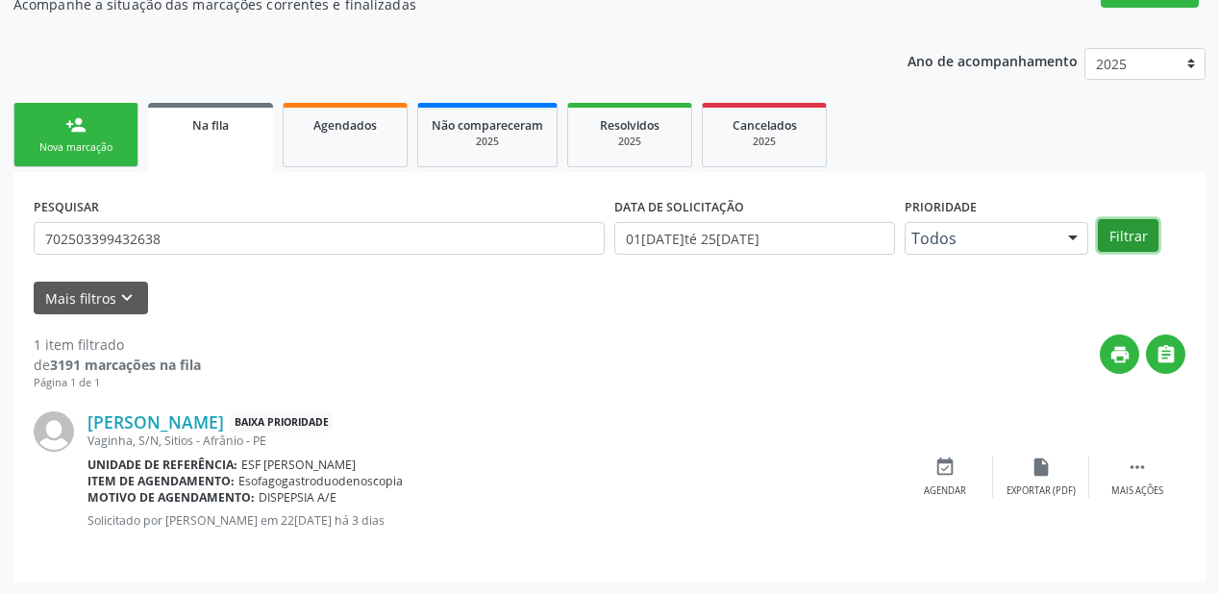
click at [1131, 235] on button "Filtrar" at bounding box center [1128, 235] width 61 height 33
click at [1142, 239] on button "Filtrar" at bounding box center [1128, 235] width 61 height 33
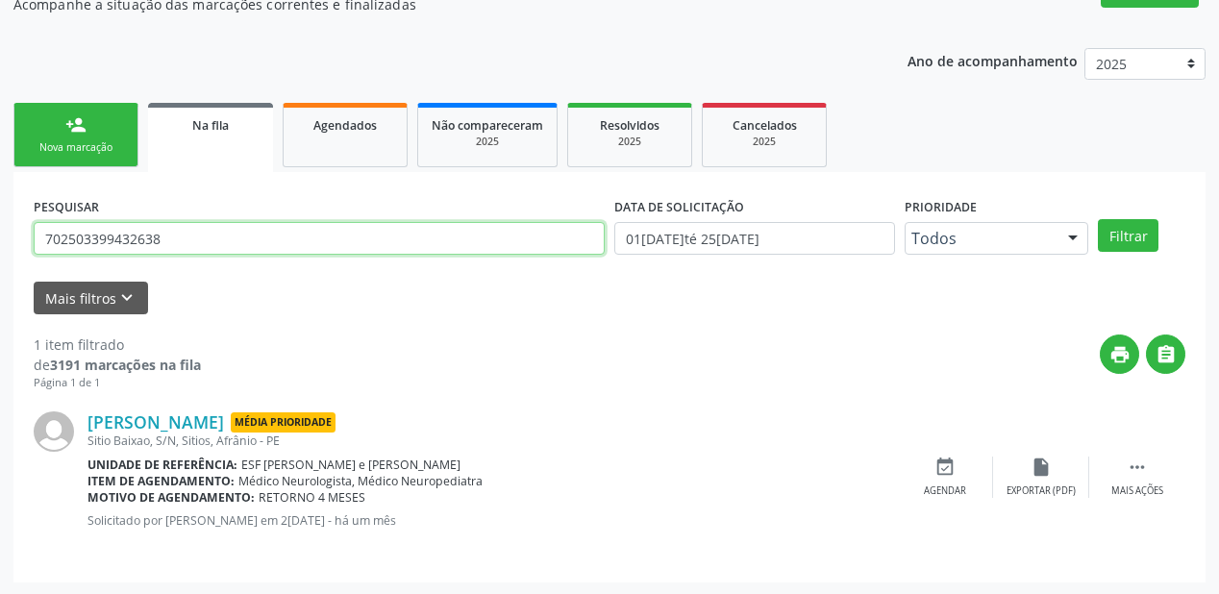
click at [178, 236] on input "702503399432638" at bounding box center [319, 238] width 571 height 33
type input "7"
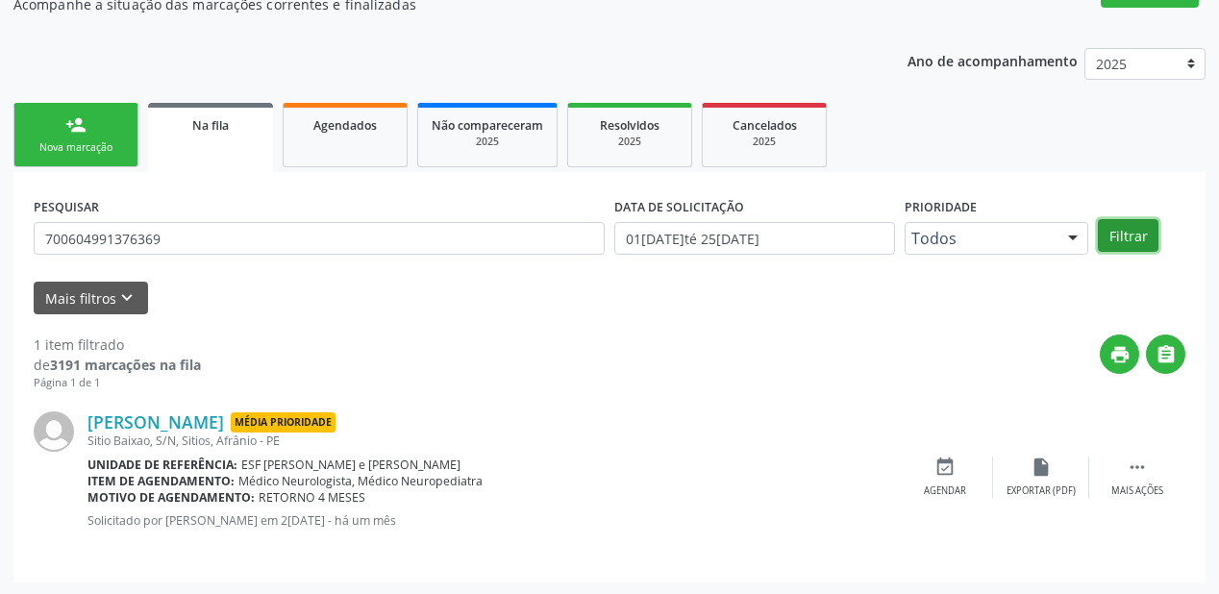
click at [1142, 235] on button "Filtrar" at bounding box center [1128, 235] width 61 height 33
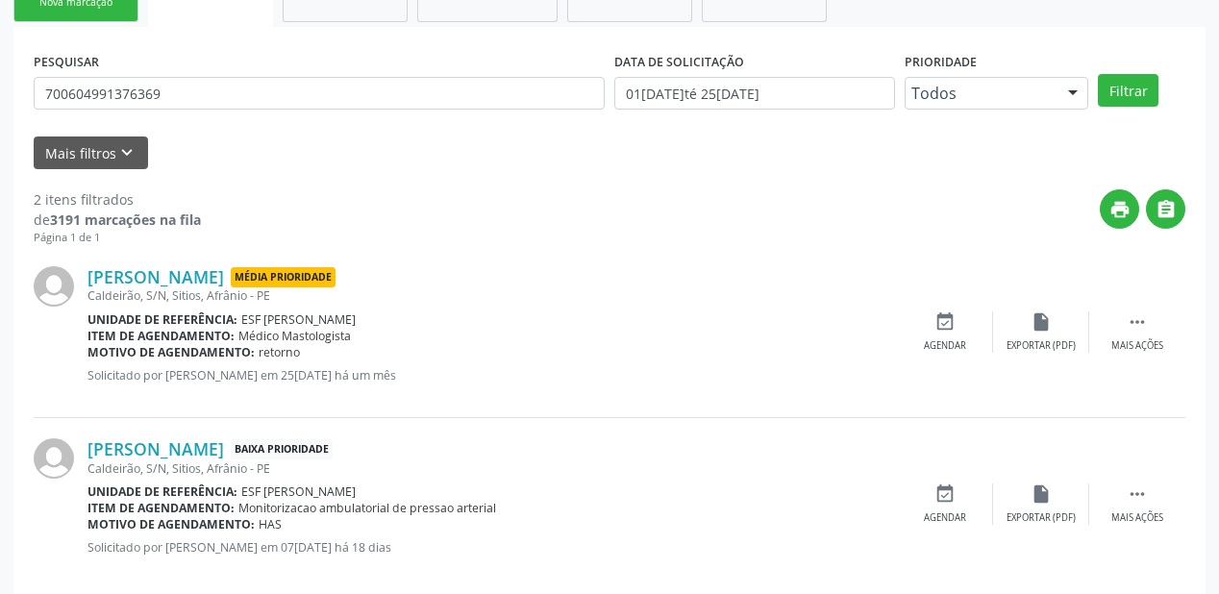
scroll to position [357, 0]
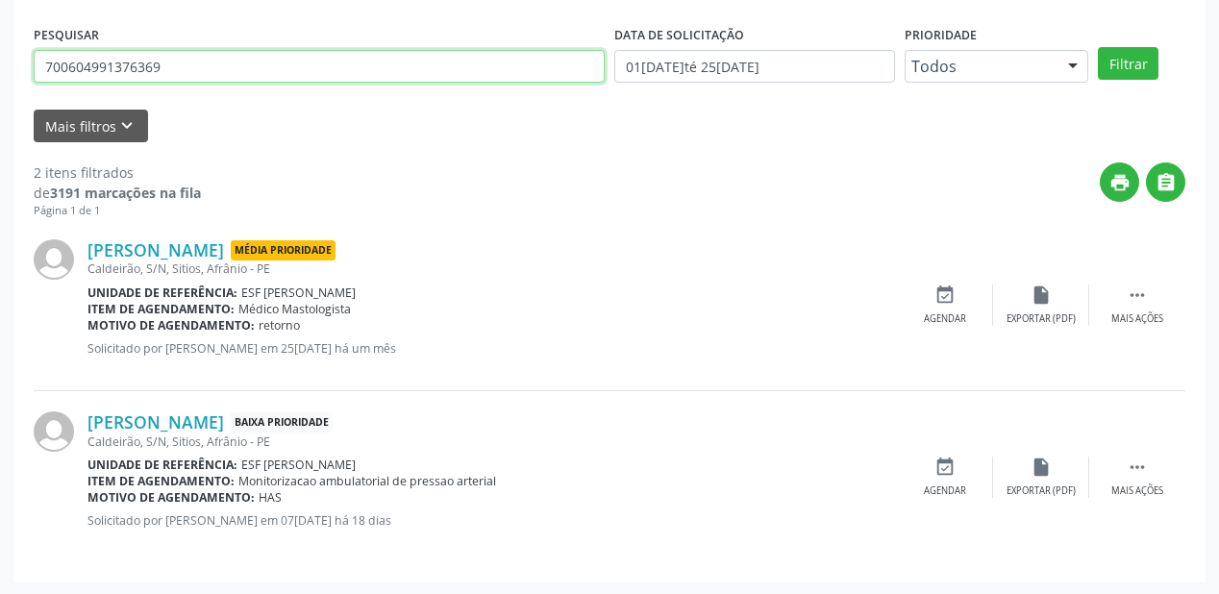
click at [215, 57] on input "700604991376369" at bounding box center [319, 66] width 571 height 33
type input "7"
type input "705000417659755"
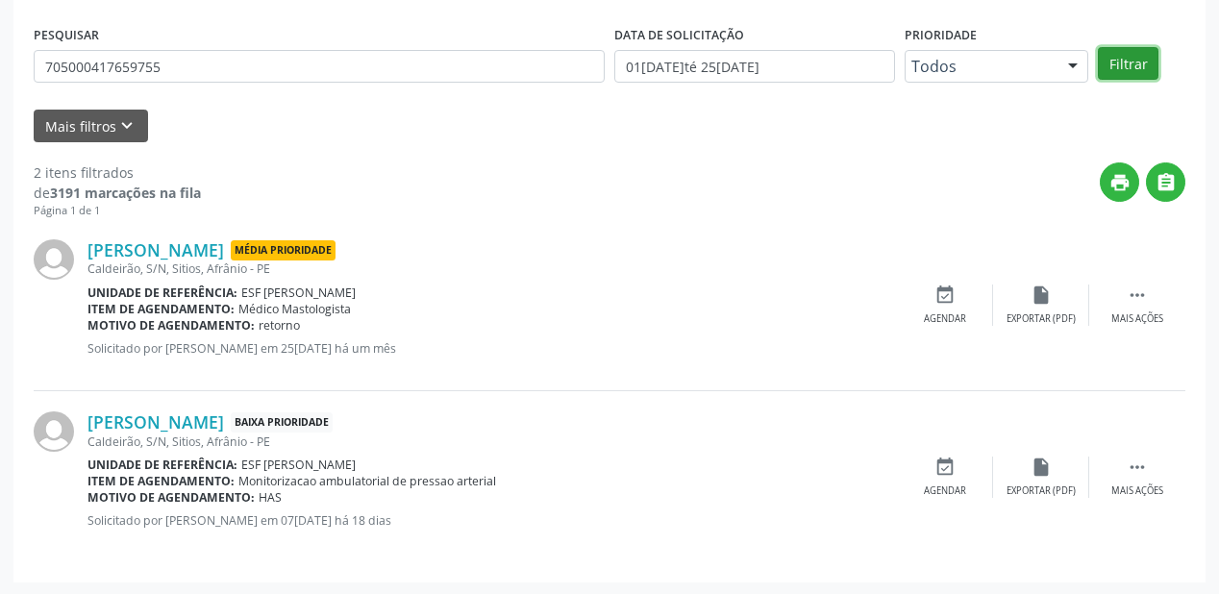
click at [1146, 58] on button "Filtrar" at bounding box center [1128, 63] width 61 height 33
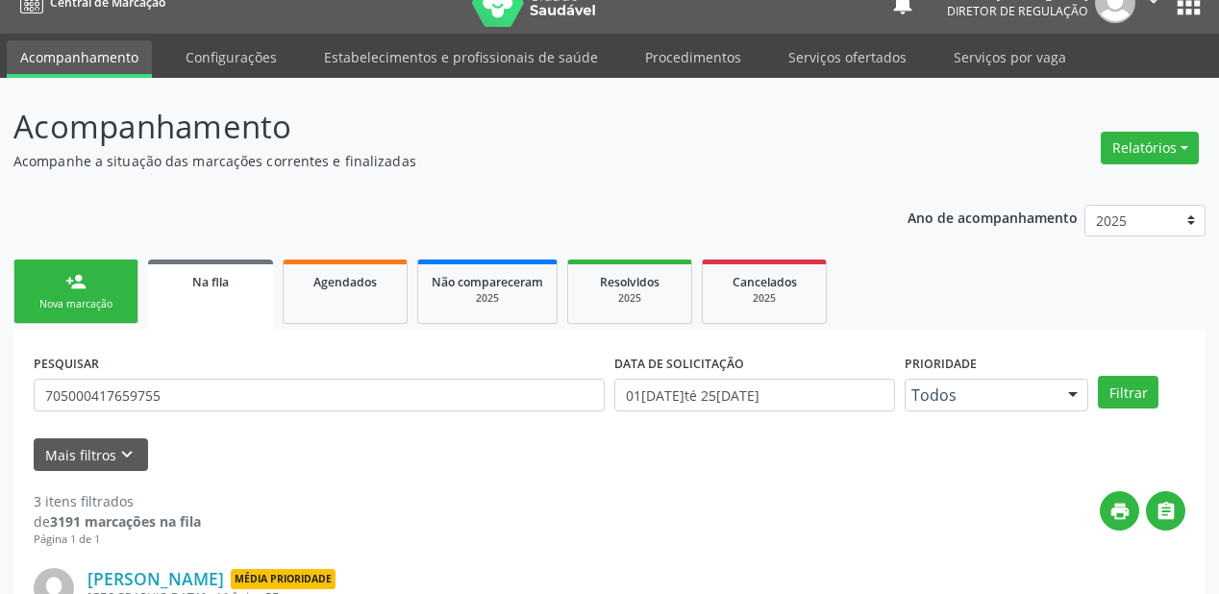
scroll to position [0, 0]
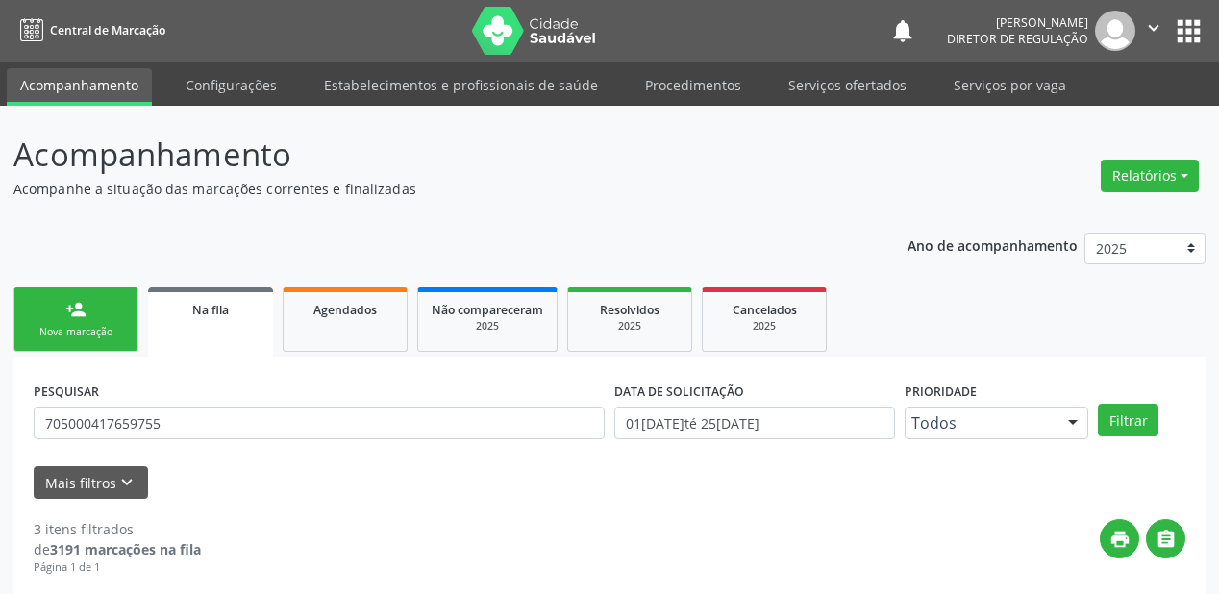
click at [88, 334] on div "Nova marcação" at bounding box center [76, 332] width 96 height 14
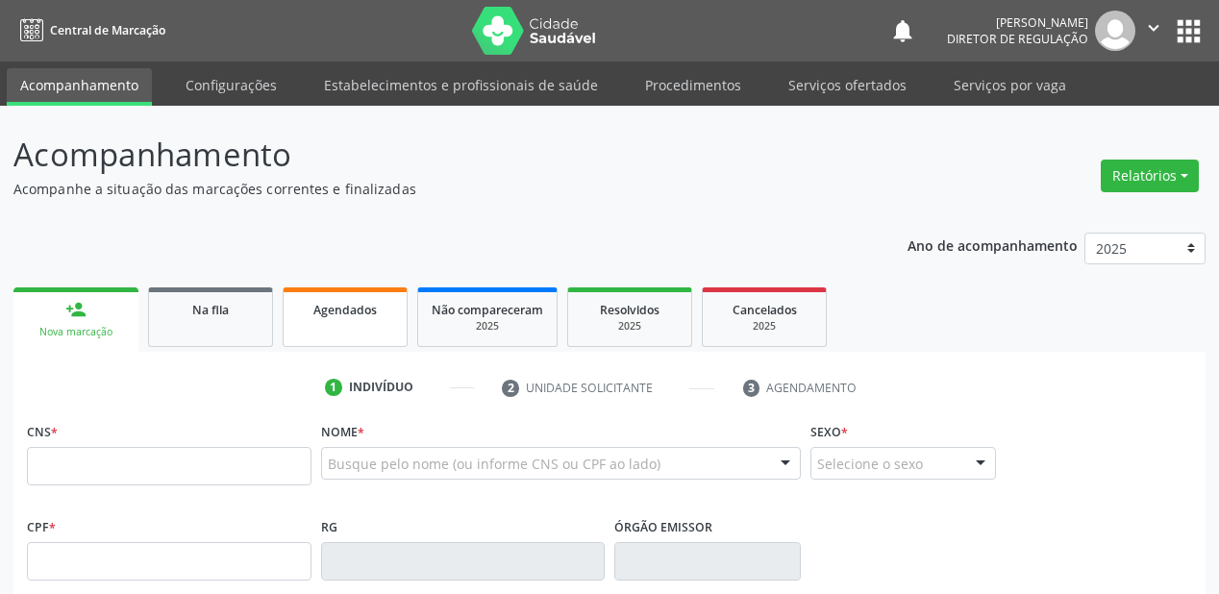
click at [323, 332] on link "Agendados" at bounding box center [345, 317] width 125 height 60
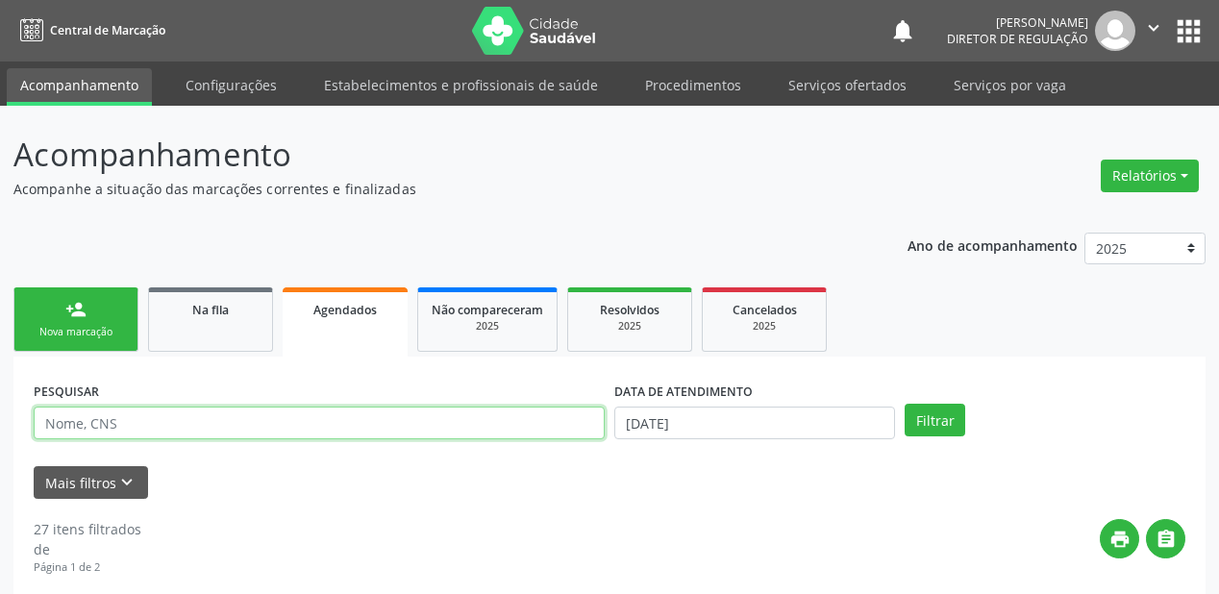
click at [116, 429] on input "text" at bounding box center [319, 423] width 571 height 33
type input "703404227183311"
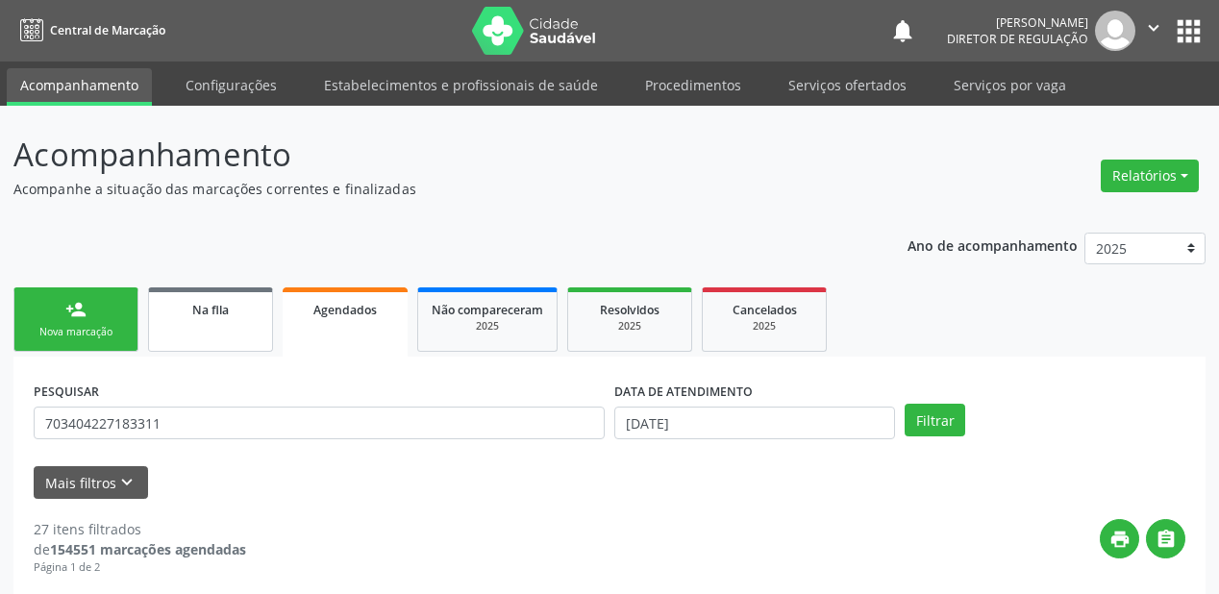
click at [192, 310] on span "Na fila" at bounding box center [210, 310] width 37 height 16
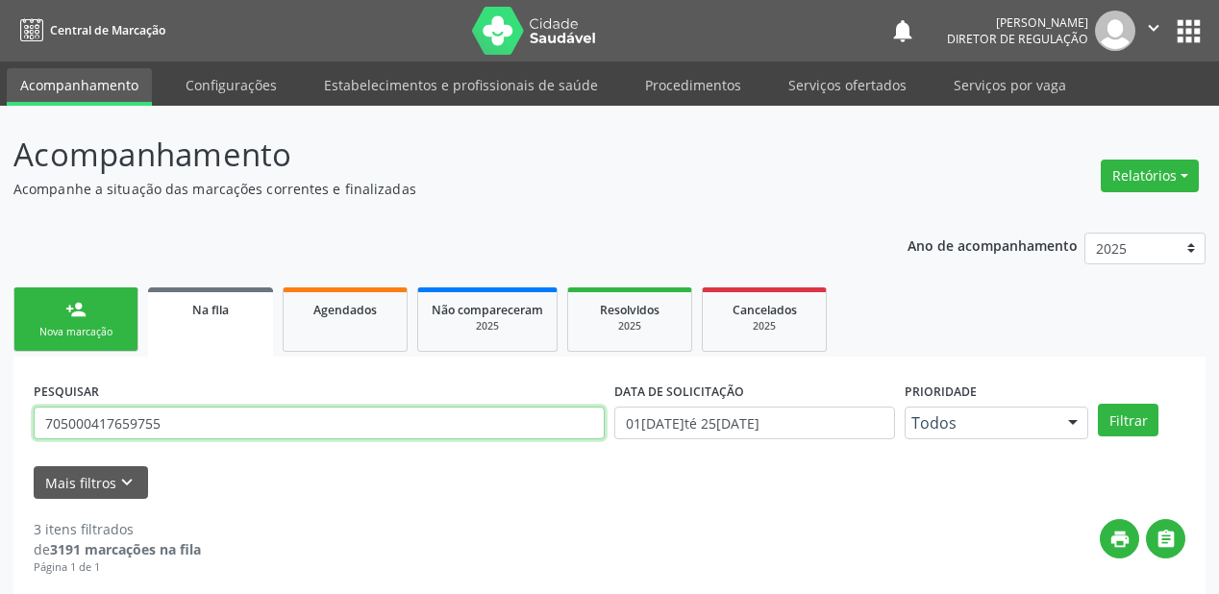
click at [161, 431] on input "705000417659755" at bounding box center [319, 423] width 571 height 33
type input "7"
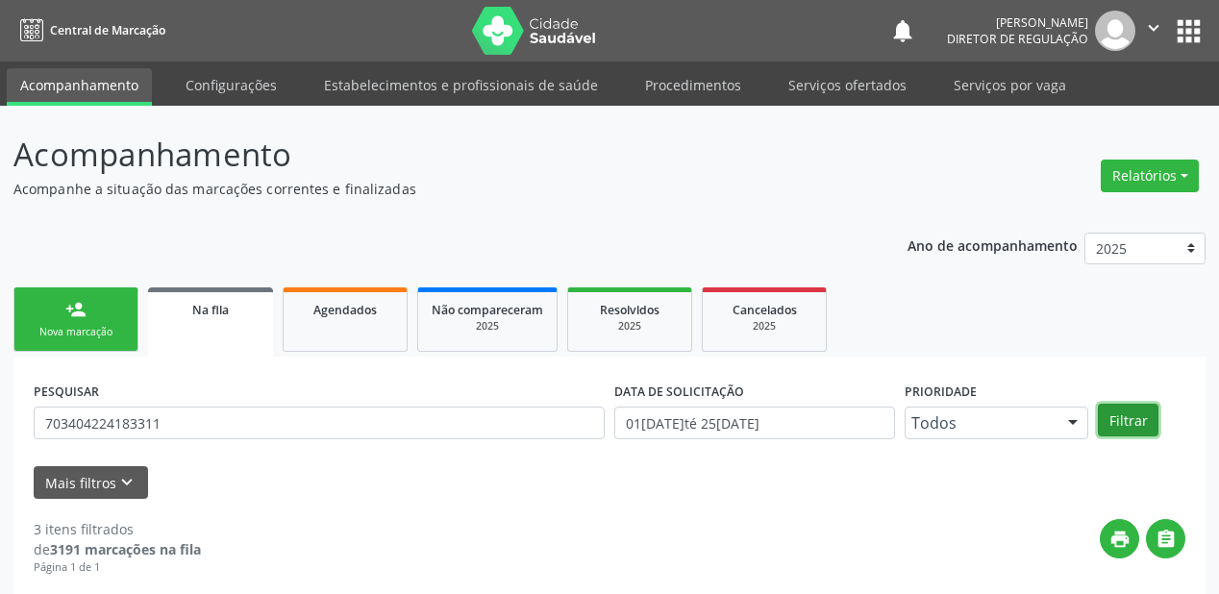
click at [1119, 422] on button "Filtrar" at bounding box center [1128, 420] width 61 height 33
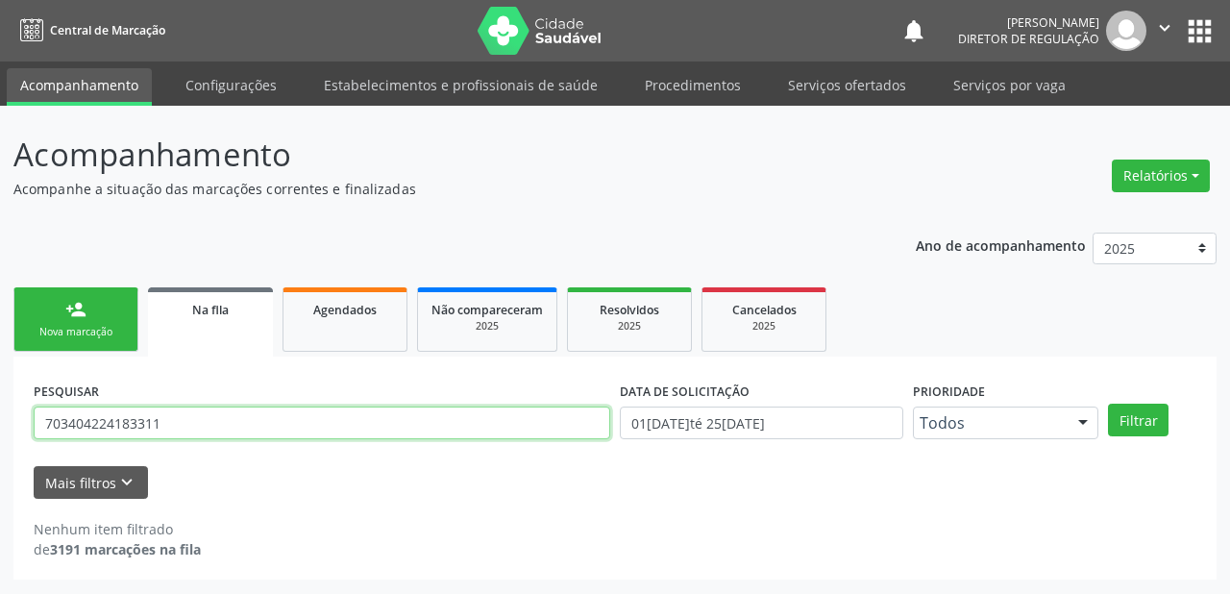
click at [169, 424] on input "703404224183311" at bounding box center [322, 423] width 577 height 33
type input "7"
type input "703404227183311"
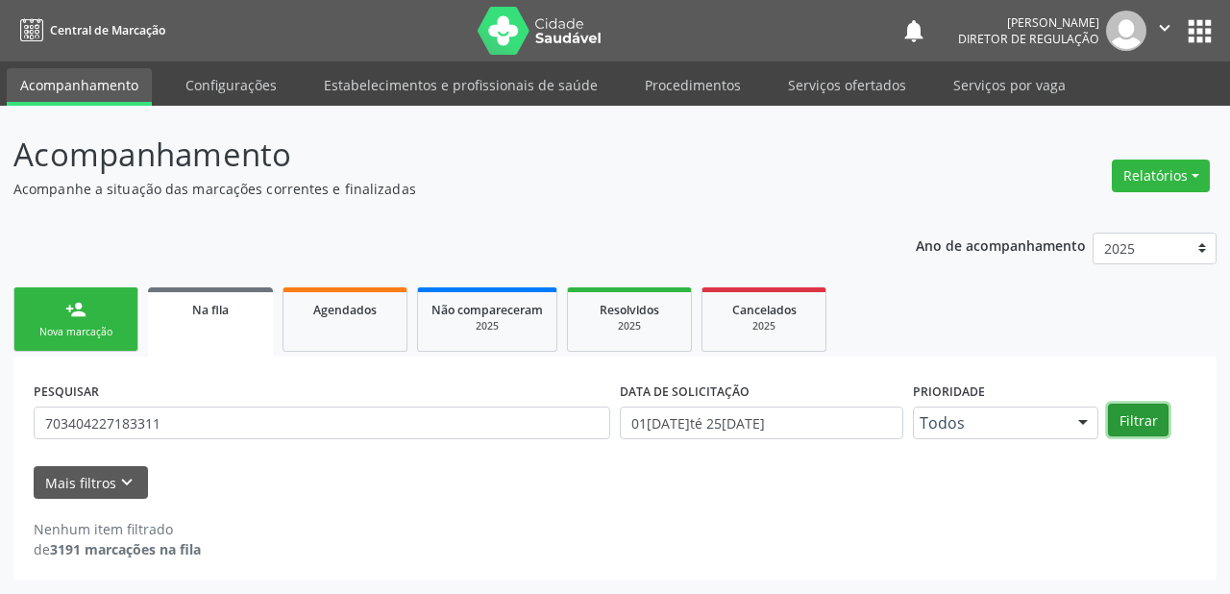
click at [1145, 417] on button "Filtrar" at bounding box center [1138, 420] width 61 height 33
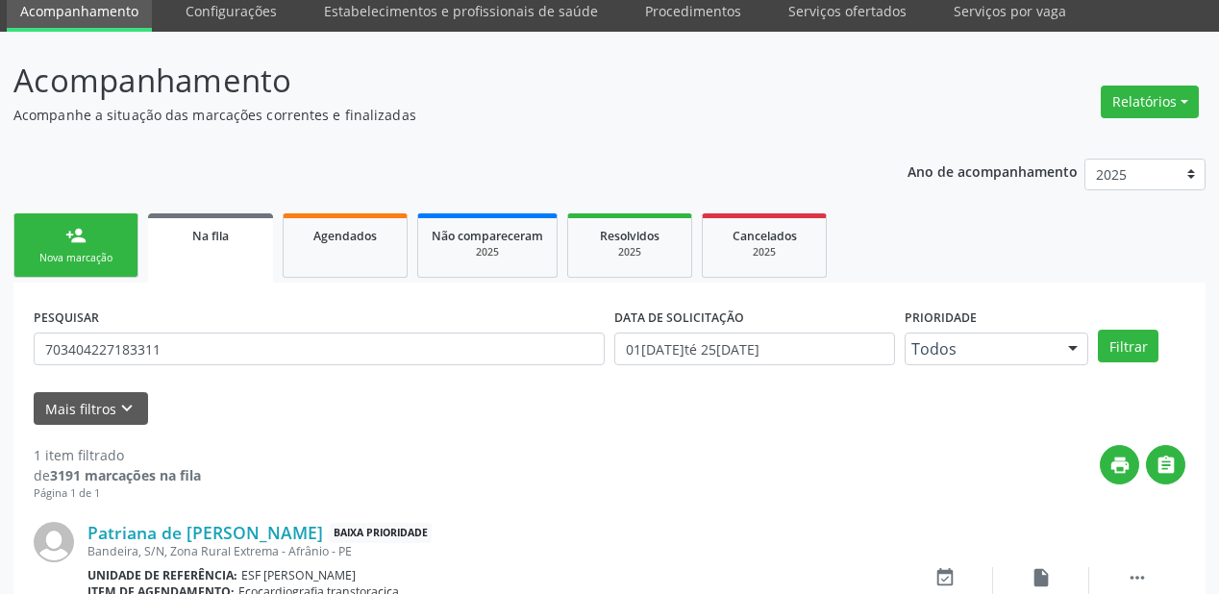
scroll to position [185, 0]
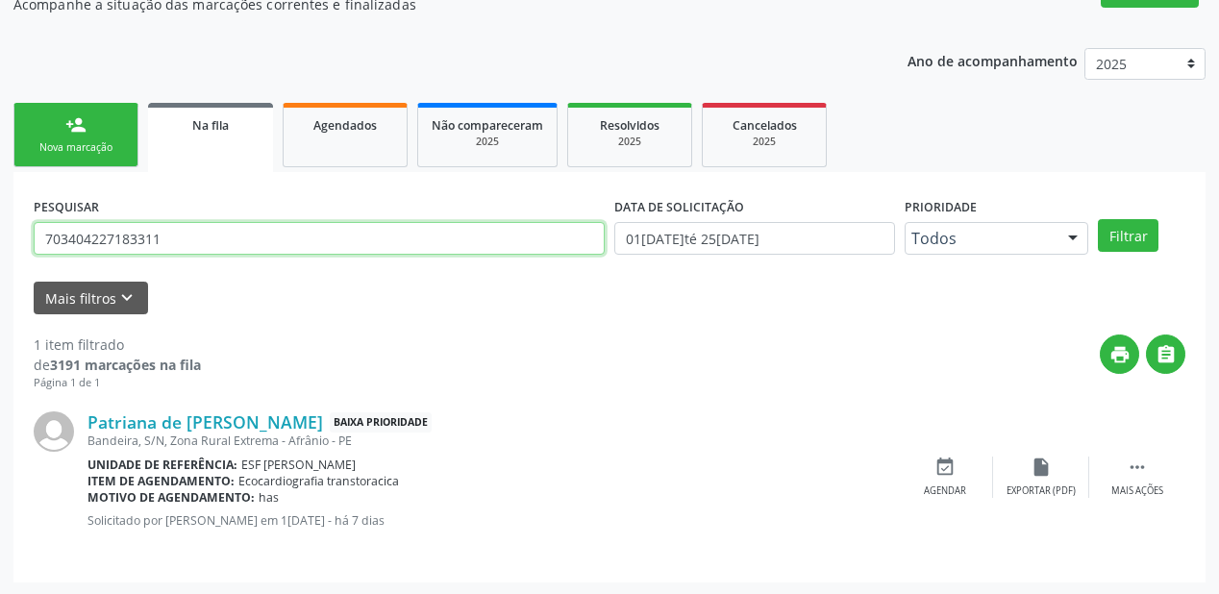
drag, startPoint x: 81, startPoint y: 231, endPoint x: 56, endPoint y: 238, distance: 26.1
click at [5, 238] on div "Acompanhamento Acompanhe a situação das marcações correntes e finalizadas Relat…" at bounding box center [609, 258] width 1219 height 675
click at [177, 234] on input "703404227183311" at bounding box center [319, 238] width 571 height 33
drag, startPoint x: 165, startPoint y: 236, endPoint x: 27, endPoint y: 240, distance: 138.5
click at [27, 240] on div "PESQUISAR 703404227183311 DATA DE SOLICITAÇÃO 01/01/2018 até 25/08/2025 Priorid…" at bounding box center [609, 377] width 1192 height 410
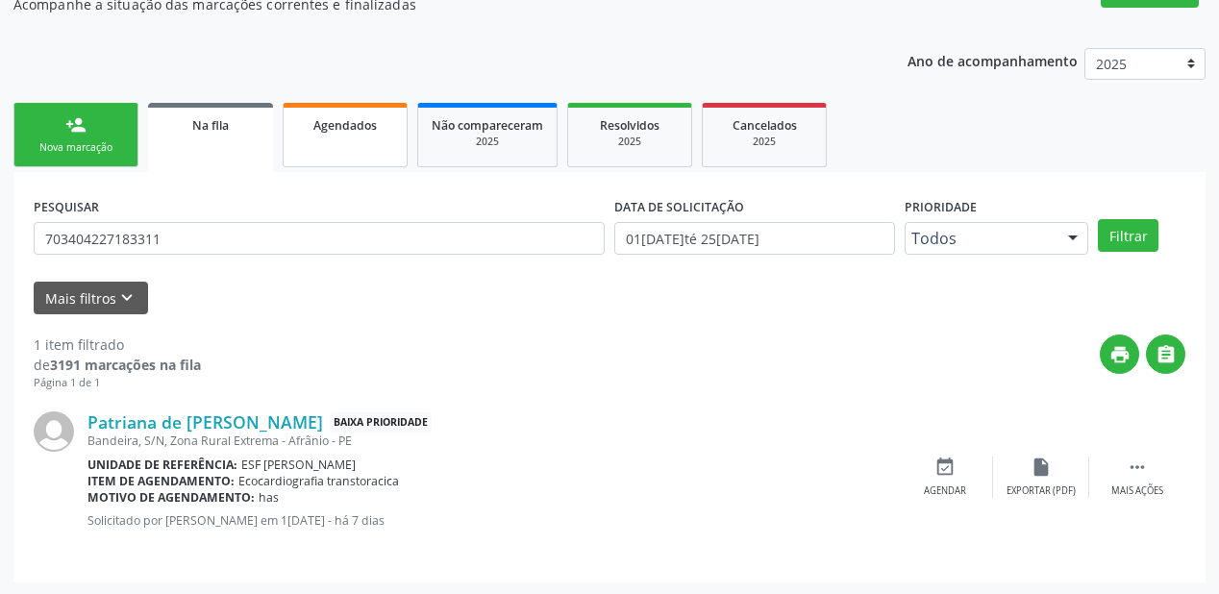
click at [312, 132] on div "Agendados" at bounding box center [345, 124] width 96 height 20
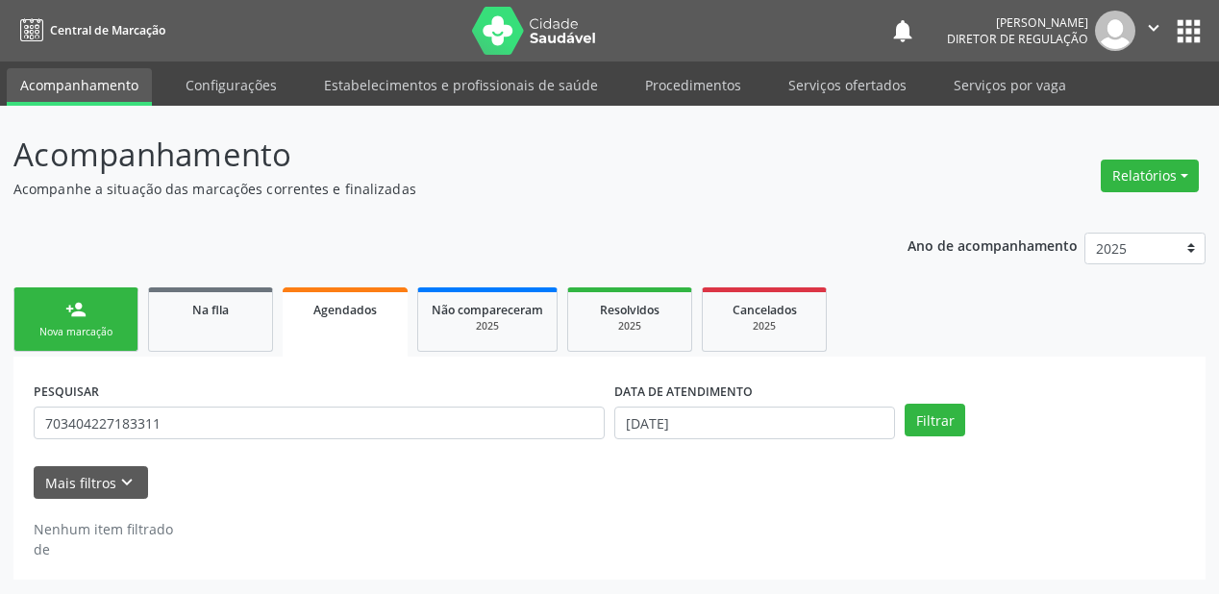
scroll to position [0, 0]
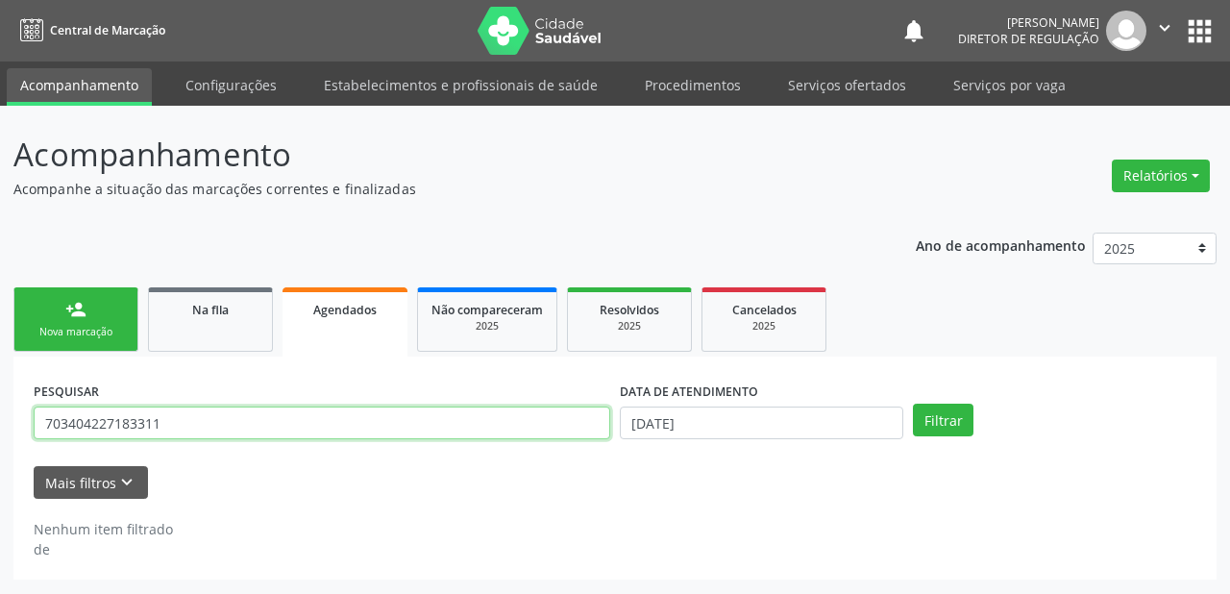
click at [169, 416] on input "703404227183311" at bounding box center [322, 423] width 577 height 33
type input "7"
paste input "703404227183311"
type input "703404227183311"
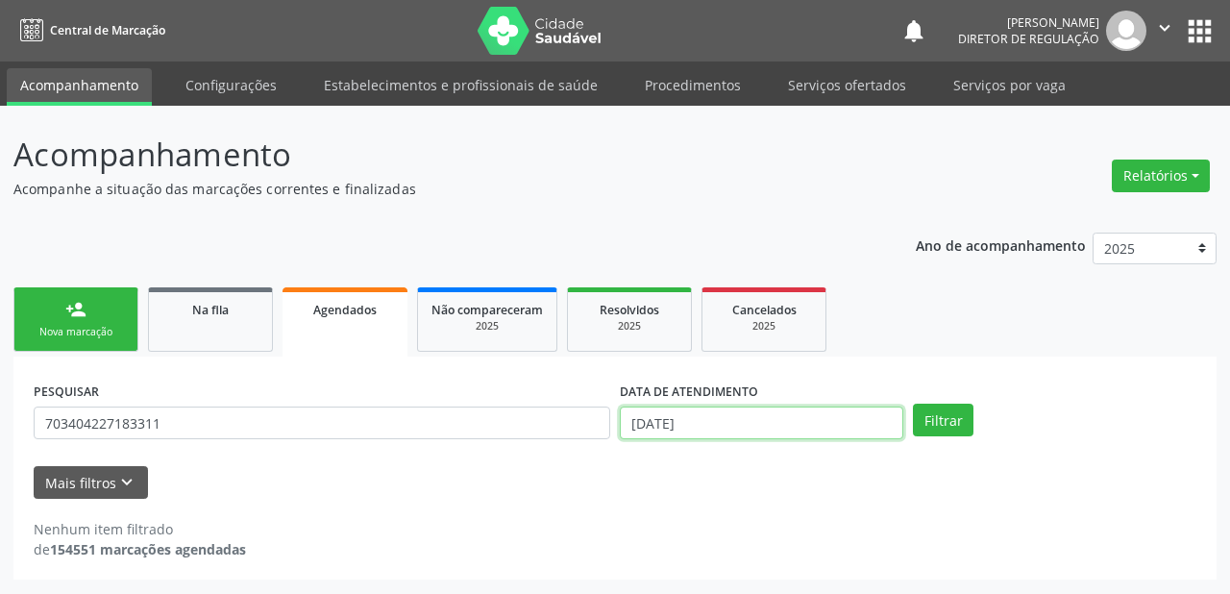
click at [781, 429] on input "[DATE]" at bounding box center [762, 423] width 284 height 33
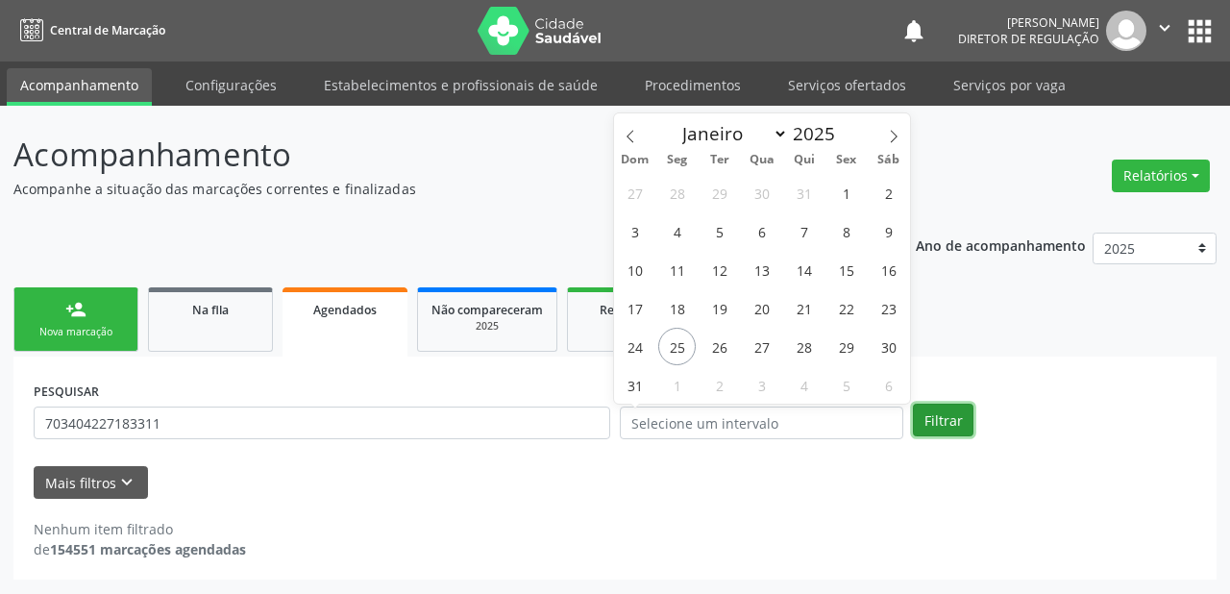
click at [942, 409] on button "Filtrar" at bounding box center [943, 420] width 61 height 33
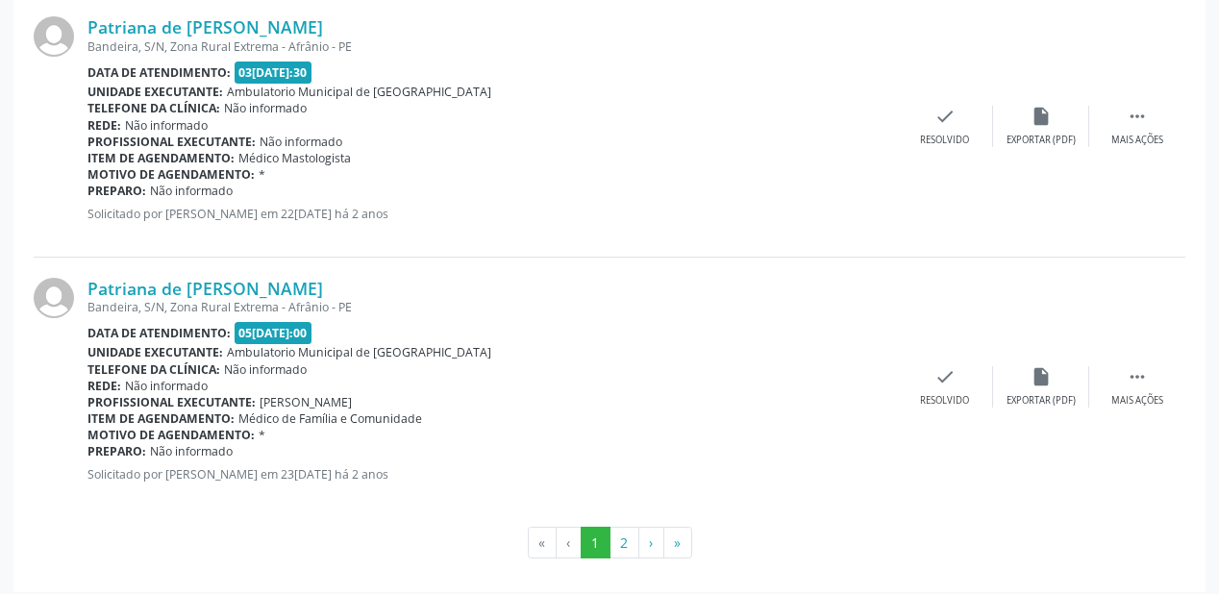
scroll to position [3989, 0]
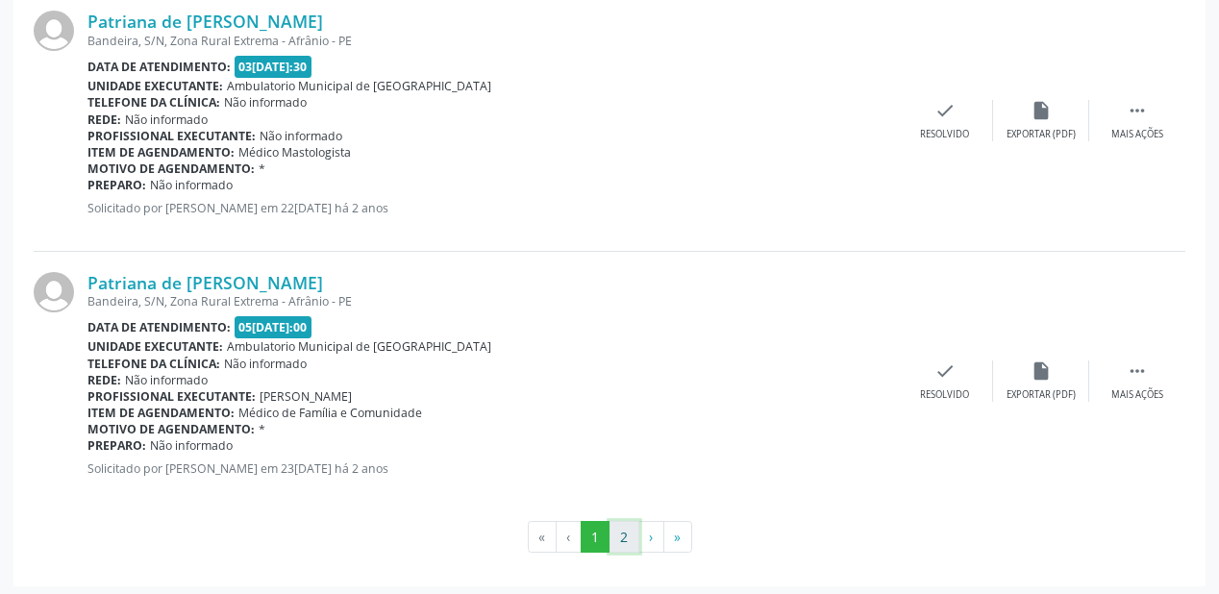
click at [632, 535] on button "2" at bounding box center [624, 537] width 30 height 33
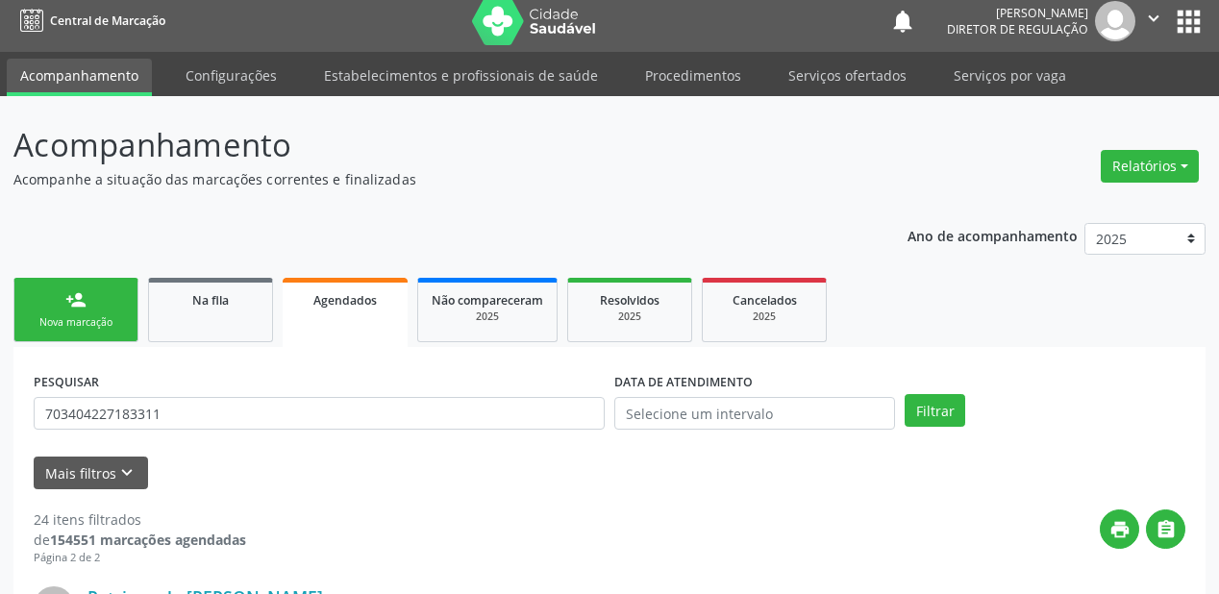
scroll to position [0, 0]
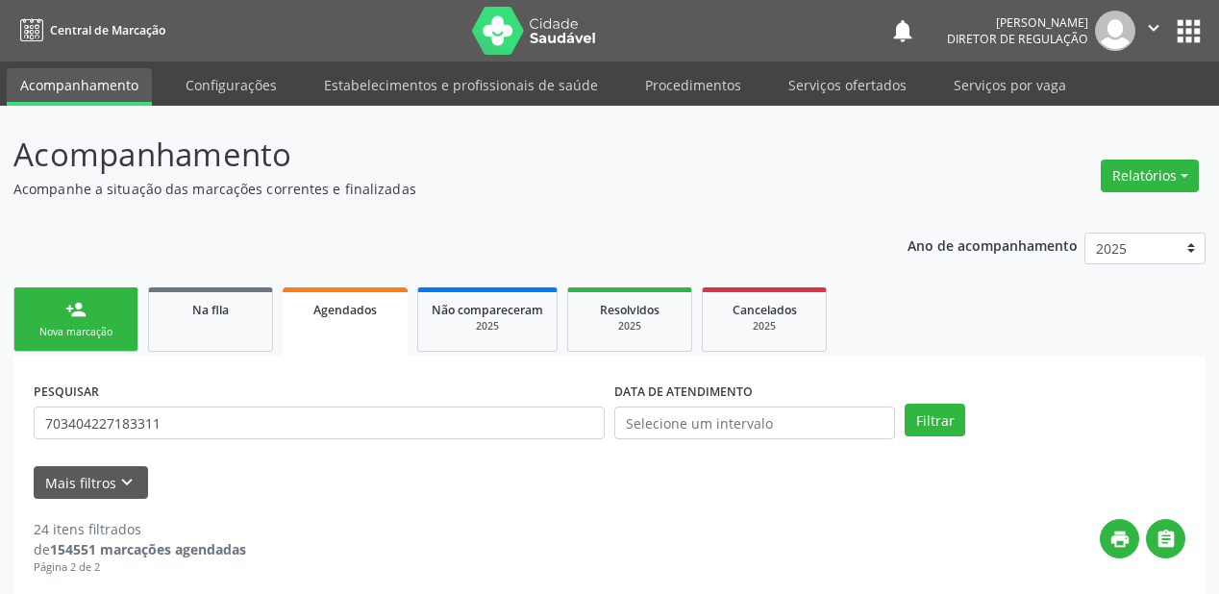
click at [103, 327] on div "Nova marcação" at bounding box center [76, 332] width 96 height 14
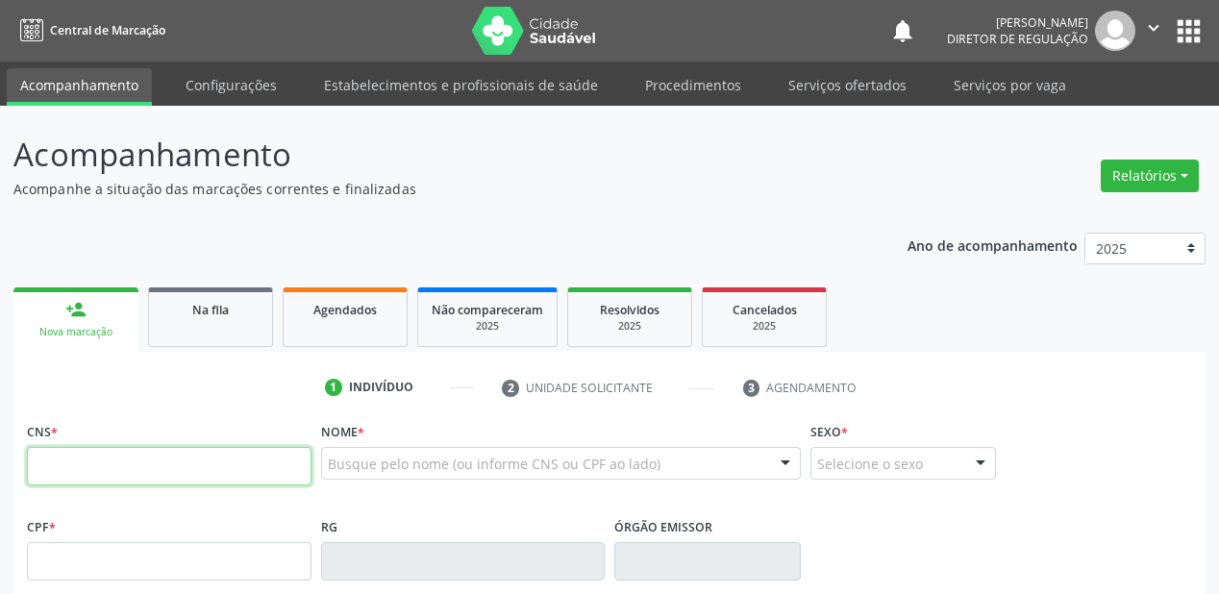
click at [227, 468] on input "text" at bounding box center [169, 466] width 285 height 38
type input "703 4042 2718 3311"
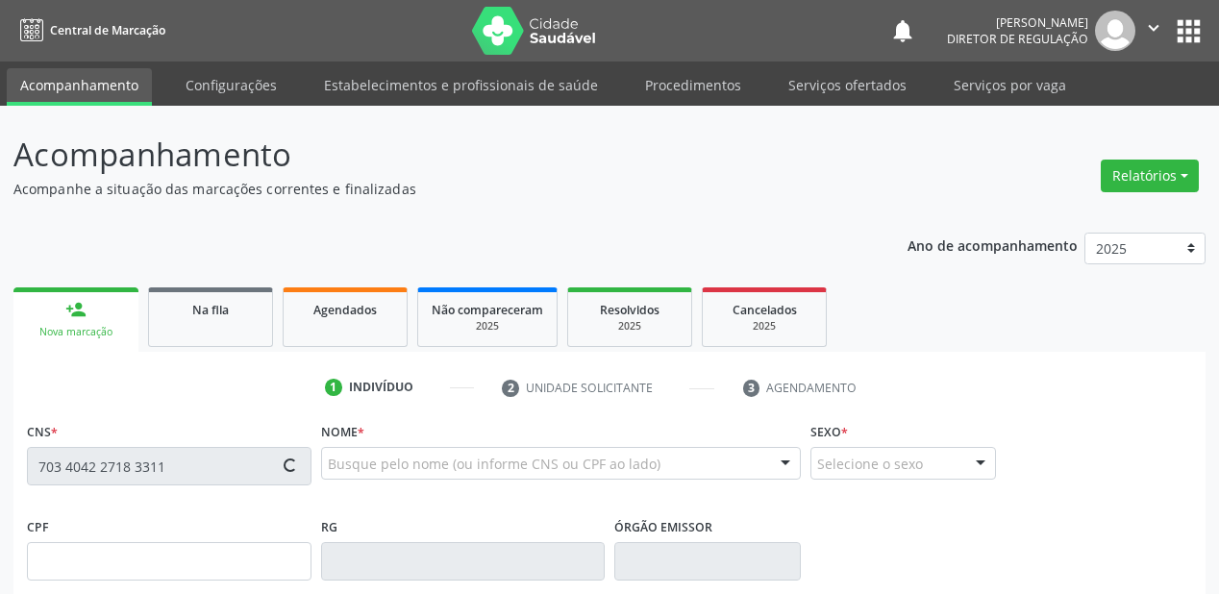
type input "083.878.724-07"
type input "15/08/1986"
type input "Joselita de Macedo Gomes"
type input "(87) 98841-7575"
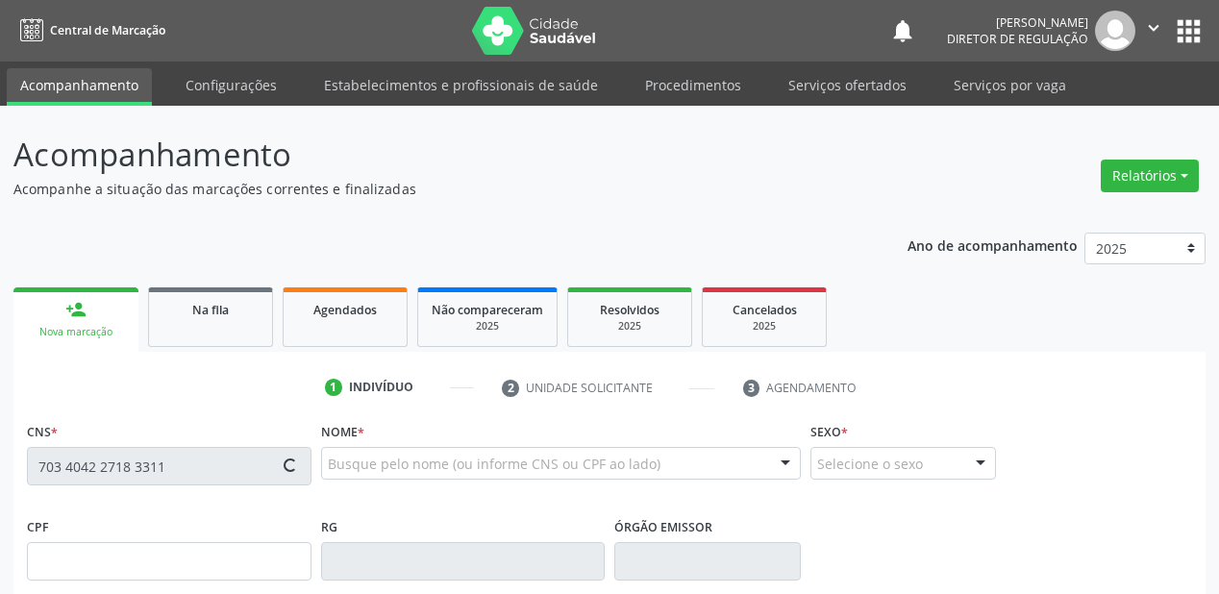
type input "S/N"
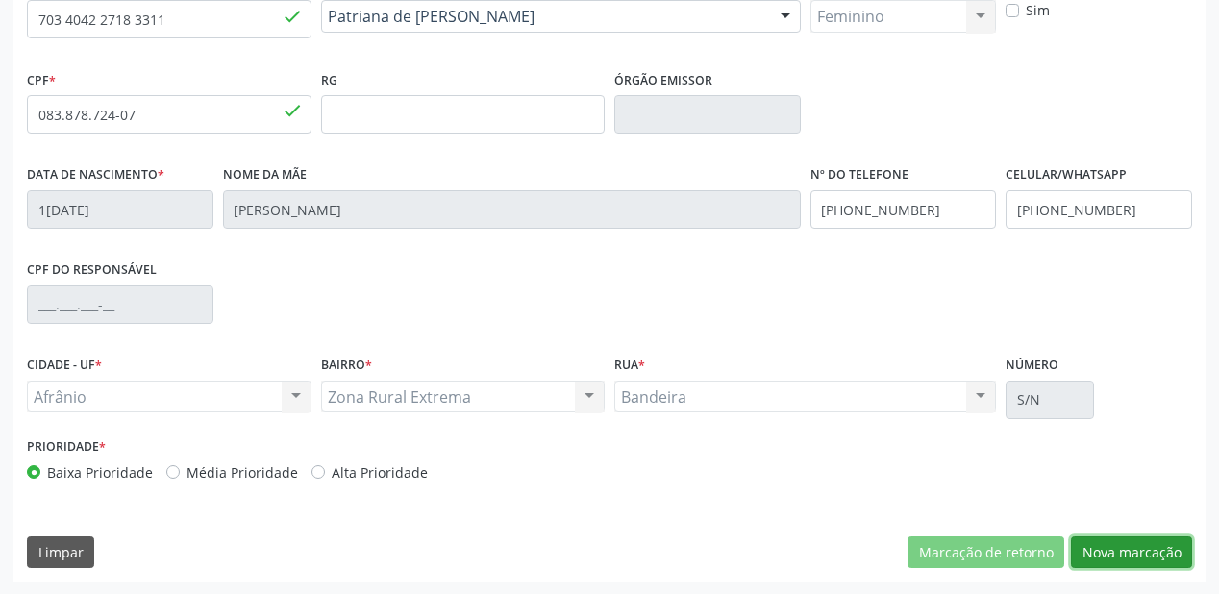
click at [1111, 545] on button "Nova marcação" at bounding box center [1131, 552] width 121 height 33
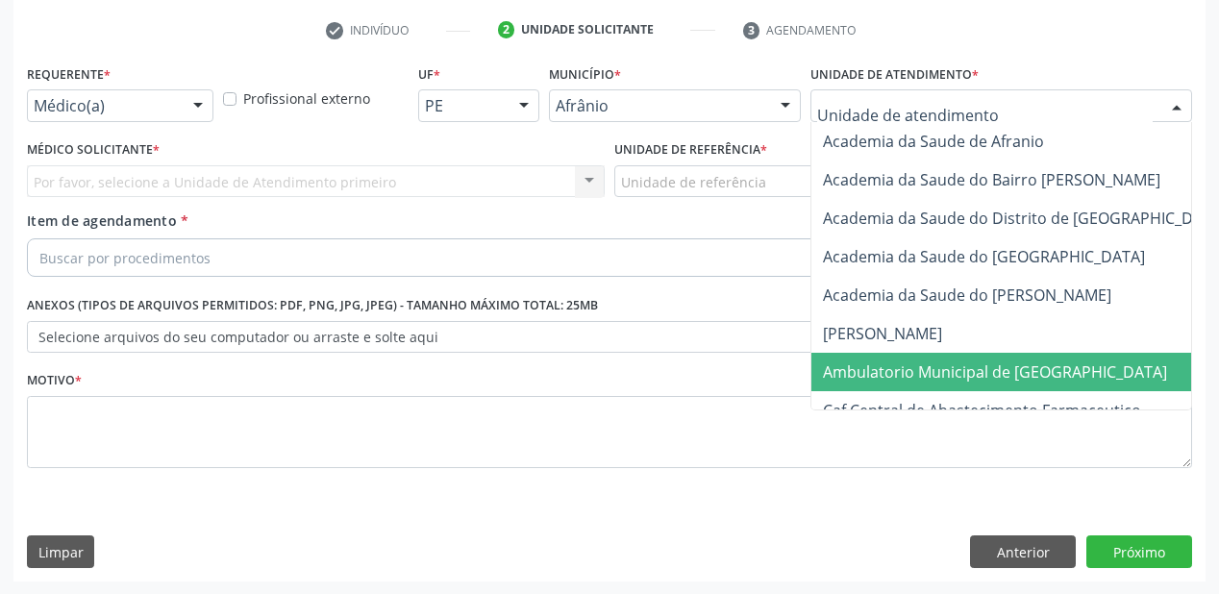
click at [885, 373] on span "Ambulatorio Municipal de [GEOGRAPHIC_DATA]" at bounding box center [995, 371] width 344 height 21
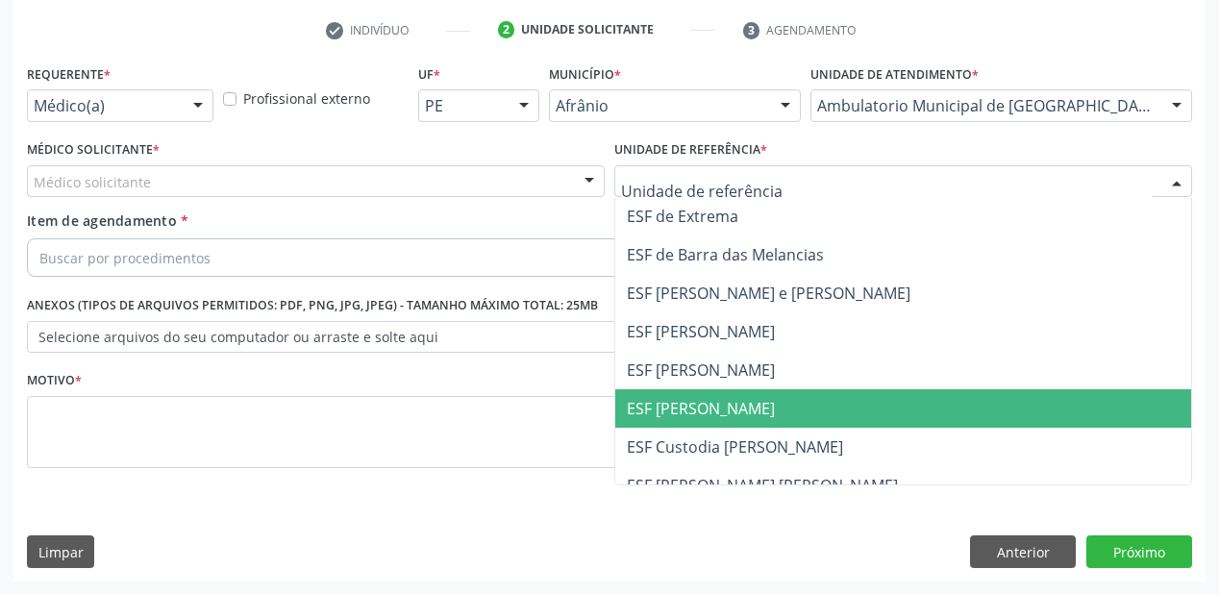
click at [685, 389] on span "ESF [PERSON_NAME]" at bounding box center [903, 408] width 576 height 38
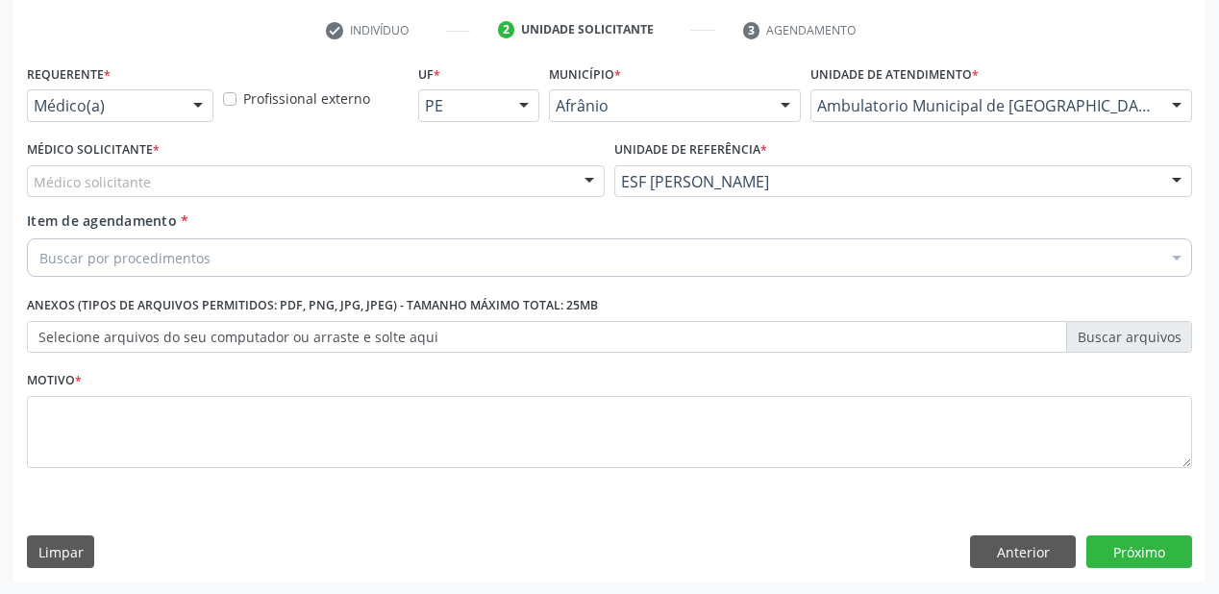
drag, startPoint x: 25, startPoint y: 169, endPoint x: 38, endPoint y: 208, distance: 40.7
click at [28, 183] on div "Médico Solicitante * Médico solicitante Alysson Rodrigo Ferreira Cavalcanti Bru…" at bounding box center [315, 173] width 587 height 75
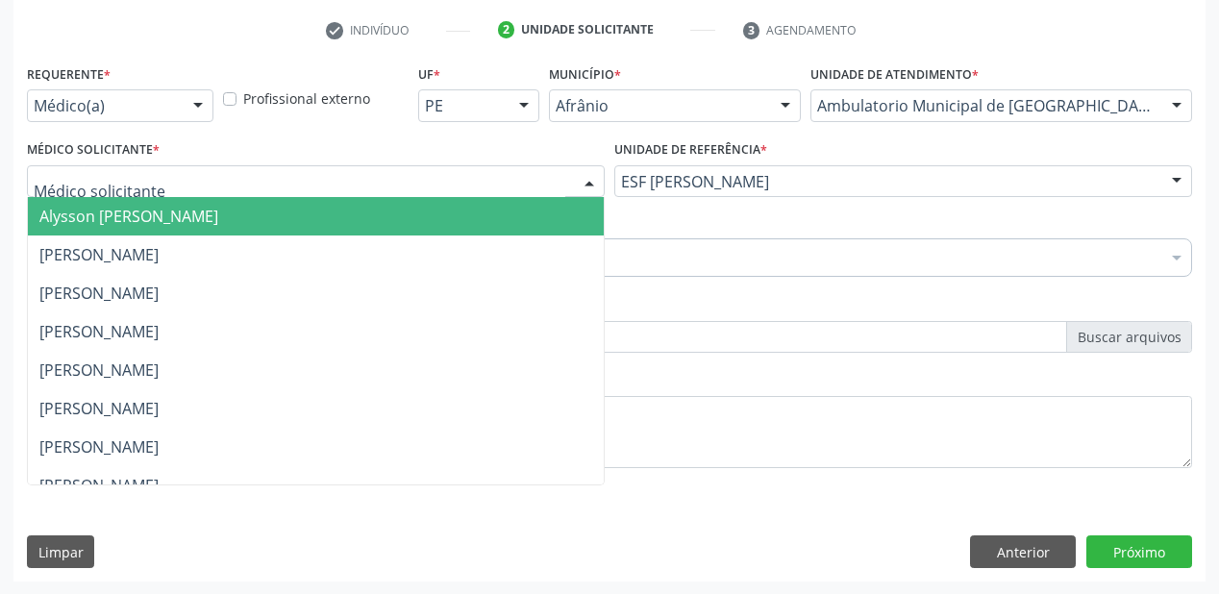
click at [62, 212] on span "Alysson [PERSON_NAME]" at bounding box center [128, 216] width 179 height 21
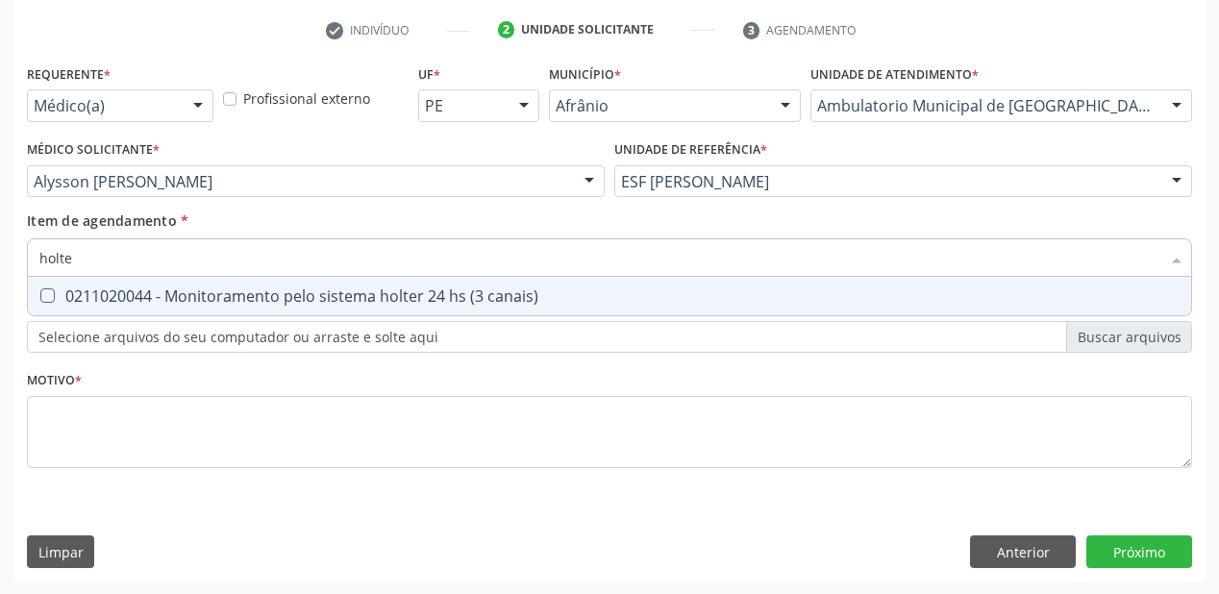
type input "holter"
click at [65, 302] on div "0211020044 - Monitoramento pelo sistema holter 24 hs (3 canais)" at bounding box center [609, 295] width 1140 height 15
checkbox canais\) "true"
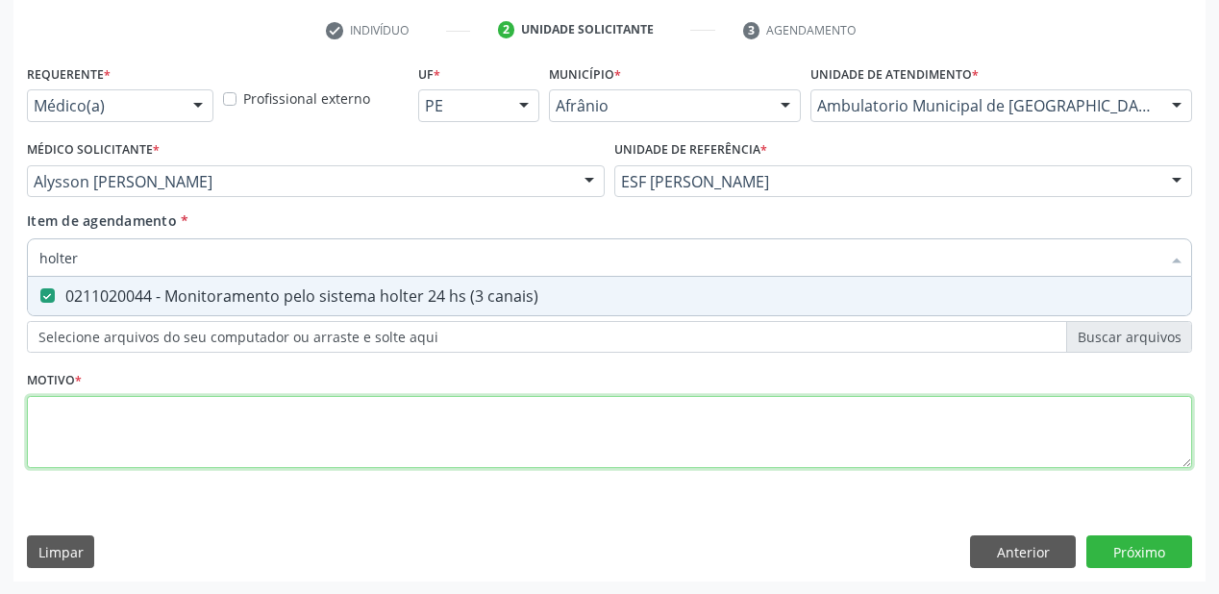
click at [80, 431] on div "Requerente * Médico(a) Médico(a) Enfermeiro(a) Paciente Nenhum resultado encont…" at bounding box center [609, 277] width 1165 height 435
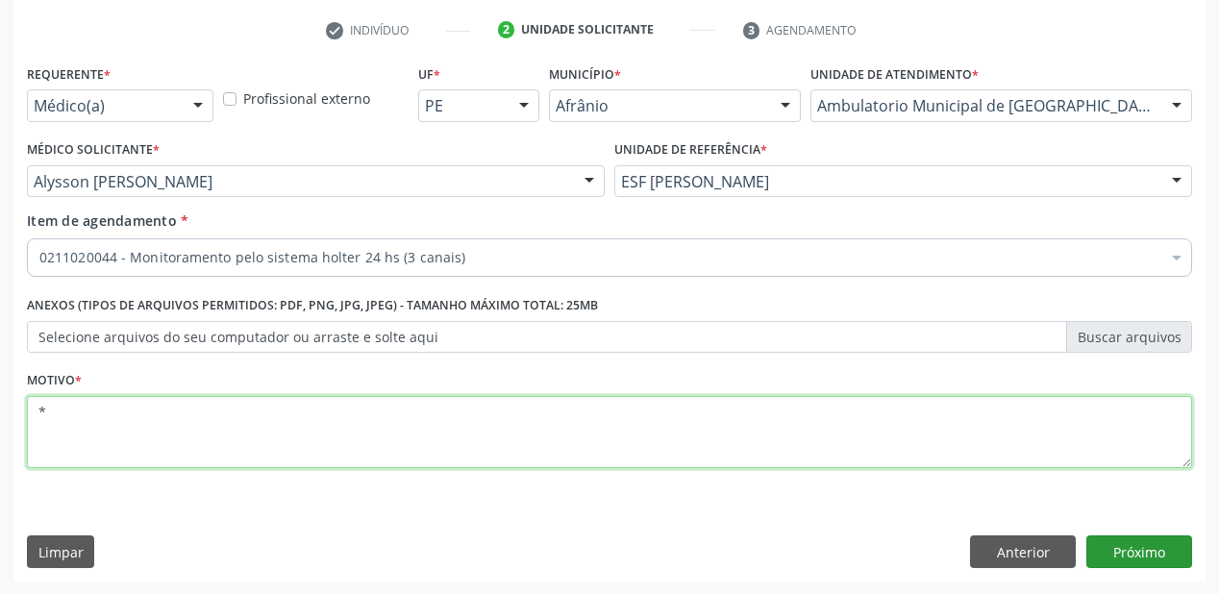
type textarea "*"
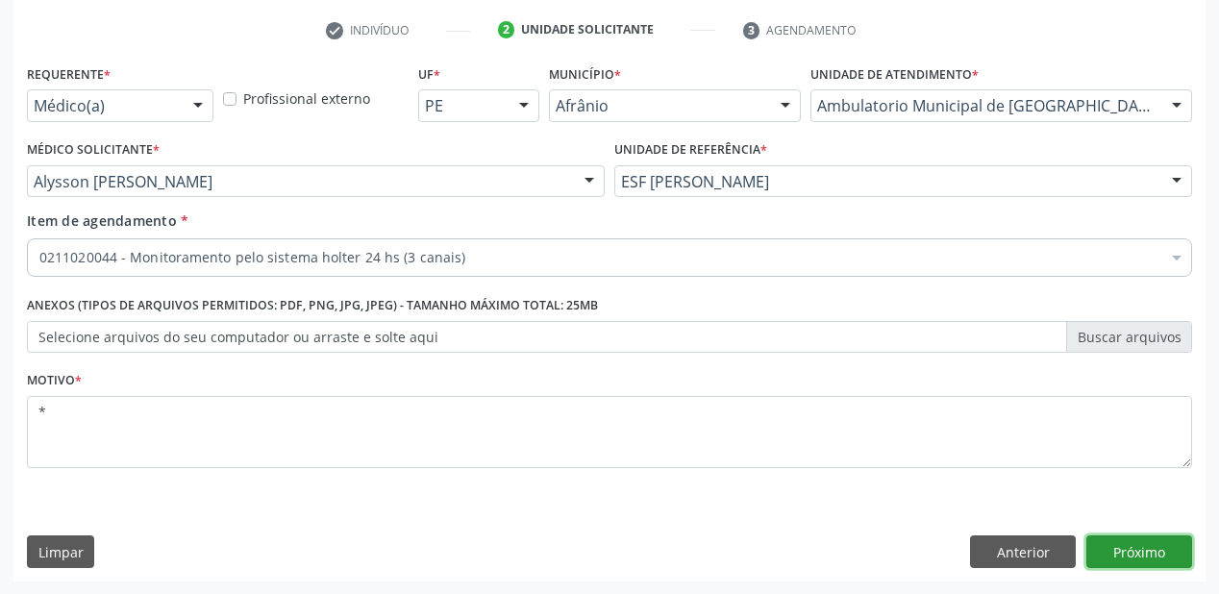
click at [1098, 542] on button "Próximo" at bounding box center [1139, 551] width 106 height 33
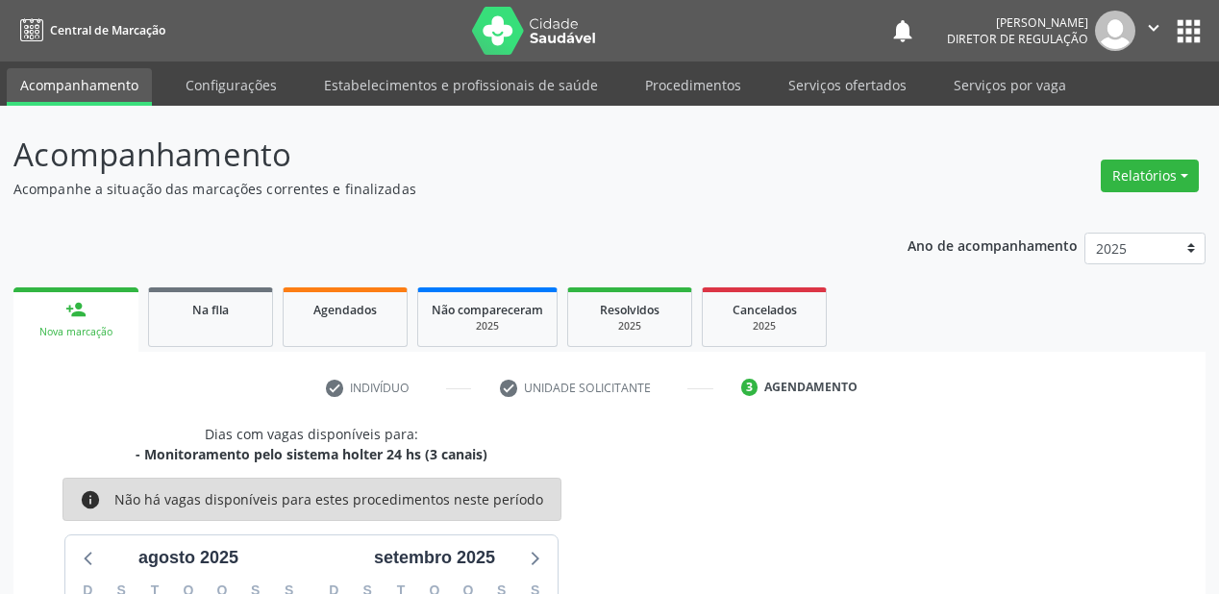
scroll to position [0, 0]
click at [1180, 23] on button "apps" at bounding box center [1189, 31] width 34 height 34
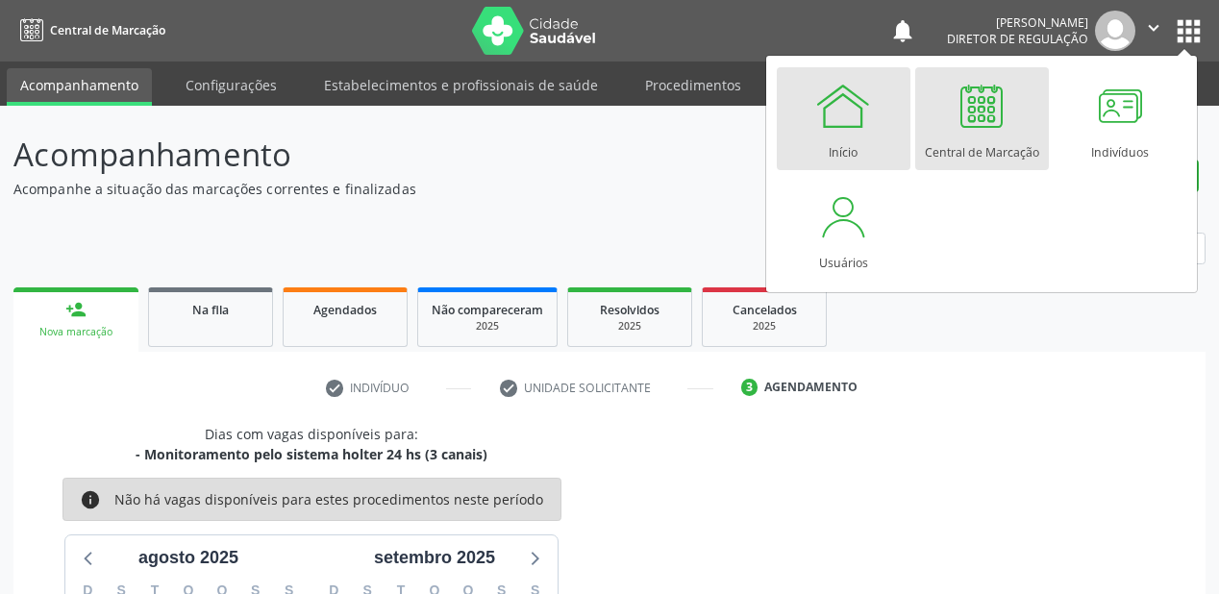
click at [834, 123] on div at bounding box center [843, 106] width 58 height 58
